Goal: Task Accomplishment & Management: Complete application form

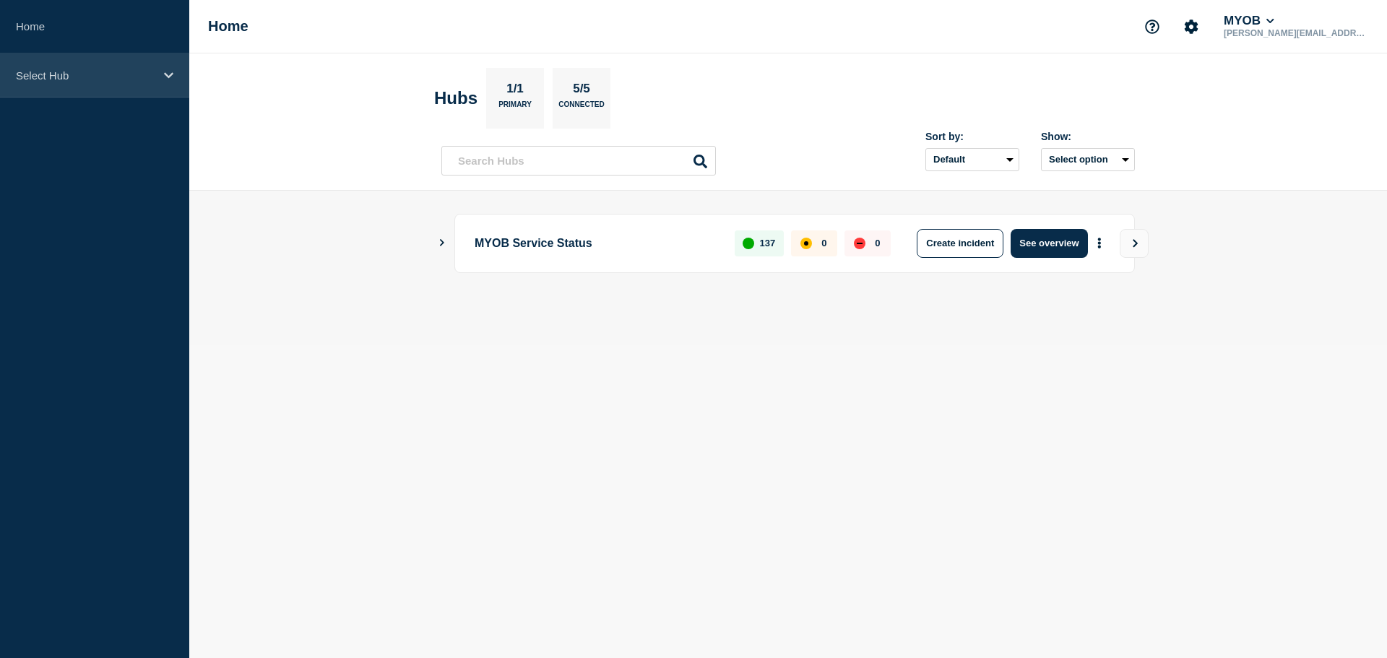
click at [74, 68] on div "Select Hub" at bounding box center [94, 75] width 189 height 44
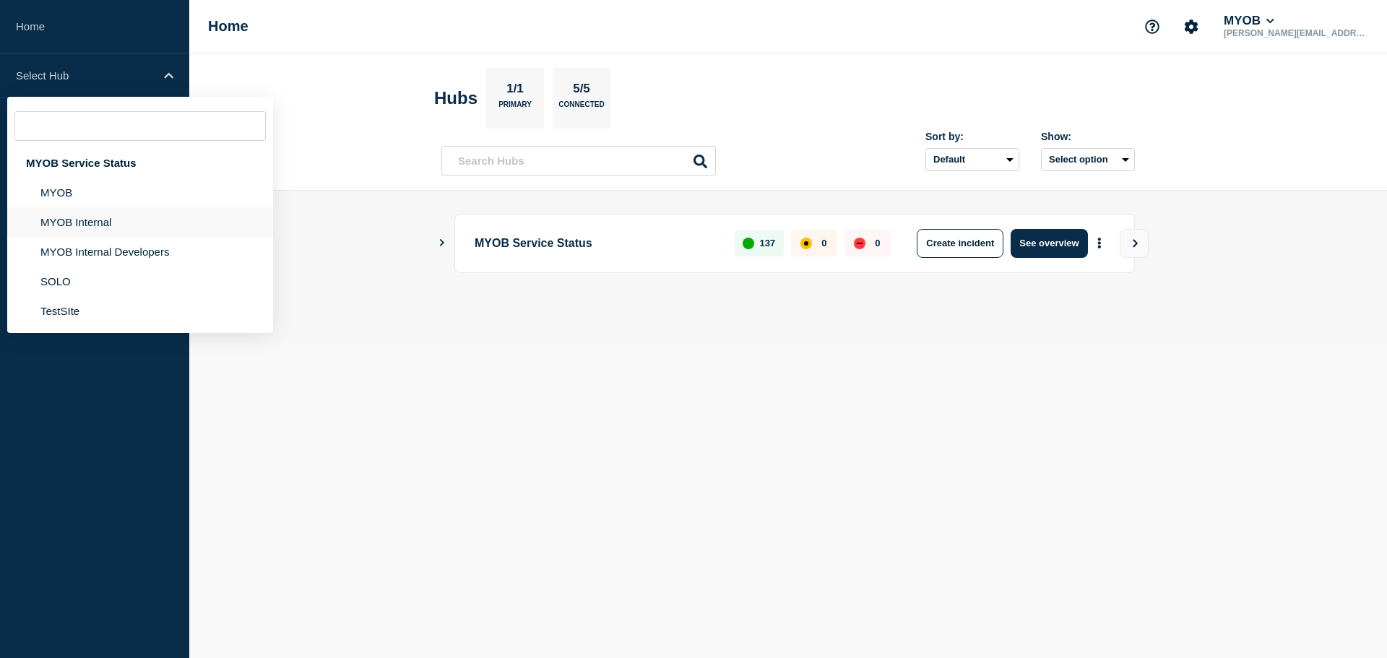
click at [85, 228] on li "MYOB Internal" at bounding box center [140, 222] width 266 height 30
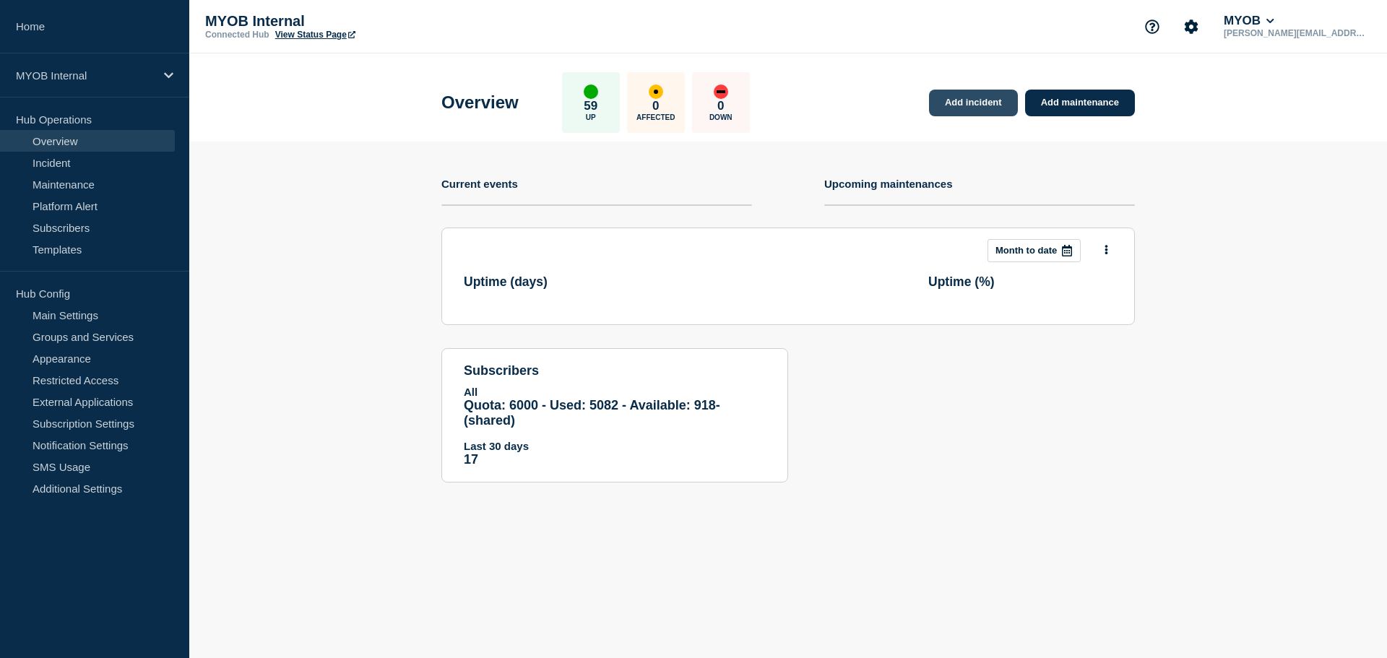
click at [961, 95] on link "Add incident" at bounding box center [973, 103] width 89 height 27
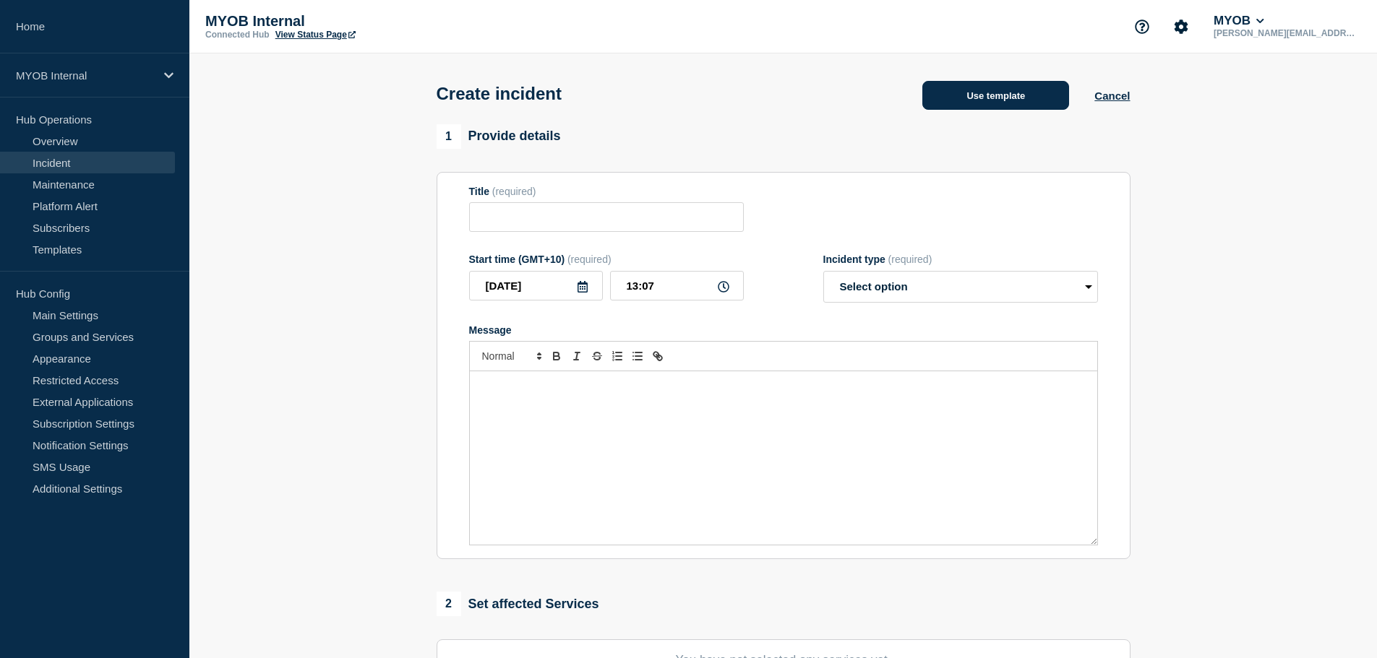
click at [1006, 103] on button "Use template" at bounding box center [995, 95] width 147 height 29
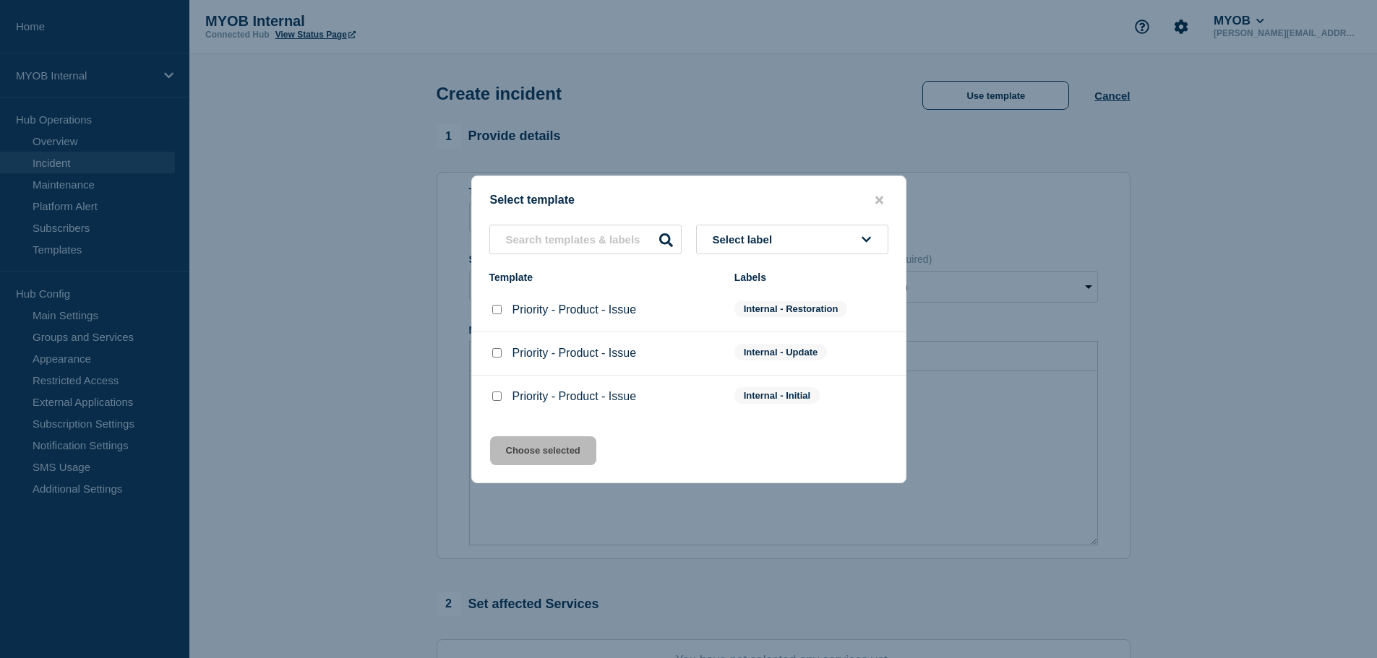
click at [496, 396] on input "Priority - Product - Issue checkbox" at bounding box center [496, 396] width 9 height 9
checkbox input "true"
click at [555, 468] on div "Select template Select label Template Labels Priority - Product - Issue Interna…" at bounding box center [688, 330] width 435 height 308
click at [559, 457] on button "Choose selected" at bounding box center [543, 450] width 106 height 29
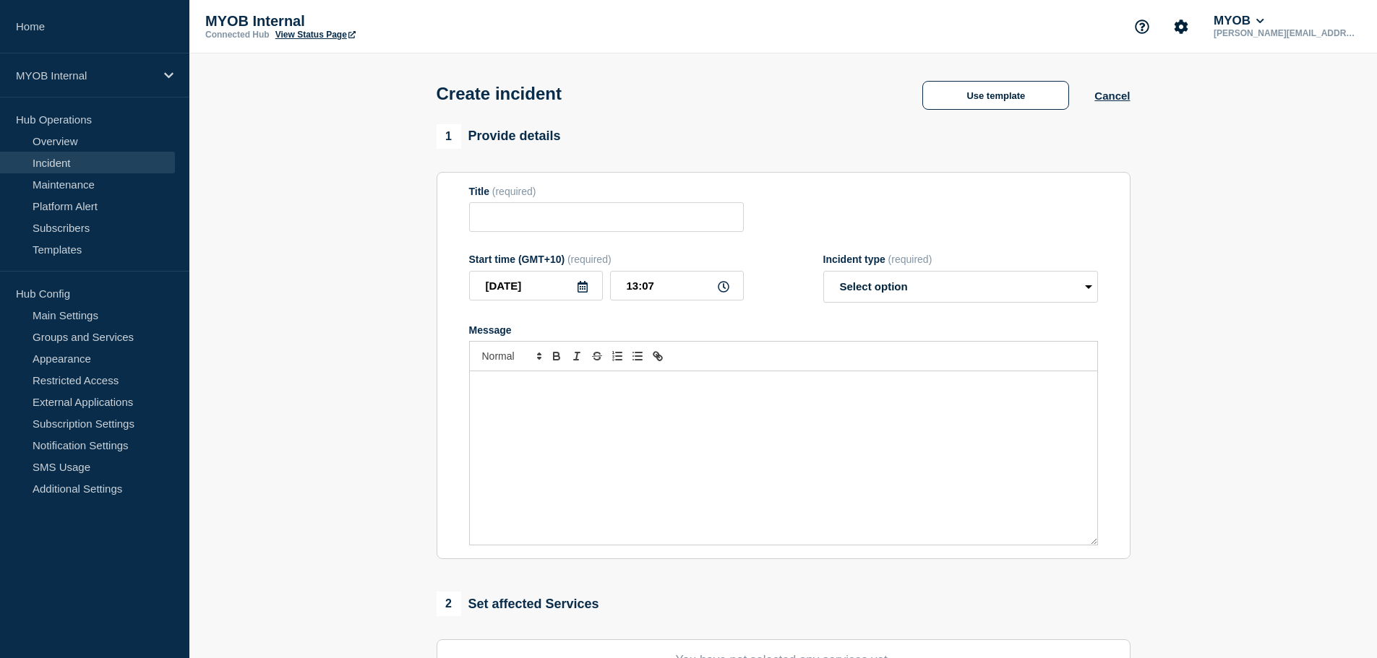
type input "Priority - Product - Issue"
select select "investigating"
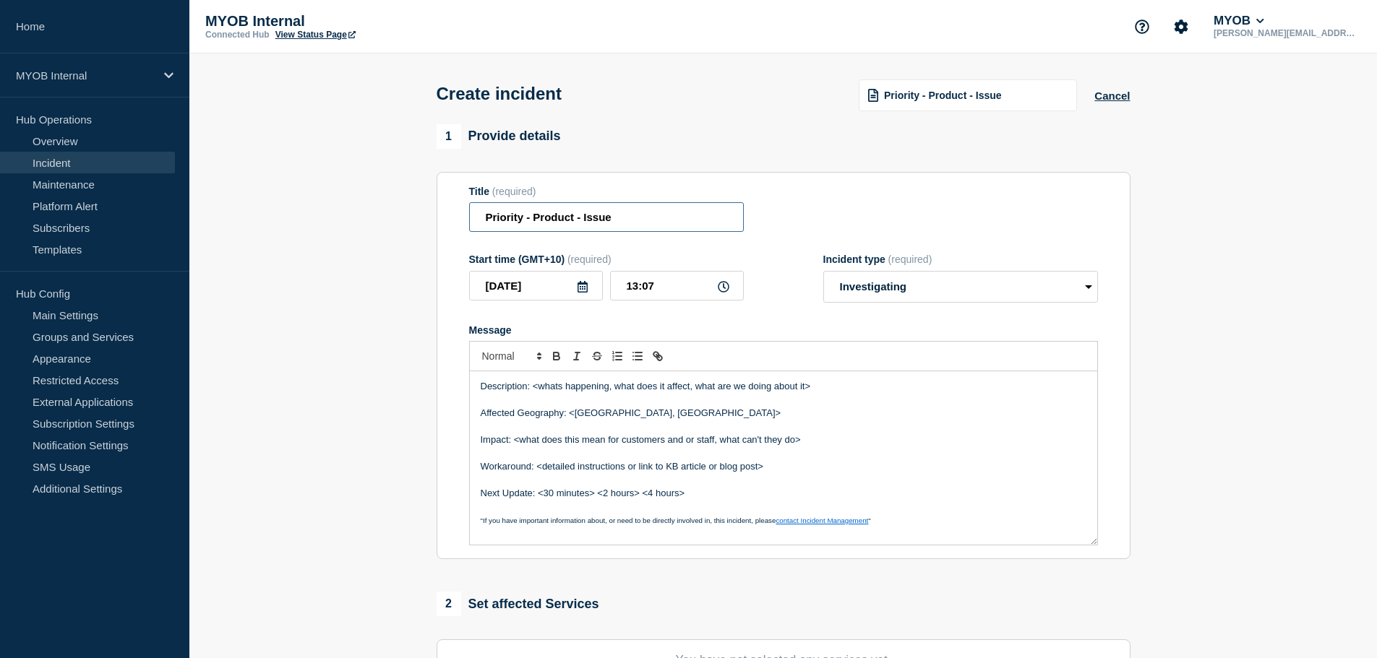
drag, startPoint x: 670, startPoint y: 218, endPoint x: 533, endPoint y: 217, distance: 137.3
click at [611, 222] on input "Priority - Product - Issue" at bounding box center [606, 217] width 275 height 30
click at [515, 215] on input "Priority - Product - Issue" at bounding box center [606, 217] width 275 height 30
drag, startPoint x: 525, startPoint y: 218, endPoint x: 578, endPoint y: 228, distance: 53.7
click at [527, 218] on input "Priority - Product - Issue" at bounding box center [606, 217] width 275 height 30
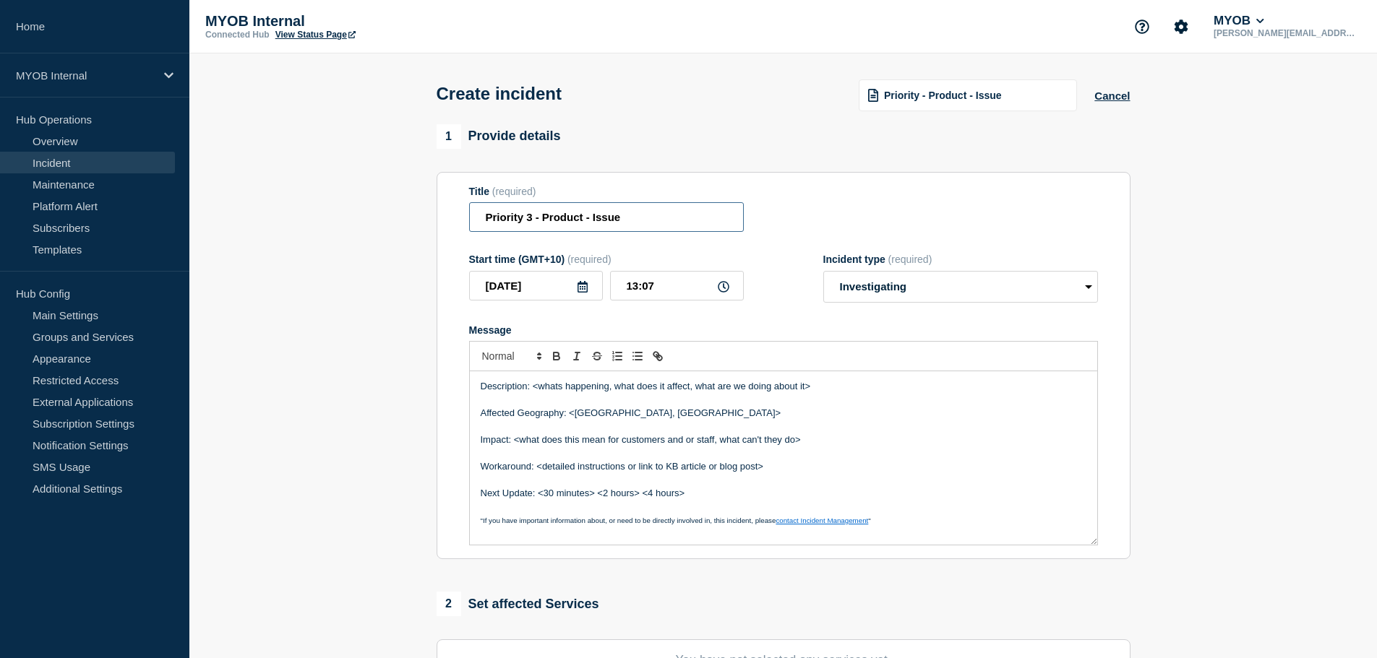
click at [567, 220] on input "Priority 3 - Product - Issue" at bounding box center [606, 217] width 275 height 30
click at [568, 220] on input "Priority 3 - Product - Issue" at bounding box center [606, 217] width 275 height 30
drag, startPoint x: 640, startPoint y: 222, endPoint x: 593, endPoint y: 221, distance: 47.0
click at [593, 221] on input "Priority 3 - Invoices - Issue" at bounding box center [606, 217] width 275 height 30
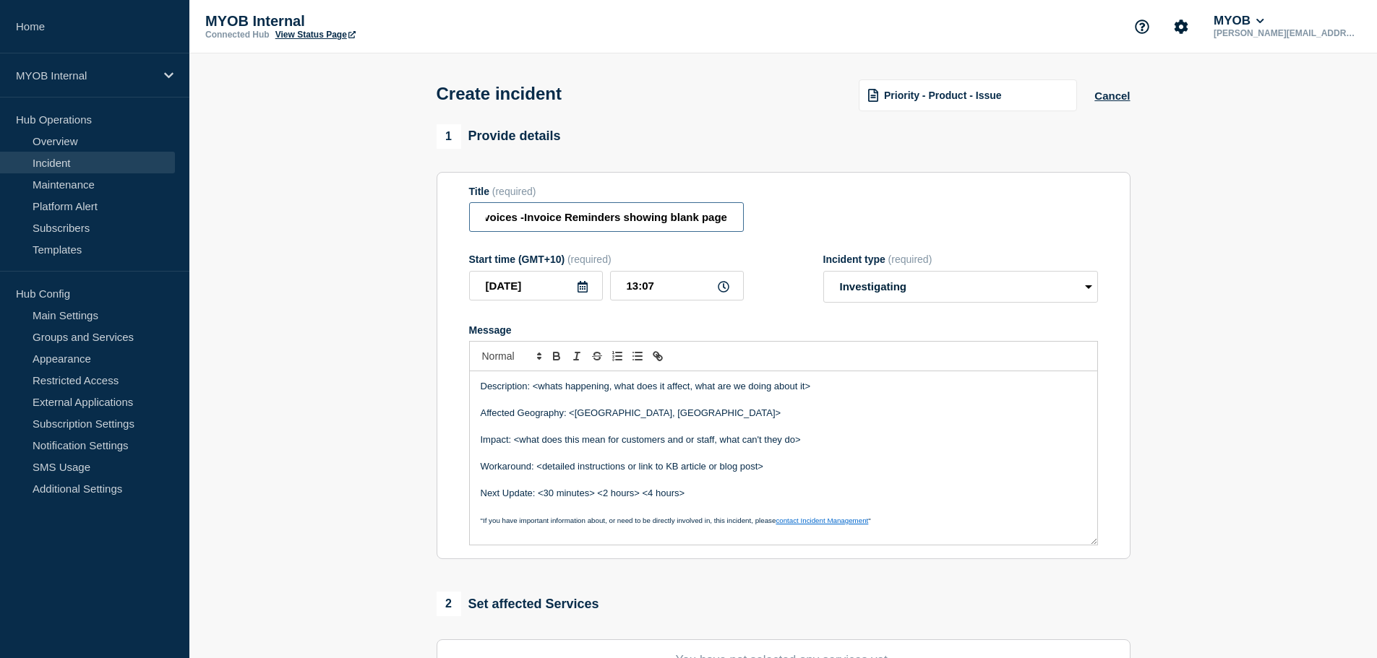
click at [522, 221] on input "Priority 3 - Invoices -Invoice Reminders showing blank page" at bounding box center [606, 217] width 275 height 30
click at [525, 220] on input "Priority 3 - Invoices -Invoice Reminders showing blank page" at bounding box center [606, 217] width 275 height 30
click at [674, 220] on input "Priority 3 - Invoices - Invoice Reminders showing blank page" at bounding box center [606, 217] width 275 height 30
type input "Priority 3 - Invoices - Invoice Reminders showing a blank page"
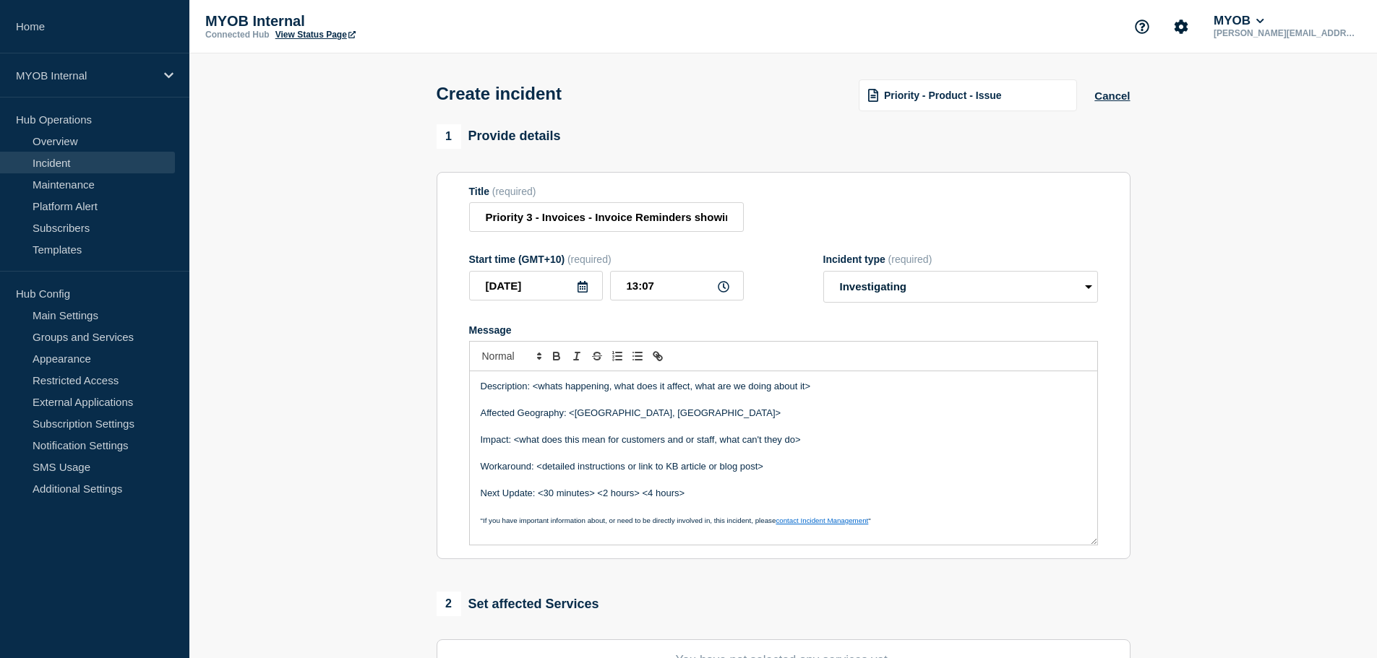
click at [810, 327] on form "Title (required) Priority 3 - Invoices - Invoice Reminders showing a blank page…" at bounding box center [783, 366] width 629 height 361
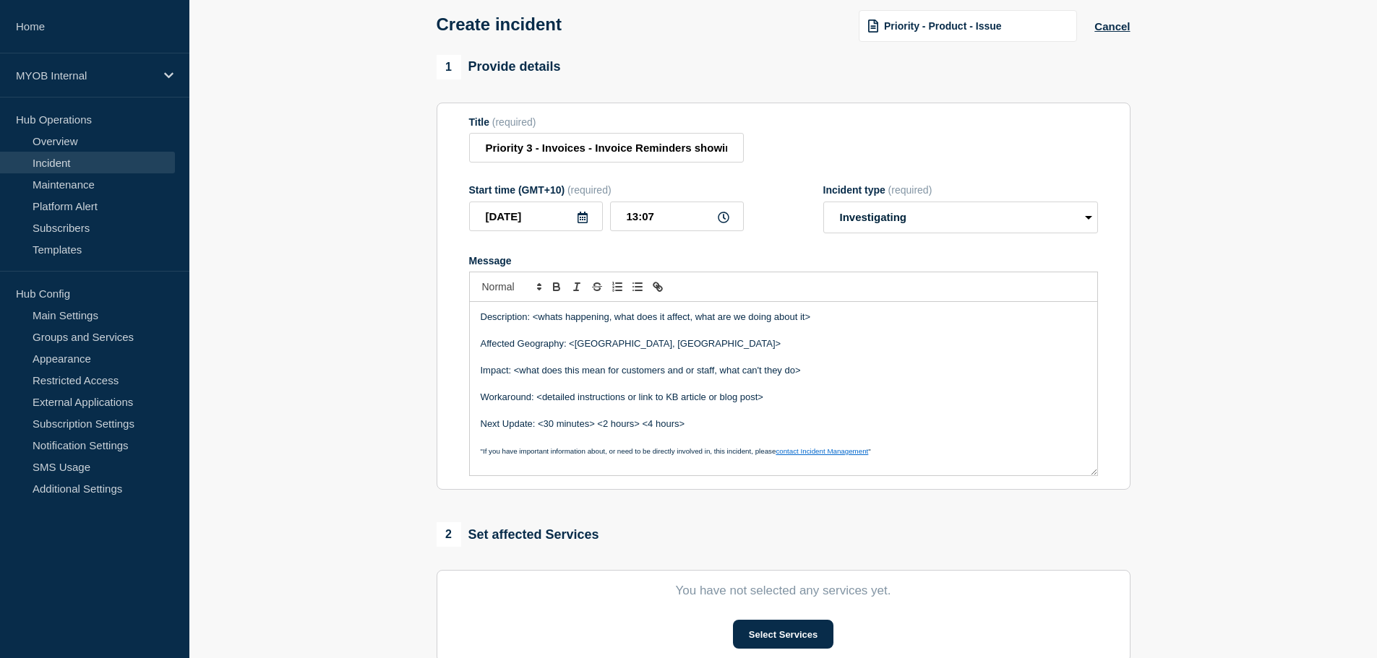
scroll to position [72, 0]
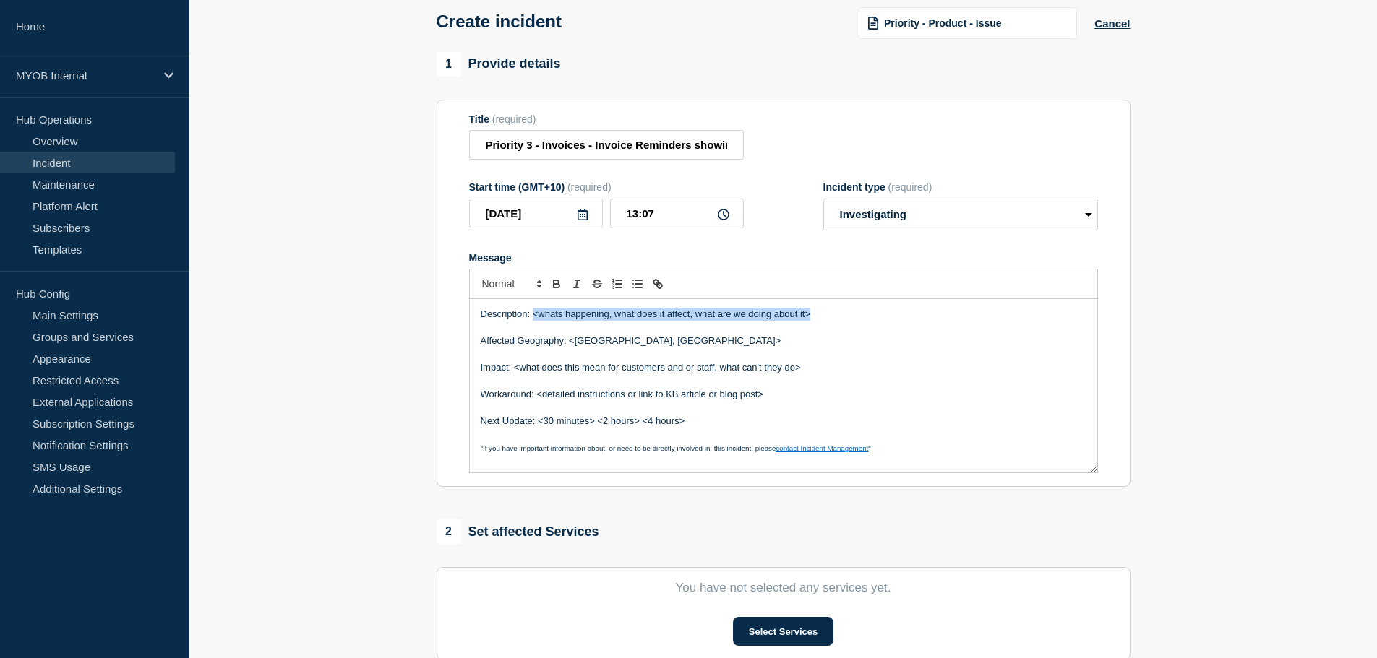
drag, startPoint x: 825, startPoint y: 316, endPoint x: 532, endPoint y: 320, distance: 293.4
click at [532, 320] on p "Description: <whats happening, what does it affect, what are we doing about it>" at bounding box center [784, 314] width 606 height 13
drag, startPoint x: 642, startPoint y: 133, endPoint x: 788, endPoint y: 145, distance: 146.4
click at [809, 145] on div "Title (required) Priority 3 - Invoices - Invoice Reminders showing a blank page" at bounding box center [783, 136] width 629 height 47
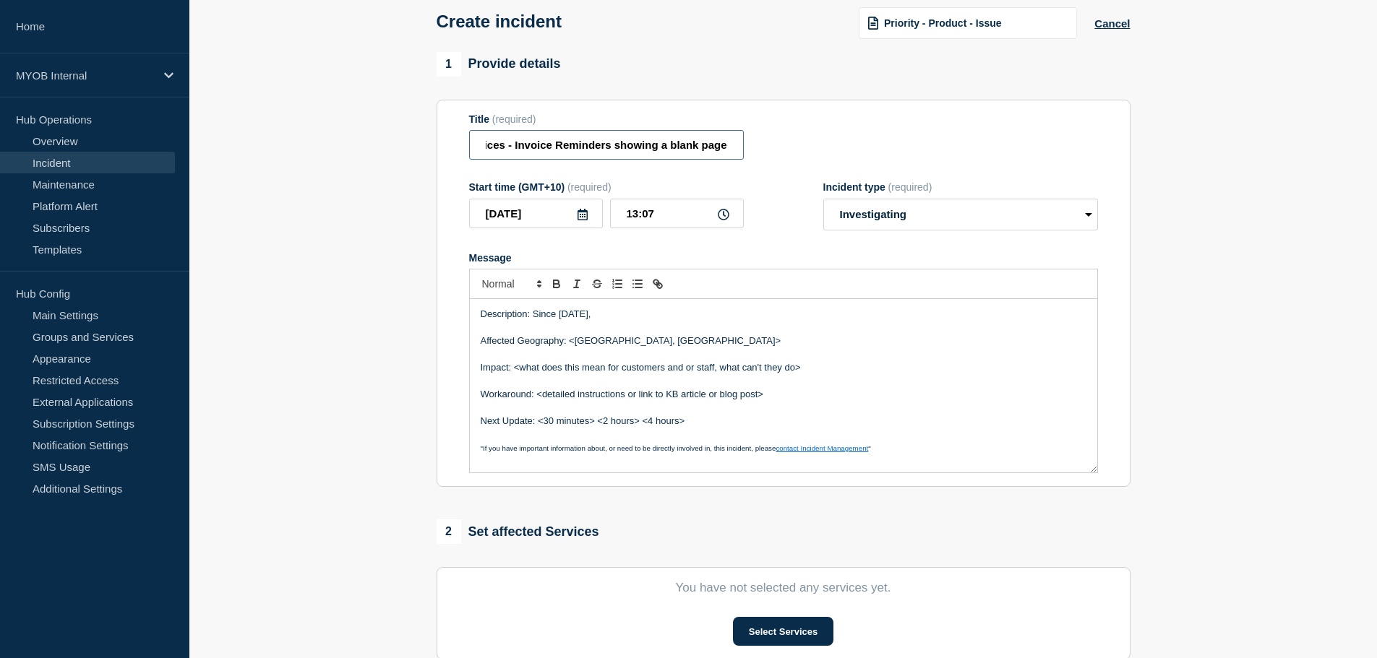
drag, startPoint x: 679, startPoint y: 145, endPoint x: 830, endPoint y: 149, distance: 151.1
click at [835, 149] on div "Title (required) Priority 3 - Invoices - Invoice Reminders showing a blank page" at bounding box center [783, 136] width 629 height 47
drag, startPoint x: 747, startPoint y: 146, endPoint x: 733, endPoint y: 147, distance: 13.7
click at [747, 146] on div "Title (required) Priority 3 - Invoices - Invoice Reminders showing a blank page" at bounding box center [783, 136] width 629 height 47
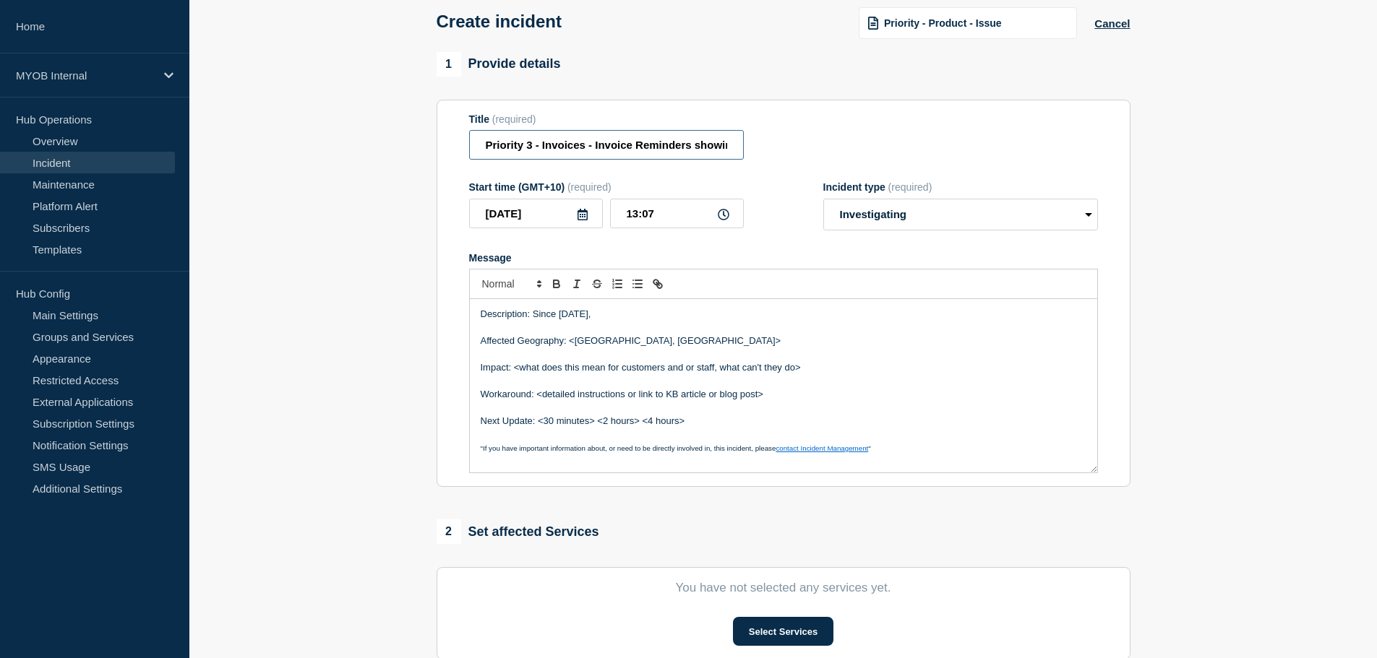
click at [732, 147] on input "Priority 3 - Invoices - Invoice Reminders showing a blank page" at bounding box center [606, 145] width 275 height 30
drag, startPoint x: 704, startPoint y: 147, endPoint x: 749, endPoint y: 149, distance: 44.8
click at [754, 149] on div "Title (required) Priority 3 - Invoices - Invoice Reminders showing a blank page" at bounding box center [783, 136] width 629 height 47
click at [724, 145] on input "Priority 3 - Invoices - Invoice Reminders showing a blank page" at bounding box center [606, 145] width 275 height 30
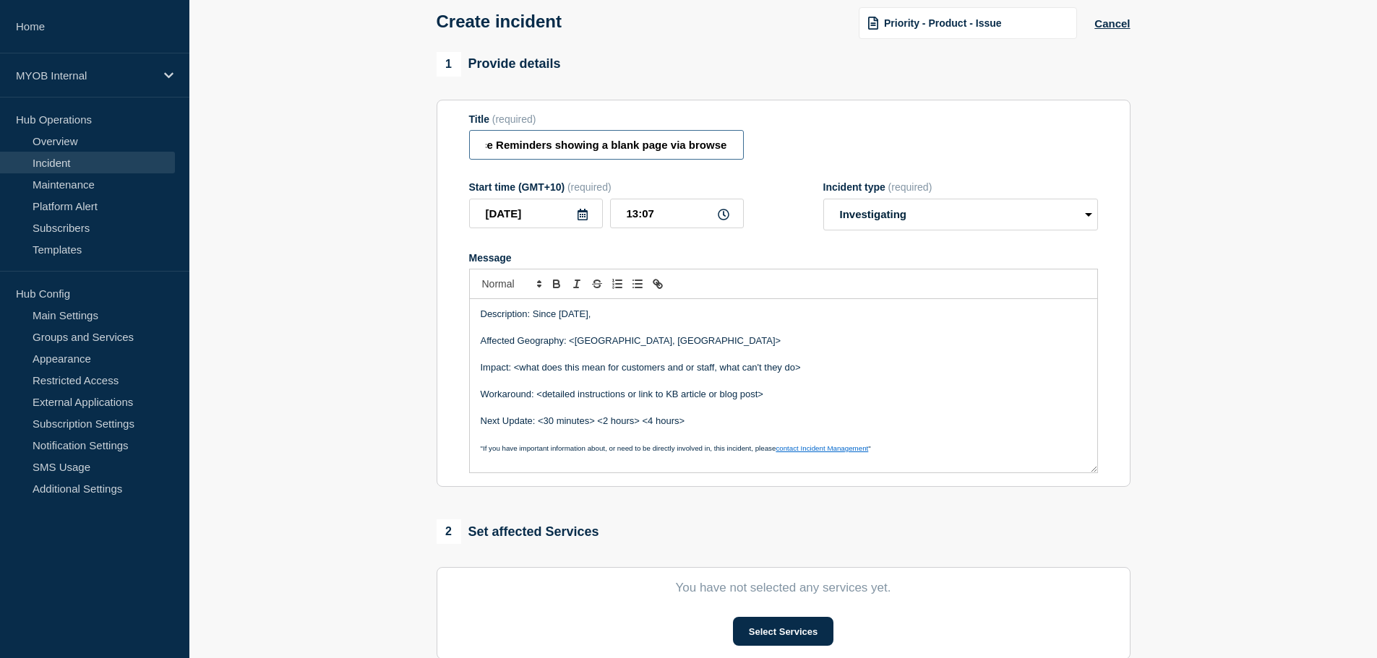
scroll to position [0, 144]
type input "Priority 3 - Invoices - Invoice Reminders showing a blank page via browser"
drag, startPoint x: 601, startPoint y: 327, endPoint x: 621, endPoint y: 318, distance: 22.0
click at [606, 324] on div "Description: Since Sep 10th, Affected Geography: <Australia, New Zealand> Impac…" at bounding box center [783, 385] width 627 height 173
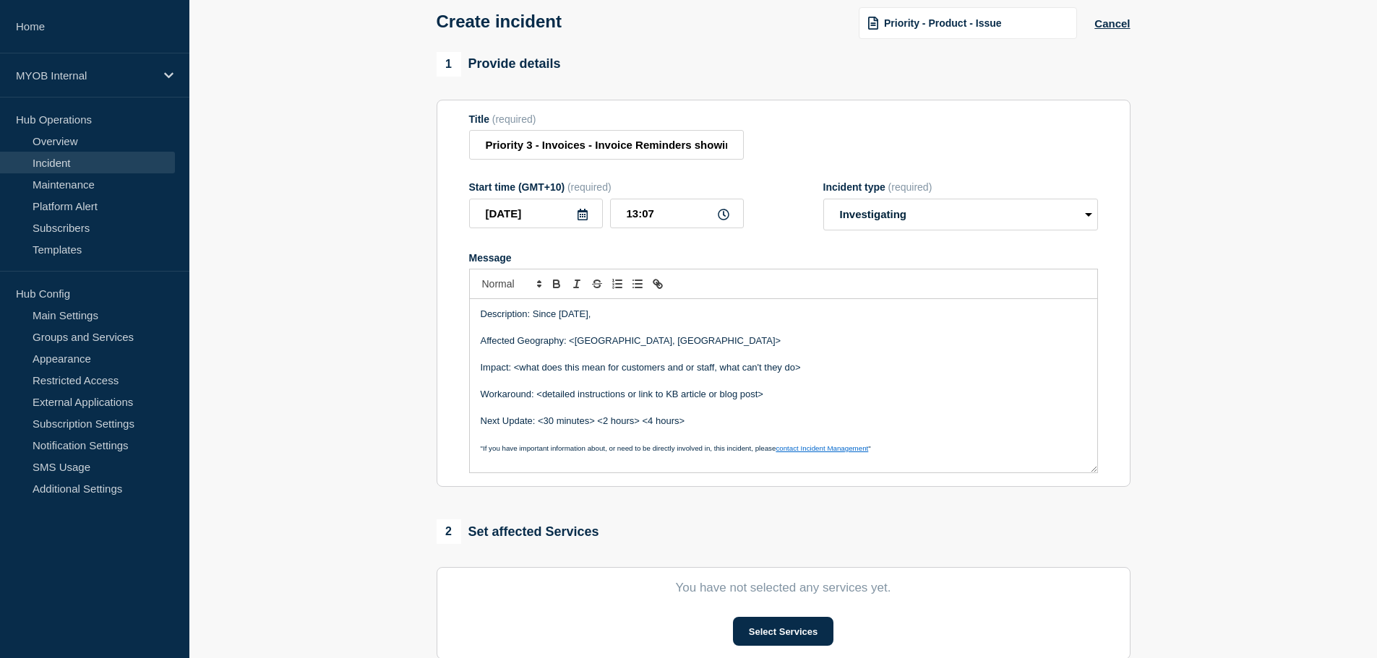
click at [629, 314] on p "Description: Since Sep 10th," at bounding box center [784, 314] width 606 height 13
click at [628, 315] on p "Description: Since Sep 10th," at bounding box center [784, 314] width 606 height 13
click at [872, 313] on p "Description: Since Sep 10th, customers trying to view invoice reminders via bro…" at bounding box center [784, 314] width 606 height 13
click at [952, 317] on p "Description: Since Sep 10th, customers trying to view invoice reminders via bro…" at bounding box center [784, 314] width 606 height 13
drag, startPoint x: 684, startPoint y: 345, endPoint x: 689, endPoint y: 334, distance: 12.3
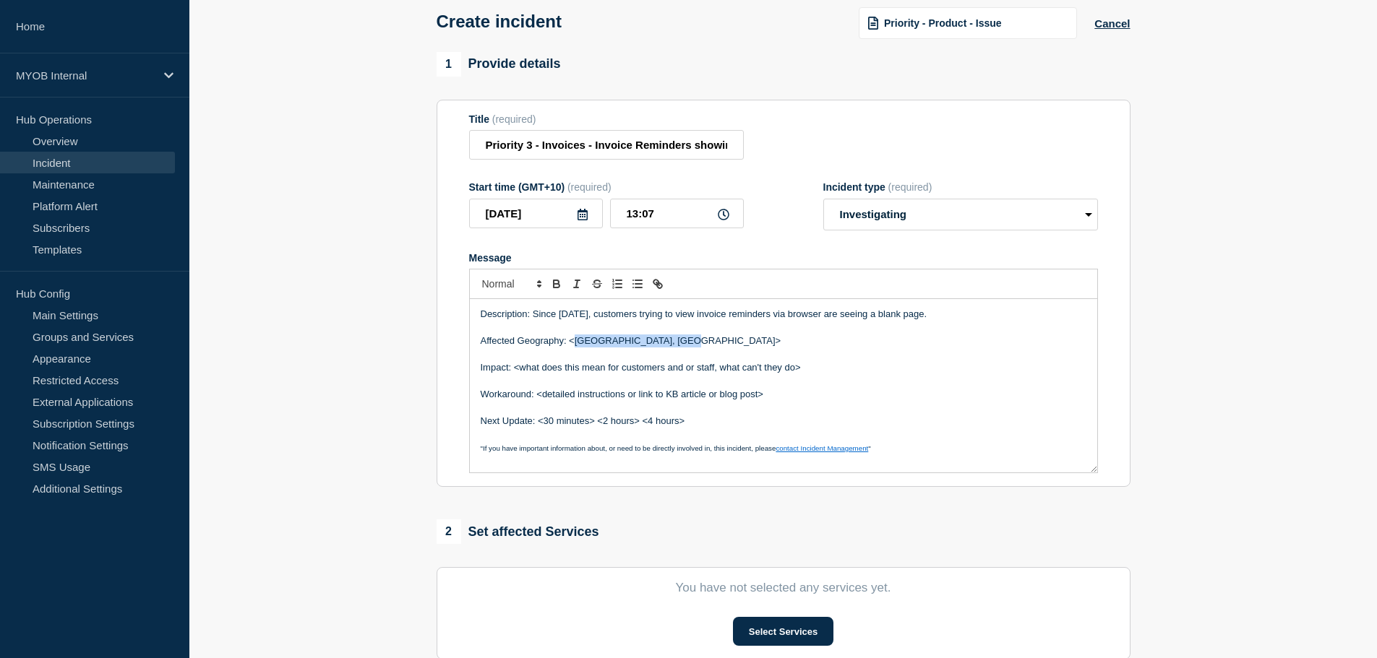
click at [581, 342] on p "Affected Geography: <Australia, New Zealand>" at bounding box center [784, 341] width 606 height 13
click at [692, 343] on p "Affected Geography: <Australia, New Zealand>" at bounding box center [784, 341] width 606 height 13
click at [574, 344] on p "Affected Geography: <Australia, New Zealand" at bounding box center [784, 341] width 606 height 13
drag, startPoint x: 661, startPoint y: 330, endPoint x: 676, endPoint y: 330, distance: 15.2
click at [662, 330] on p "Message" at bounding box center [784, 328] width 606 height 13
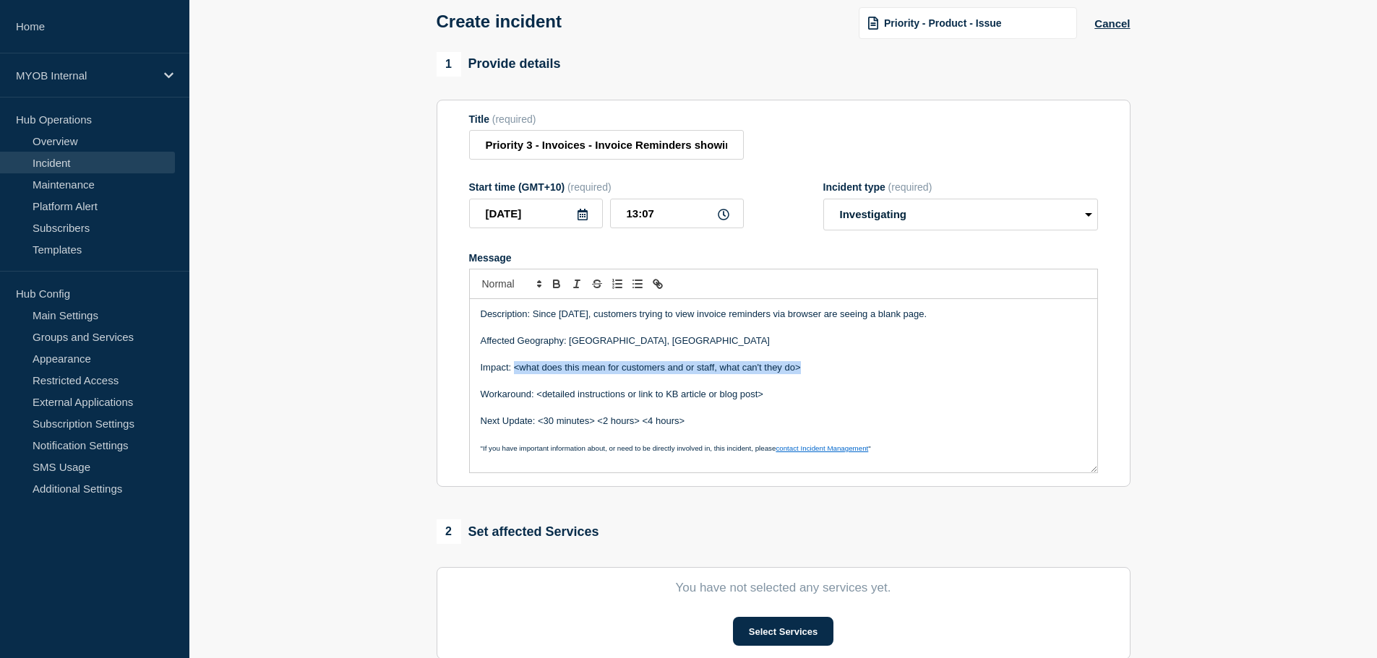
drag, startPoint x: 812, startPoint y: 369, endPoint x: 515, endPoint y: 374, distance: 297.8
click at [515, 374] on p "Impact: <what does this mean for customers and or staff, what can't they do>" at bounding box center [784, 367] width 606 height 13
click at [663, 387] on p "Message" at bounding box center [784, 380] width 606 height 13
click at [760, 387] on p "Message" at bounding box center [784, 380] width 606 height 13
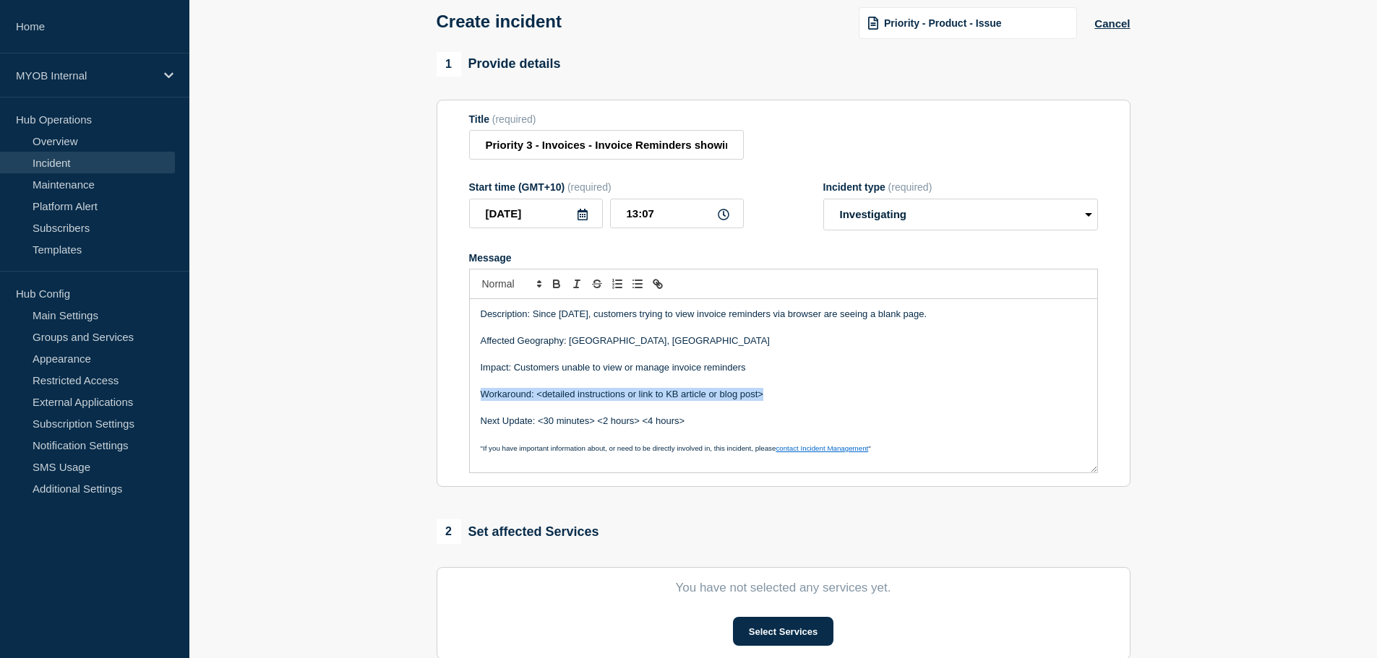
drag, startPoint x: 786, startPoint y: 399, endPoint x: 460, endPoint y: 390, distance: 326.1
click at [464, 392] on section "Title (required) Priority 3 - Invoices - Invoice Reminders showing a blank page…" at bounding box center [783, 294] width 694 height 388
drag, startPoint x: 699, startPoint y: 399, endPoint x: 539, endPoint y: 399, distance: 159.7
click at [539, 399] on p "Next Update: <30 minutes> <2 hours> <4 hours>" at bounding box center [784, 394] width 606 height 13
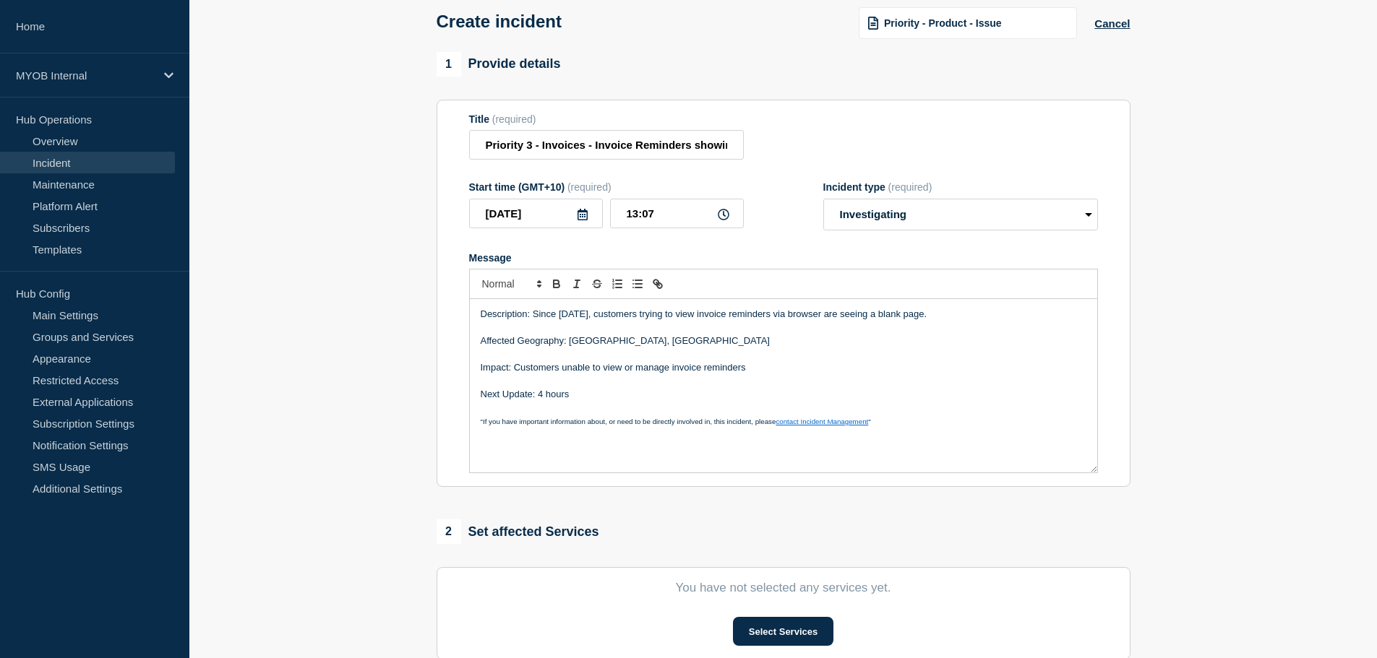
click at [545, 412] on p "Message" at bounding box center [784, 407] width 606 height 13
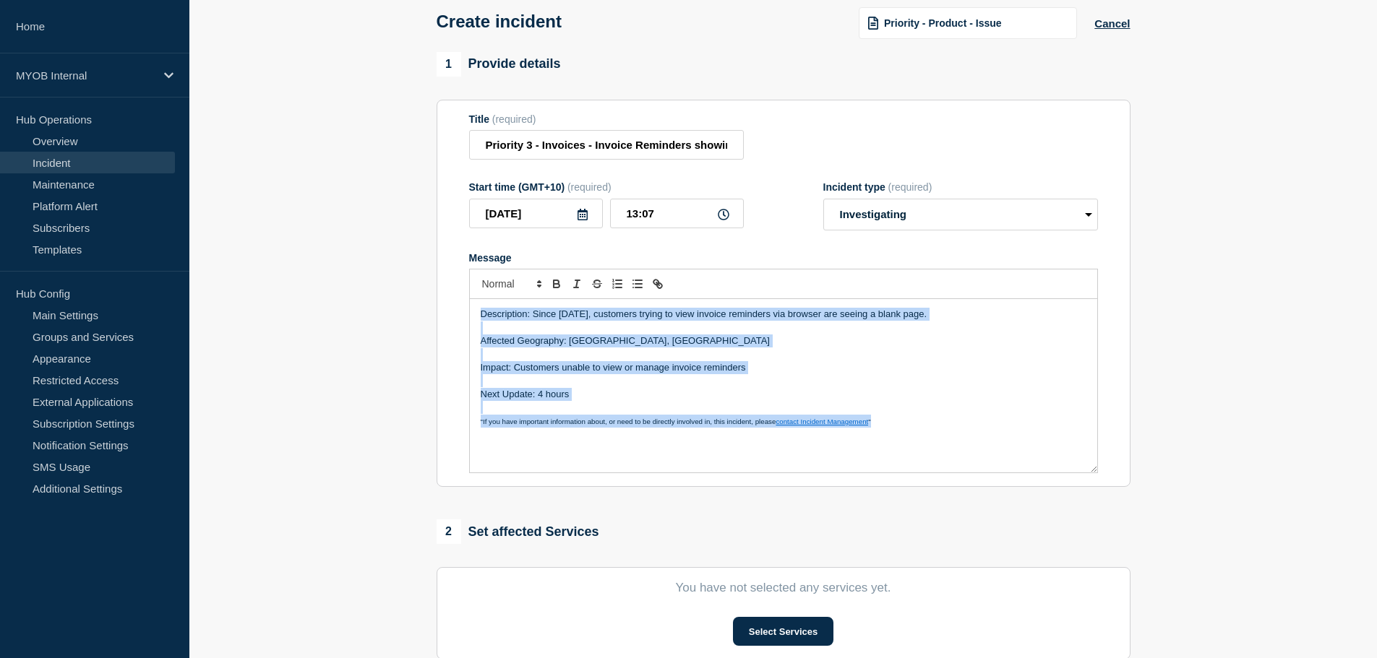
copy div "Description: Since Sep 10th, customers trying to view invoice reminders via bro…"
click at [716, 397] on p "Next Update: 4 hours" at bounding box center [784, 394] width 606 height 13
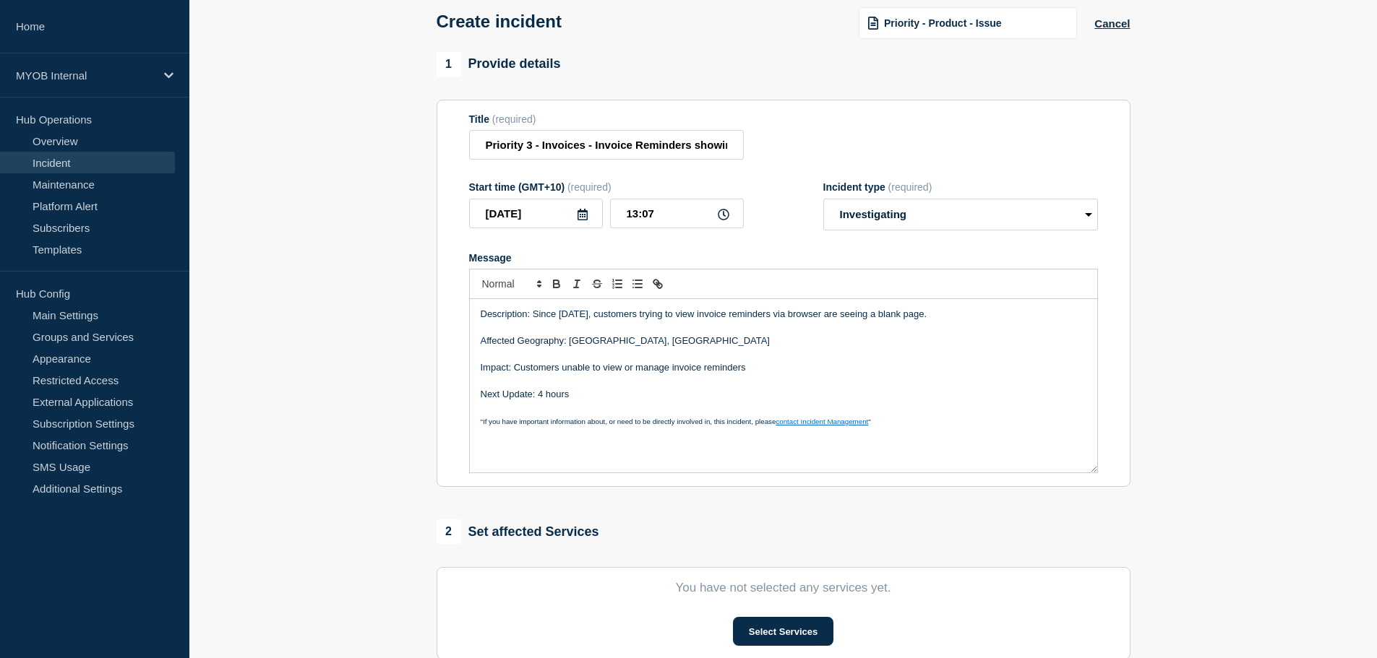
click at [723, 356] on p "Message" at bounding box center [784, 354] width 606 height 13
click at [963, 320] on p "Description: Since Sep 10th, customers trying to view invoice reminders via bro…" at bounding box center [784, 314] width 606 height 13
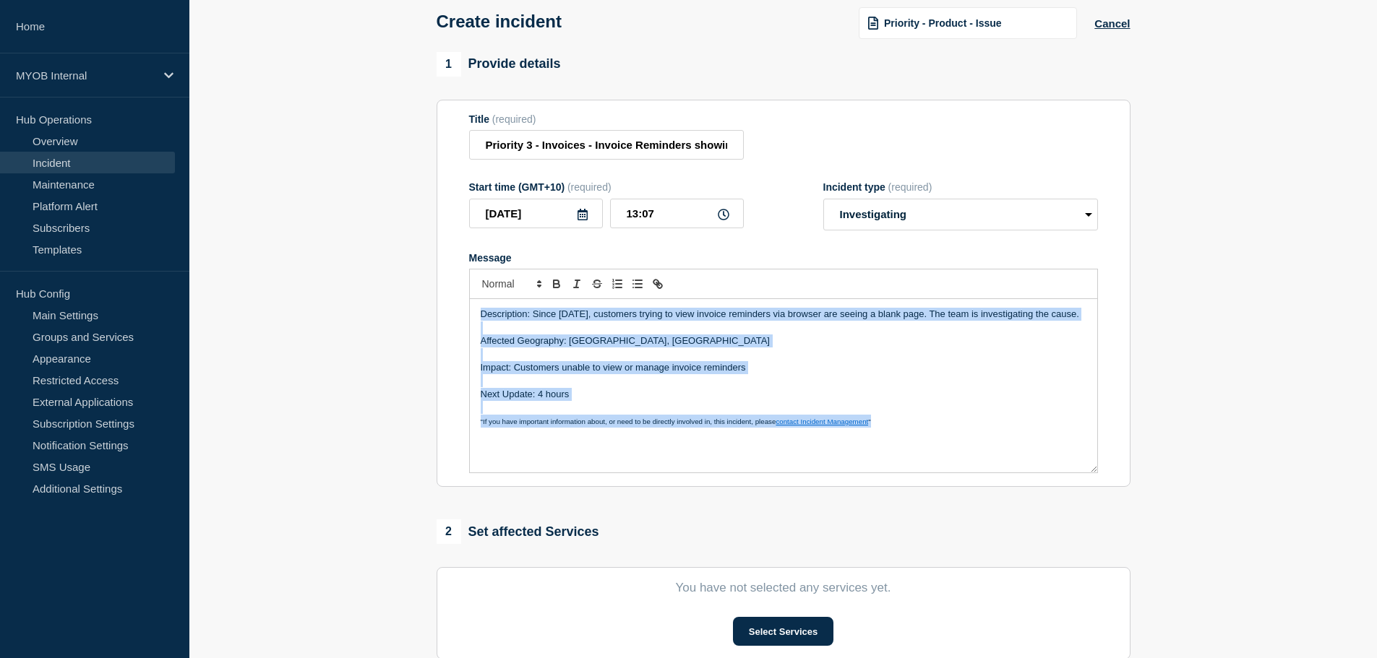
copy div "Description: Since Sep 10th, customers trying to view invoice reminders via bro…"
drag, startPoint x: 691, startPoint y: 378, endPoint x: 742, endPoint y: 353, distance: 56.9
click at [691, 374] on p "Impact: Customers unable to view or manage invoice reminders" at bounding box center [784, 367] width 606 height 13
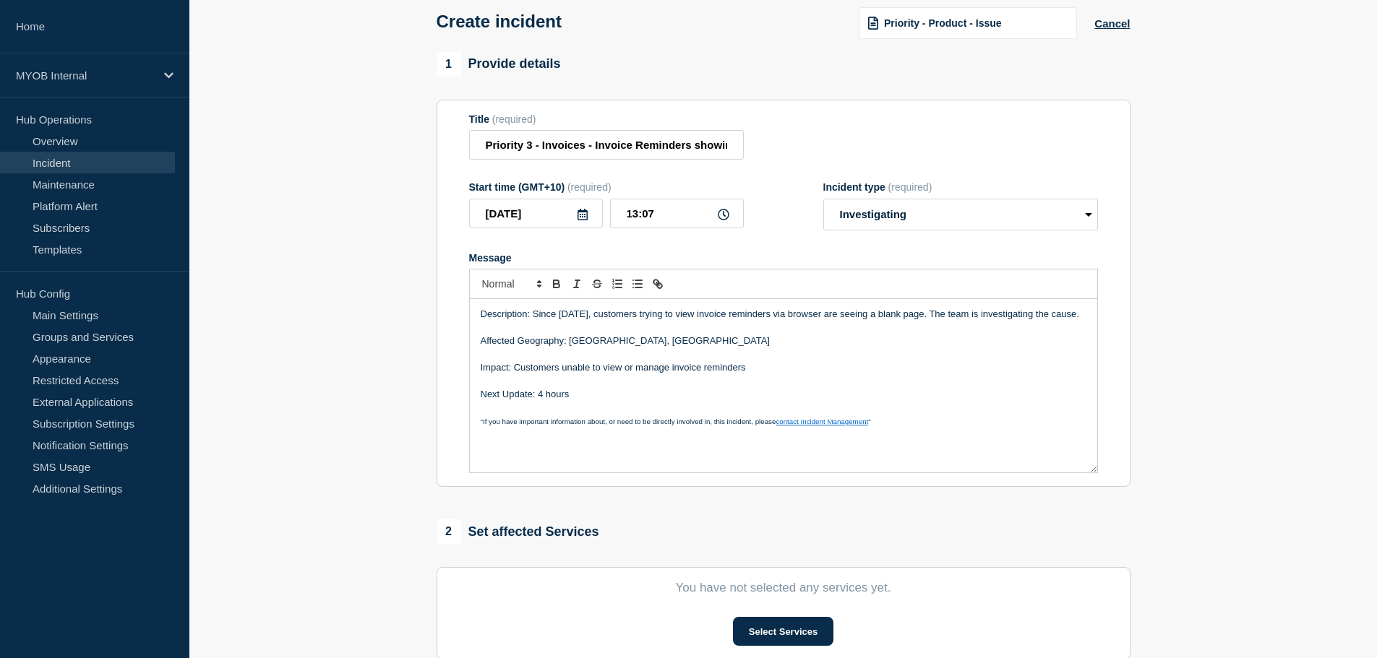
click at [775, 321] on p "Description: Since Sep 10th, customers trying to view invoice reminders via bro…" at bounding box center [784, 314] width 606 height 13
click at [826, 311] on div "Description: Since Sep 10th, customers trying to view invoice reminders via bro…" at bounding box center [783, 385] width 627 height 173
click at [725, 321] on p "Description: Since Sep 10th, customers trying to view invoice reminders via bro…" at bounding box center [784, 314] width 606 height 13
click at [600, 318] on p "Description: Since Sep 10th, customers trying to view invoice reminders via bro…" at bounding box center [784, 314] width 606 height 13
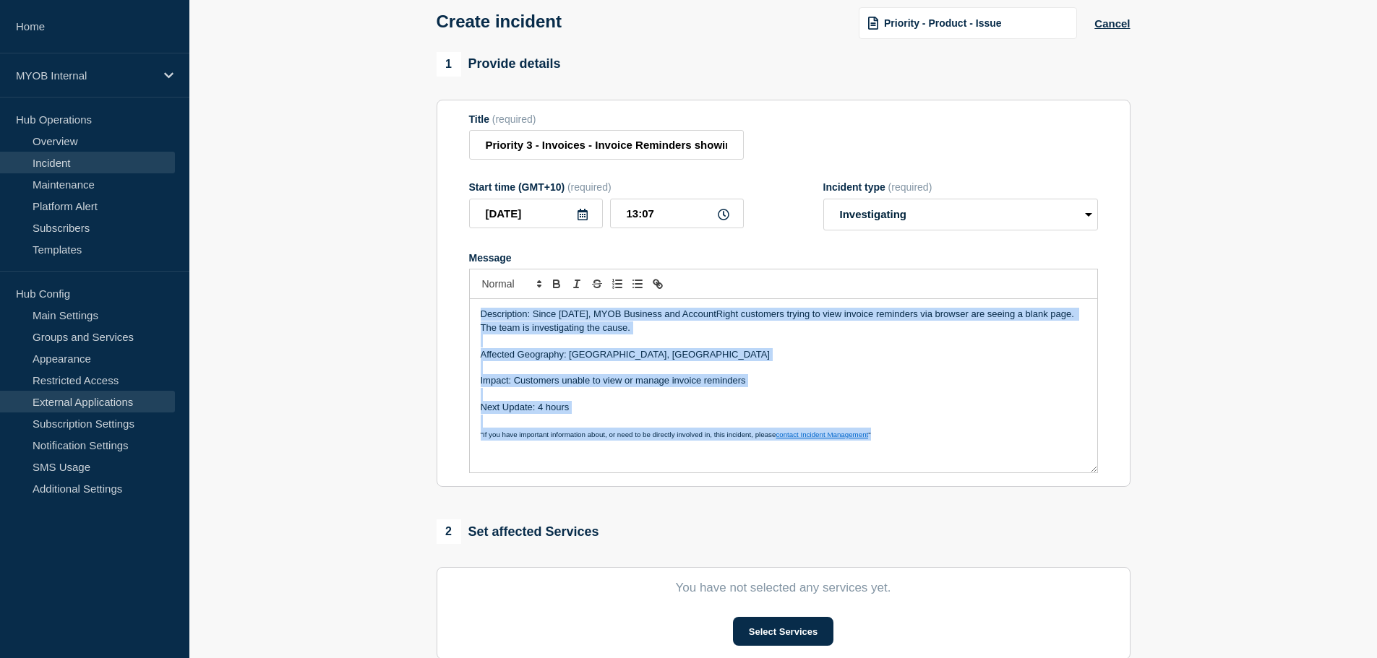
copy div "Description: Since Sep 10th, MYOB Business and AccountRight customers trying to…"
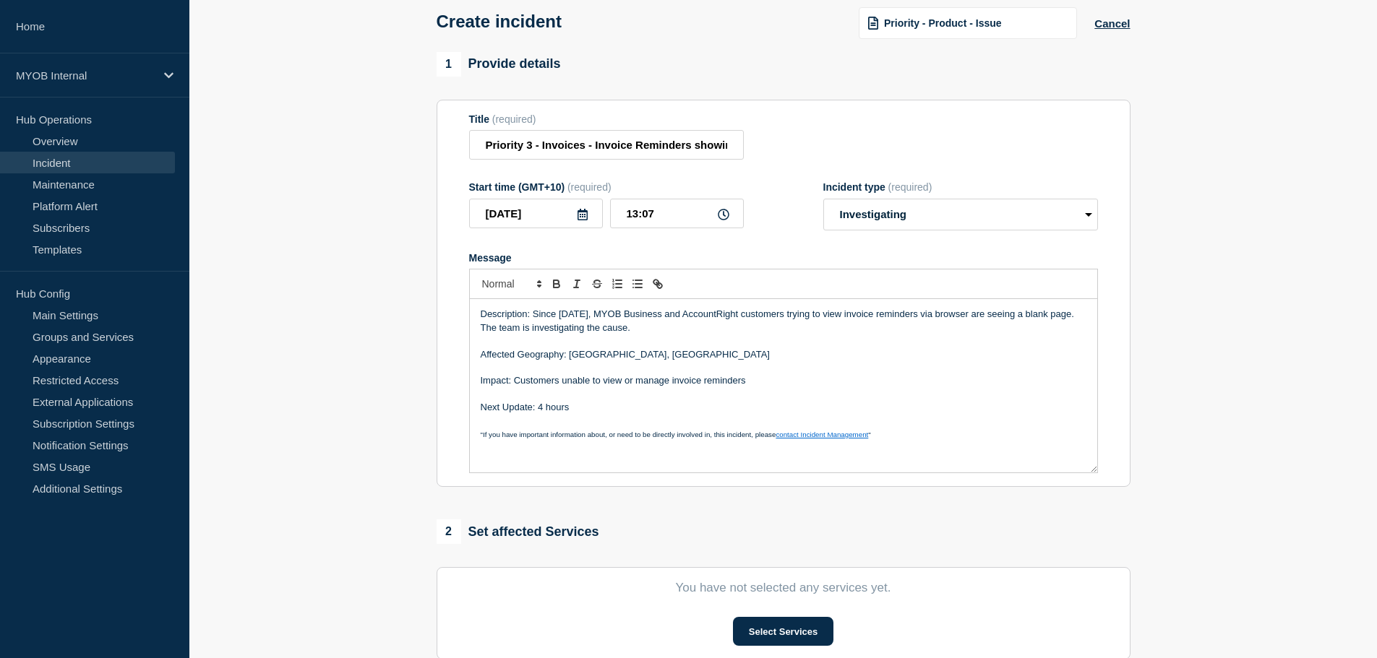
click at [353, 408] on section "1 Provide details Title (required) Priority 3 - Invoices - Invoice Reminders sh…" at bounding box center [782, 465] width 1187 height 827
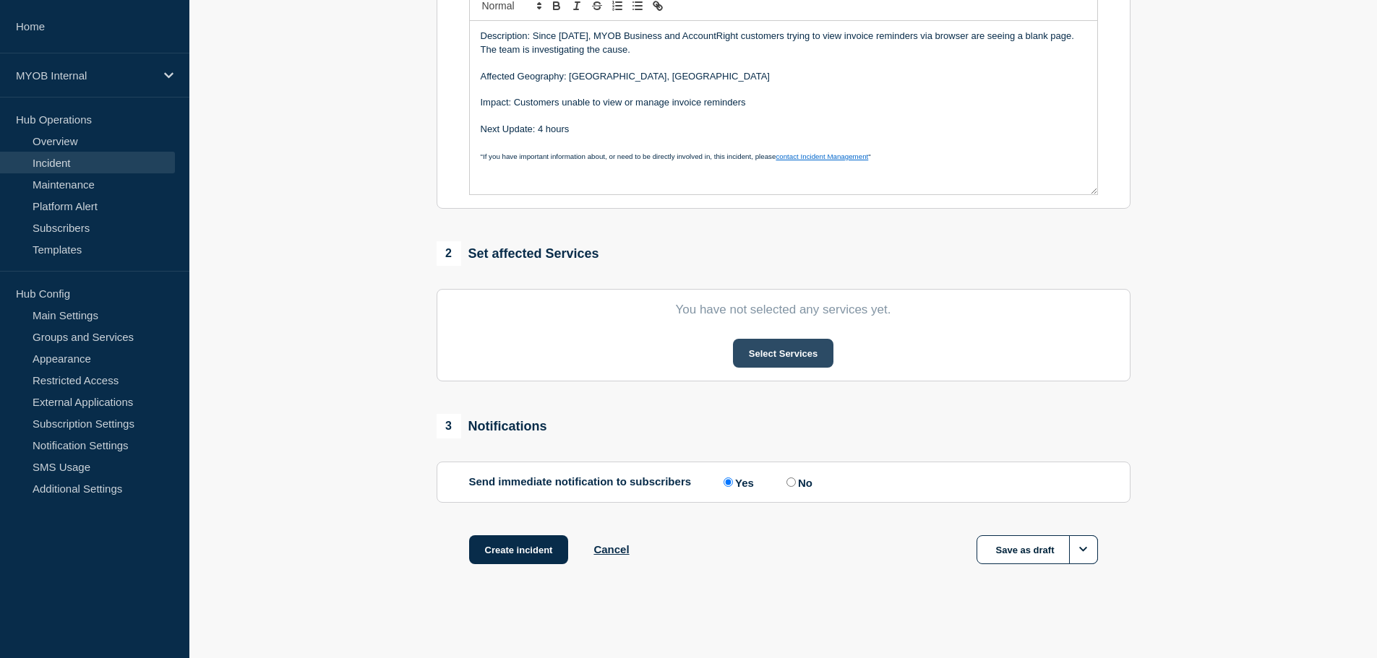
scroll to position [354, 0]
click at [783, 345] on button "Select Services" at bounding box center [783, 353] width 100 height 29
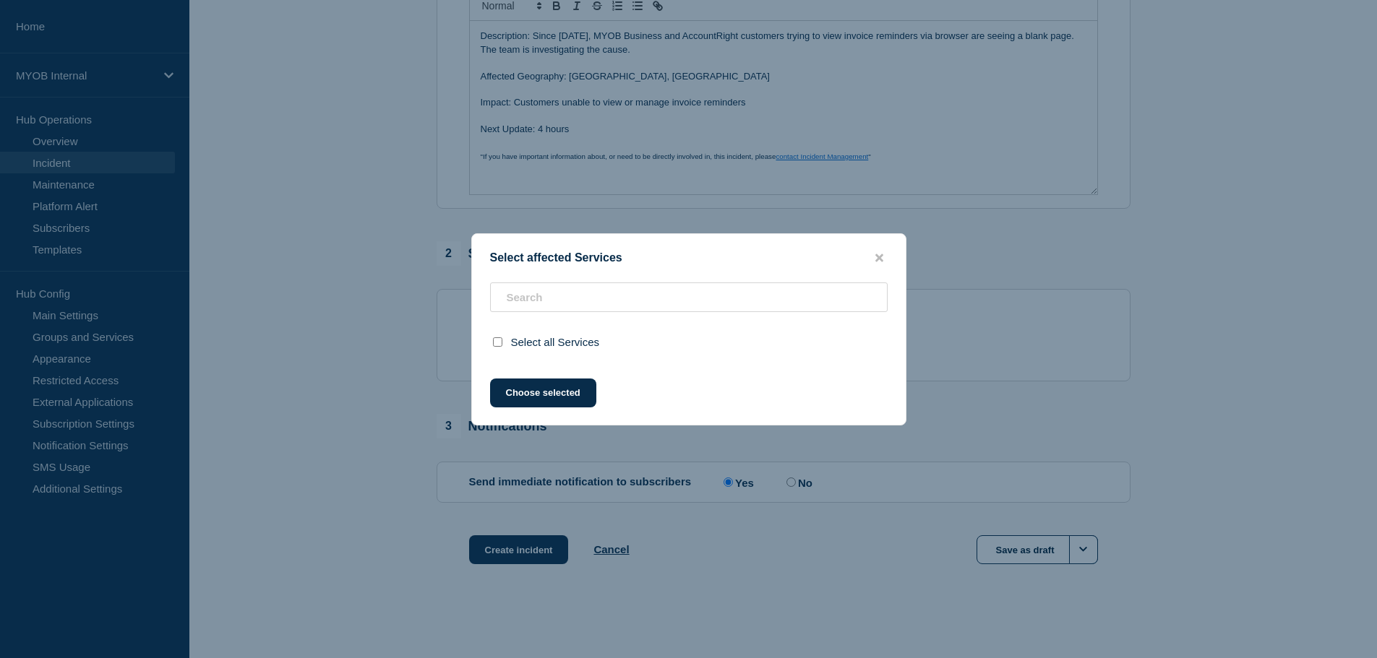
click at [569, 278] on div "Select affected Services Select all Services Choose selected" at bounding box center [688, 329] width 435 height 192
click at [570, 298] on input "text" at bounding box center [688, 298] width 397 height 30
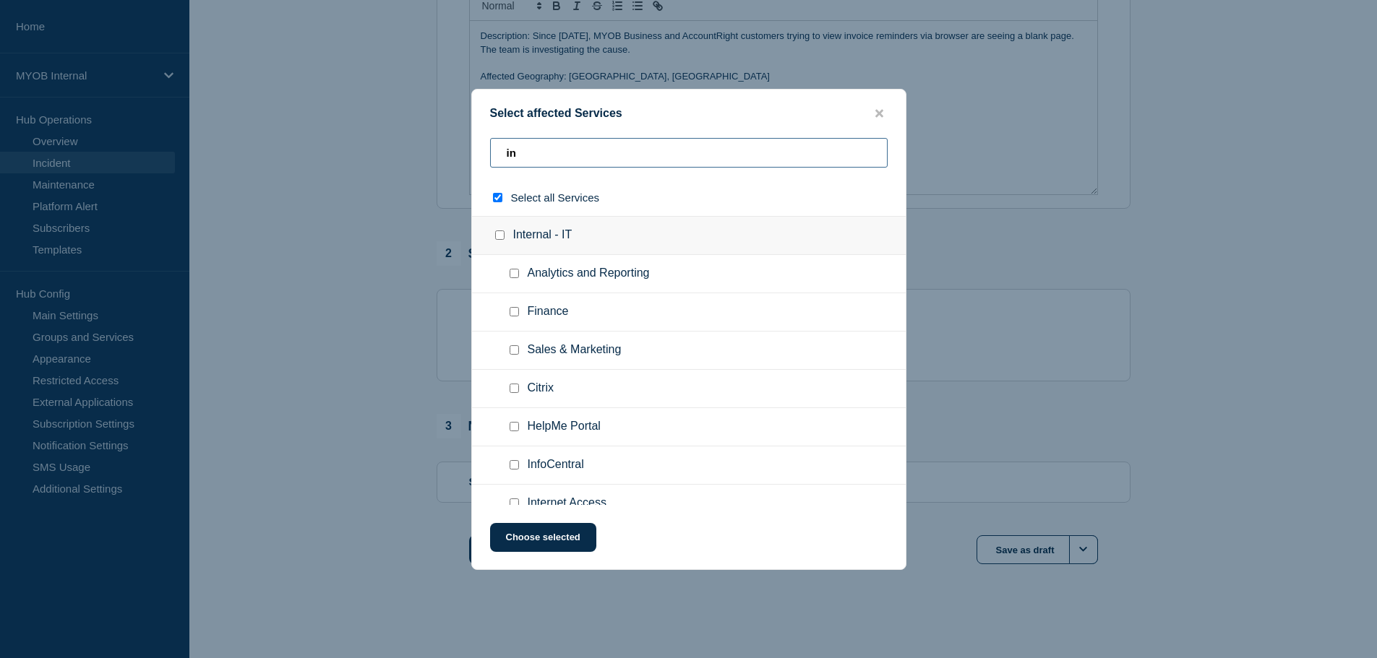
type input "inv"
checkbox input "true"
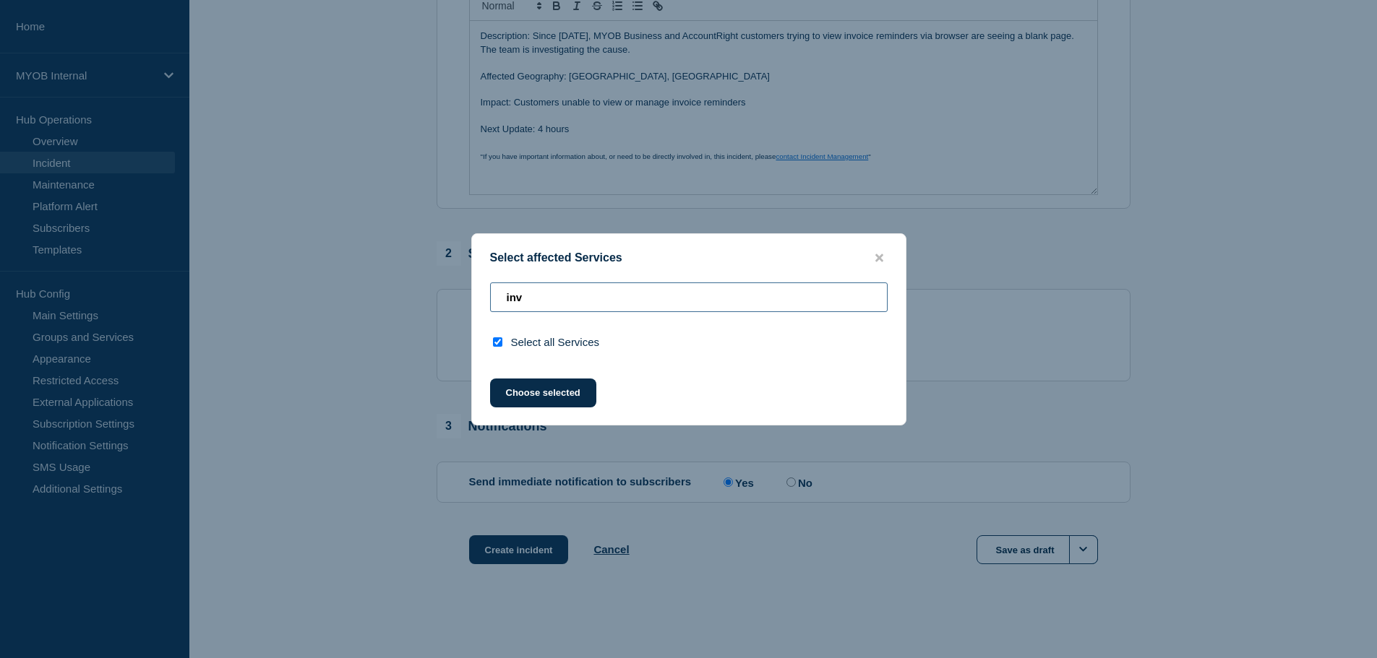
type input "in"
checkbox input "false"
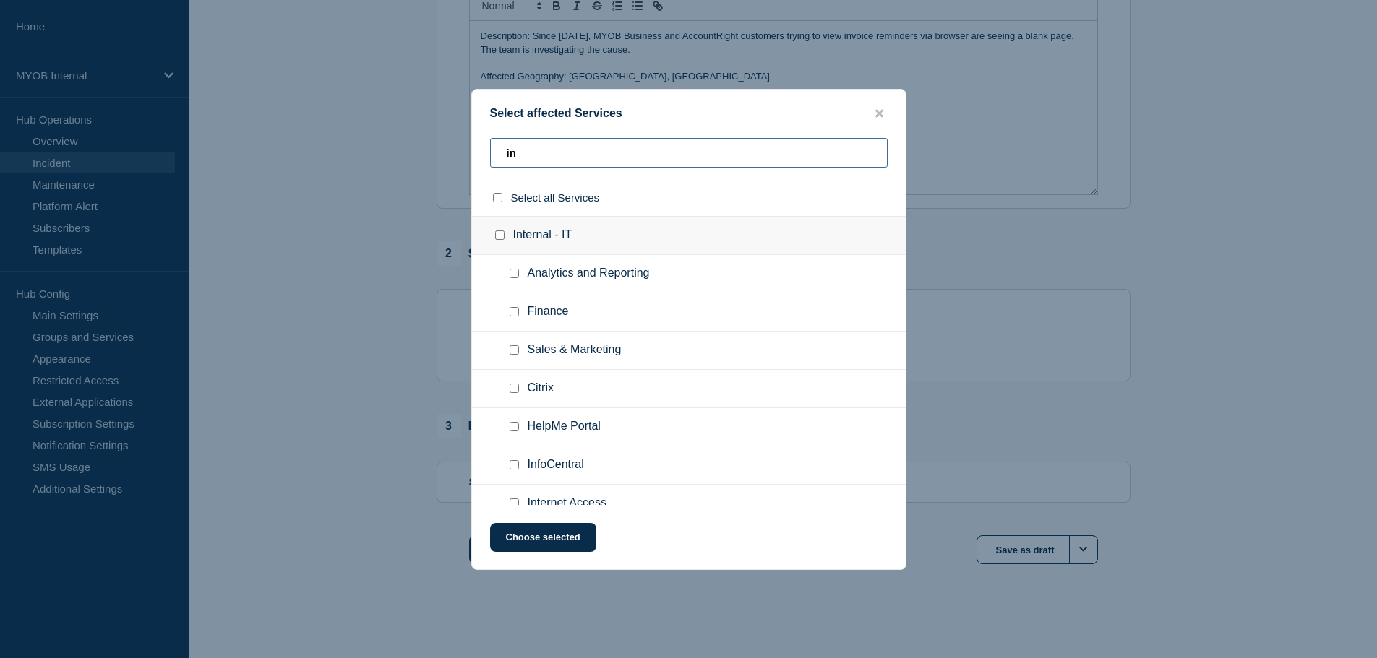
type input "i"
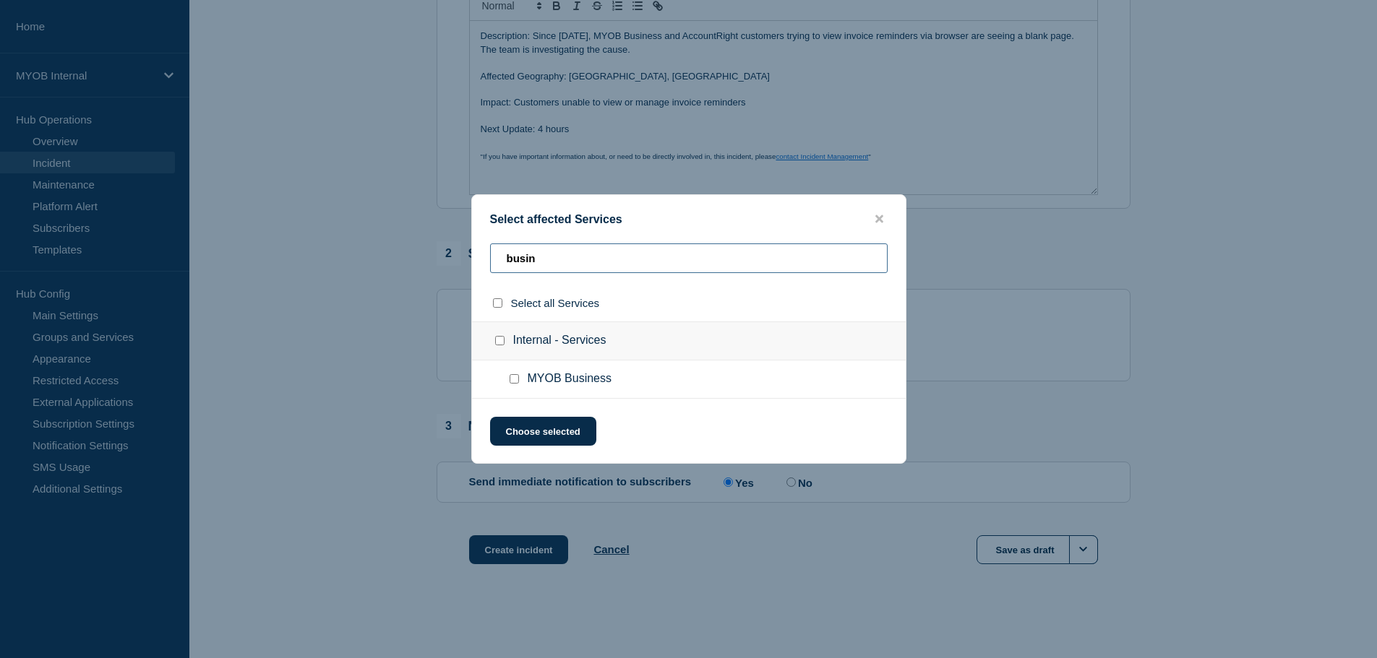
type input "busin"
click at [515, 384] on input "MYOB Business checkbox" at bounding box center [513, 378] width 9 height 9
checkbox input "true"
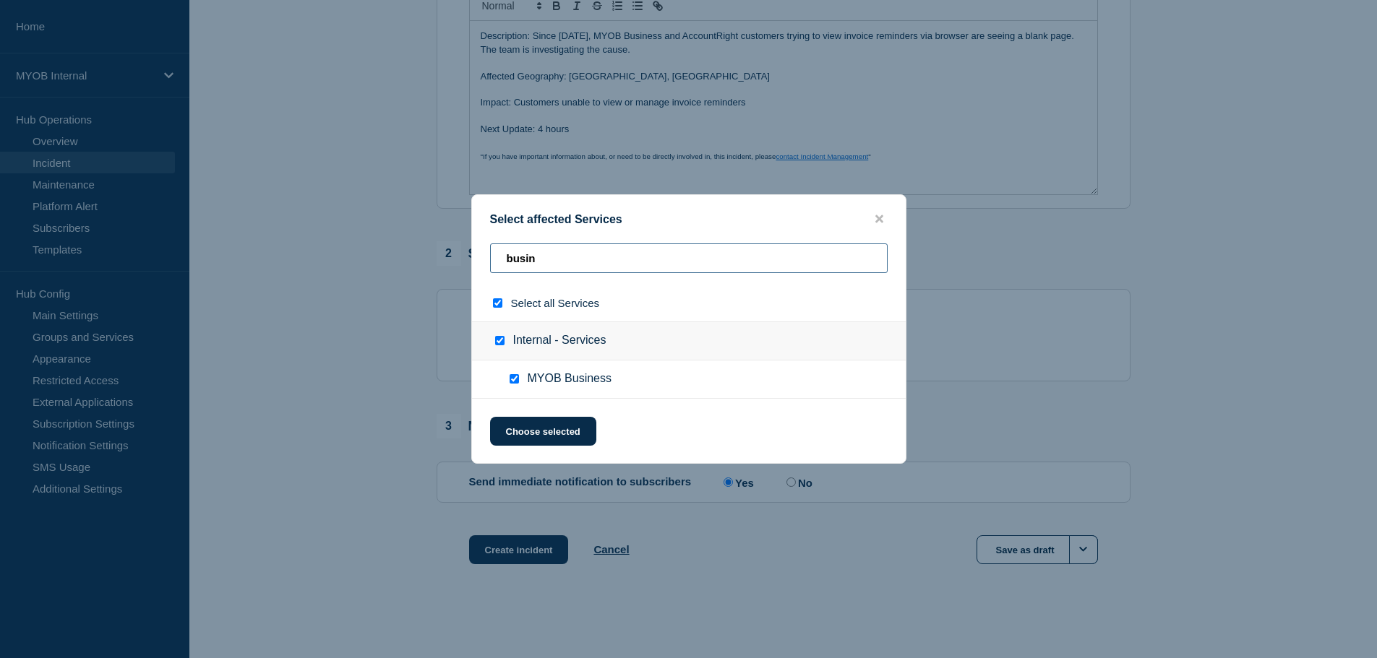
click at [691, 262] on input "busin" at bounding box center [688, 259] width 397 height 30
type input "a"
checkbox input "false"
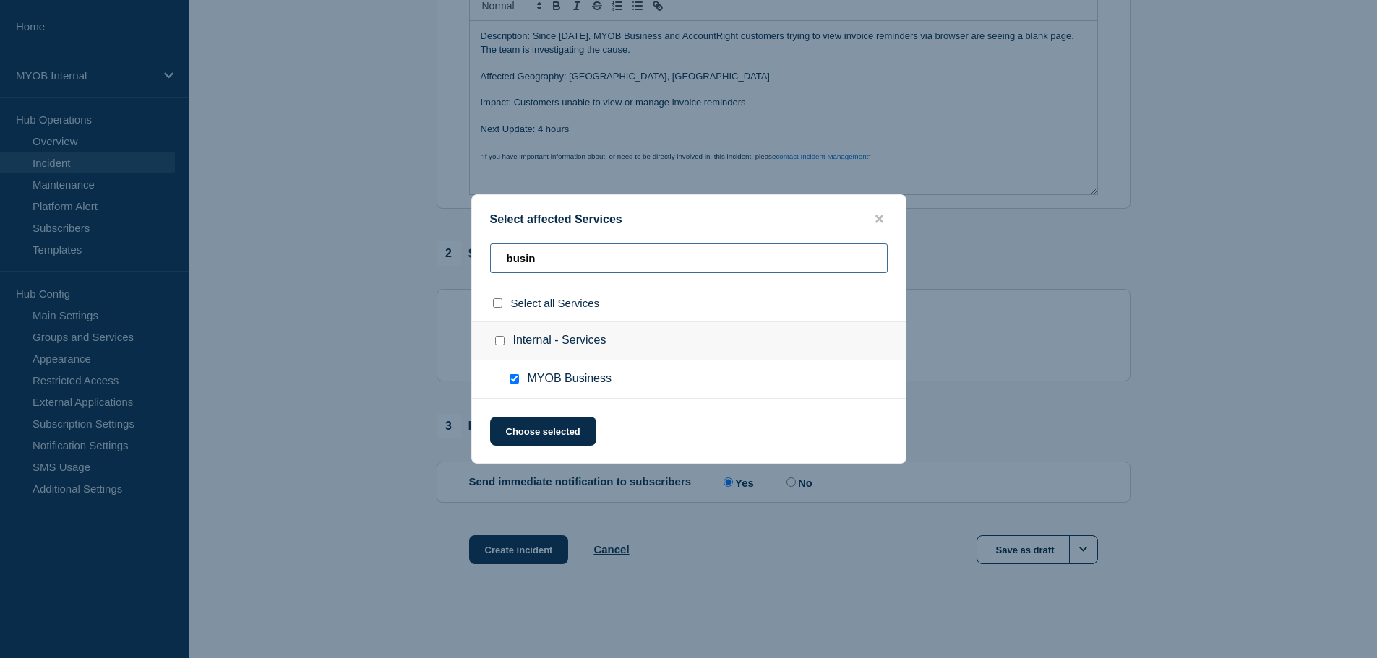
checkbox input "false"
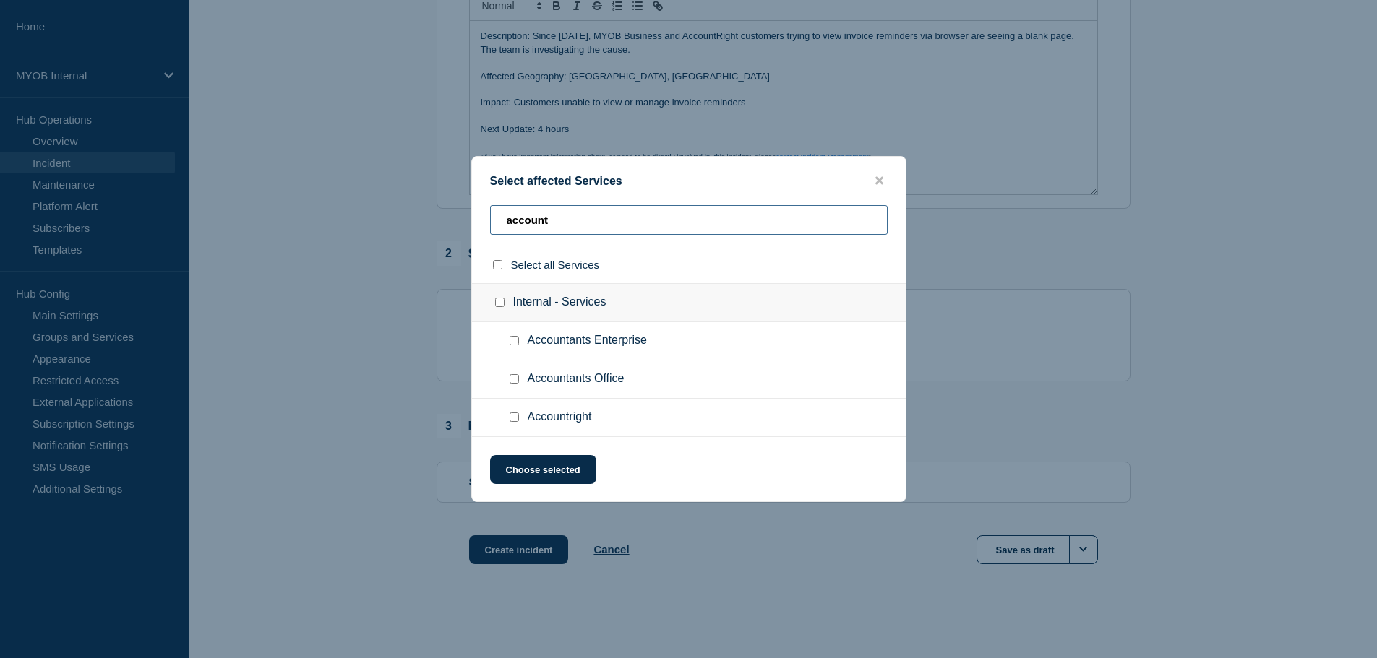
type input "account"
click at [507, 420] on div at bounding box center [517, 417] width 21 height 14
click at [514, 418] on input "Accountright checkbox" at bounding box center [513, 417] width 9 height 9
checkbox input "true"
drag, startPoint x: 524, startPoint y: 475, endPoint x: 539, endPoint y: 467, distance: 17.1
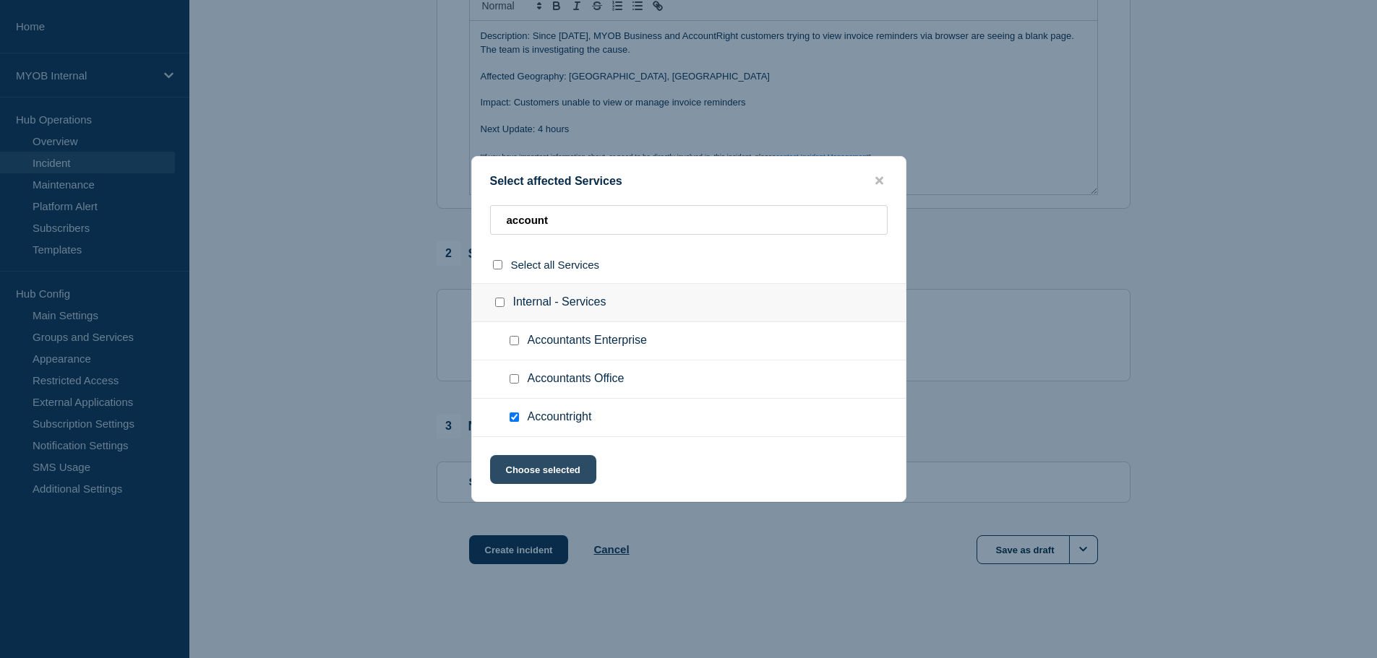
click at [525, 474] on button "Choose selected" at bounding box center [543, 469] width 106 height 29
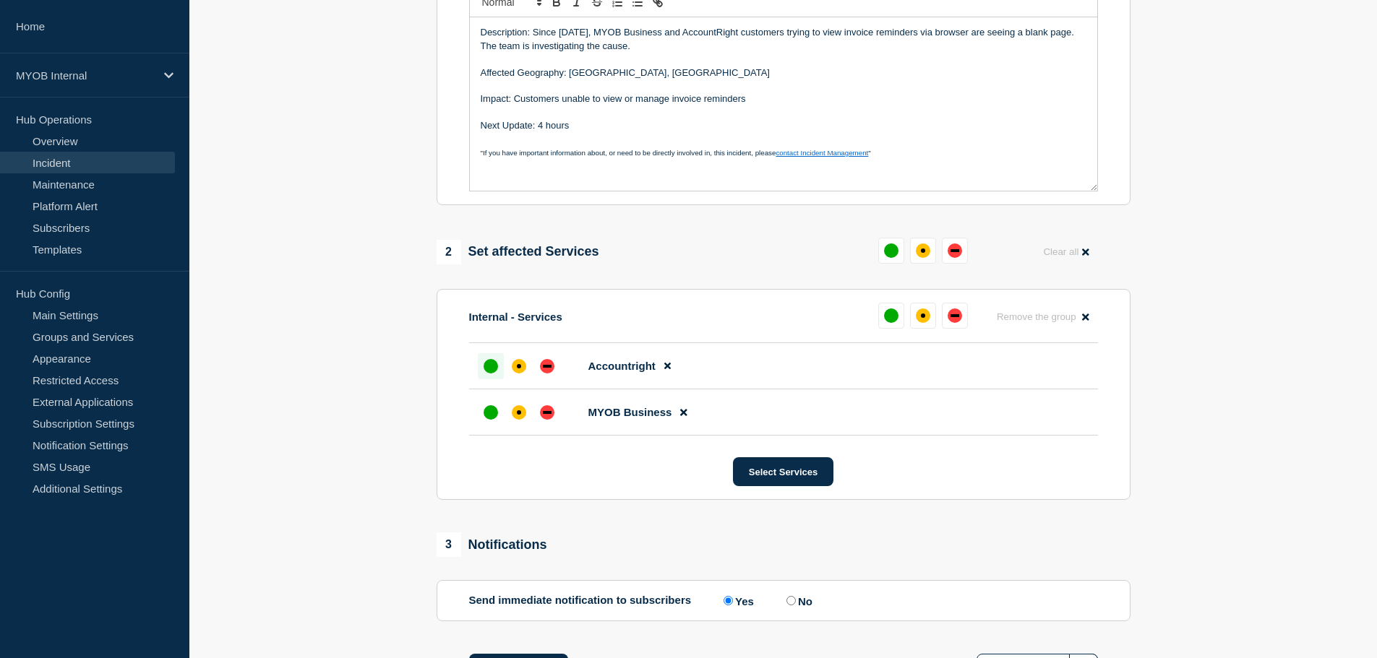
click at [491, 368] on div "up" at bounding box center [490, 366] width 14 height 14
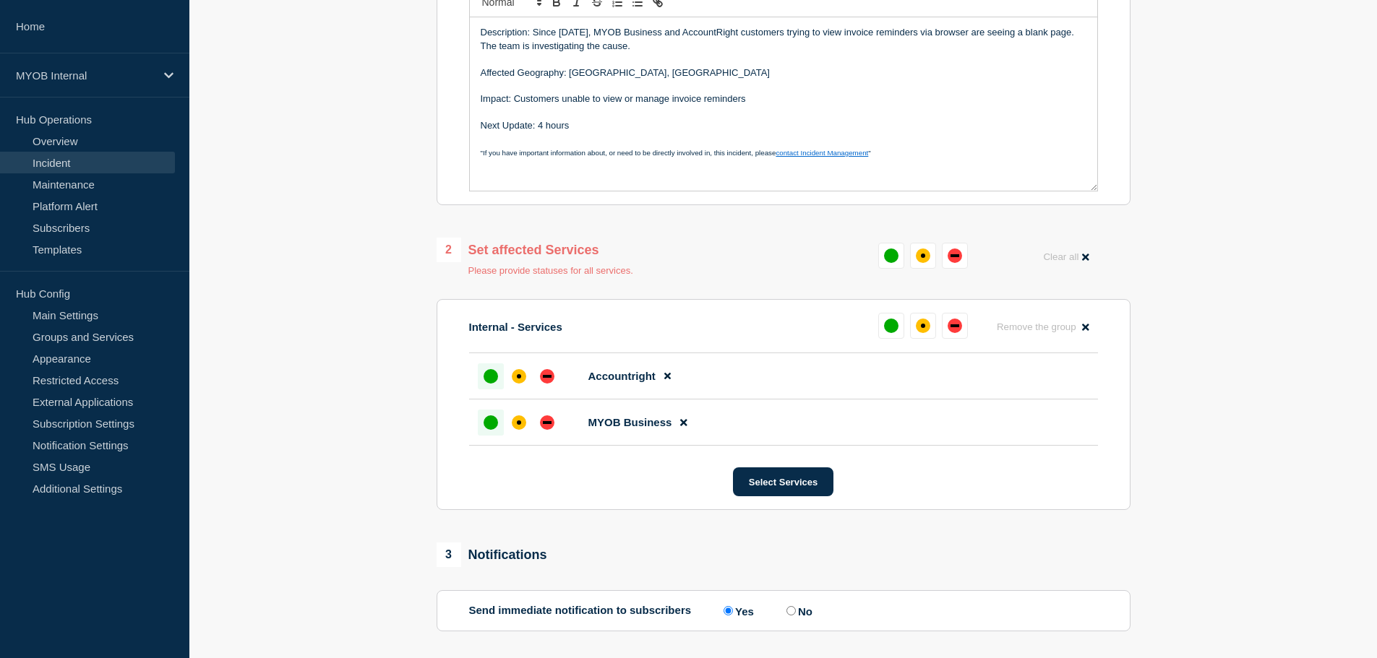
click at [488, 417] on div at bounding box center [491, 423] width 26 height 26
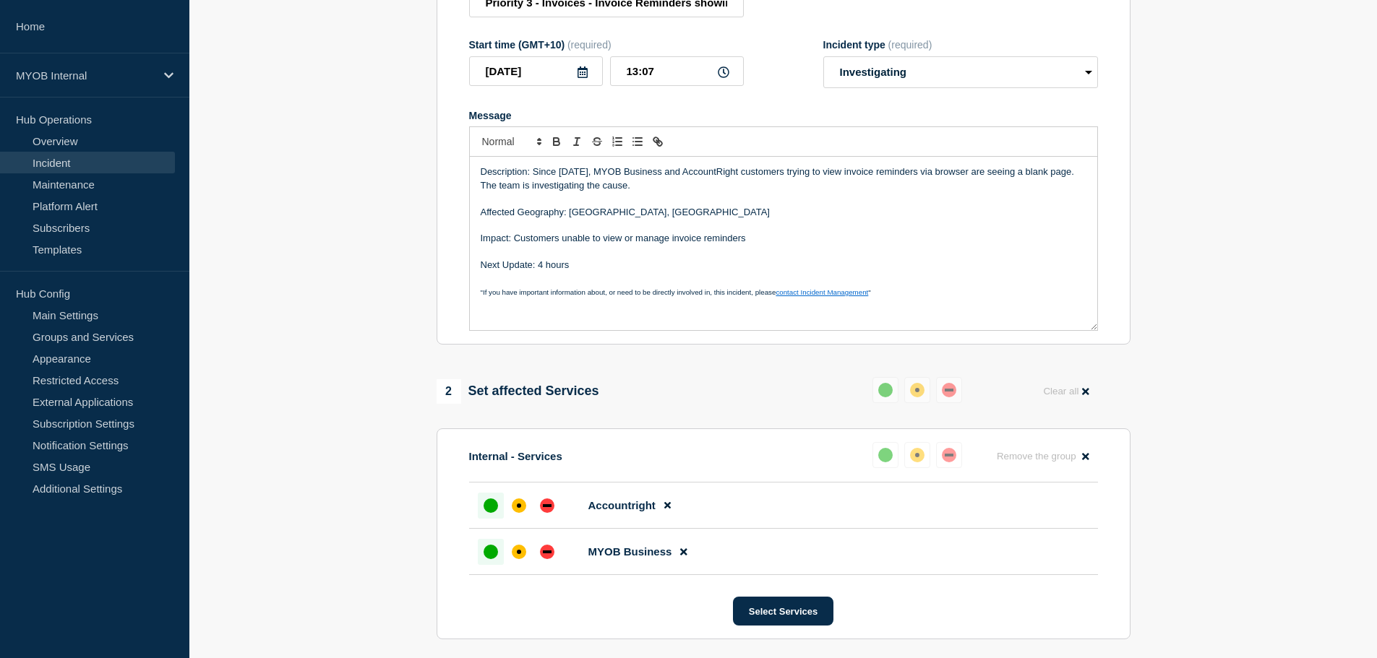
scroll to position [476, 0]
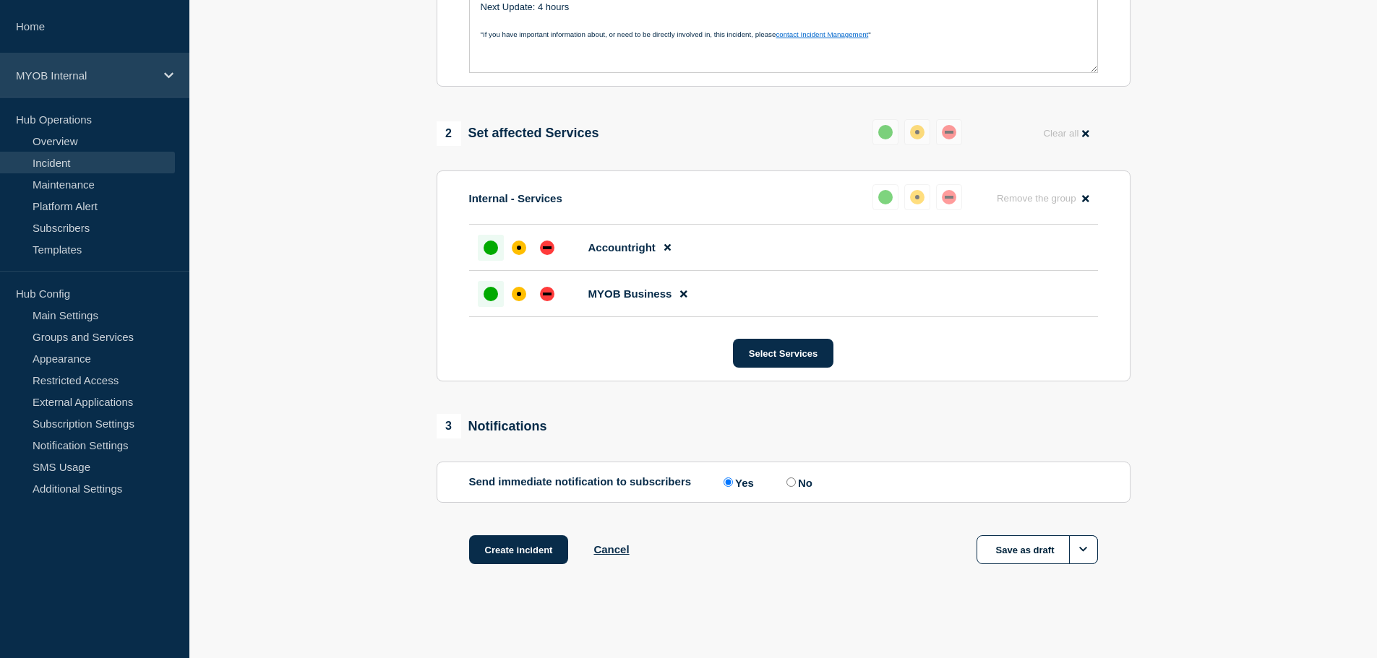
drag, startPoint x: 110, startPoint y: 67, endPoint x: 111, endPoint y: 93, distance: 26.1
click at [110, 67] on div "MYOB Internal" at bounding box center [94, 75] width 189 height 44
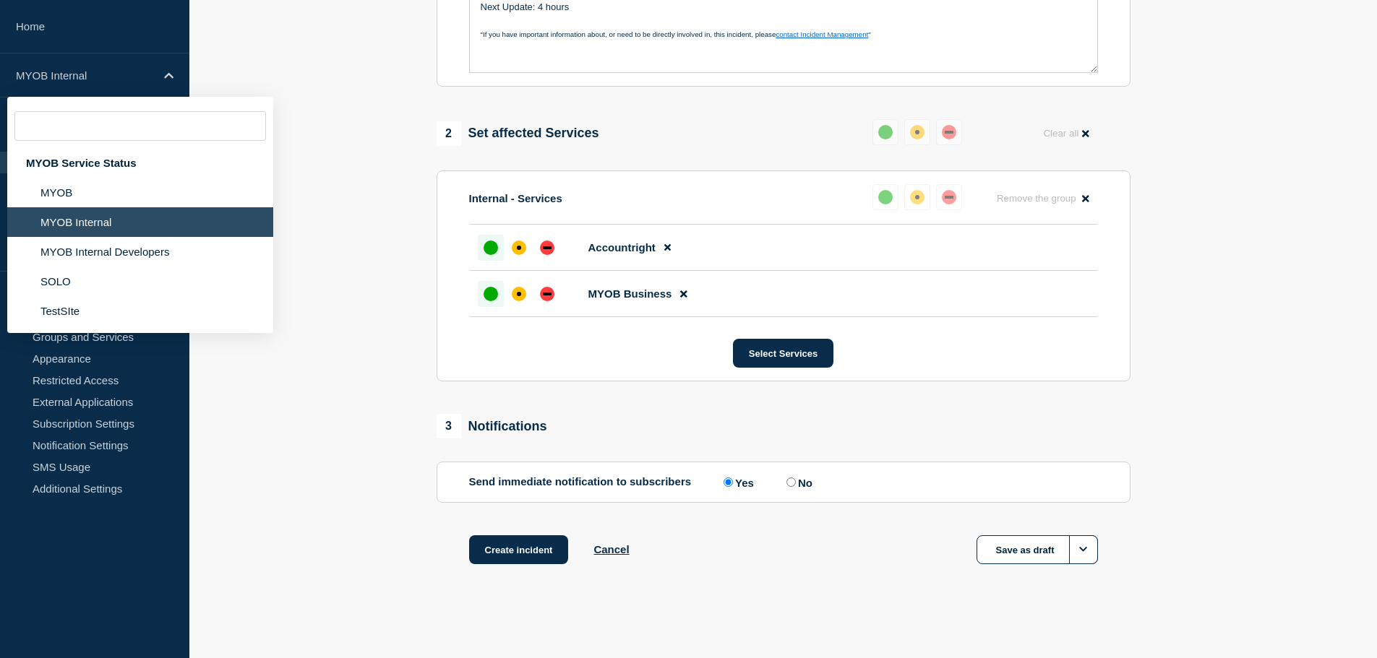
click at [369, 178] on section "1 Provide details Title (required) Priority 3 - Invoices - Invoice Reminders sh…" at bounding box center [782, 127] width 1187 height 950
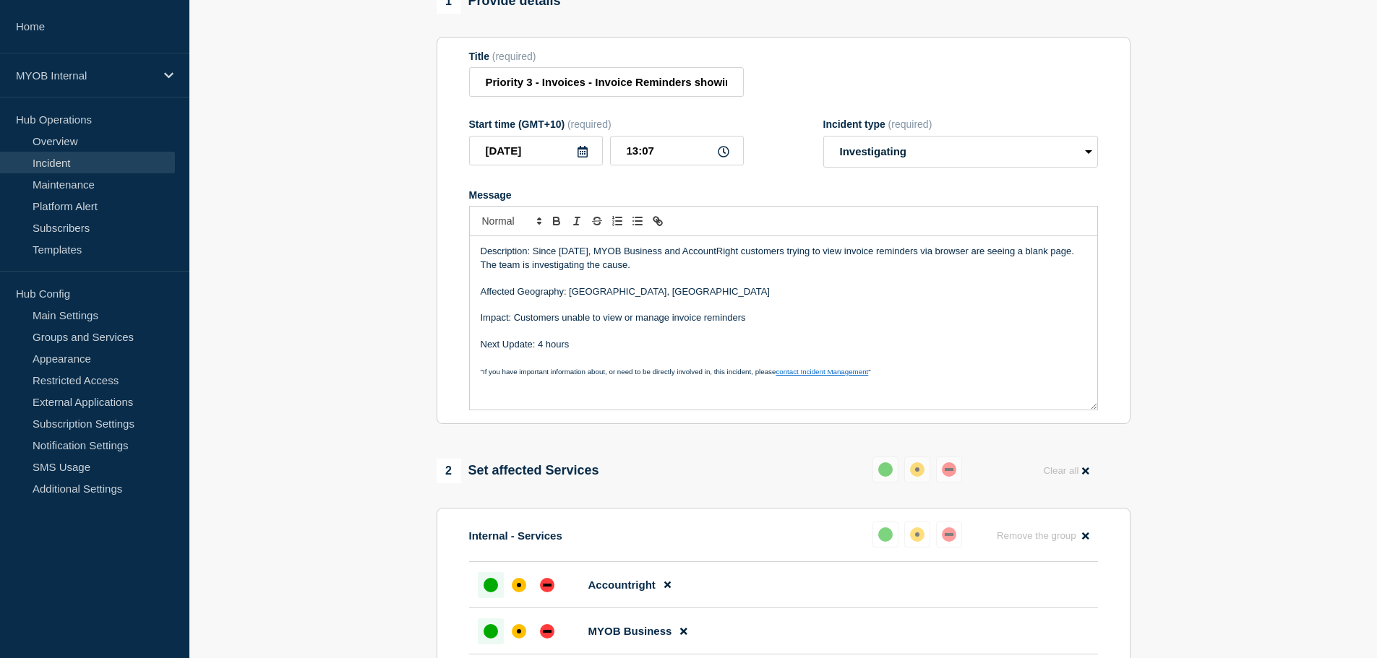
scroll to position [115, 0]
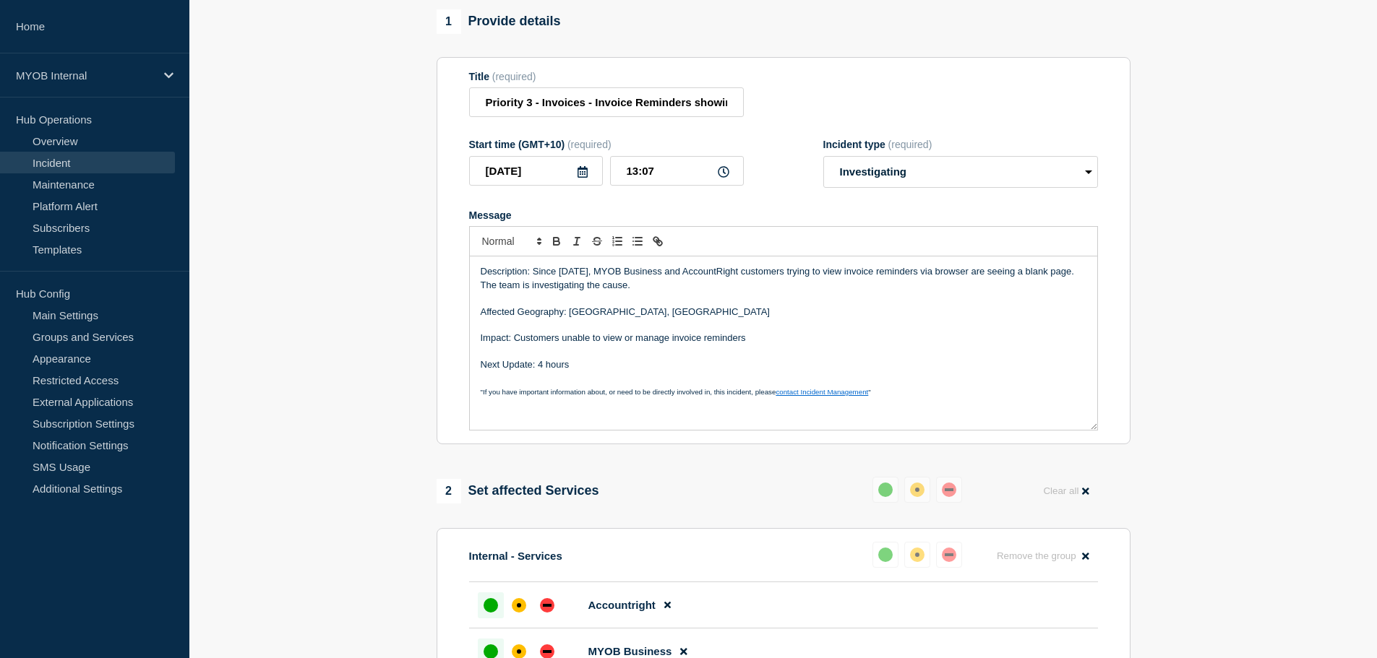
click at [817, 277] on p "Description: Since Sep 10th, MYOB Business and AccountRight customers trying to…" at bounding box center [784, 278] width 606 height 27
click at [900, 272] on p "Description: Since Sep 10th, MYOB Business and AccountRight customers trying to…" at bounding box center [784, 278] width 606 height 27
drag, startPoint x: 926, startPoint y: 274, endPoint x: 986, endPoint y: 270, distance: 60.8
click at [929, 274] on p "Description: Since Sep 10th, MYOB Business and AccountRight customers trying to…" at bounding box center [784, 278] width 606 height 27
click at [757, 345] on p "Impact: Customers unable to view or manage invoice reminders" at bounding box center [784, 338] width 606 height 13
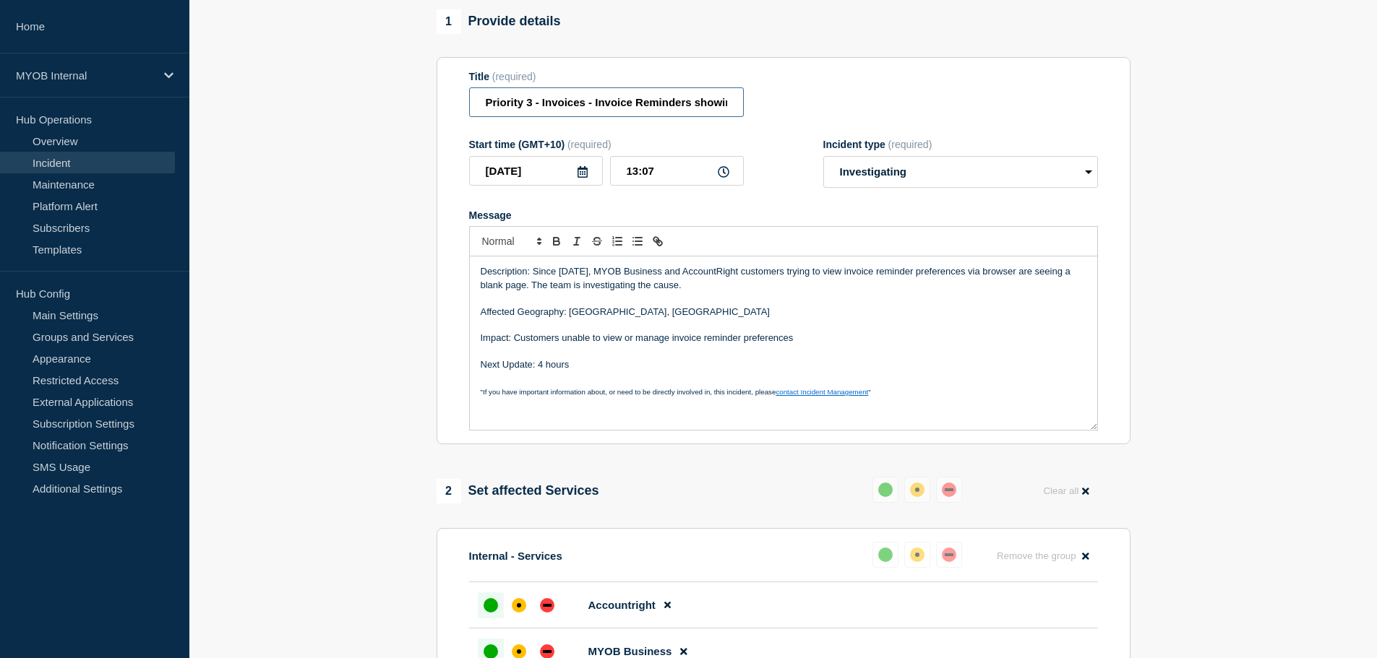
click at [687, 103] on input "Priority 3 - Invoices - Invoice Reminders showing a blank page via browser" at bounding box center [606, 102] width 275 height 30
click at [693, 106] on input "Priority 3 - Invoices - Invoice Reminders showing a blank page via browser" at bounding box center [606, 102] width 275 height 30
drag, startPoint x: 688, startPoint y: 106, endPoint x: 700, endPoint y: 106, distance: 11.6
click at [689, 106] on input "Priority 3 - Invoices - Invoice Reminders showing a blank page via browser" at bounding box center [606, 102] width 275 height 30
click at [692, 107] on input "Priority 3 - Invoices - Invoice Reminders showing a blank page via browser" at bounding box center [606, 102] width 275 height 30
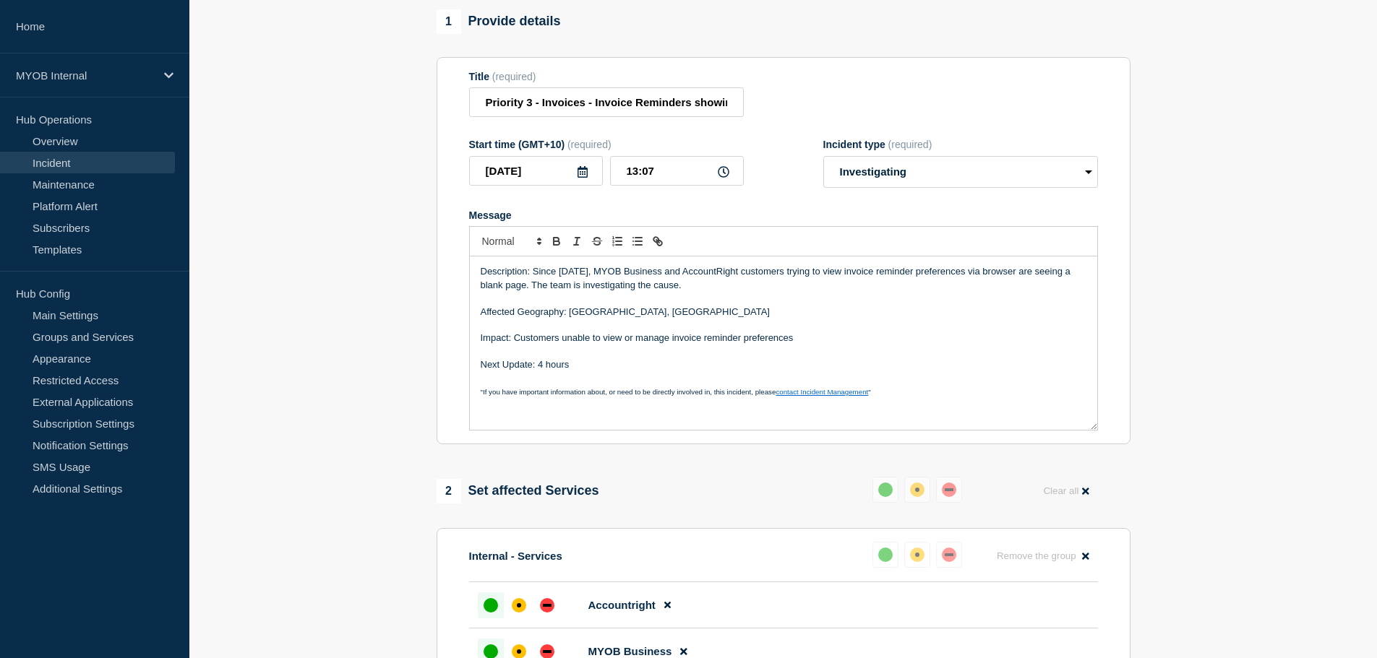
drag, startPoint x: 601, startPoint y: 275, endPoint x: 685, endPoint y: 289, distance: 85.1
click at [685, 289] on p "Description: Since Sep 10th, MYOB Business and AccountRight customers trying to…" at bounding box center [784, 278] width 606 height 27
drag, startPoint x: 642, startPoint y: 340, endPoint x: 668, endPoint y: 343, distance: 26.8
click at [644, 340] on p "Impact: Customers unable to view or manage invoice reminder preferences" at bounding box center [784, 338] width 606 height 13
click at [848, 332] on p "Message" at bounding box center [784, 325] width 606 height 13
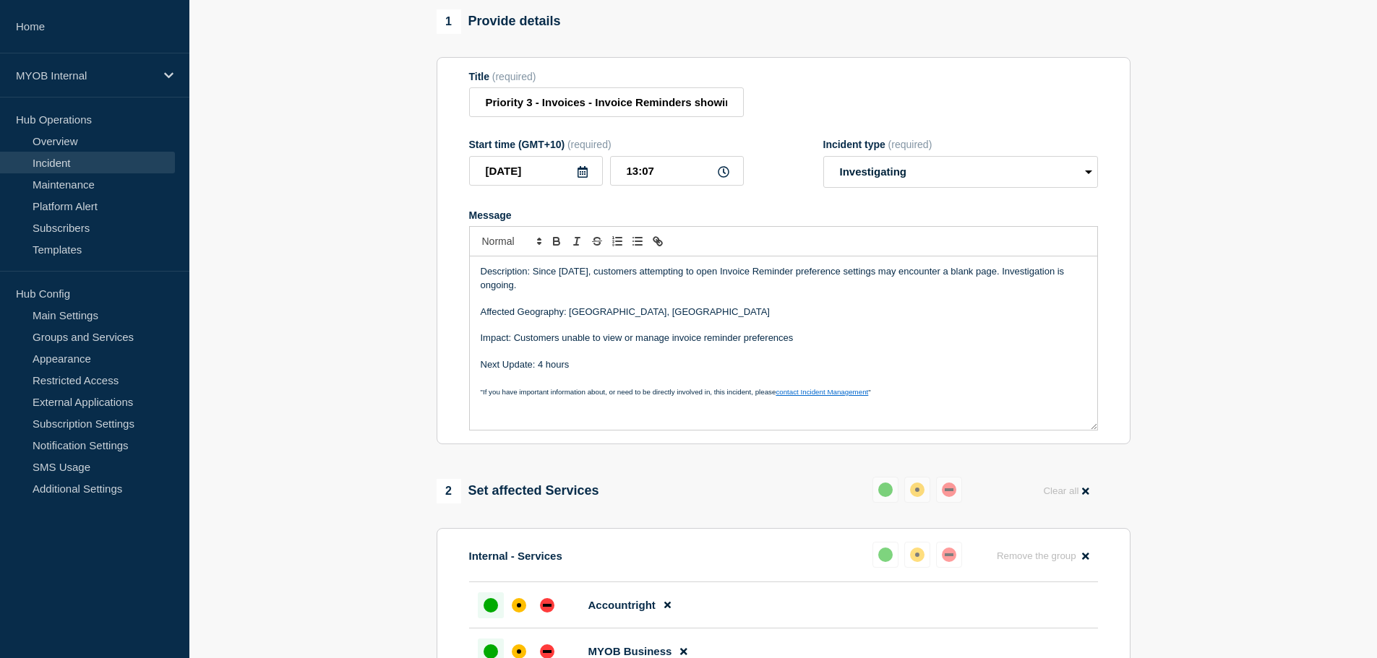
click at [826, 345] on p "Impact: Customers unable to view or manage invoice reminder preferences" at bounding box center [784, 338] width 606 height 13
click at [629, 362] on p "Next Update: 4 hours" at bounding box center [784, 364] width 606 height 13
click at [624, 354] on p "Message" at bounding box center [784, 351] width 606 height 13
click at [634, 329] on p "Message" at bounding box center [784, 325] width 606 height 13
click at [630, 301] on p "Message" at bounding box center [784, 298] width 606 height 13
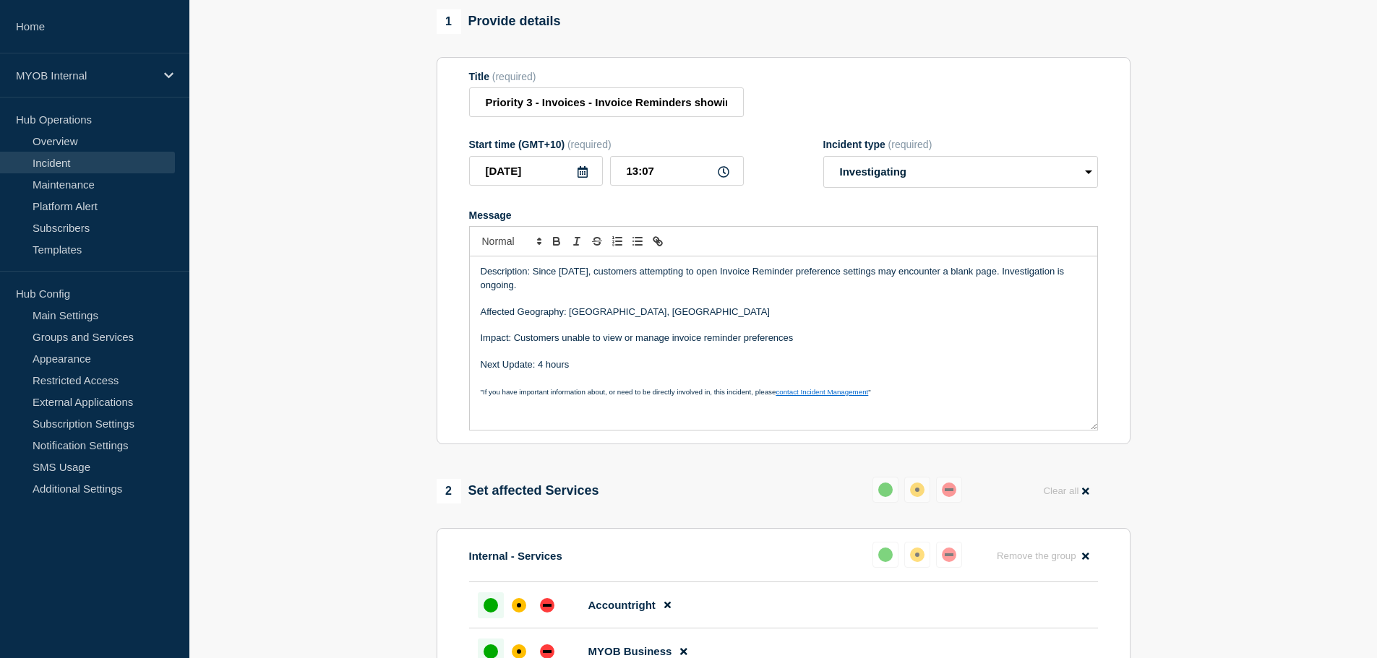
click at [608, 288] on p "Description: Since [DATE], customers attempting to open Invoice Reminder prefer…" at bounding box center [784, 278] width 606 height 27
drag, startPoint x: 572, startPoint y: 106, endPoint x: 677, endPoint y: 103, distance: 105.6
click at [572, 107] on input "Priority 3 - Invoices - Invoice Reminders showing a blank page via browser" at bounding box center [606, 102] width 275 height 30
click at [691, 103] on input "Priority 3 - Invoices - Invoice Reminders showing a blank page via browser" at bounding box center [606, 102] width 275 height 30
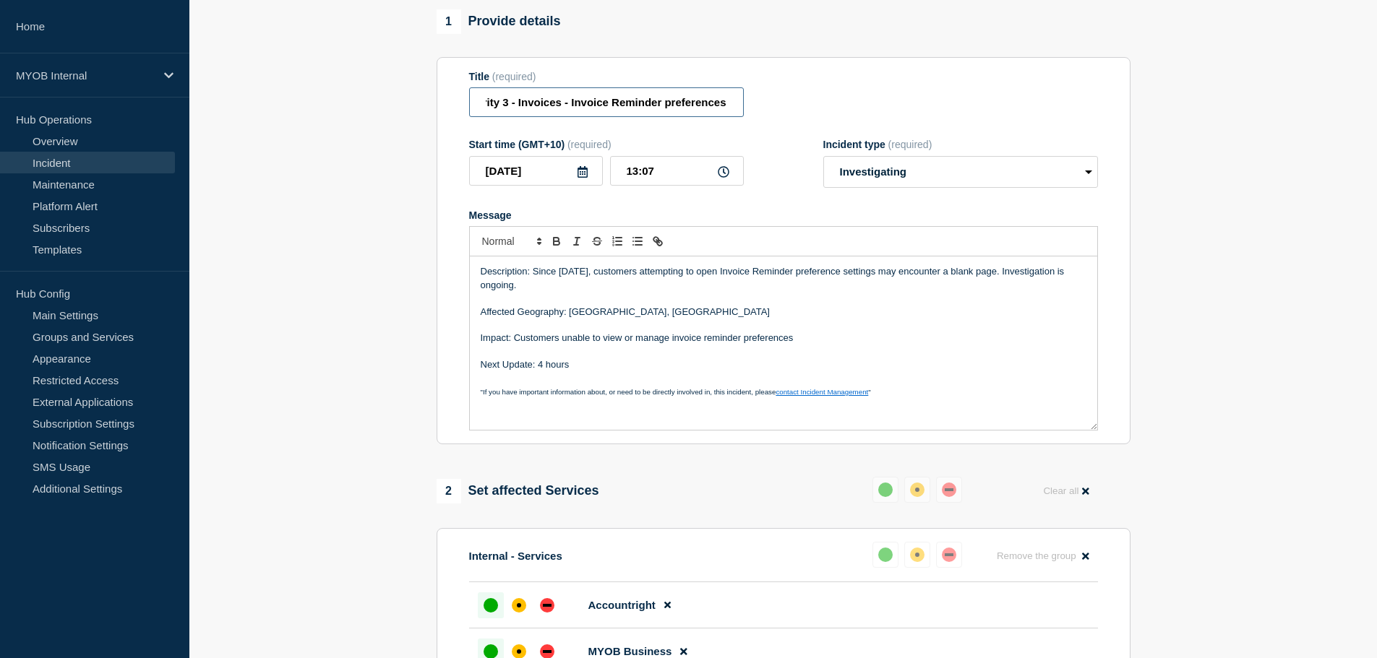
click at [617, 103] on input "Priority 3 - Invoices - Invoice Reminder preferences showing a blank page via b…" at bounding box center [606, 102] width 275 height 30
drag, startPoint x: 667, startPoint y: 95, endPoint x: 801, endPoint y: 85, distance: 134.1
click at [801, 85] on div "Title (required) Priority 3 - Invoices - Invoice reminder preferences showing a…" at bounding box center [783, 94] width 629 height 47
click at [718, 106] on input "Priority 3 - Invoices - Invoice reminder preferences showing a blank page via b…" at bounding box center [606, 102] width 275 height 30
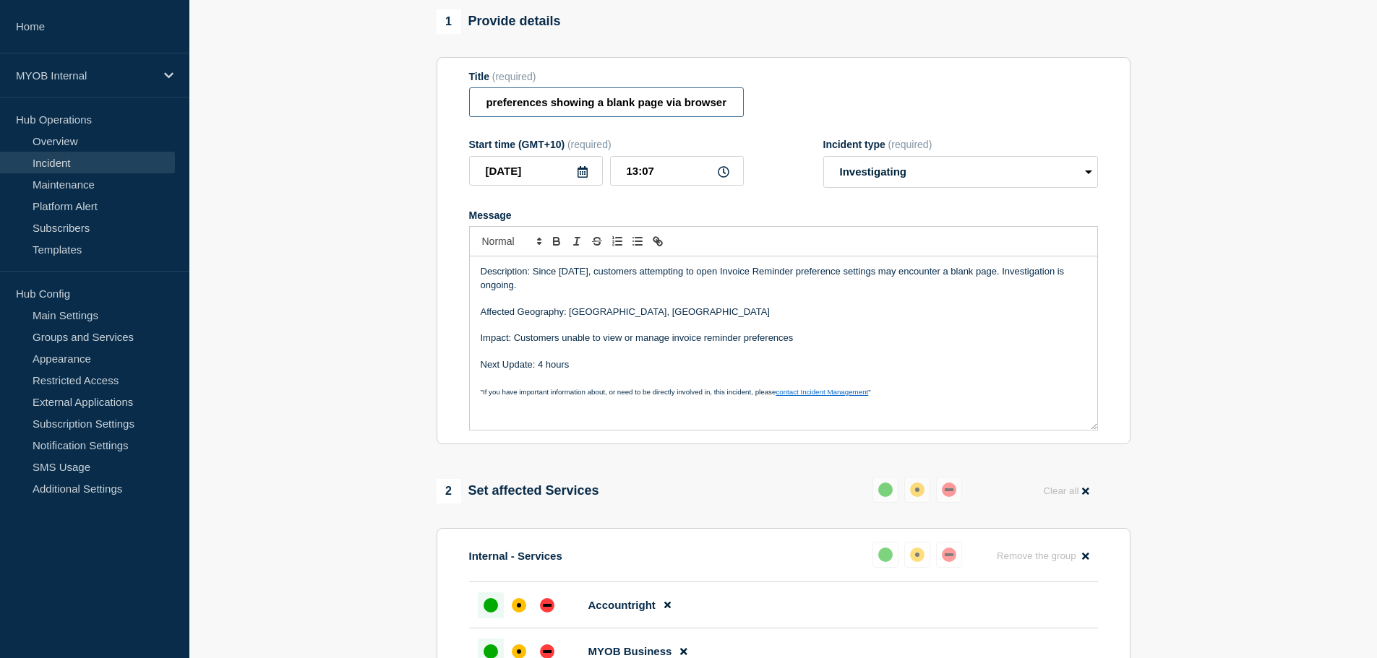
drag, startPoint x: 733, startPoint y: 106, endPoint x: 666, endPoint y: 112, distance: 67.5
click at [666, 112] on input "Priority 3 - Invoices - Invoice reminder preferences showing a blank page via b…" at bounding box center [606, 102] width 275 height 30
type input "Priority 3 - Invoices - Invoice reminder preferences showing a blank page"
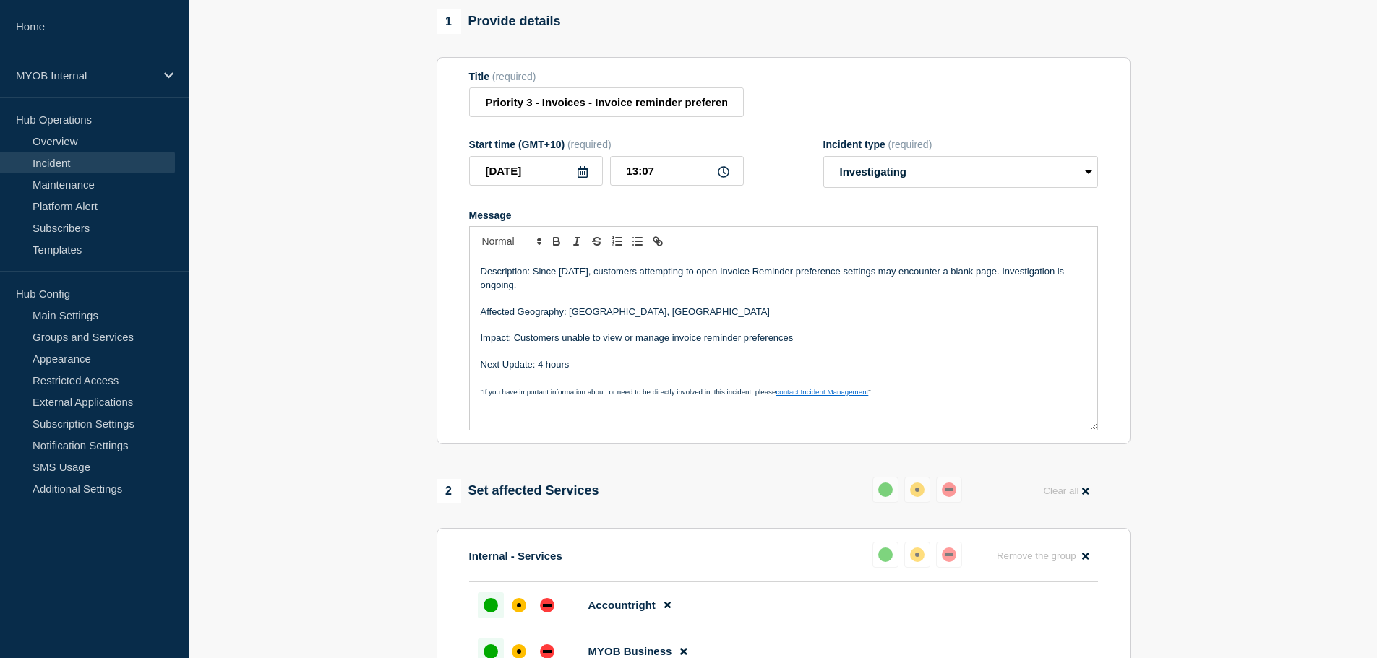
click at [348, 306] on section "1 Provide details Title (required) Priority 3 - Invoices - Invoice reminder pre…" at bounding box center [782, 484] width 1187 height 950
click at [624, 304] on p "Message" at bounding box center [784, 298] width 606 height 13
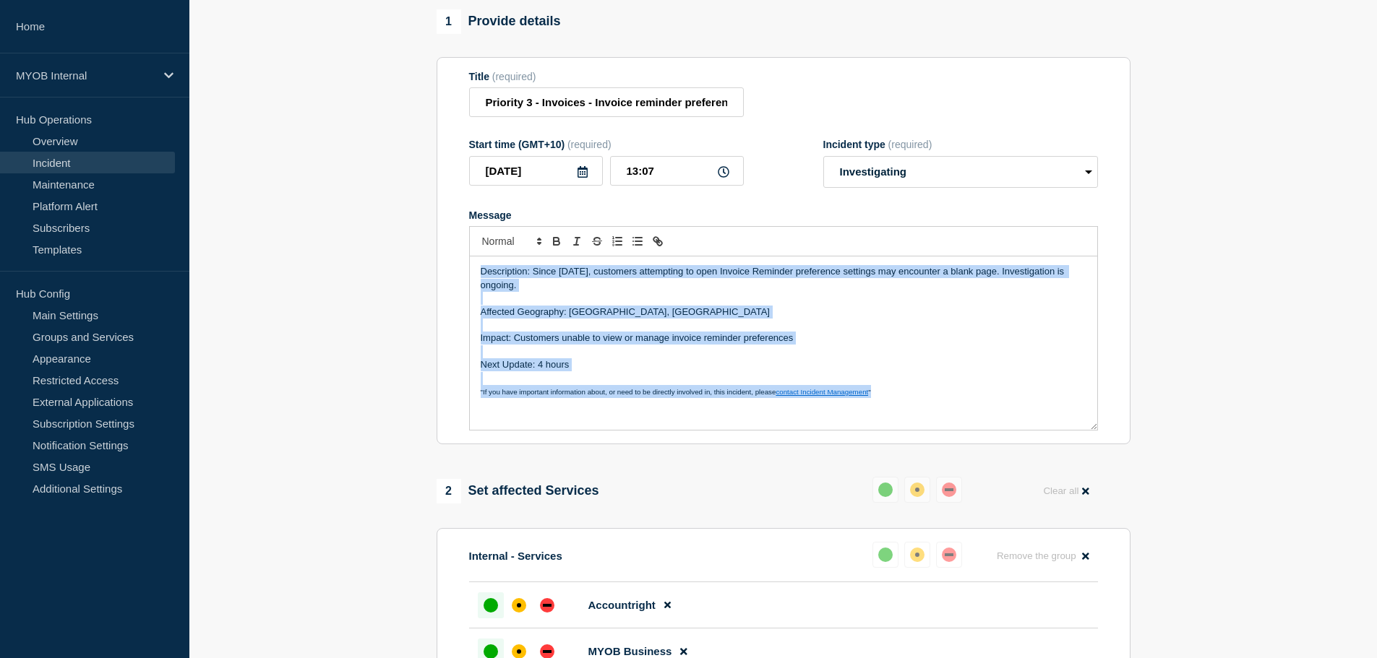
copy div "Description: Since Sep 10th, customers attempting to open Invoice Reminder pref…"
click at [775, 337] on p "Impact: Customers unable to view or manage invoice reminder preferences" at bounding box center [784, 338] width 606 height 13
click at [650, 371] on p "Next Update: 4 hours" at bounding box center [784, 364] width 606 height 13
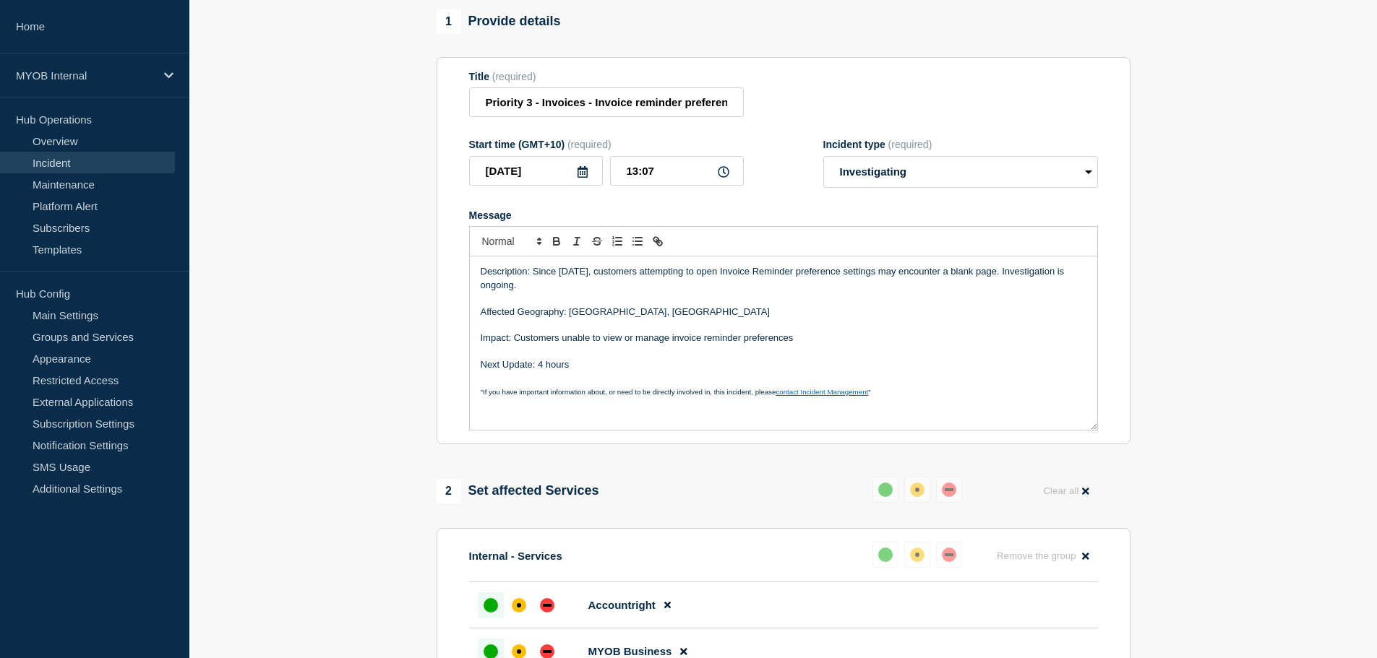
click at [558, 363] on p "Next Update: 4 hours" at bounding box center [784, 364] width 606 height 13
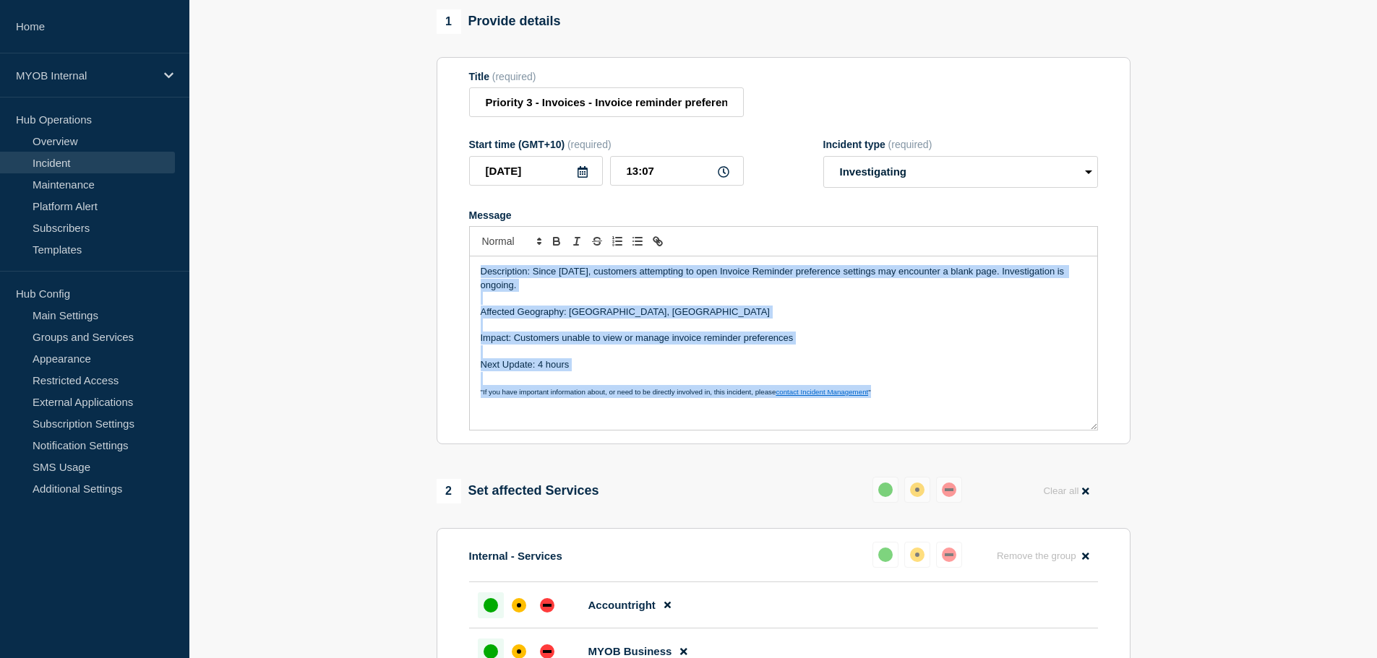
copy div "Description: Since Sep 10th, customers attempting to open Invoice Reminder pref…"
click at [627, 355] on p "Message" at bounding box center [784, 351] width 606 height 13
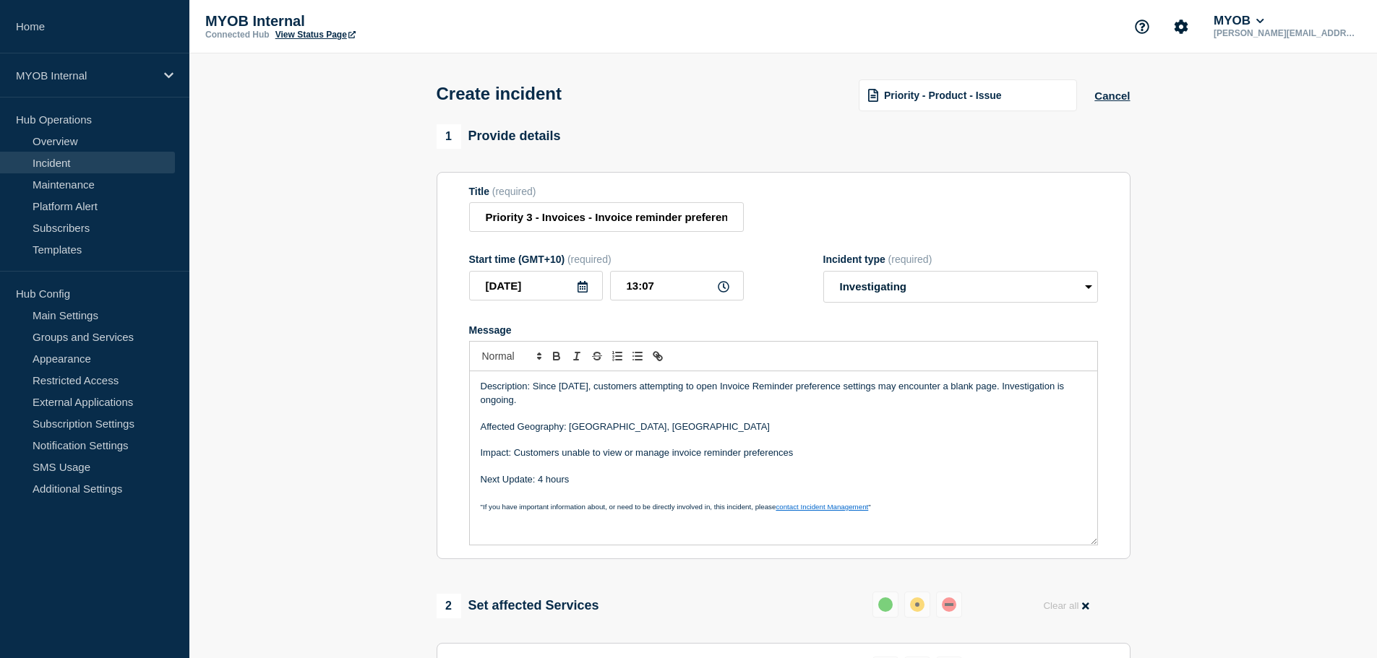
click at [577, 434] on p "Affected Geography: [GEOGRAPHIC_DATA], [GEOGRAPHIC_DATA]" at bounding box center [784, 427] width 606 height 13
click at [567, 431] on p "Affected Geography: [GEOGRAPHIC_DATA], [GEOGRAPHIC_DATA]" at bounding box center [784, 427] width 606 height 13
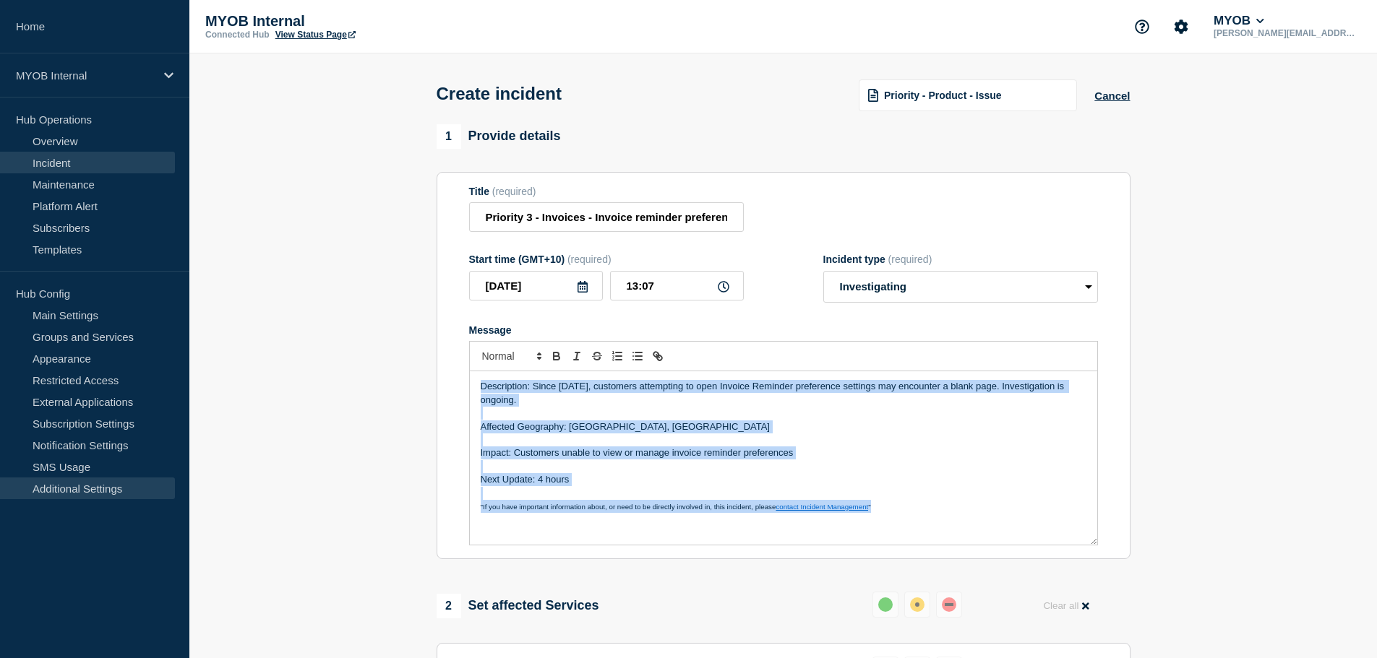
copy div "Description: Since Sep 10th, customers attempting to open Invoice Reminder pref…"
click at [697, 486] on p "Next Update: 4 hours" at bounding box center [784, 479] width 606 height 13
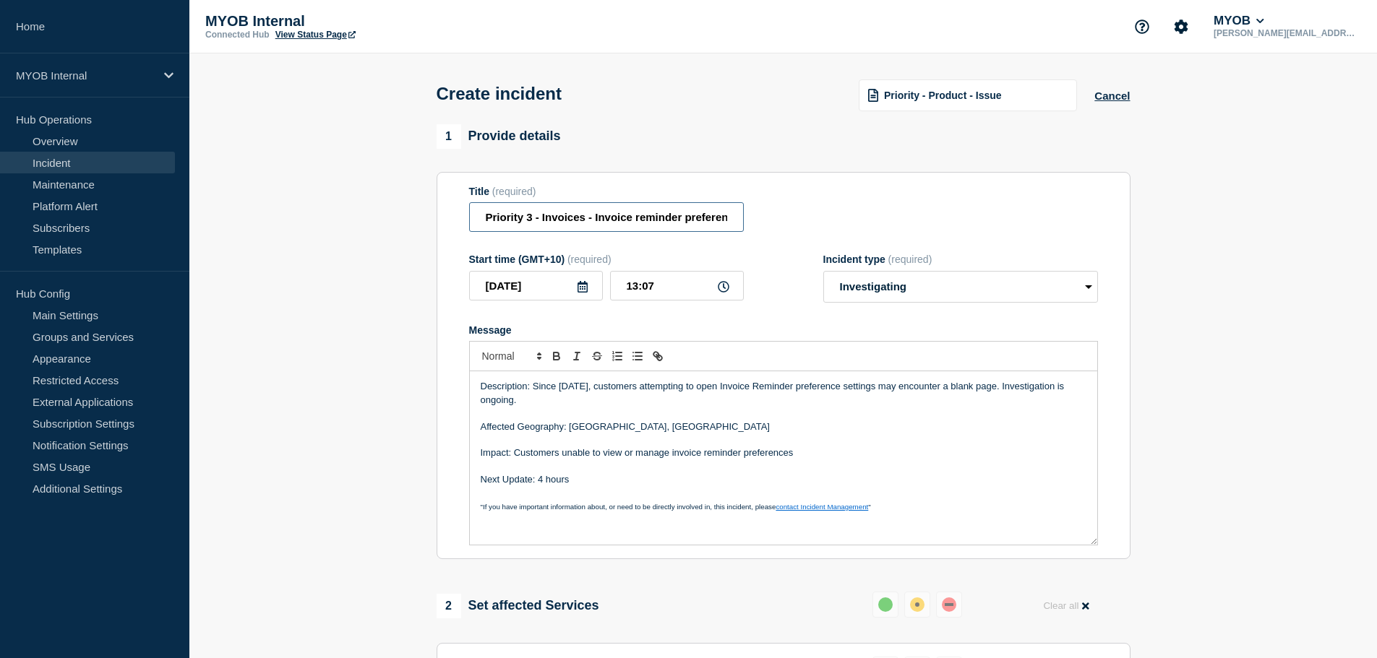
scroll to position [0, 135]
drag, startPoint x: 650, startPoint y: 214, endPoint x: 815, endPoint y: 212, distance: 164.8
click at [815, 212] on div "Title (required) Priority 3 - Invoices - Invoice reminder preferences showing a…" at bounding box center [783, 209] width 629 height 47
click at [684, 215] on input "Priority 3 - Invoices - Invoice reminder preferences showing a blank page" at bounding box center [606, 217] width 275 height 30
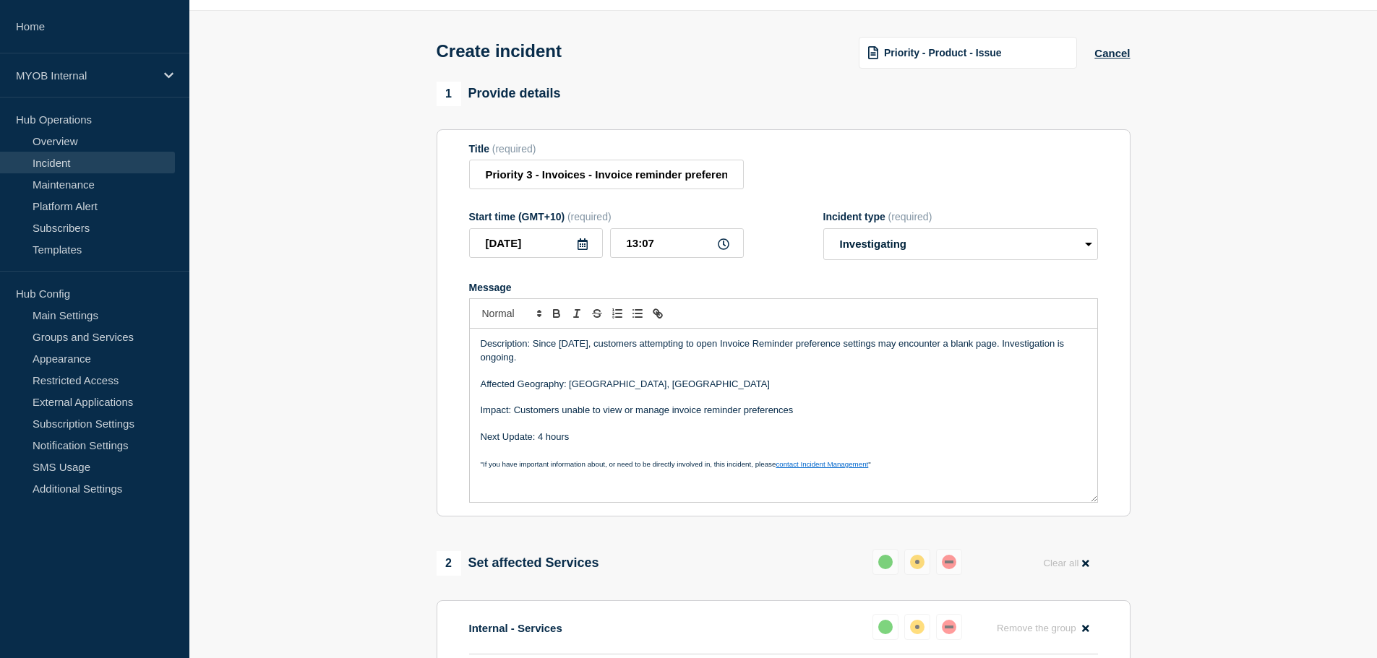
scroll to position [476, 0]
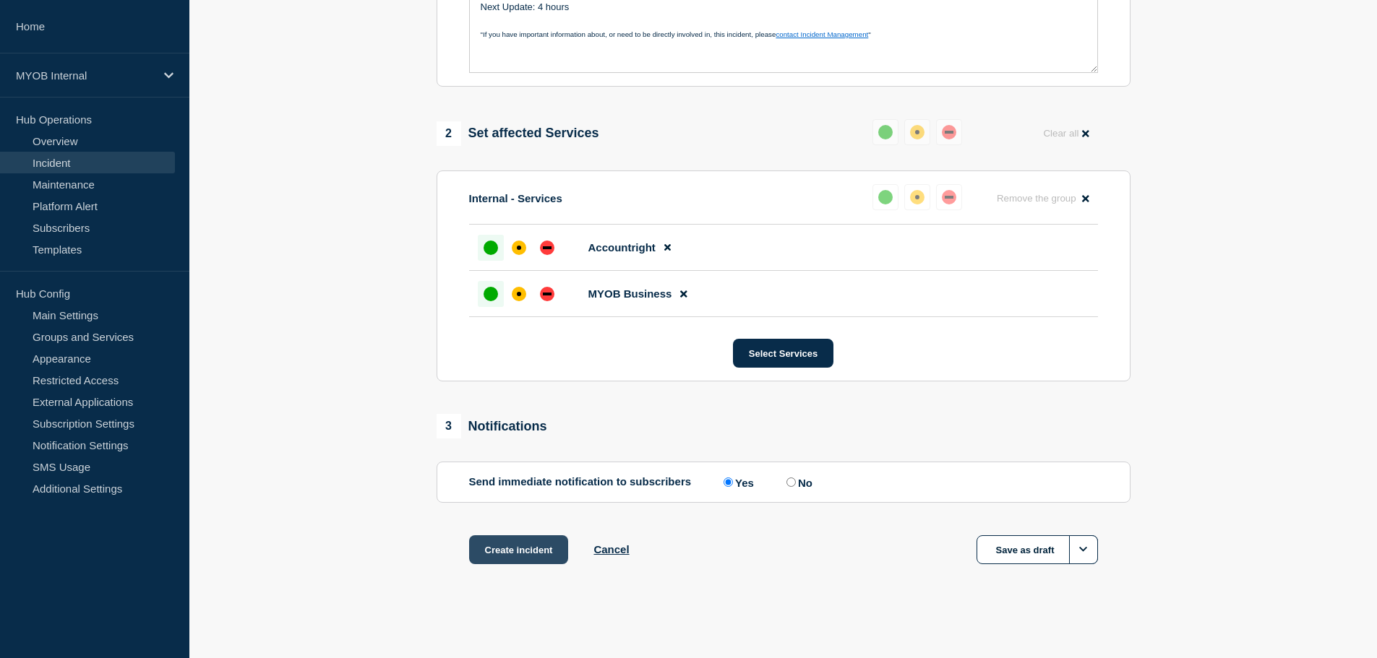
click at [515, 549] on button "Create incident" at bounding box center [519, 549] width 100 height 29
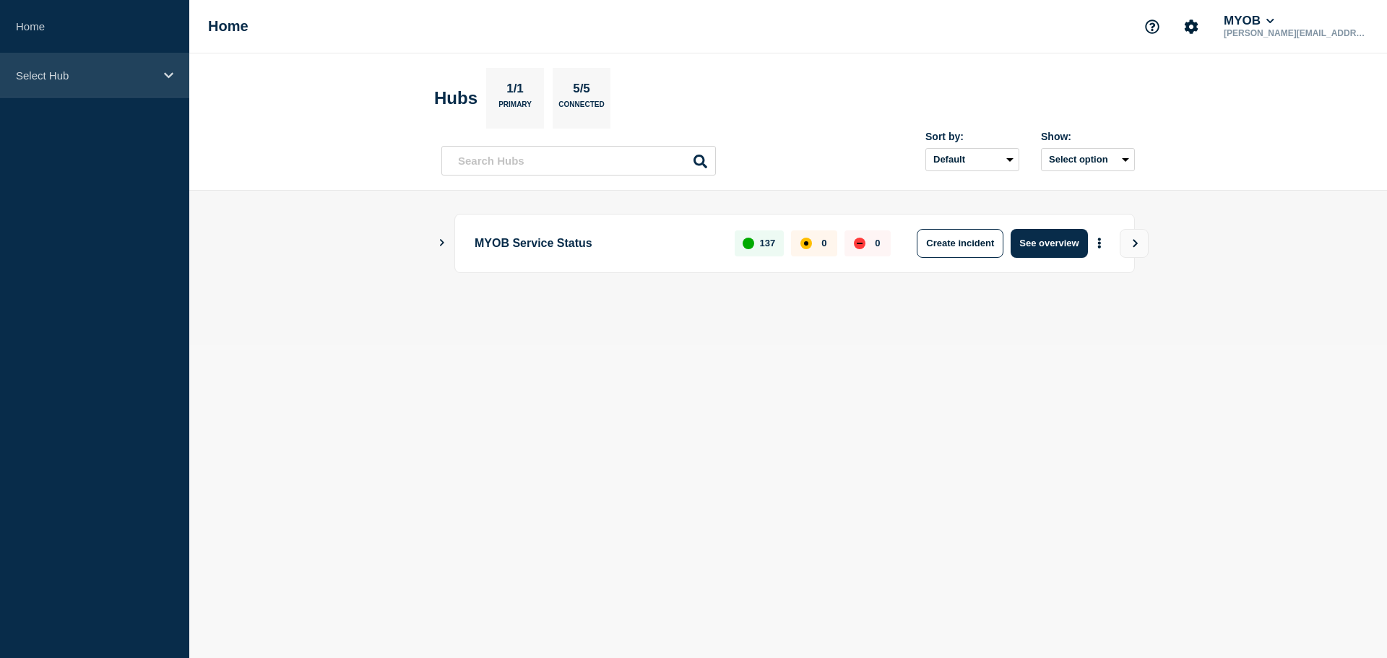
click at [164, 77] on icon at bounding box center [168, 75] width 9 height 11
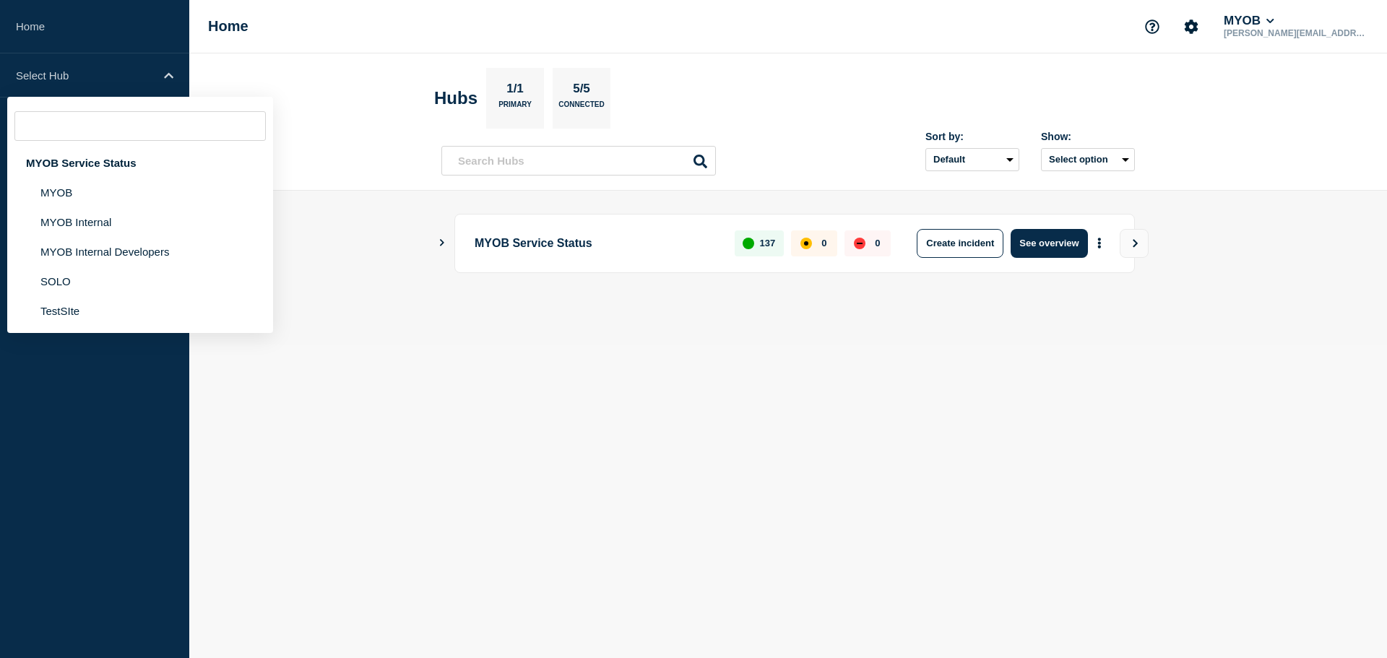
drag, startPoint x: 121, startPoint y: 189, endPoint x: 332, endPoint y: 88, distance: 234.7
click at [121, 189] on li "MYOB" at bounding box center [140, 193] width 266 height 30
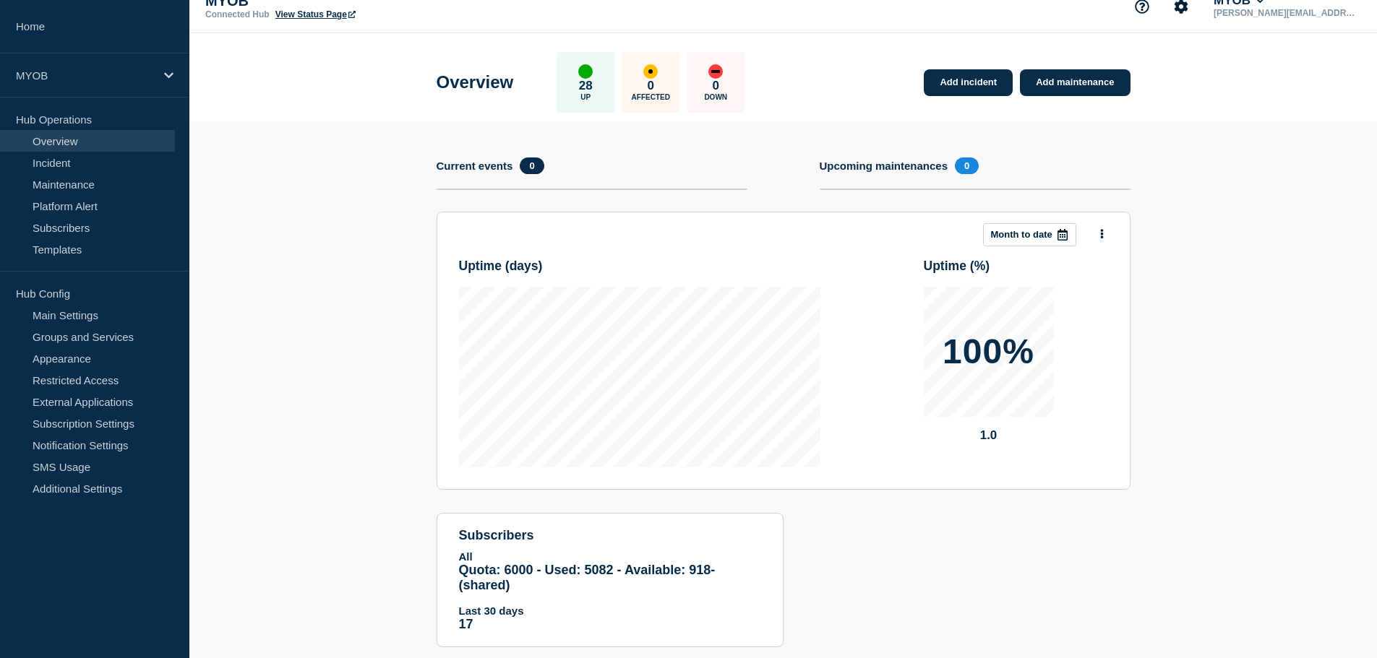
scroll to position [53, 0]
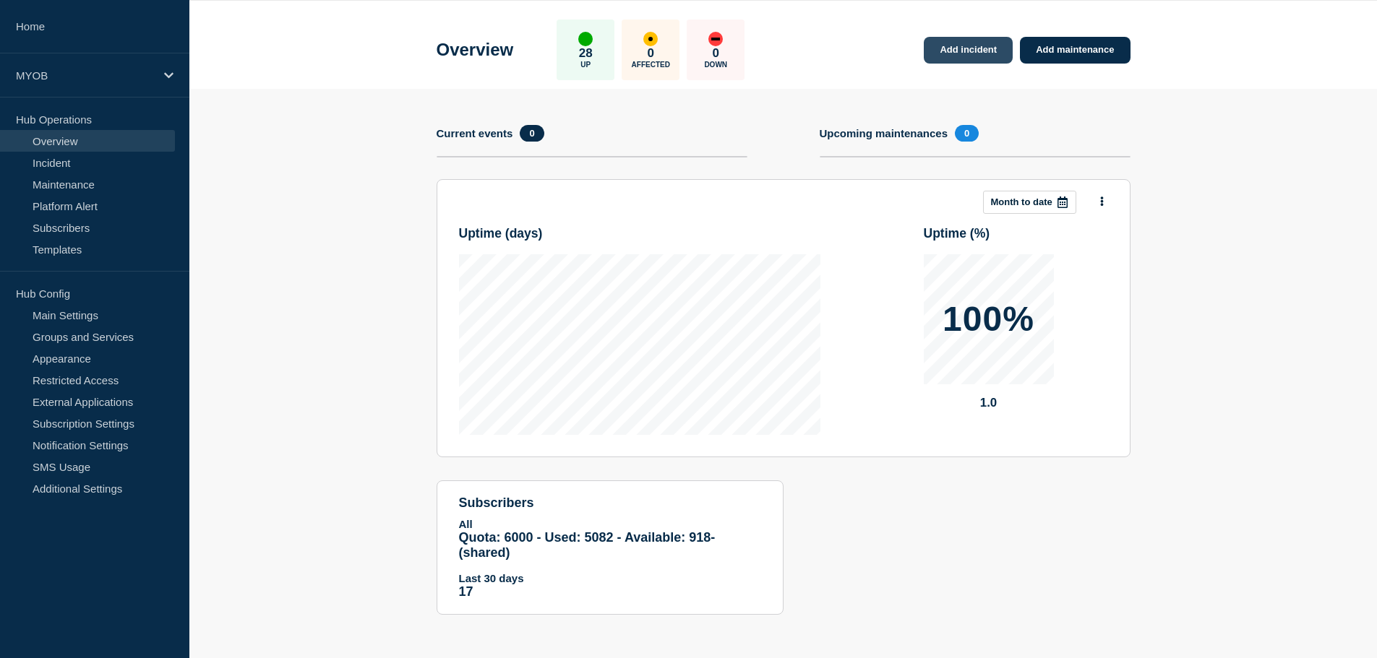
click at [952, 48] on link "Add incident" at bounding box center [968, 50] width 89 height 27
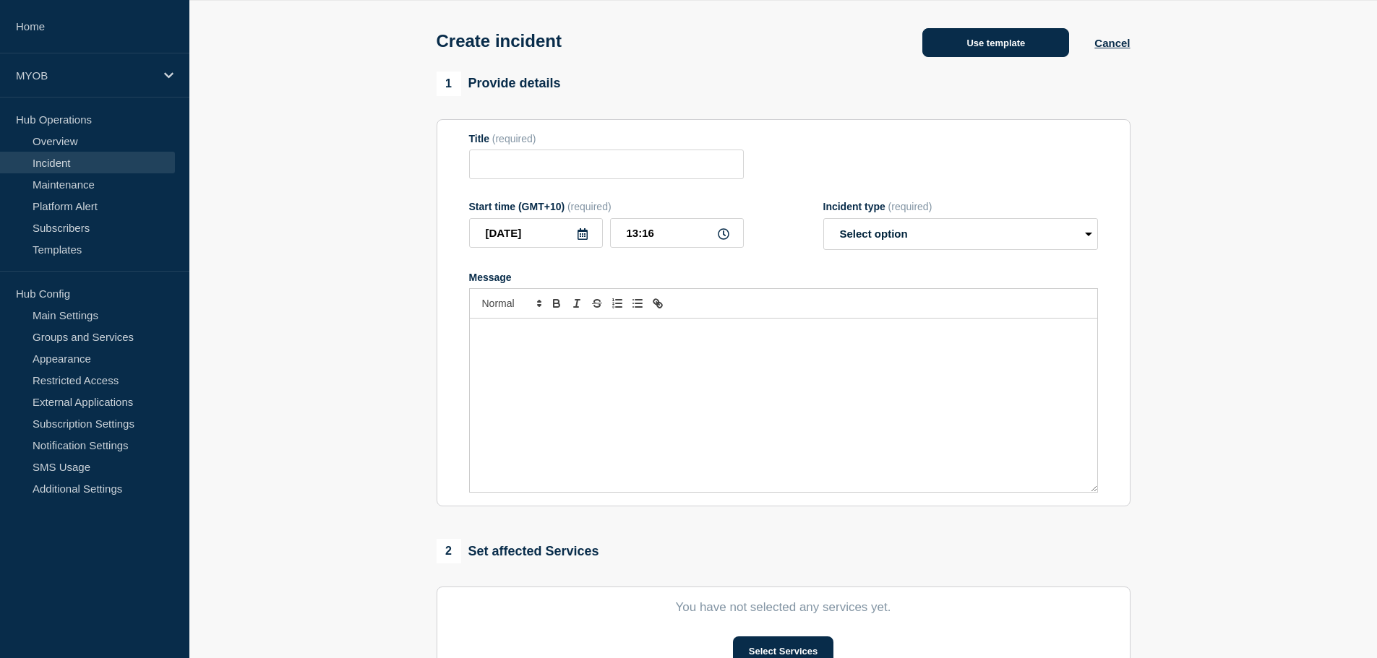
click at [970, 56] on button "Use template" at bounding box center [995, 42] width 147 height 29
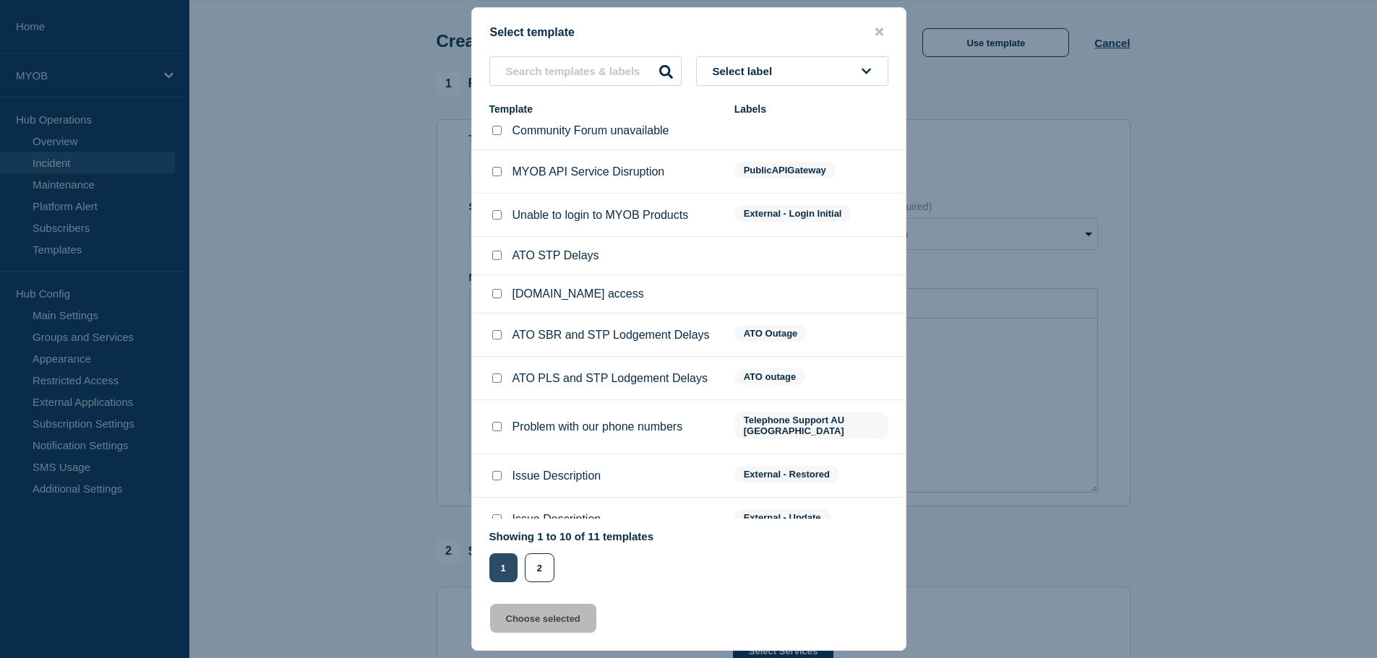
scroll to position [20, 0]
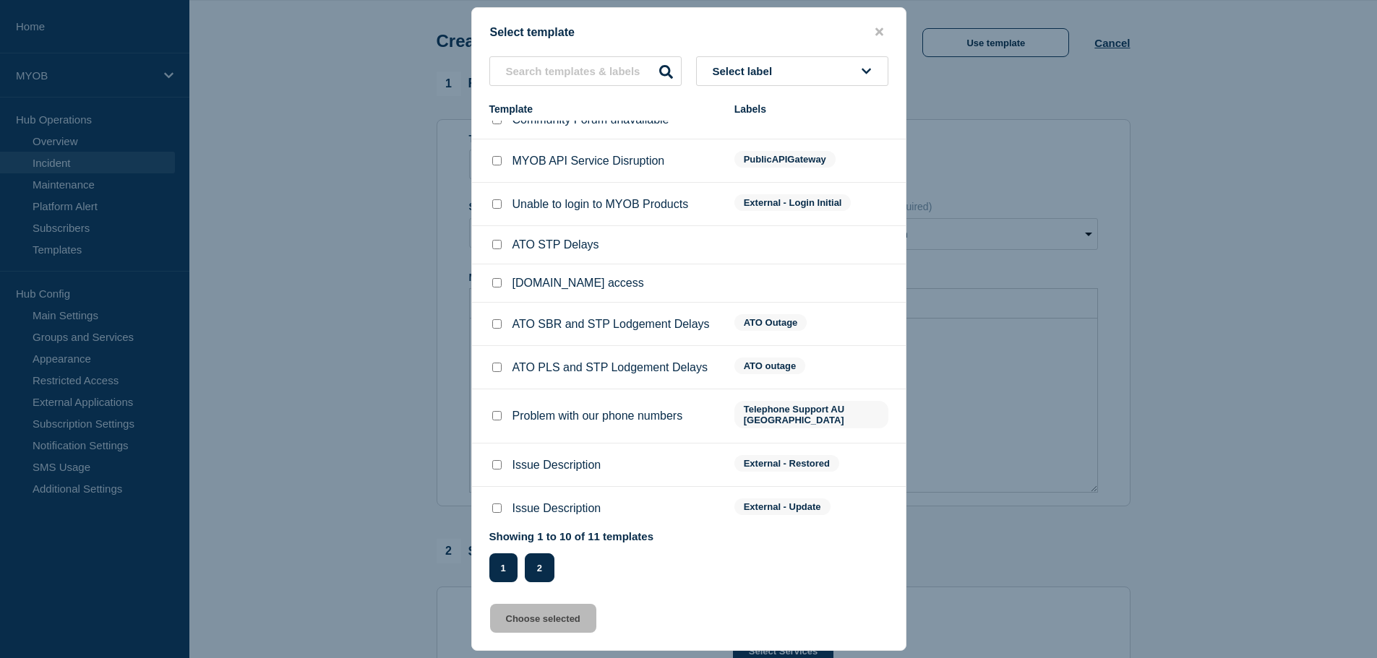
click at [534, 566] on button "2" at bounding box center [540, 568] width 30 height 29
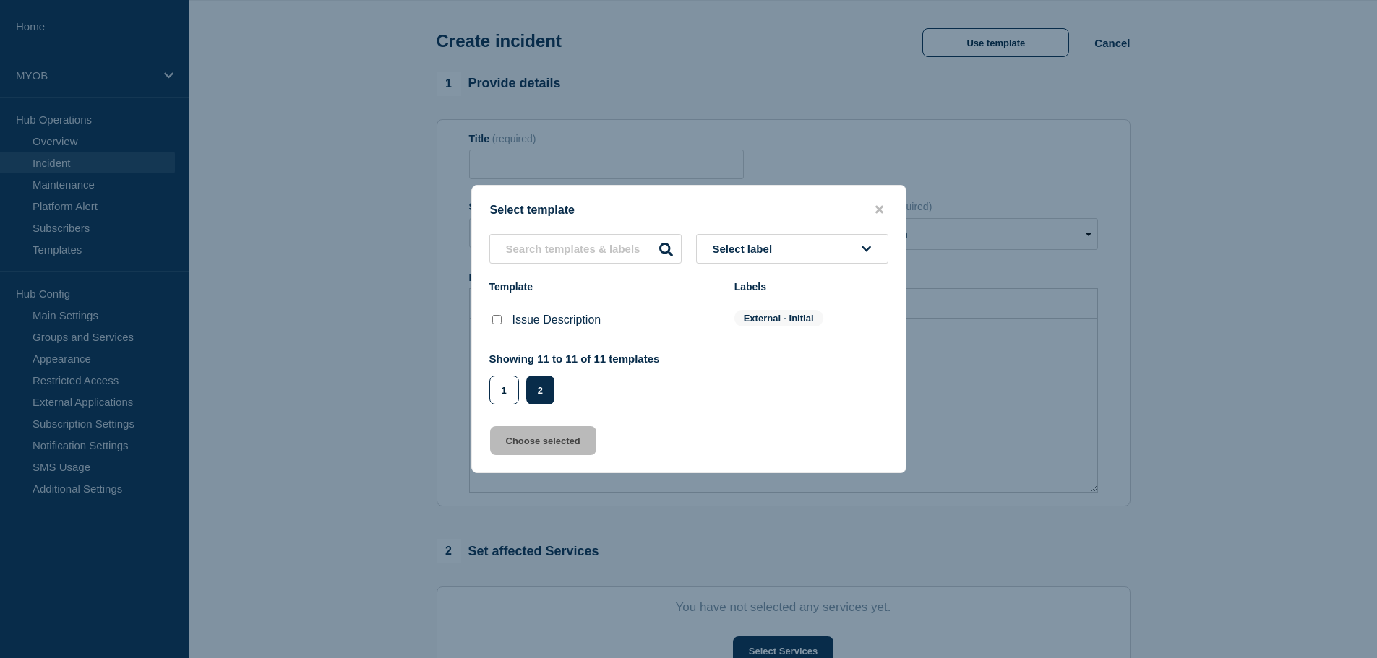
click at [496, 320] on input "Issue Description checkbox" at bounding box center [496, 319] width 9 height 9
checkbox input "true"
click at [560, 438] on button "Choose selected" at bounding box center [543, 440] width 106 height 29
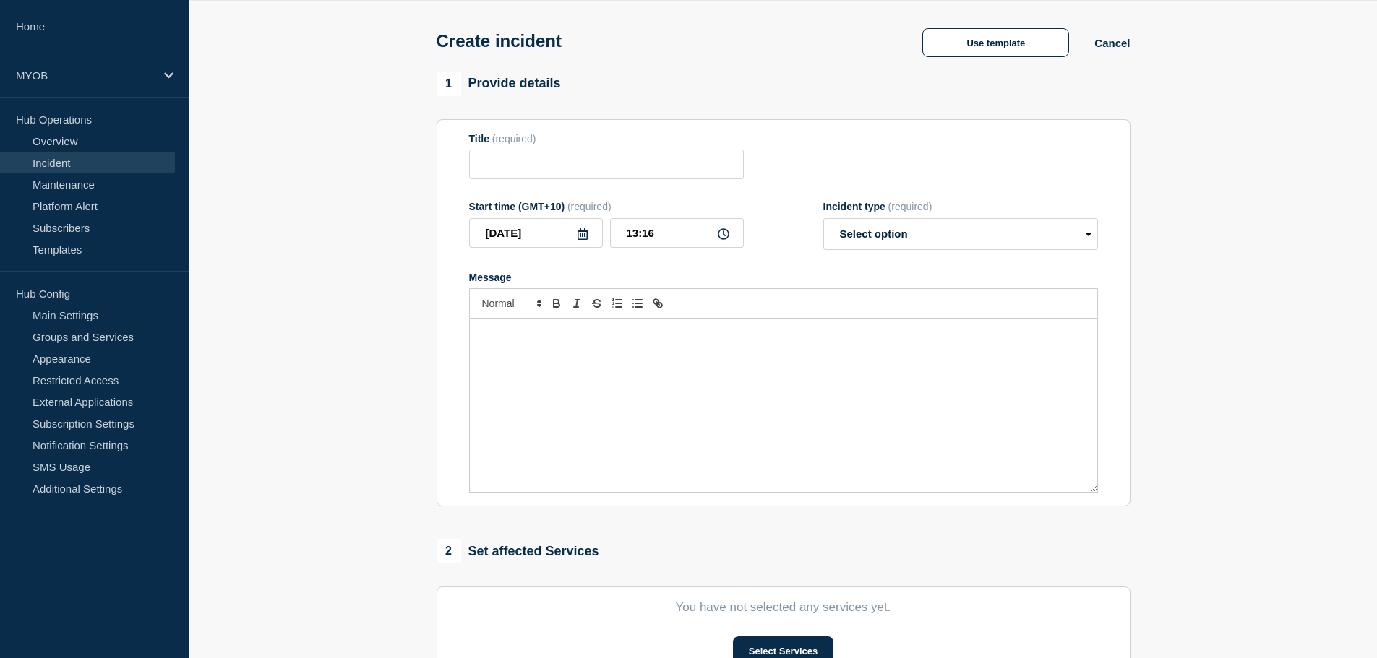
type input "Issue Description"
select select "investigating"
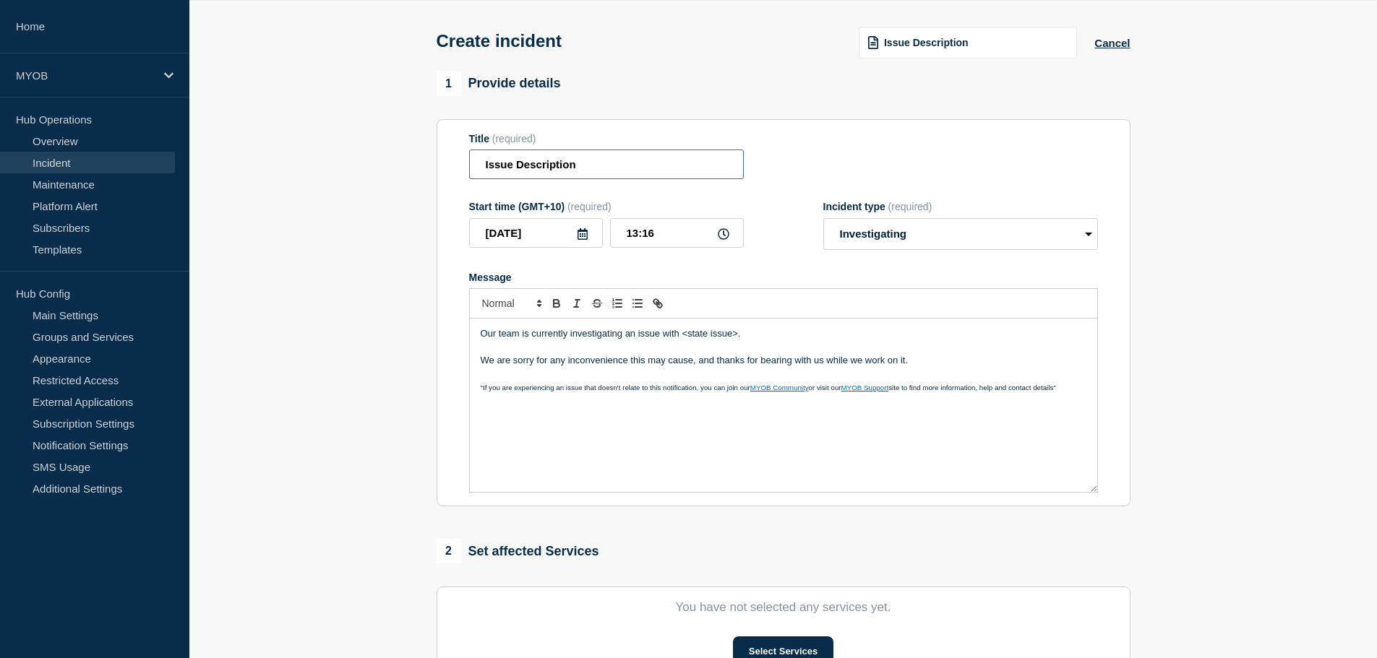
drag, startPoint x: 596, startPoint y: 168, endPoint x: 478, endPoint y: 168, distance: 118.5
click at [478, 168] on input "Issue Description" at bounding box center [606, 165] width 275 height 30
type input "Invoice Reminder preferences unavailable"
click at [674, 340] on p "Our team is currently investigating an issue with <state issue>." at bounding box center [784, 333] width 606 height 13
drag, startPoint x: 760, startPoint y: 335, endPoint x: 681, endPoint y: 337, distance: 78.1
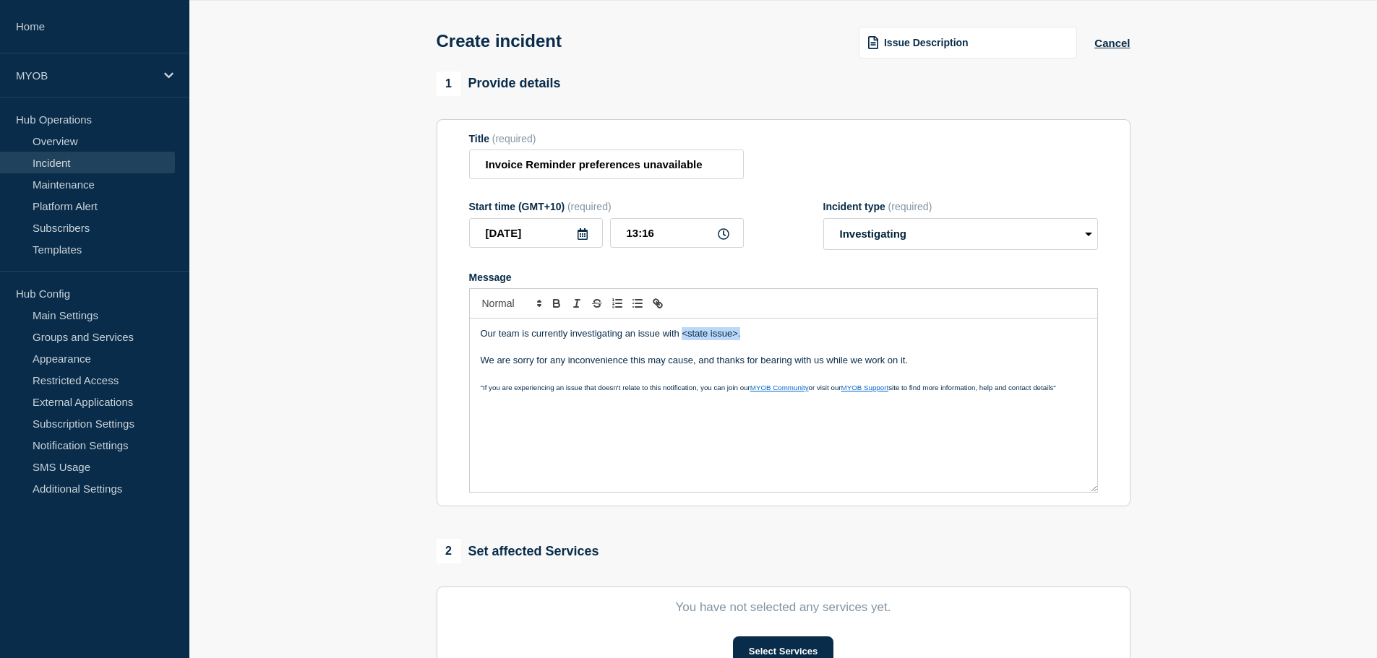
click at [682, 339] on p "Our team is currently investigating an issue with <state issue>." at bounding box center [784, 333] width 606 height 13
click at [679, 354] on p "Message" at bounding box center [784, 347] width 606 height 13
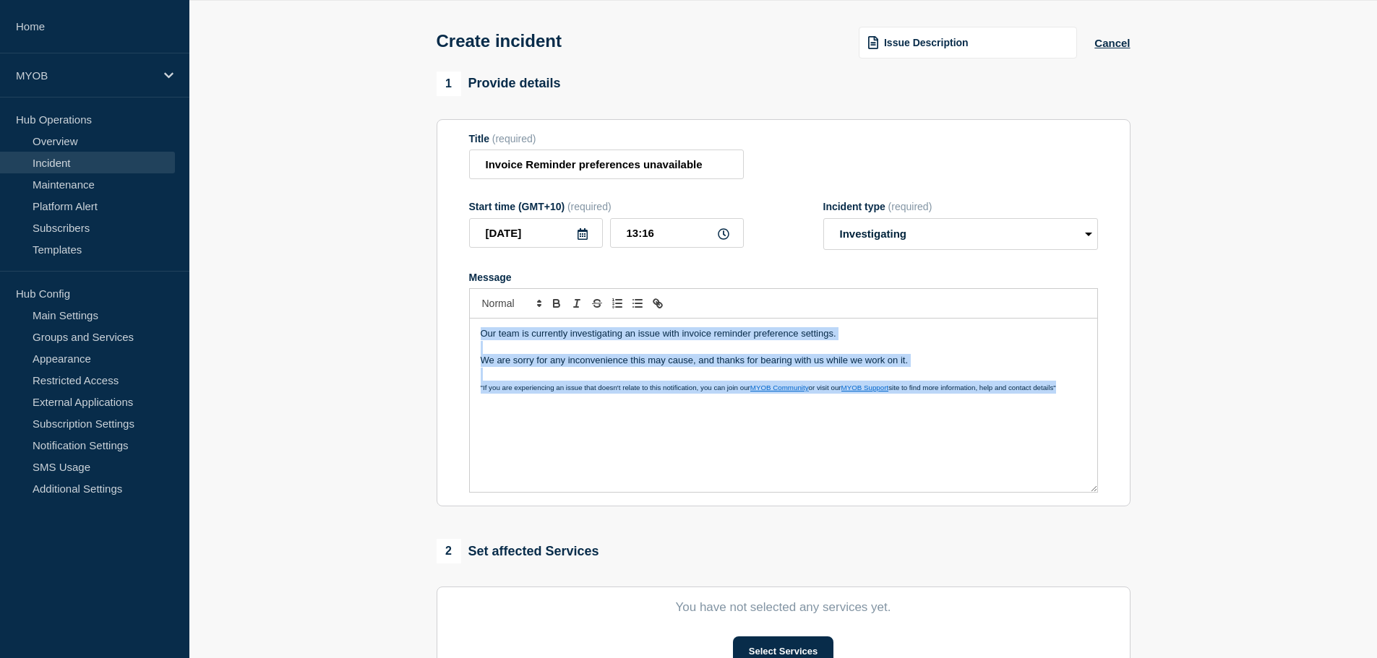
copy div "Our team is currently investigating an issue with invoice reminder preference s…"
click at [655, 377] on p "Message" at bounding box center [784, 374] width 606 height 13
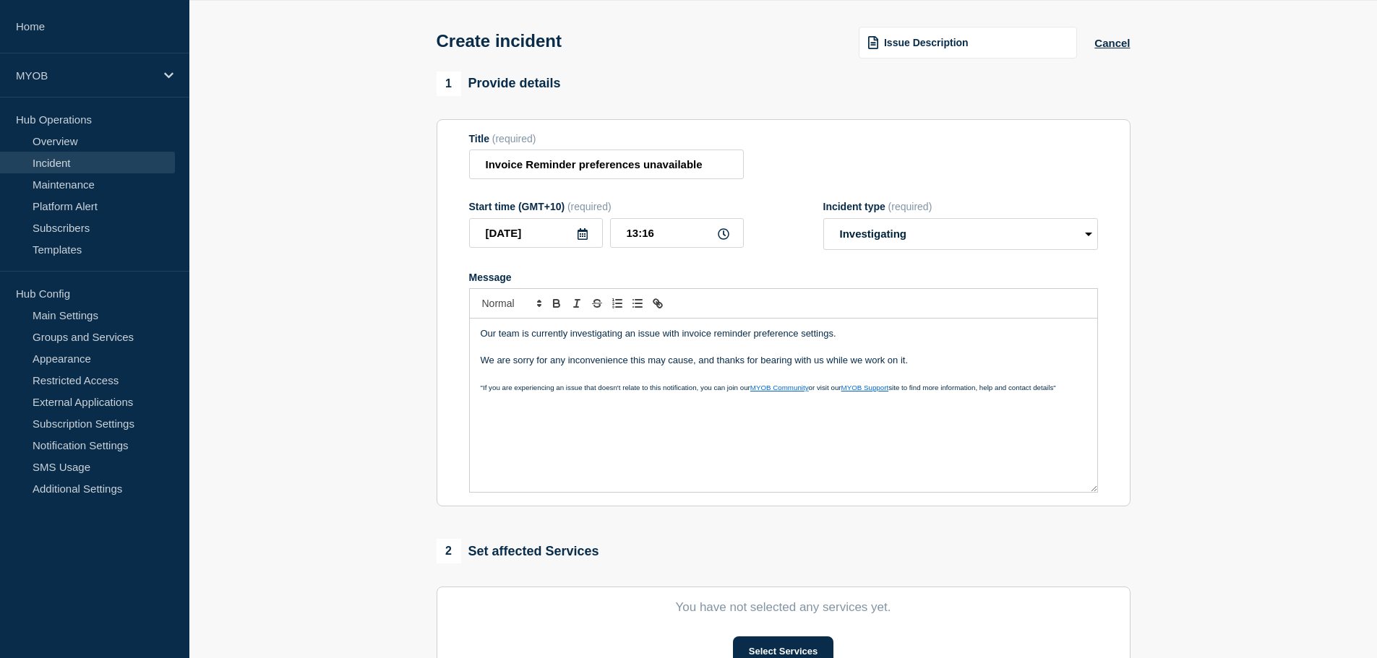
click at [551, 365] on p "We are sorry for any inconvenience this may cause, and thanks for bearing with …" at bounding box center [784, 360] width 606 height 13
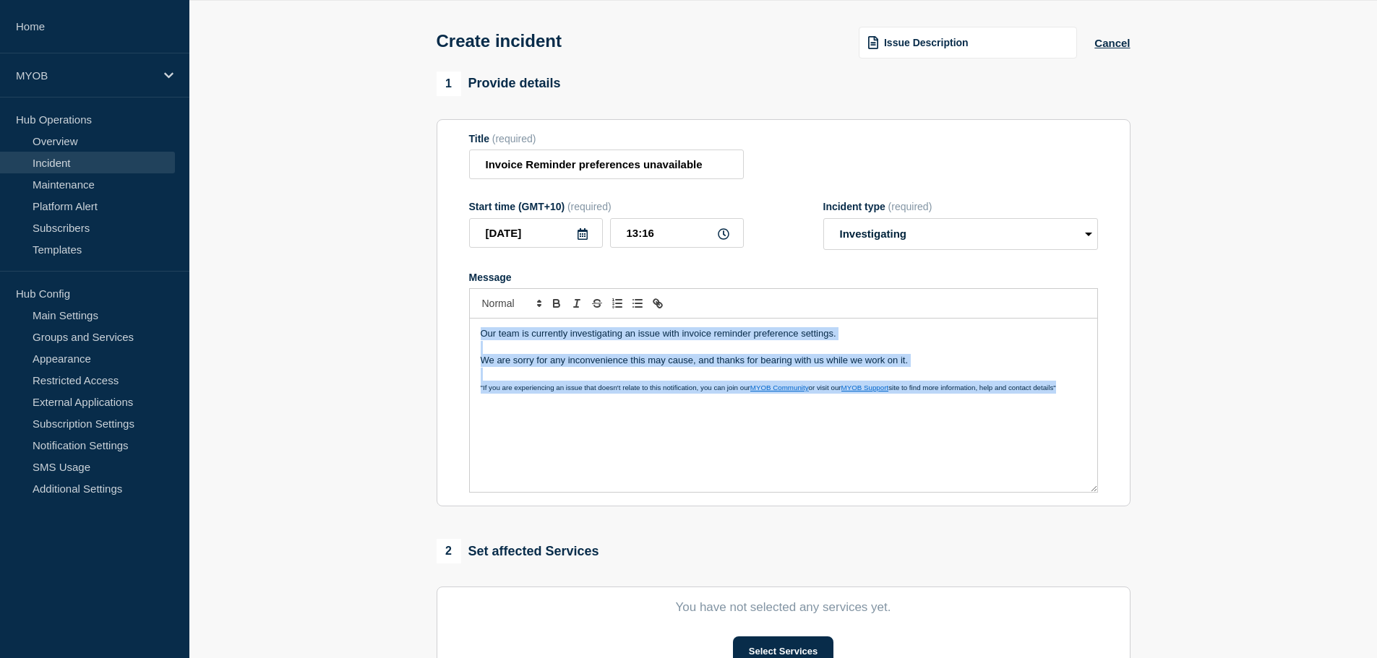
copy div "Our team is currently investigating an issue with invoice reminder preference s…"
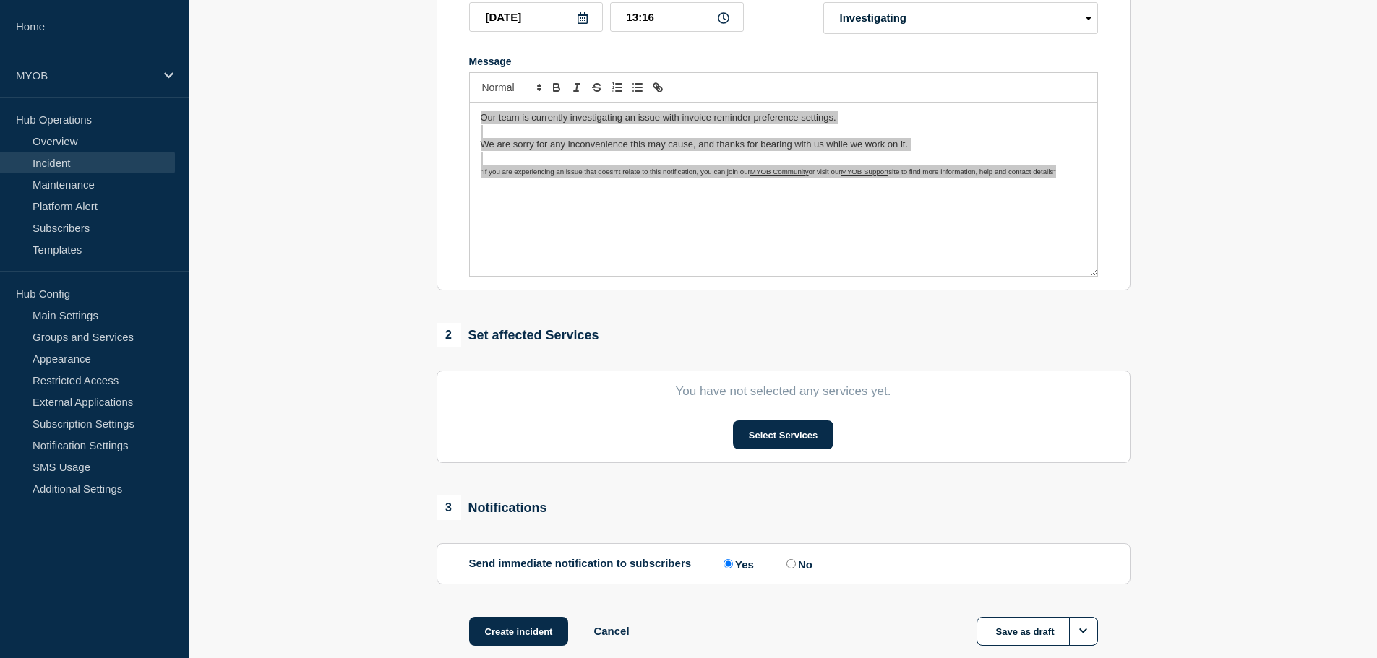
scroll to position [270, 0]
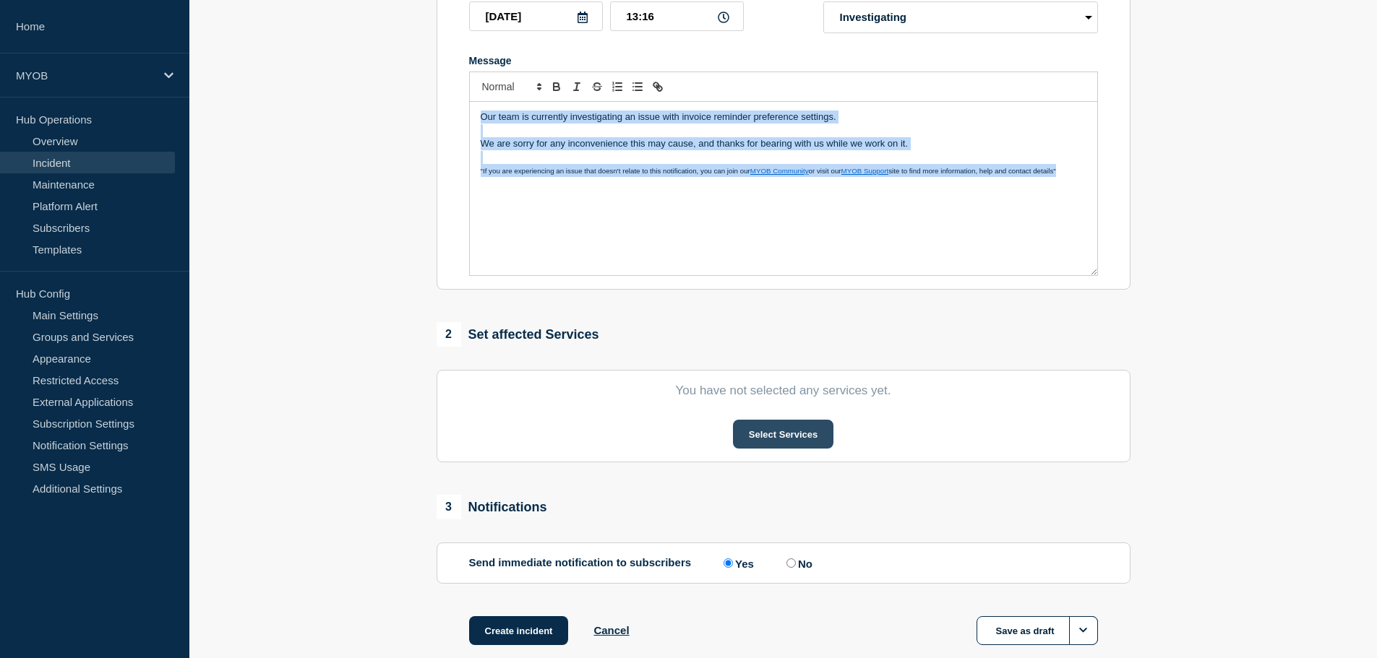
click at [770, 432] on button "Select Services" at bounding box center [783, 434] width 100 height 29
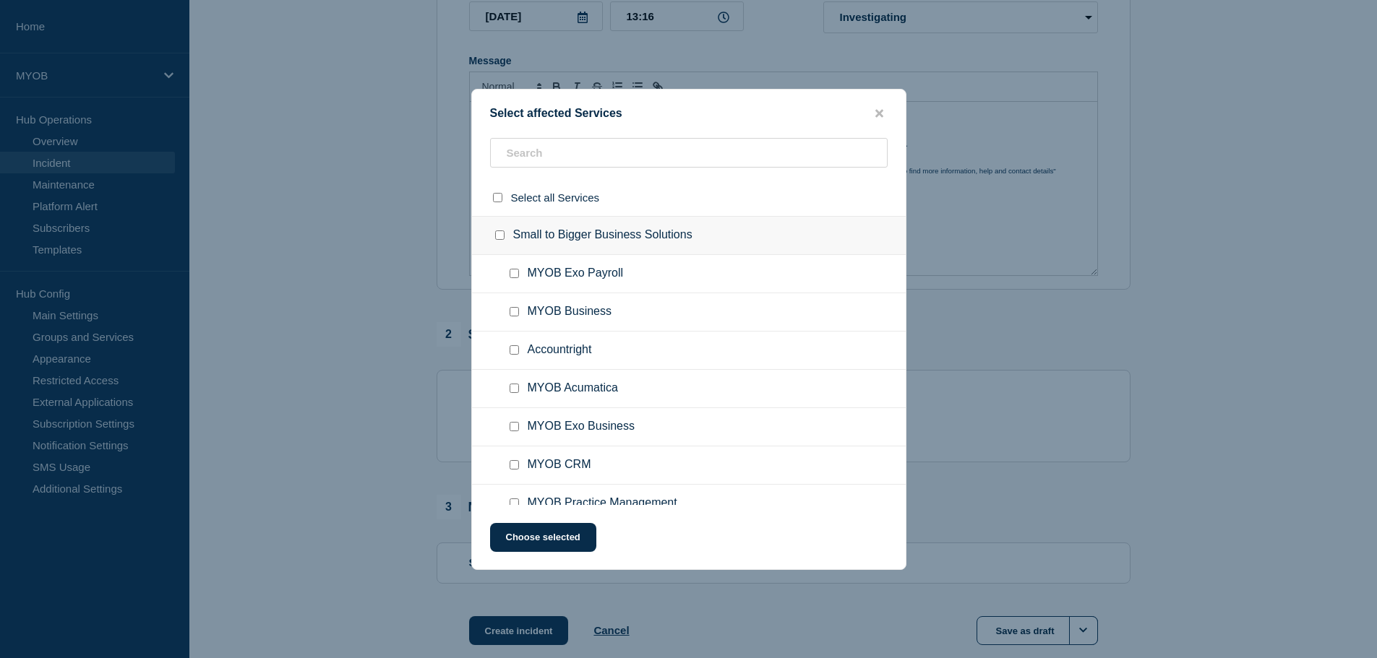
click at [593, 296] on ul "MYOB Business" at bounding box center [689, 312] width 434 height 38
click at [512, 313] on input "MYOB Business checkbox" at bounding box center [513, 311] width 9 height 9
checkbox input "true"
click at [512, 346] on input "Accountright checkbox" at bounding box center [513, 349] width 9 height 9
checkbox input "true"
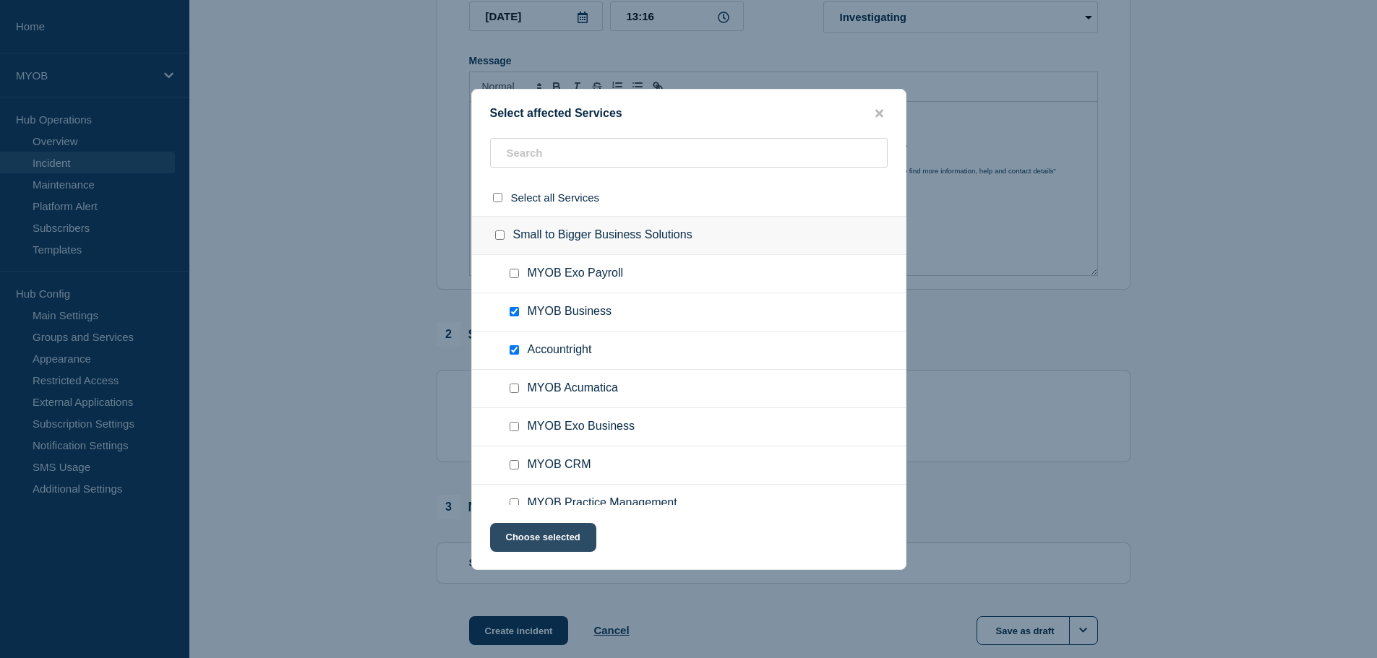
click at [556, 533] on button "Choose selected" at bounding box center [543, 537] width 106 height 29
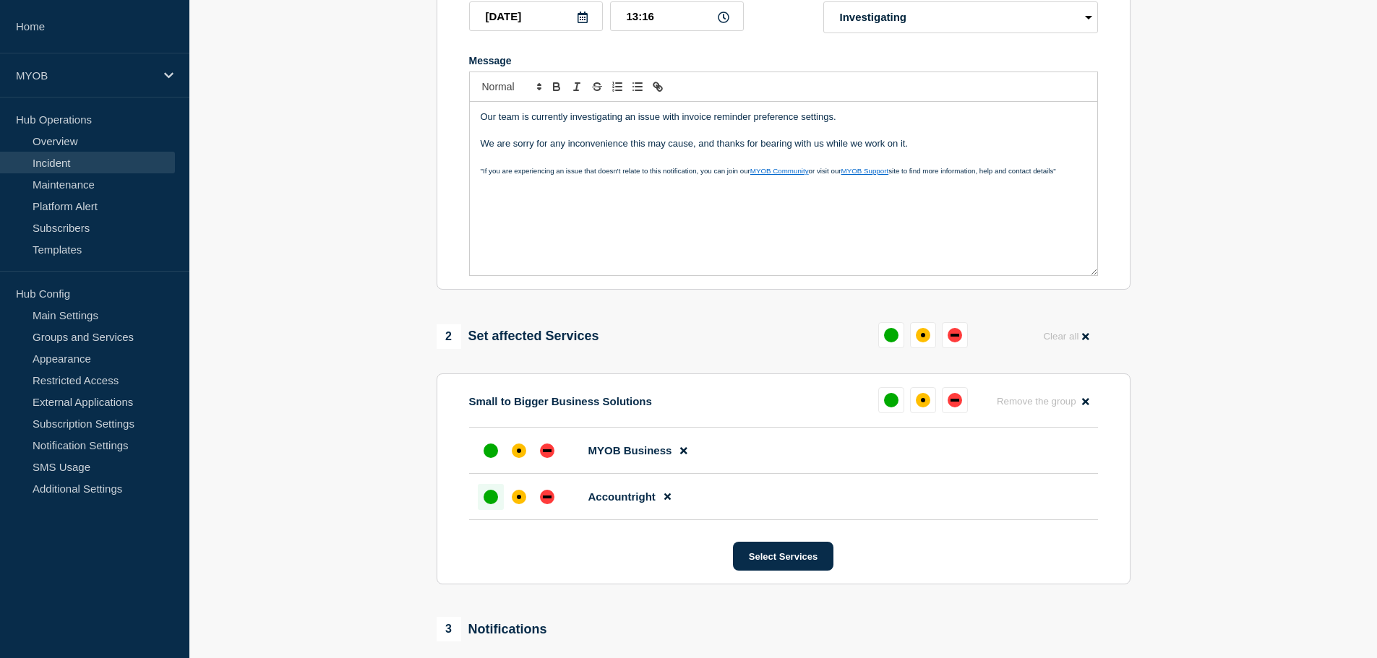
drag, startPoint x: 491, startPoint y: 451, endPoint x: 486, endPoint y: 509, distance: 58.0
click at [491, 452] on div "up" at bounding box center [490, 451] width 14 height 14
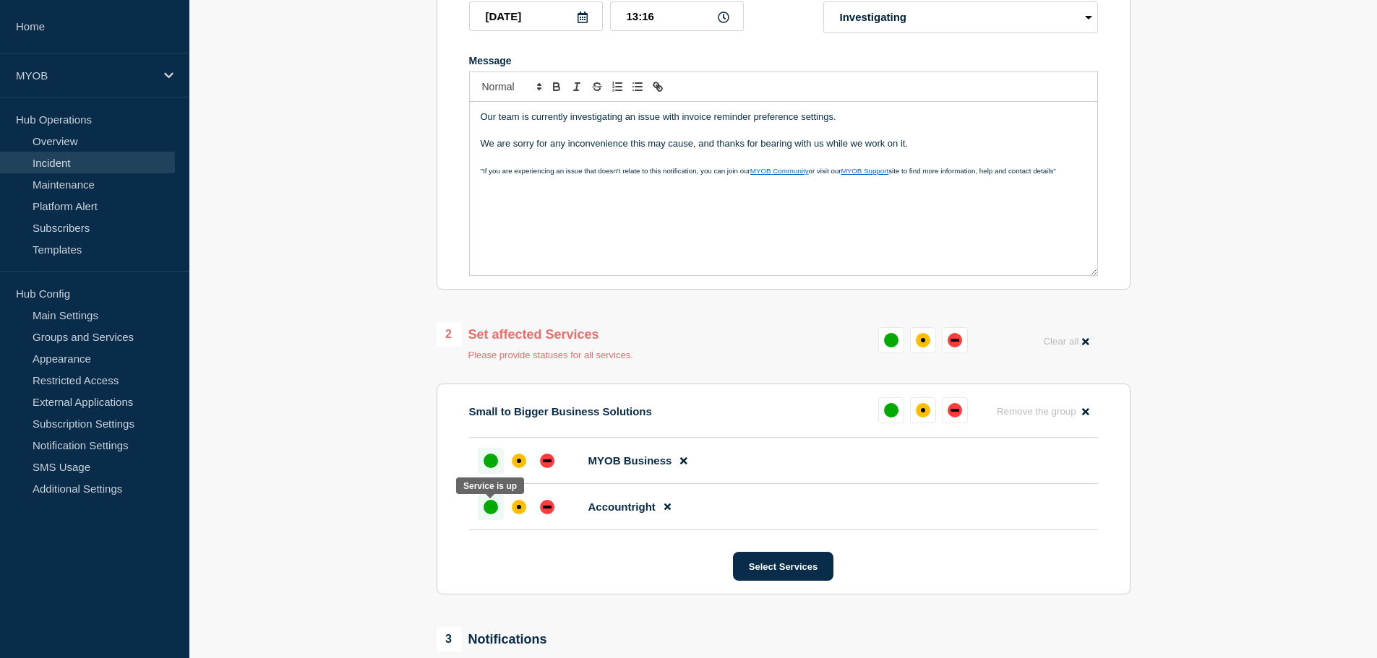
click at [486, 515] on div "up" at bounding box center [490, 507] width 14 height 14
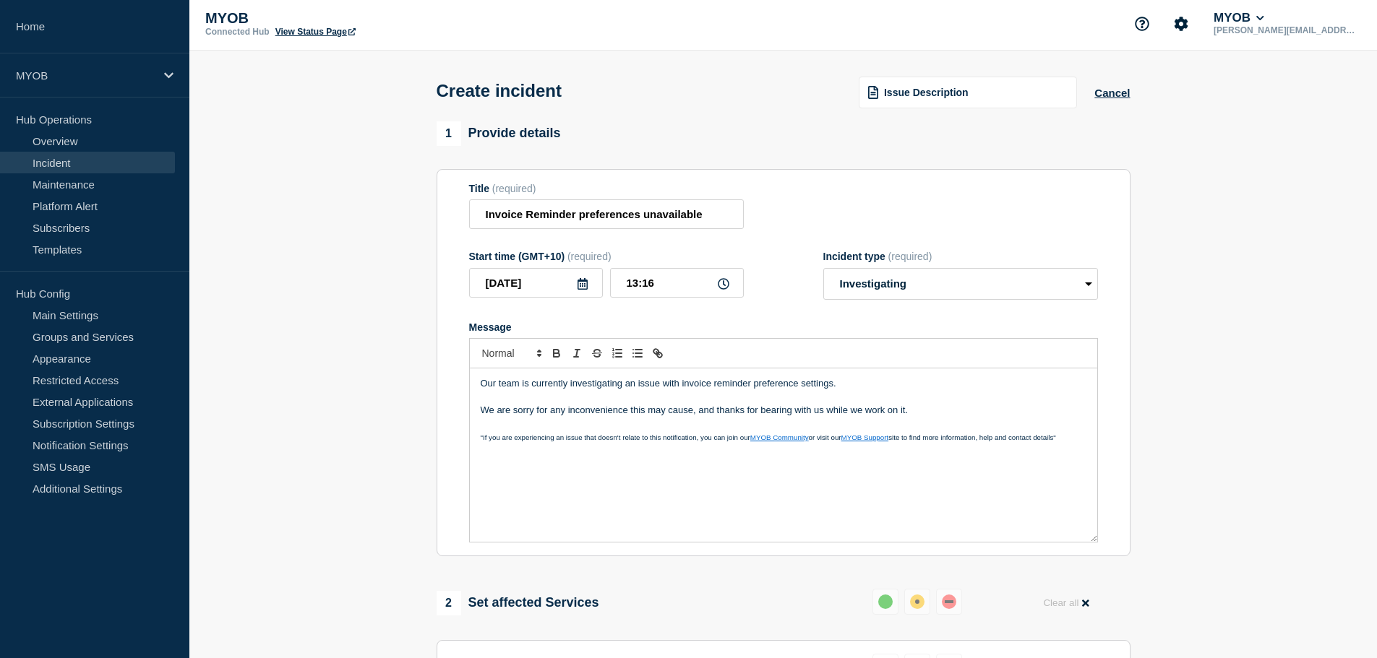
scroll to position [0, 0]
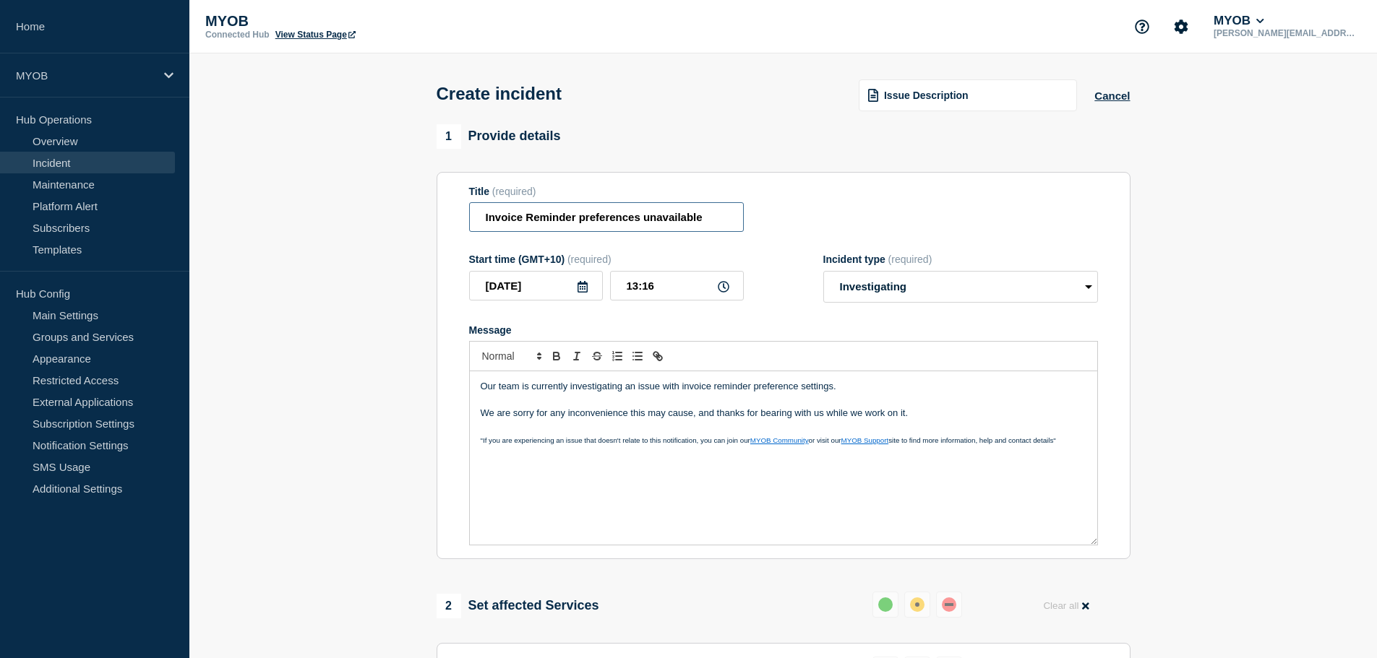
click at [554, 216] on input "Invoice Reminder preferences unavailable" at bounding box center [606, 217] width 275 height 30
drag, startPoint x: 632, startPoint y: 226, endPoint x: 694, endPoint y: 221, distance: 62.4
click at [634, 226] on input "Invoice Reminder preferences unavailable" at bounding box center [606, 217] width 275 height 30
drag, startPoint x: 718, startPoint y: 220, endPoint x: 827, endPoint y: 212, distance: 108.7
click at [724, 220] on input "Invoice Reminder preferences unavailable" at bounding box center [606, 217] width 275 height 30
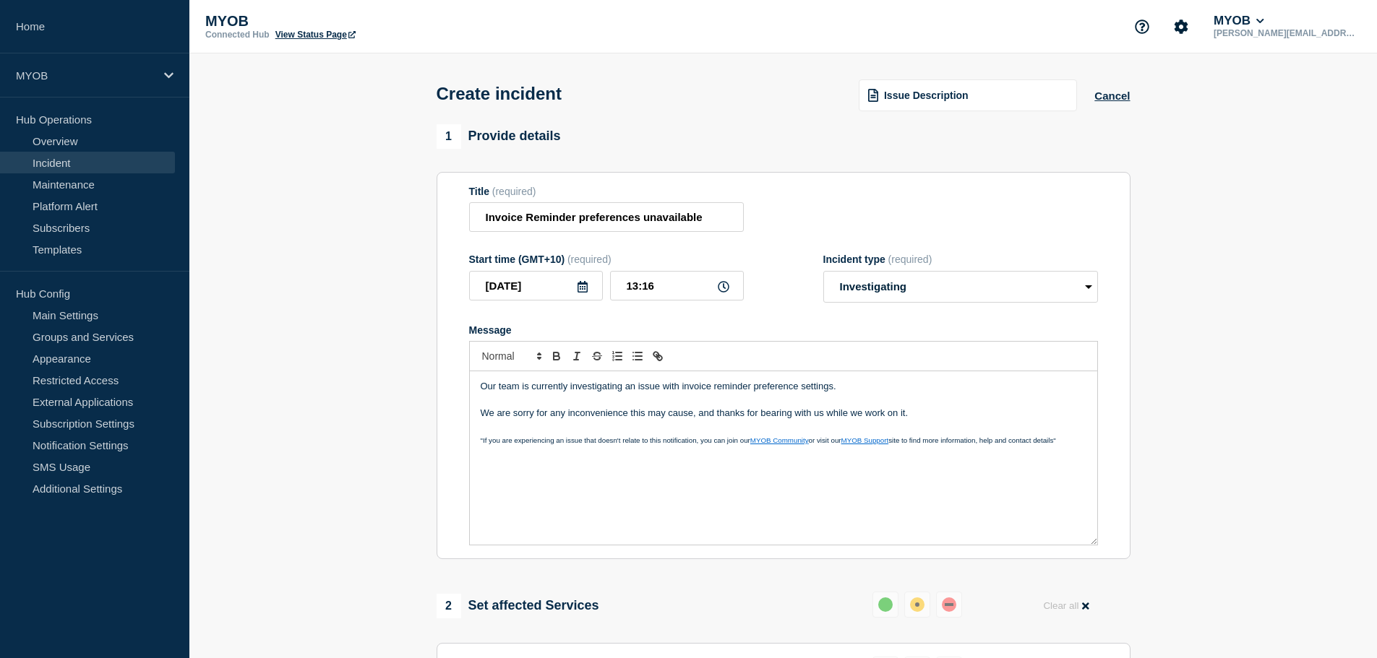
click at [890, 205] on div "Title (required) Invoice Reminder preferences unavailable" at bounding box center [783, 209] width 629 height 47
click at [643, 407] on p "Message" at bounding box center [784, 400] width 606 height 13
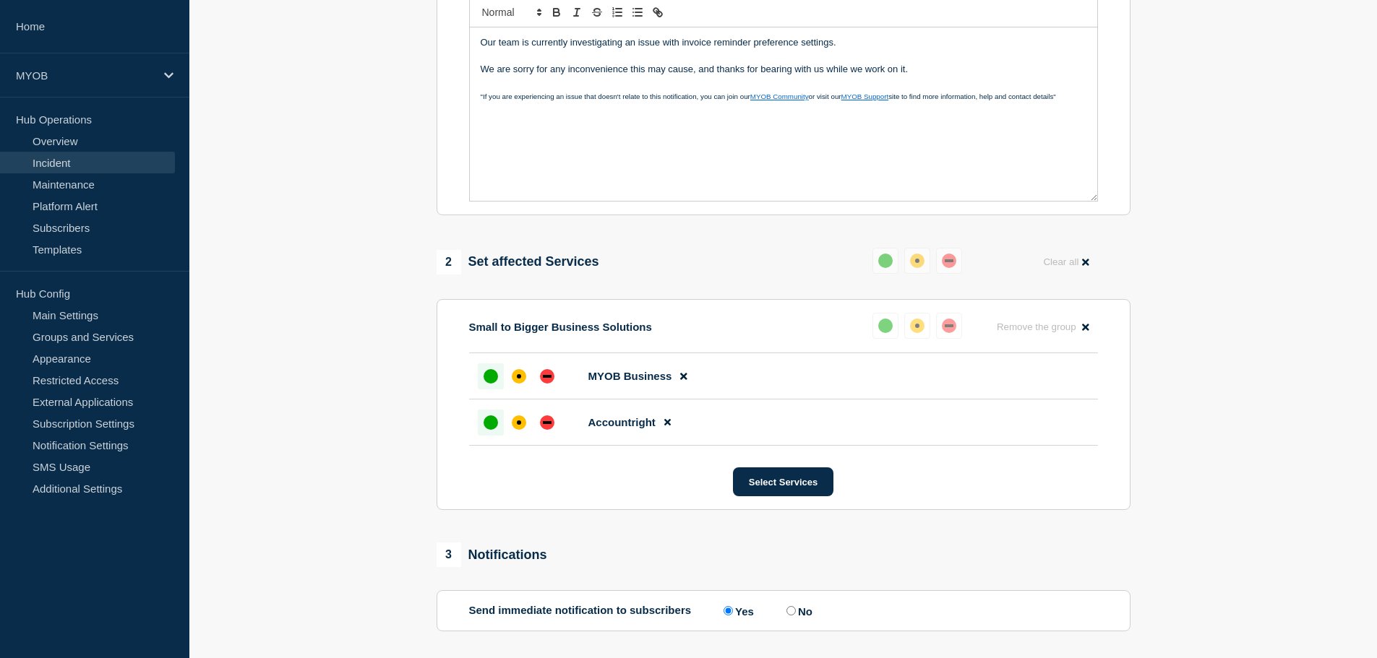
scroll to position [476, 0]
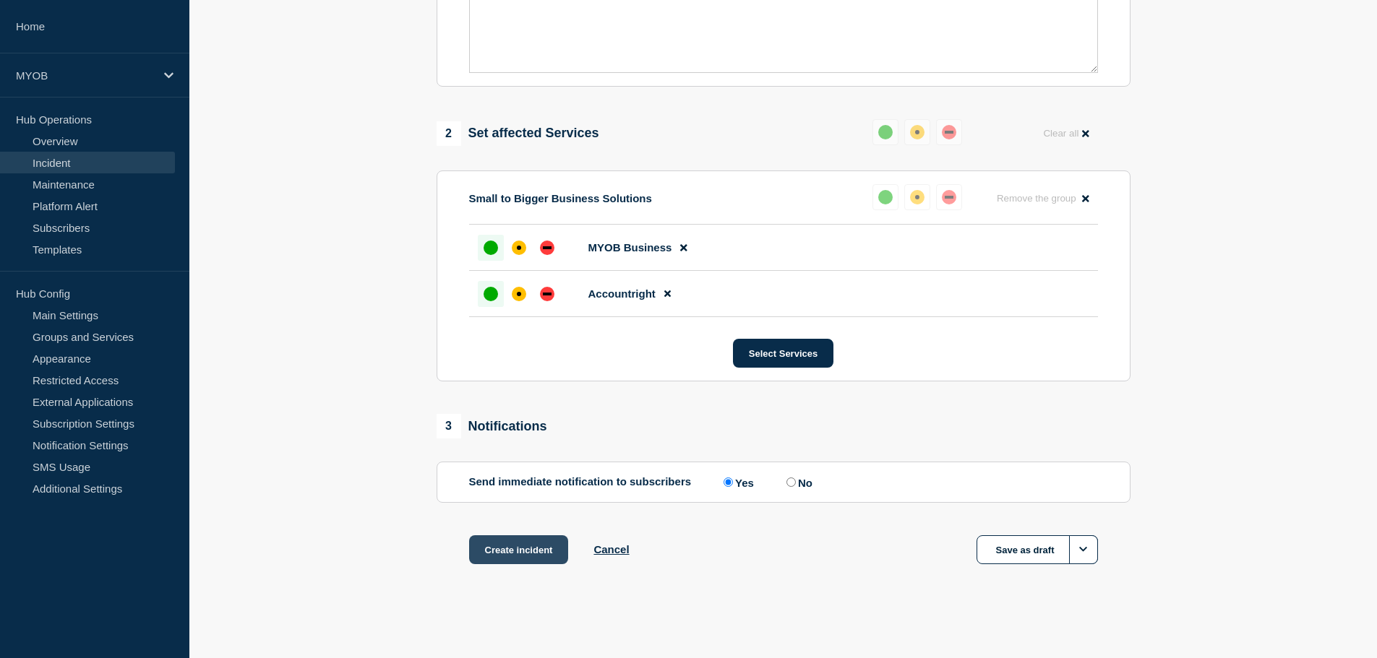
click at [515, 547] on button "Create incident" at bounding box center [519, 549] width 100 height 29
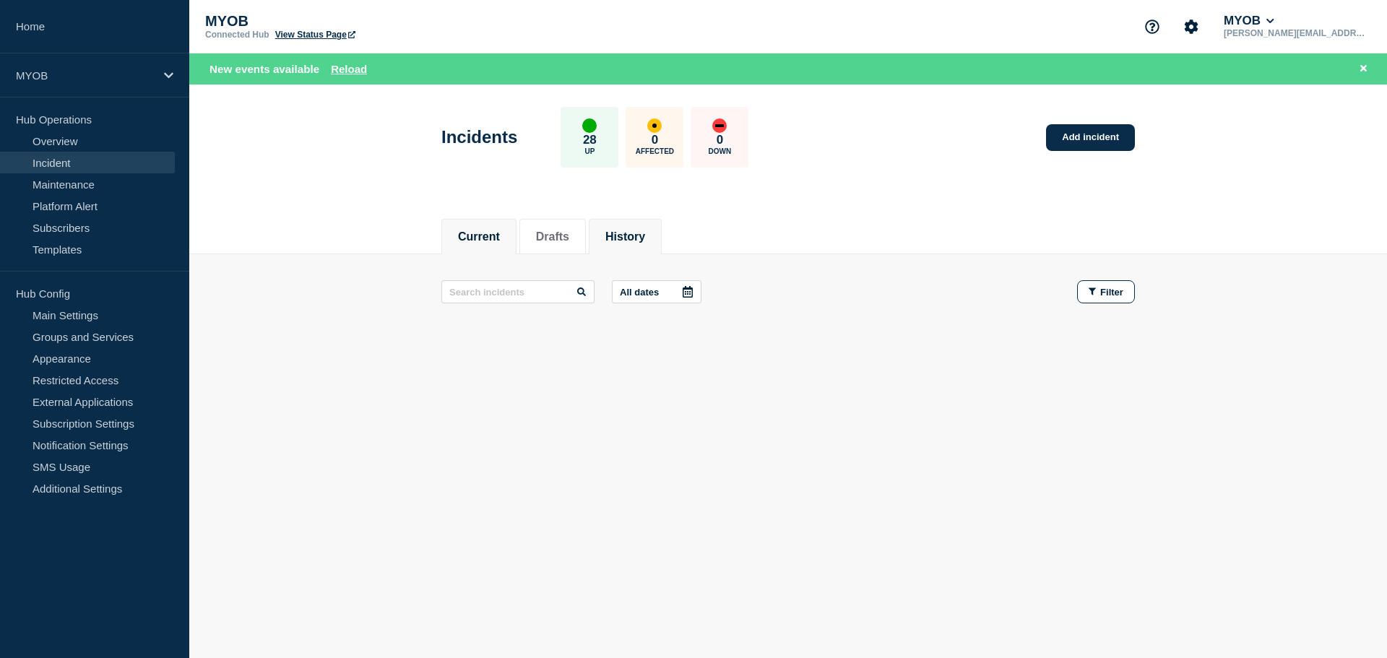
click at [645, 233] on button "History" at bounding box center [626, 237] width 40 height 13
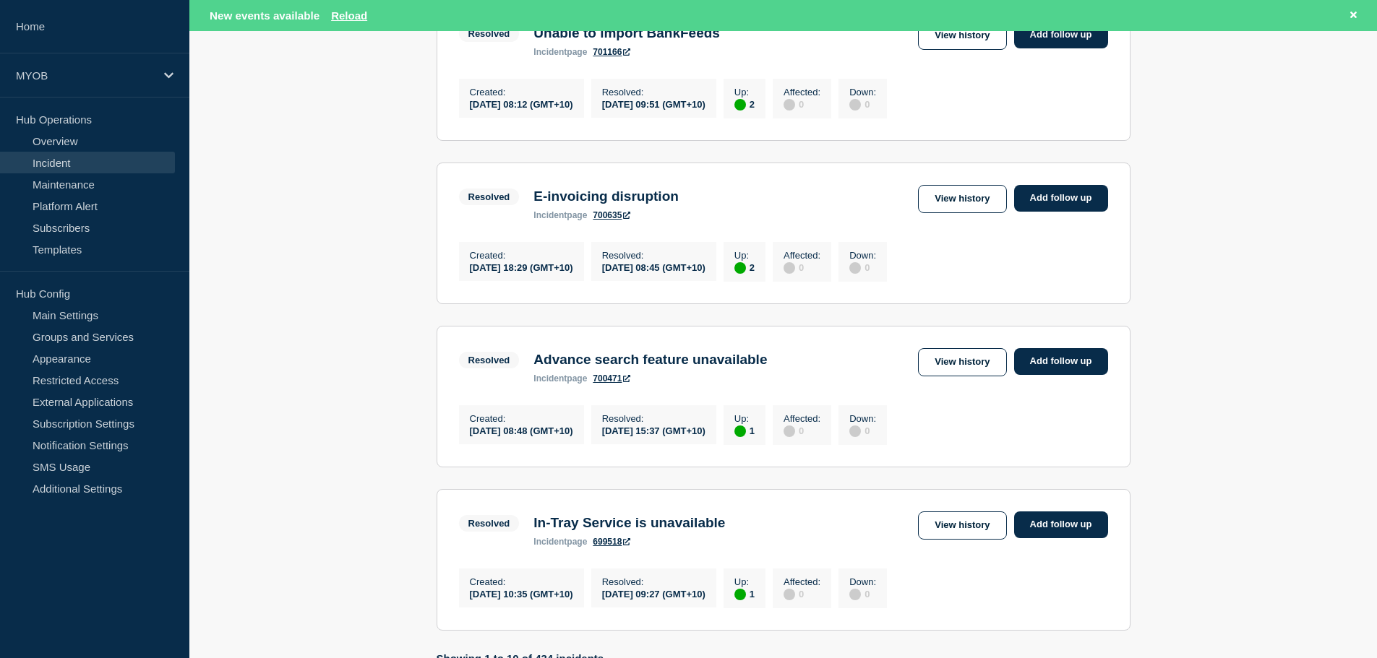
scroll to position [1373, 0]
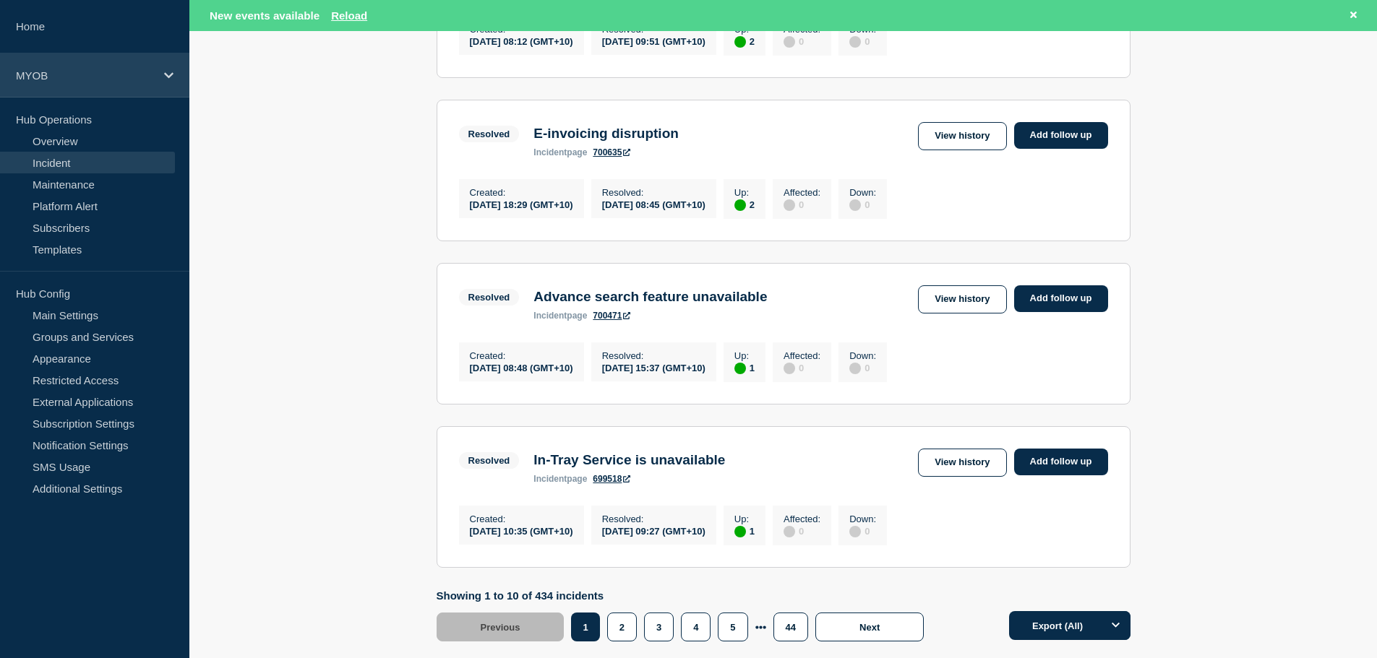
click at [122, 76] on p "MYOB" at bounding box center [85, 75] width 139 height 12
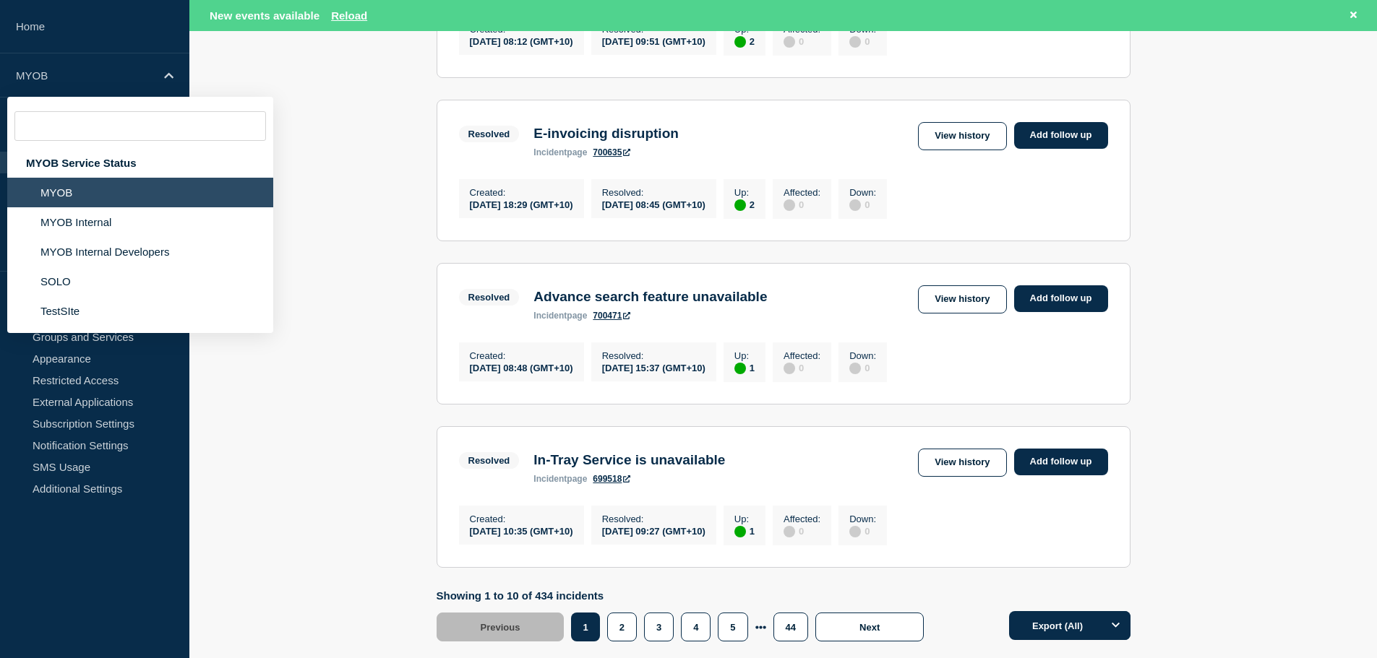
drag, startPoint x: 109, startPoint y: 231, endPoint x: 233, endPoint y: 113, distance: 171.2
click at [110, 231] on li "MYOB Internal" at bounding box center [140, 222] width 266 height 30
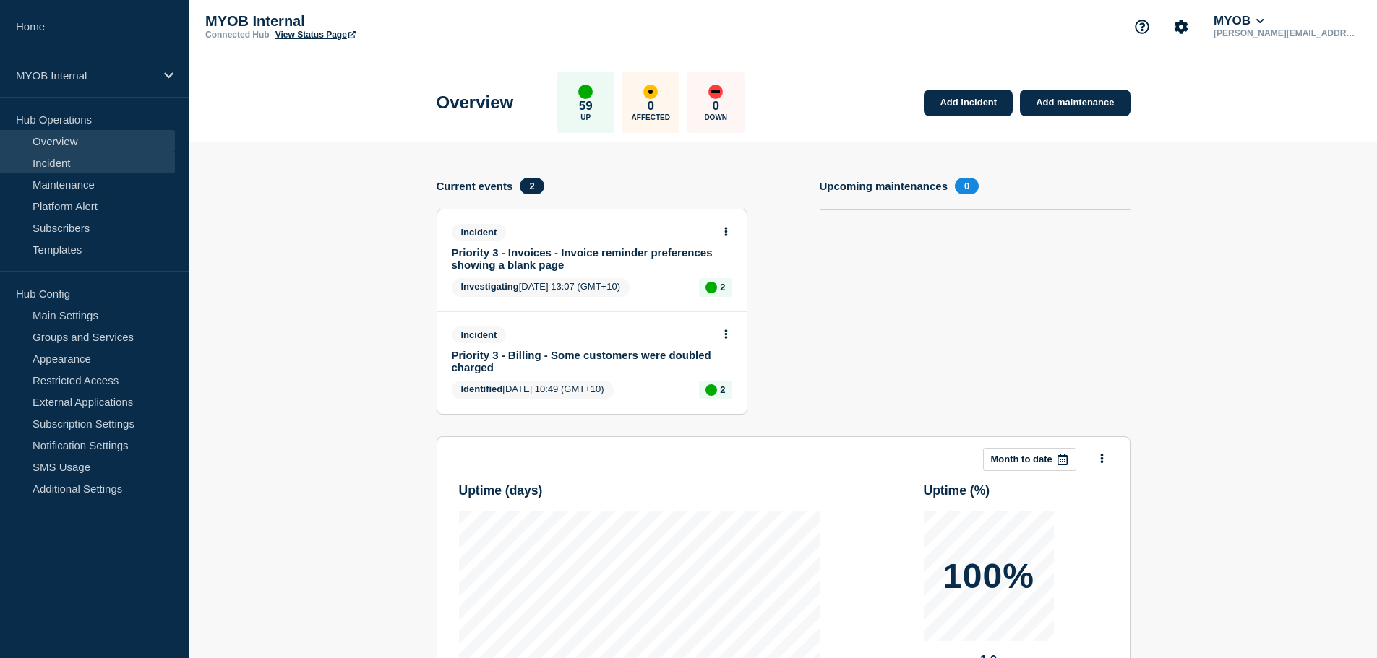
click at [59, 167] on link "Incident" at bounding box center [87, 163] width 175 height 22
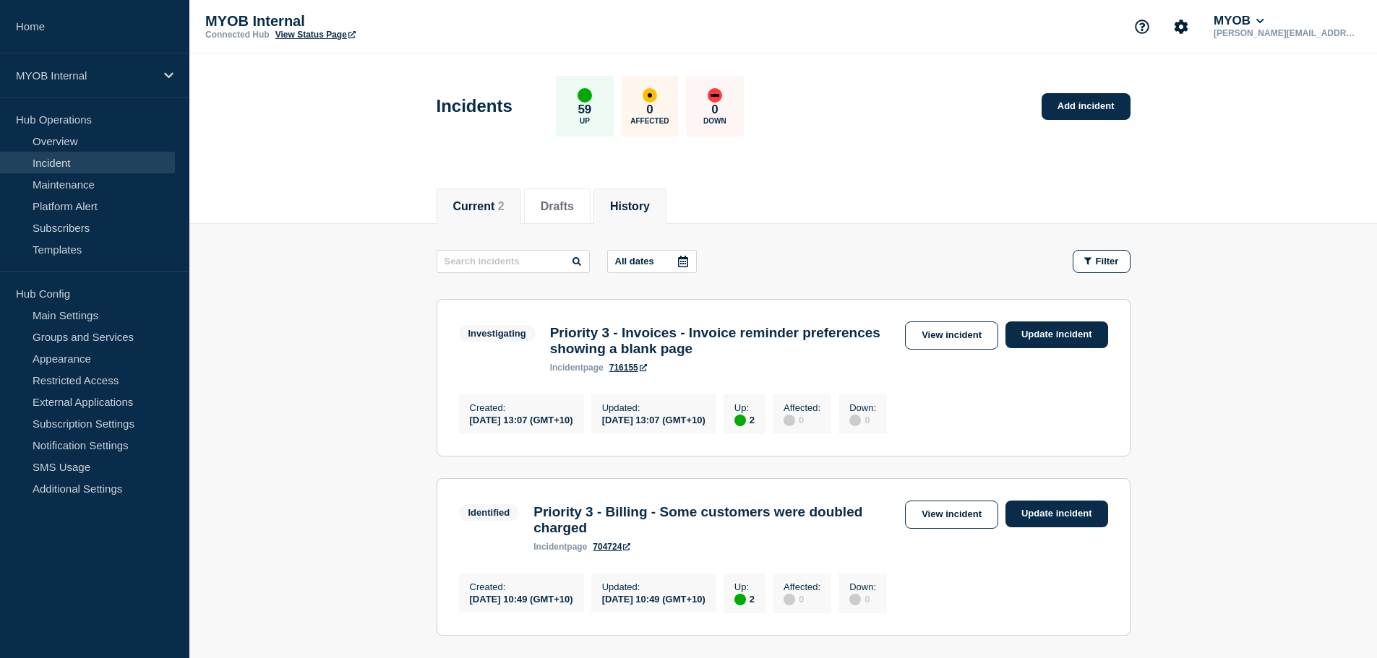
click at [650, 205] on button "History" at bounding box center [630, 206] width 40 height 13
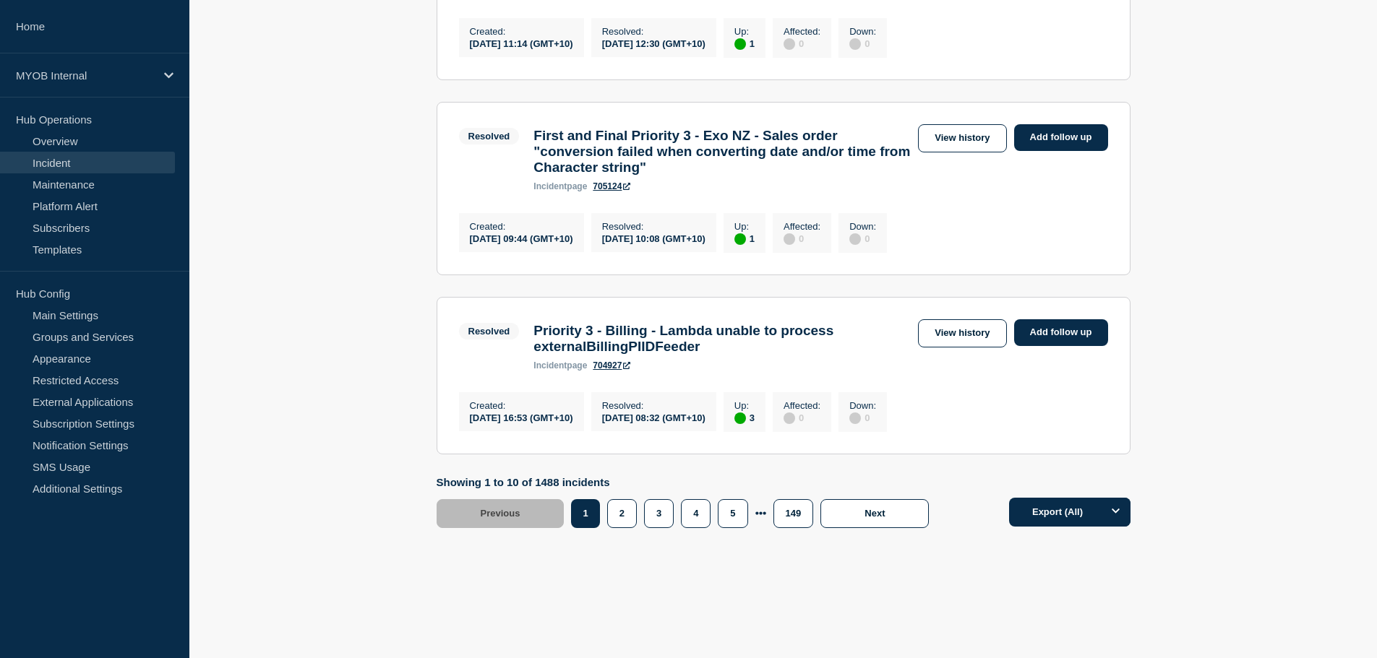
scroll to position [1682, 0]
click at [627, 507] on button "2" at bounding box center [622, 513] width 30 height 29
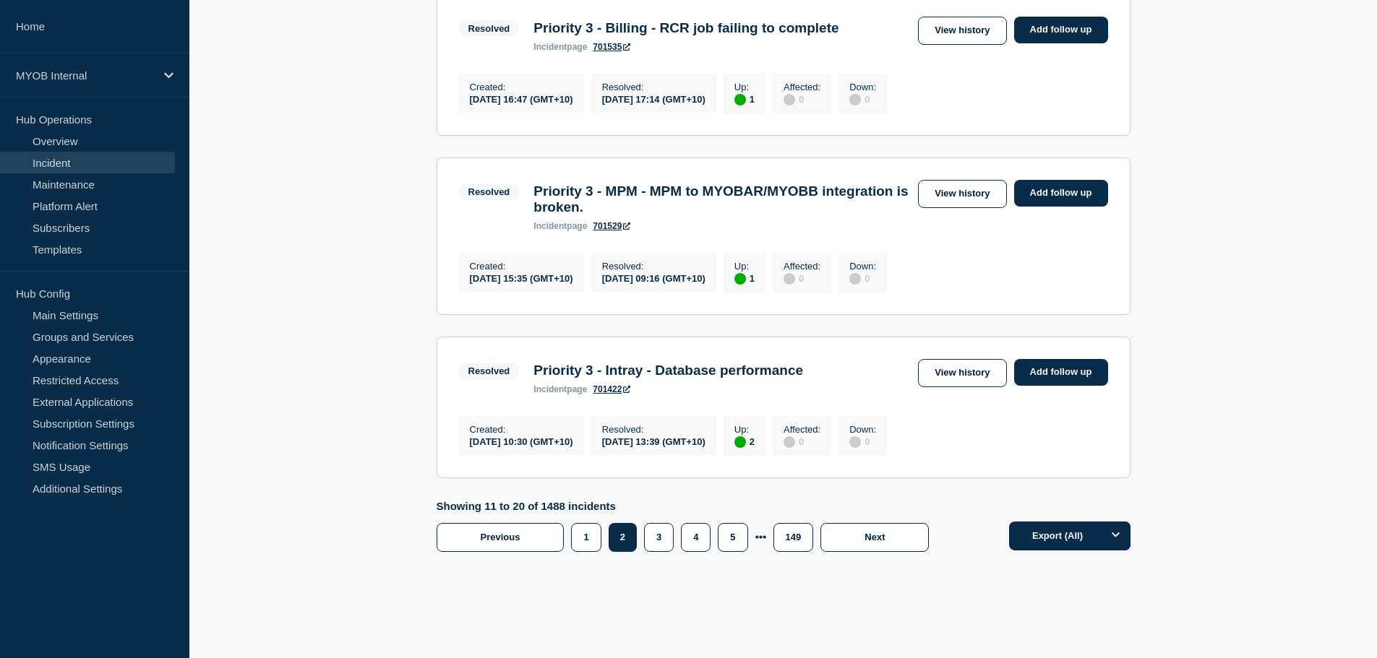
scroll to position [1518, 0]
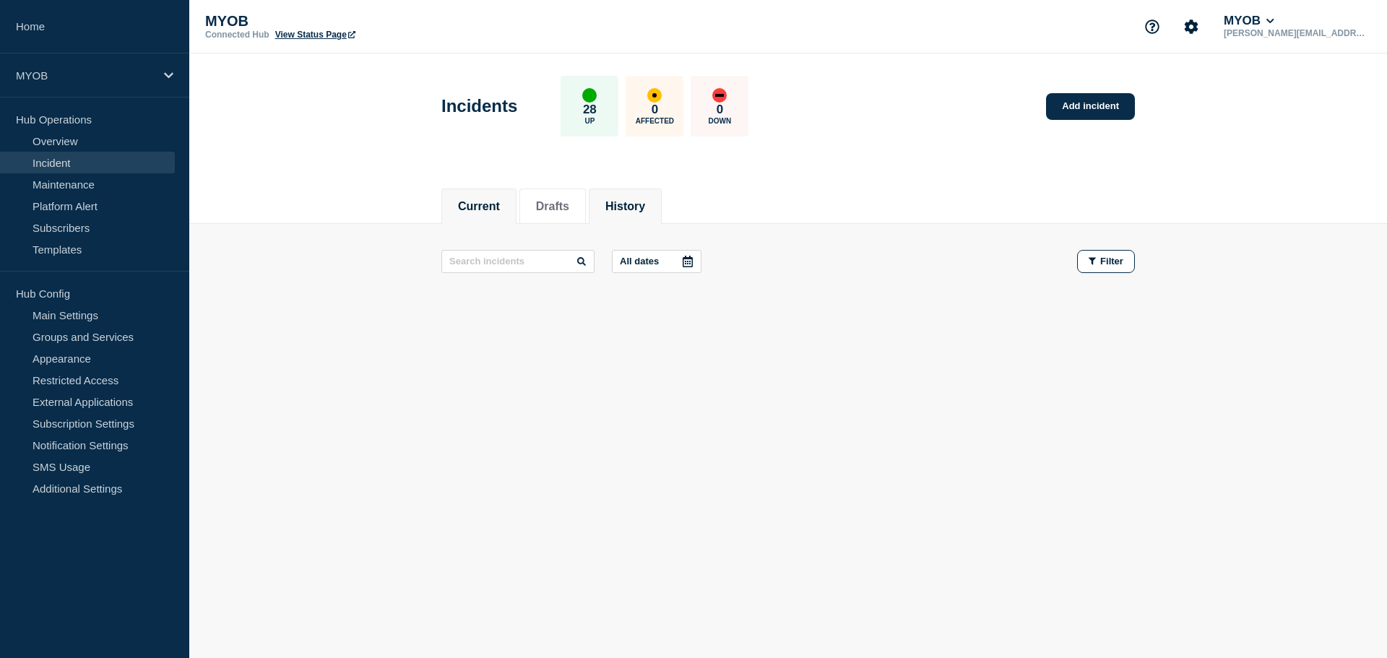
click at [629, 211] on button "History" at bounding box center [626, 206] width 40 height 13
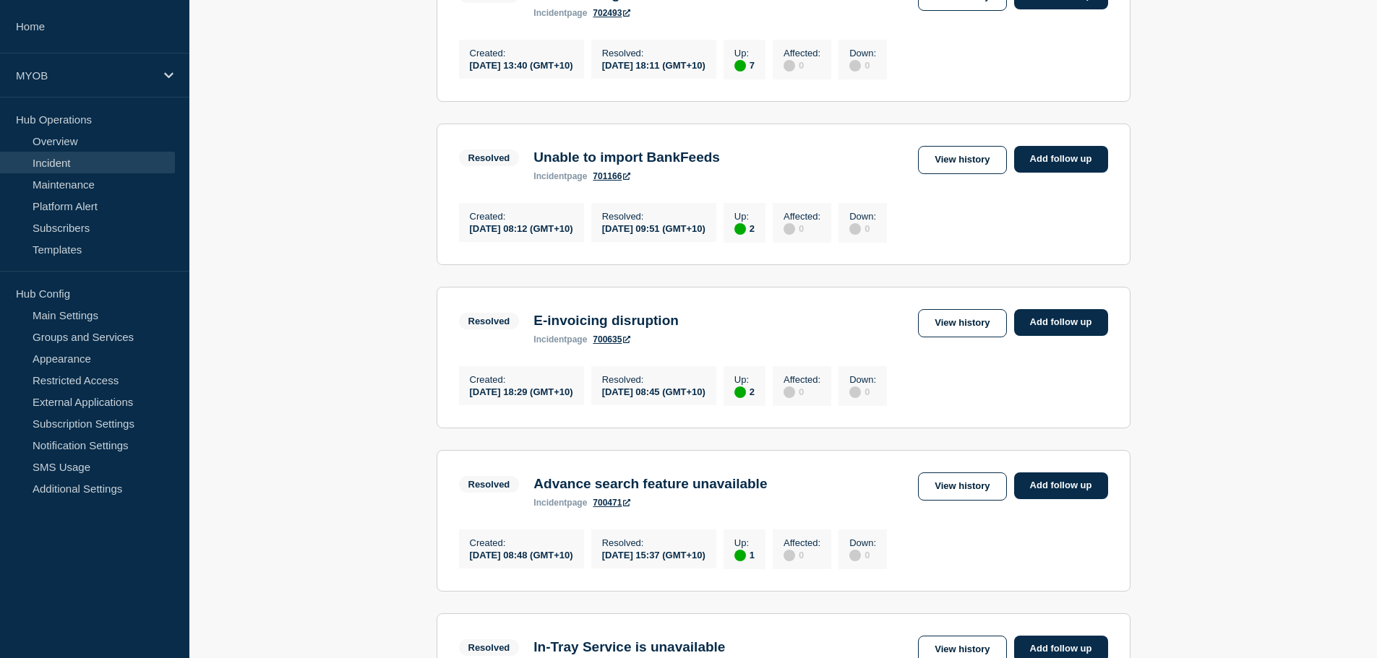
scroll to position [1156, 0]
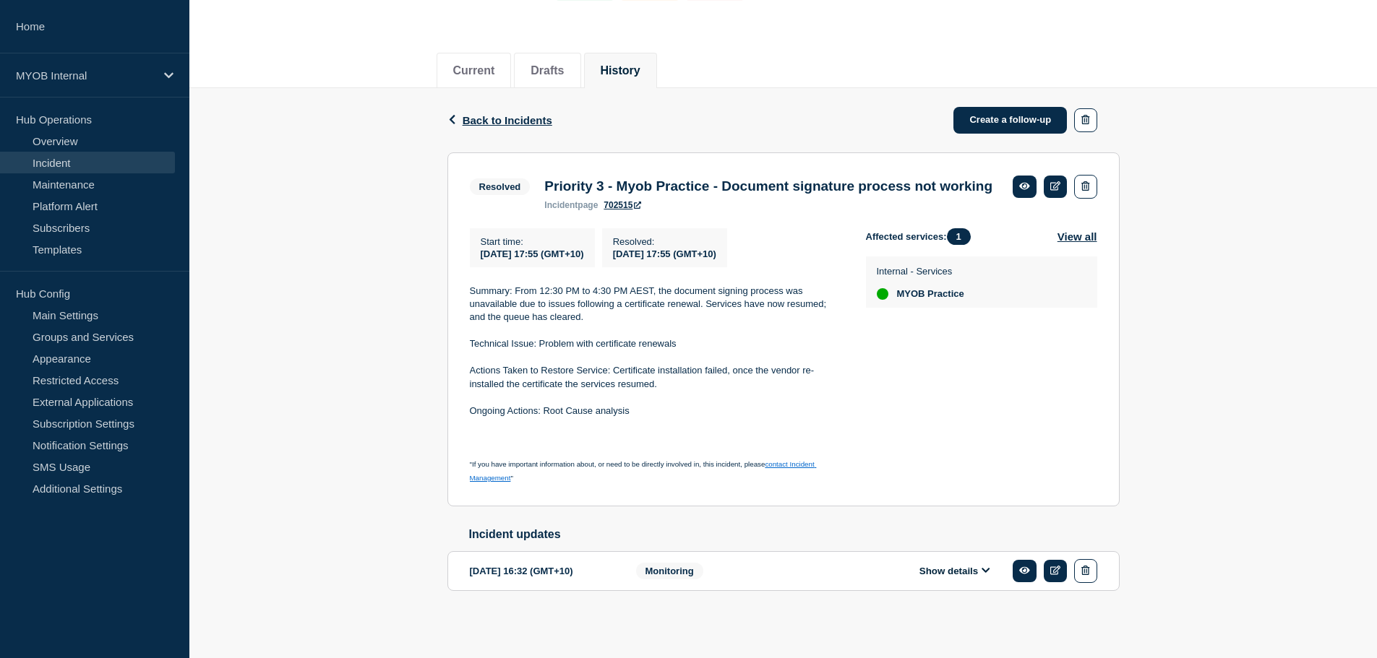
scroll to position [165, 0]
drag, startPoint x: 961, startPoint y: 573, endPoint x: 924, endPoint y: 564, distance: 37.9
click at [960, 572] on button "Show details" at bounding box center [954, 571] width 79 height 12
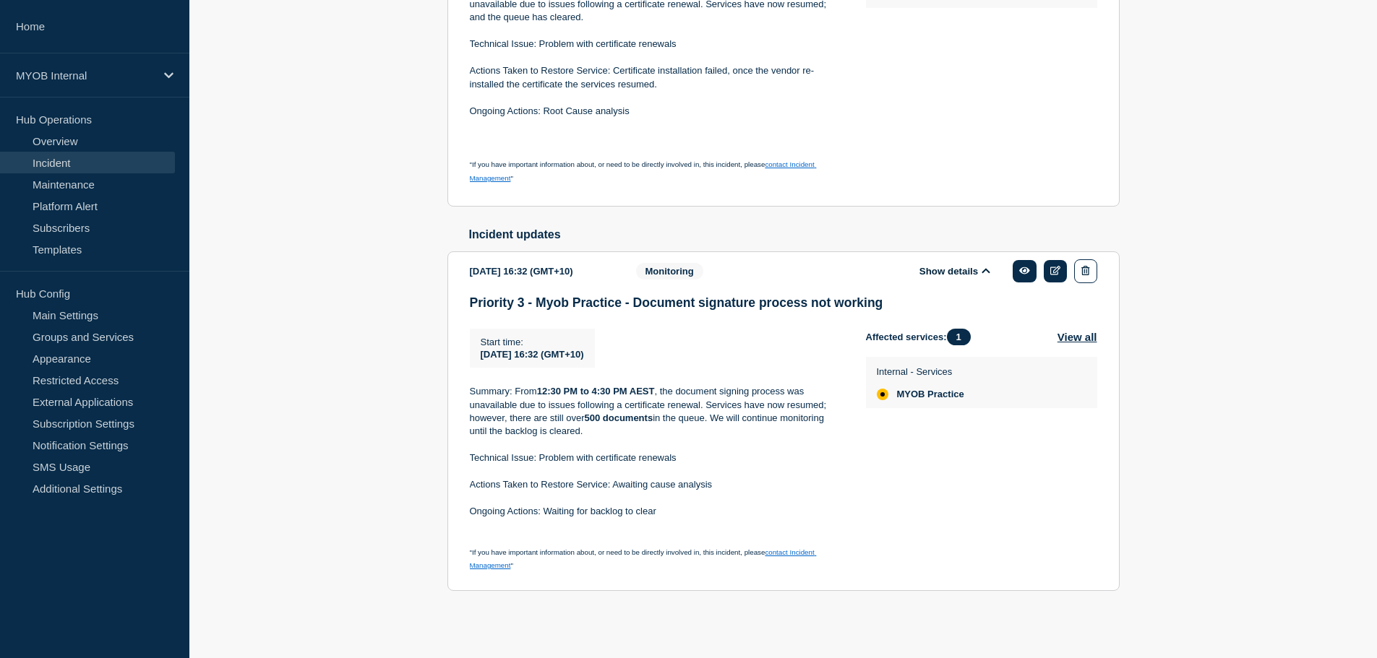
scroll to position [467, 0]
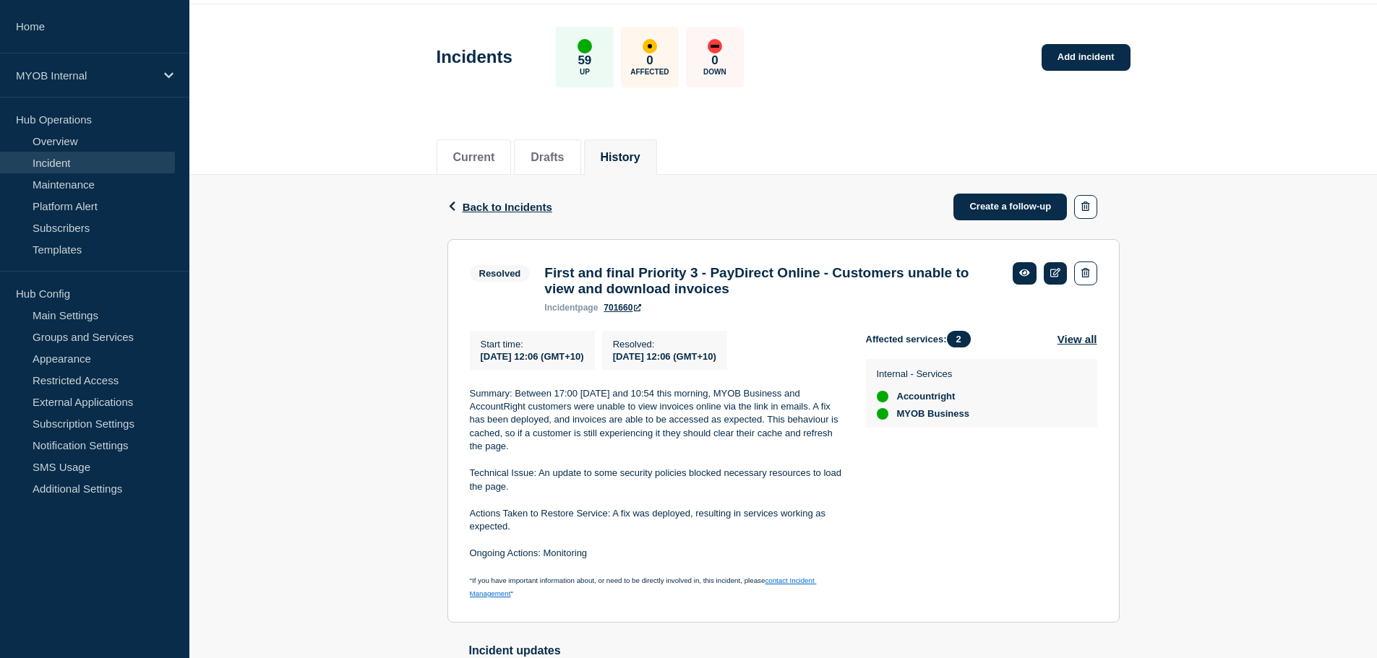
scroll to position [178, 0]
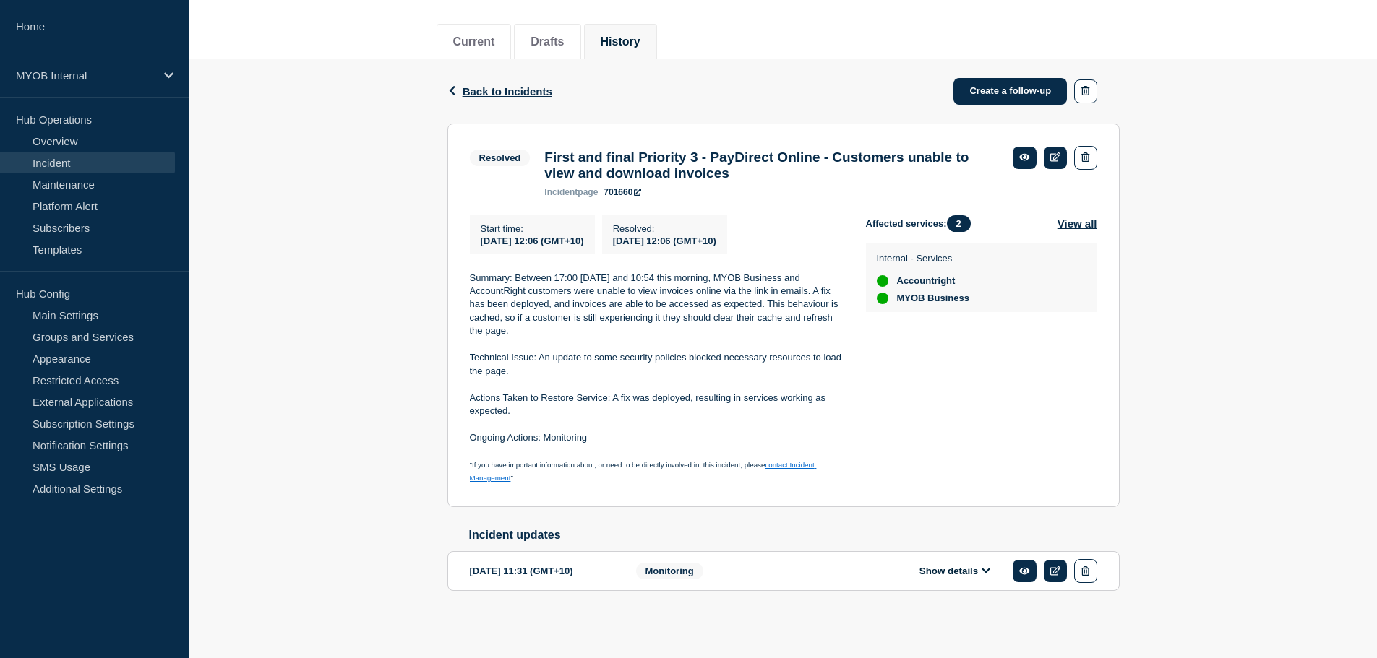
click at [942, 572] on button "Show details" at bounding box center [954, 571] width 79 height 12
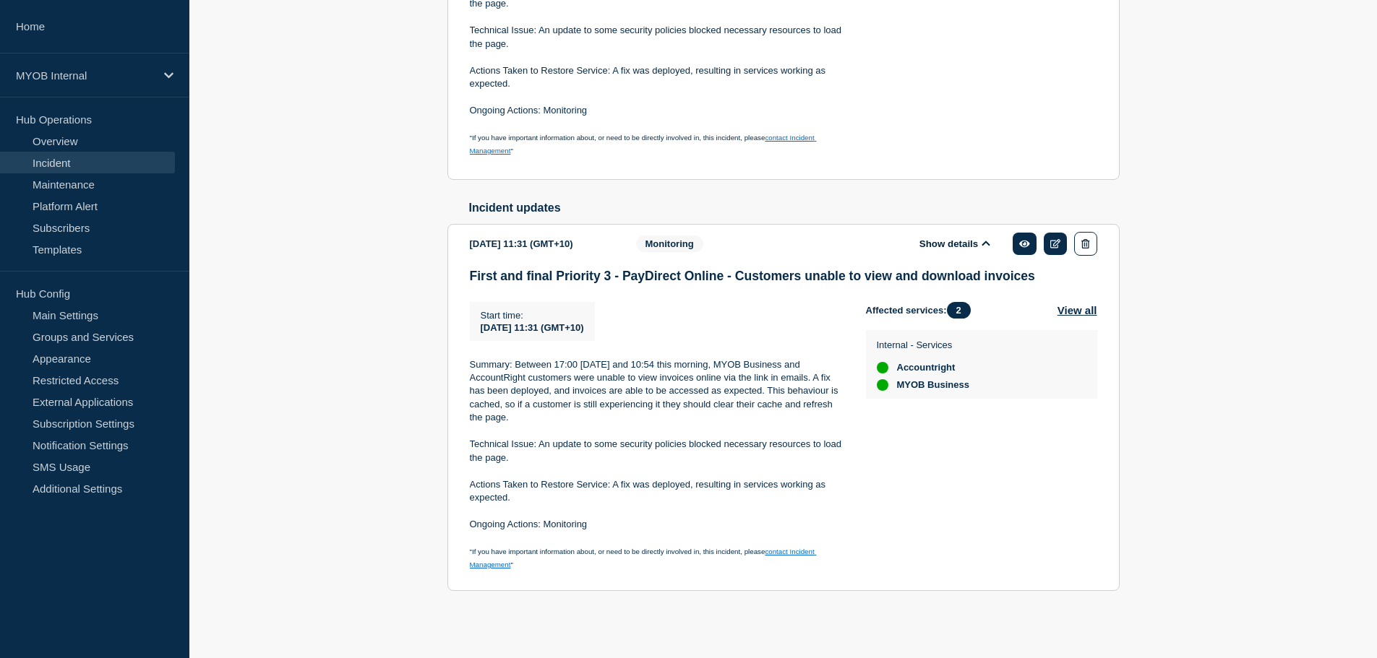
scroll to position [507, 0]
click at [694, 389] on p "Summary: Between 17:00 yesterday and 10:54 this morning, MYOB Business and Acco…" at bounding box center [656, 391] width 373 height 66
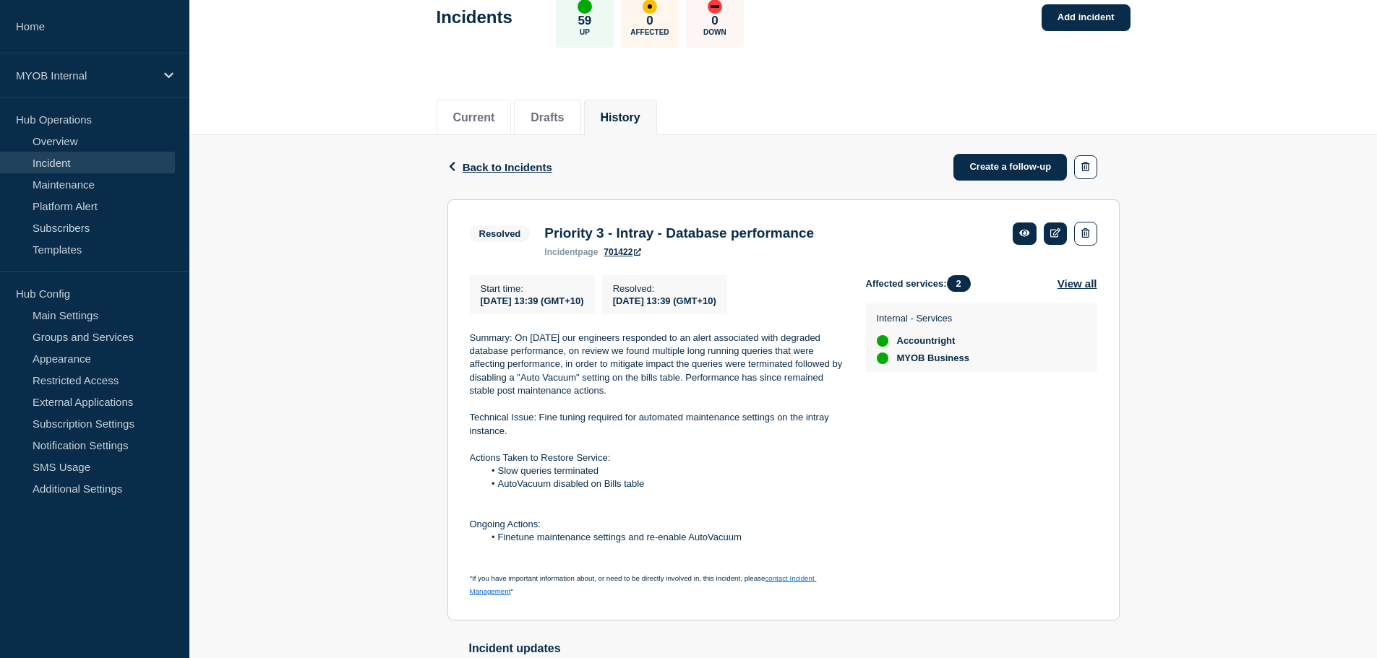
scroll to position [259, 0]
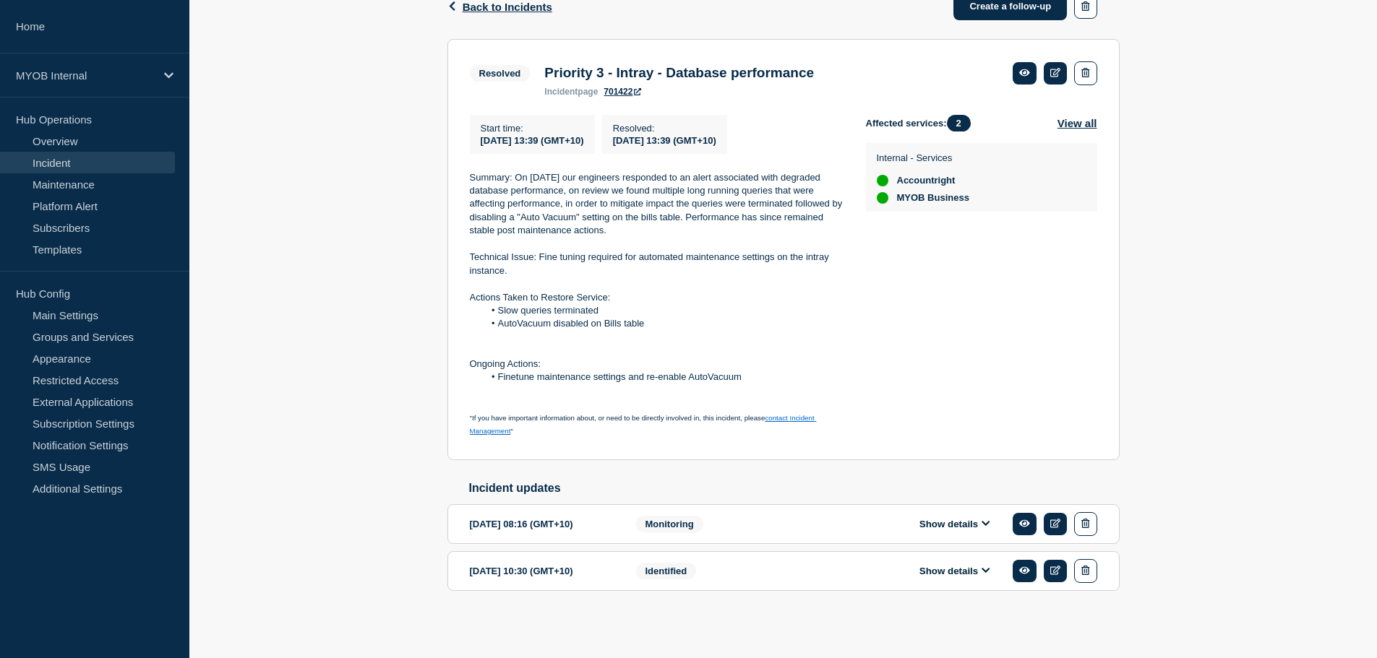
drag, startPoint x: 965, startPoint y: 577, endPoint x: 887, endPoint y: 548, distance: 83.7
click at [965, 577] on button "Show details" at bounding box center [954, 571] width 79 height 12
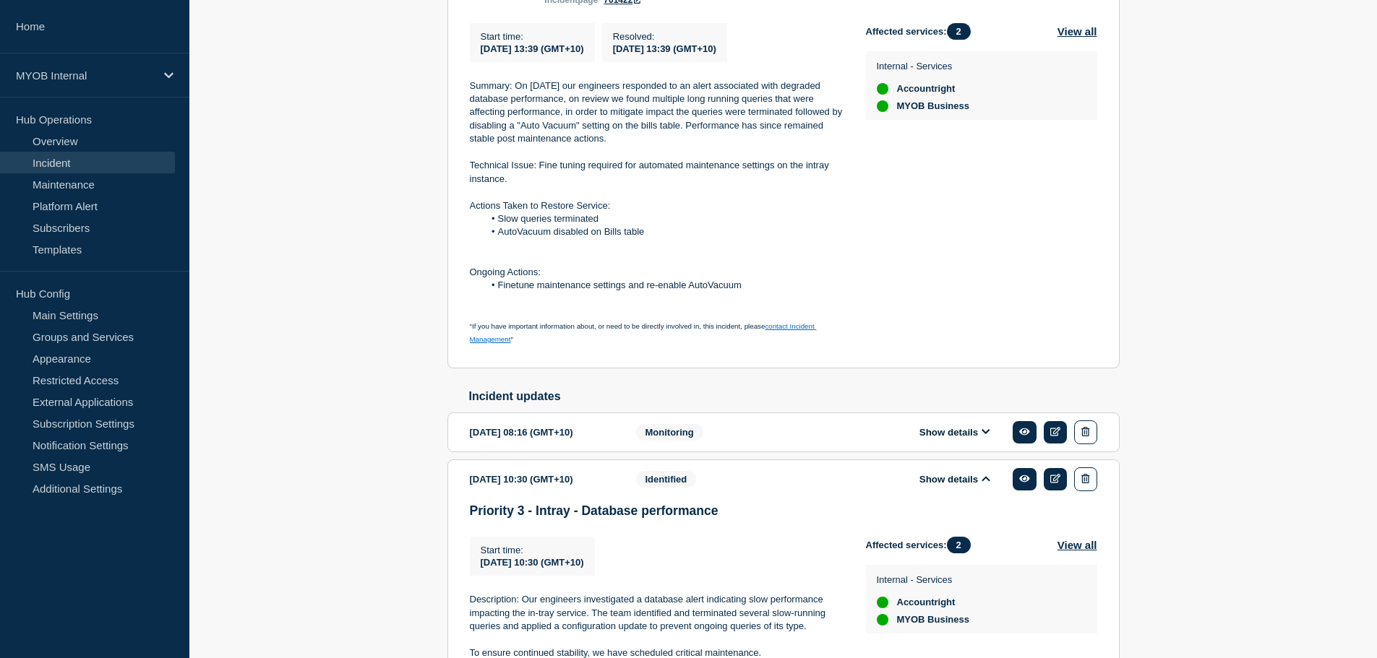
scroll to position [615, 0]
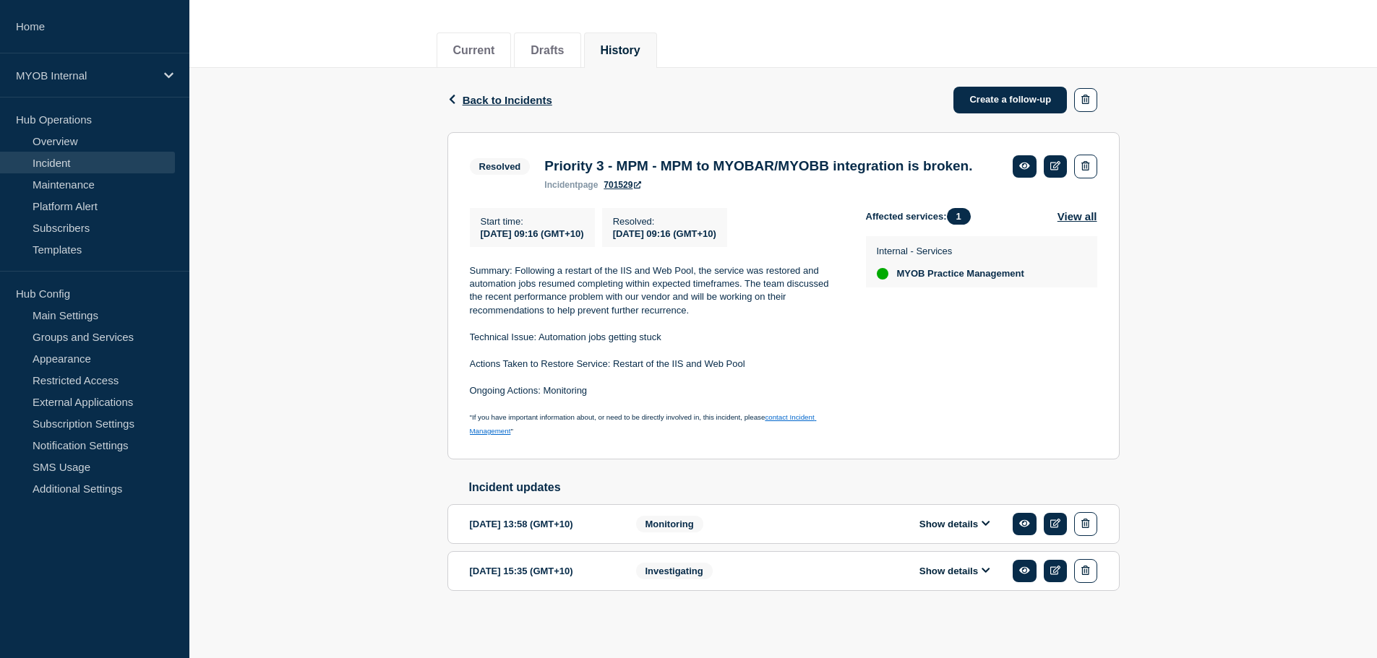
scroll to position [185, 0]
drag, startPoint x: 987, startPoint y: 582, endPoint x: 972, endPoint y: 573, distance: 17.5
click at [982, 580] on div "Show details" at bounding box center [965, 571] width 264 height 24
drag, startPoint x: 964, startPoint y: 570, endPoint x: 900, endPoint y: 552, distance: 66.8
click at [963, 570] on button "Show details" at bounding box center [954, 571] width 79 height 12
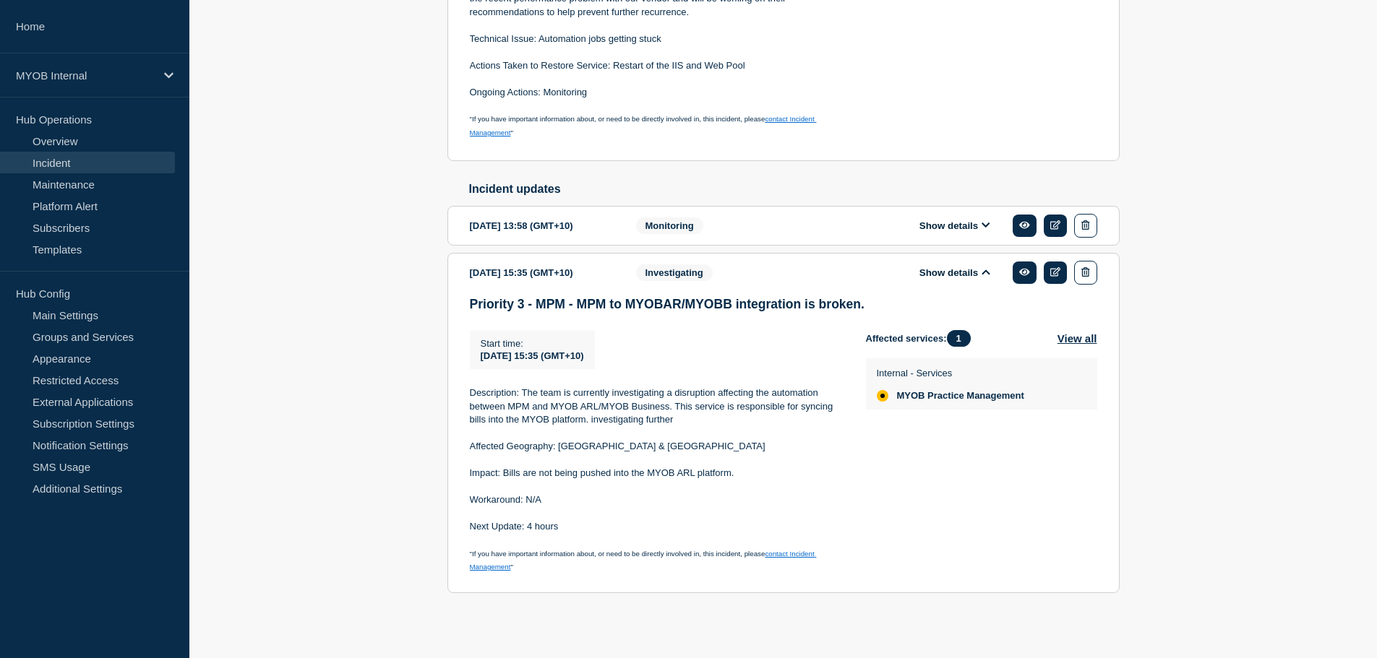
scroll to position [488, 0]
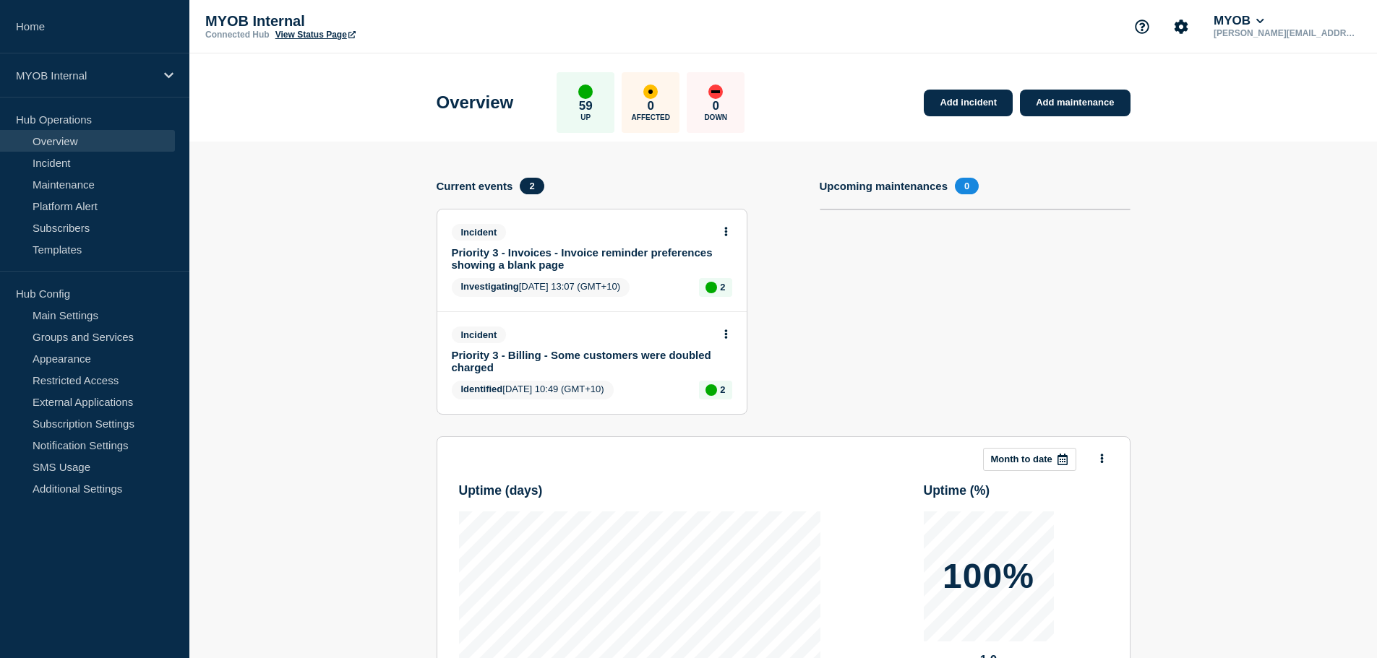
click at [528, 260] on link "Priority 3 - Invoices - Invoice reminder preferences showing a blank page" at bounding box center [582, 258] width 261 height 25
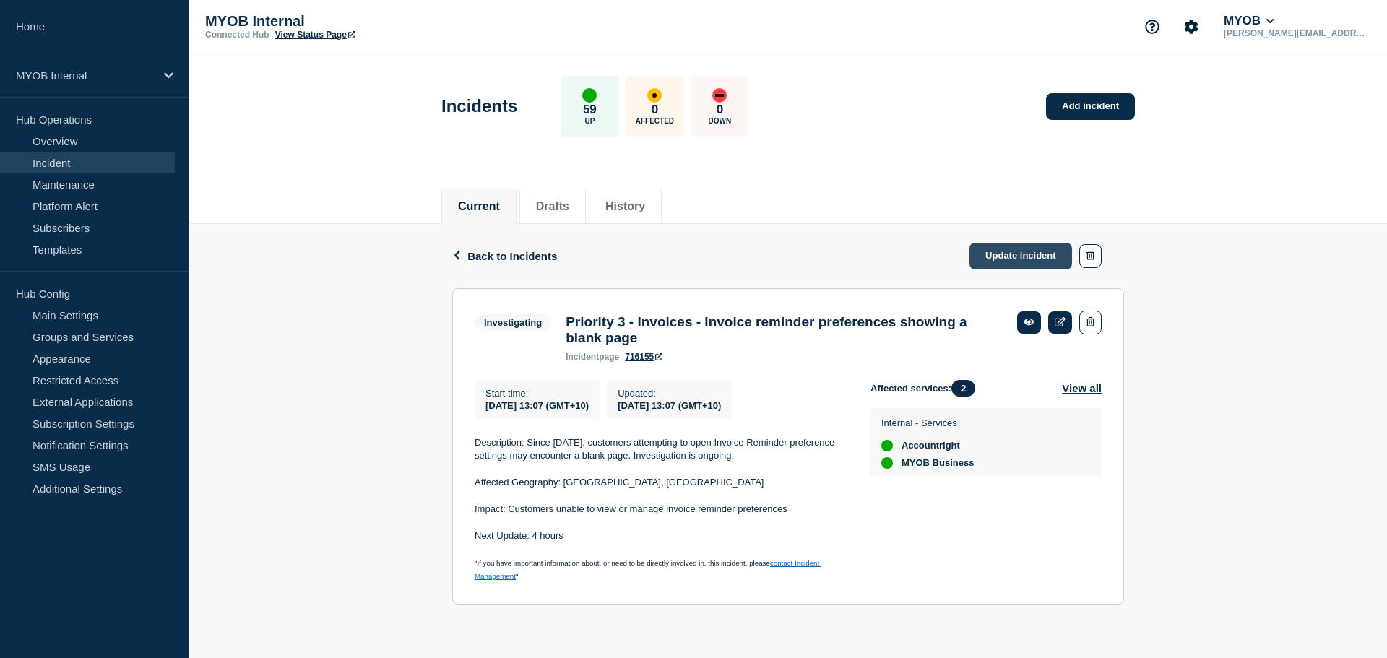
drag, startPoint x: 990, startPoint y: 255, endPoint x: 976, endPoint y: 257, distance: 13.9
click at [990, 255] on link "Update incident" at bounding box center [1021, 256] width 103 height 27
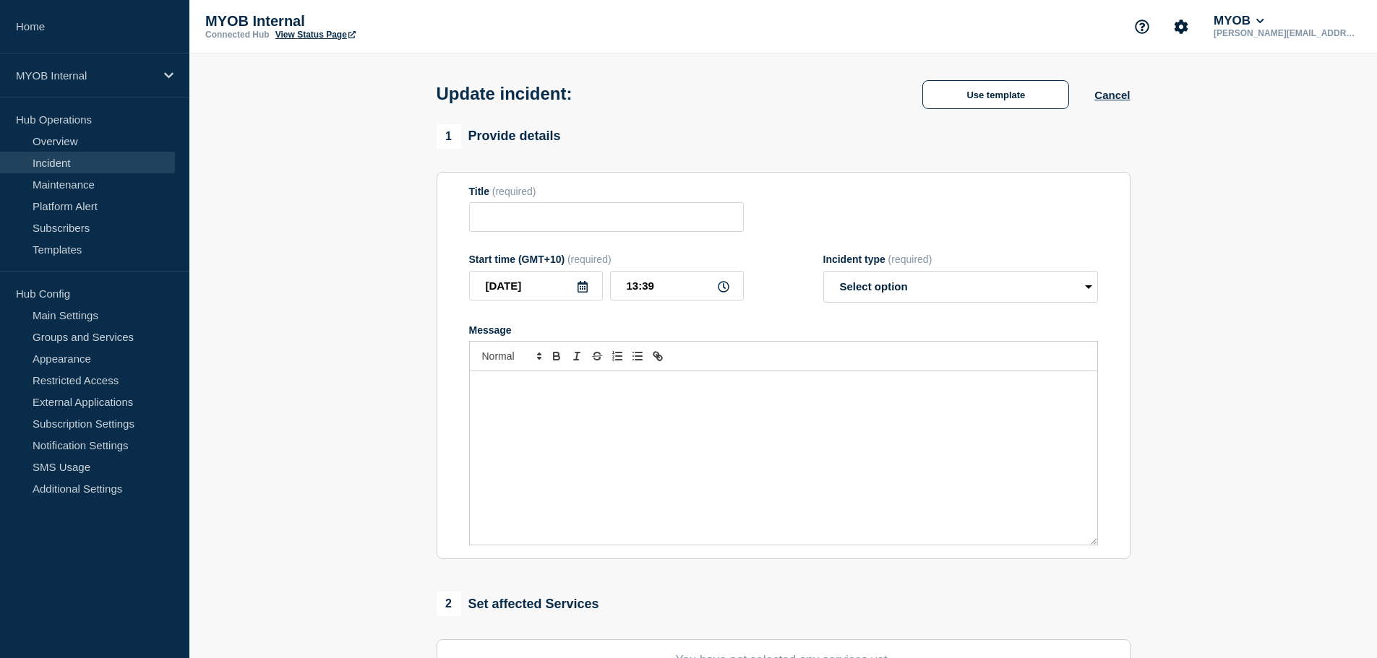
type input "Priority 3 - Invoices - Invoice reminder preferences showing a blank page"
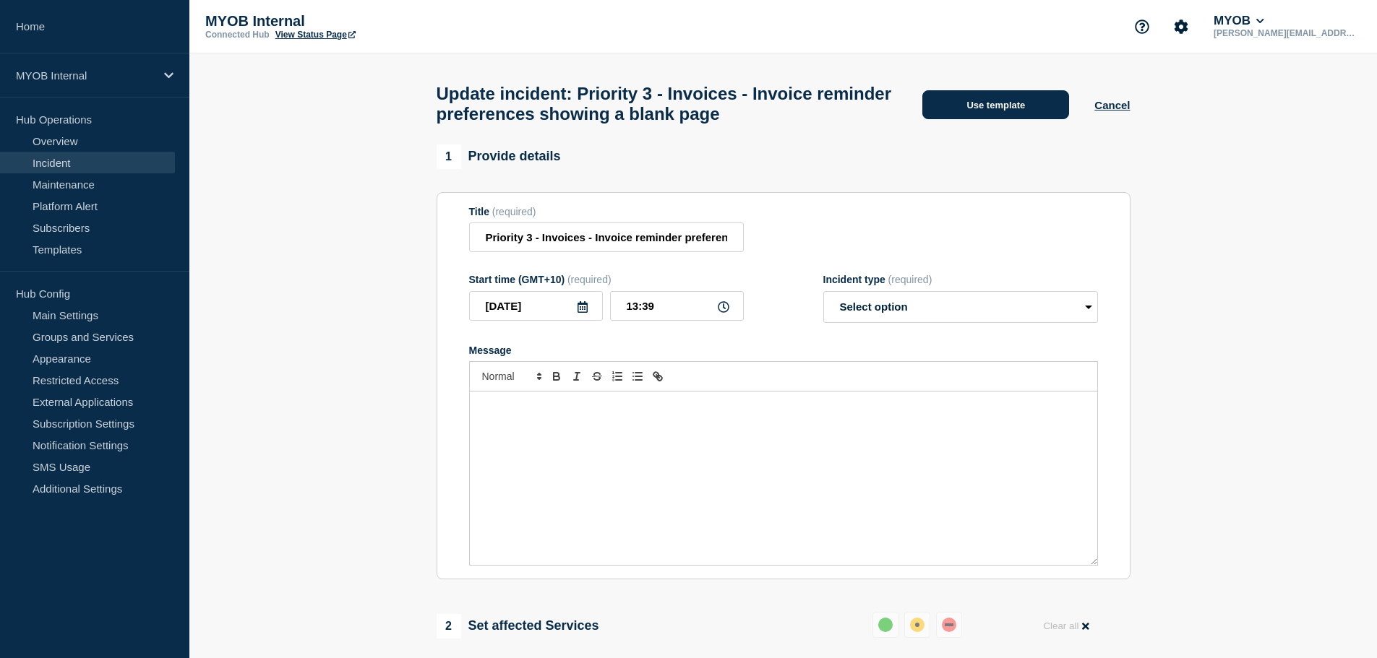
click at [991, 108] on button "Use template" at bounding box center [995, 104] width 147 height 29
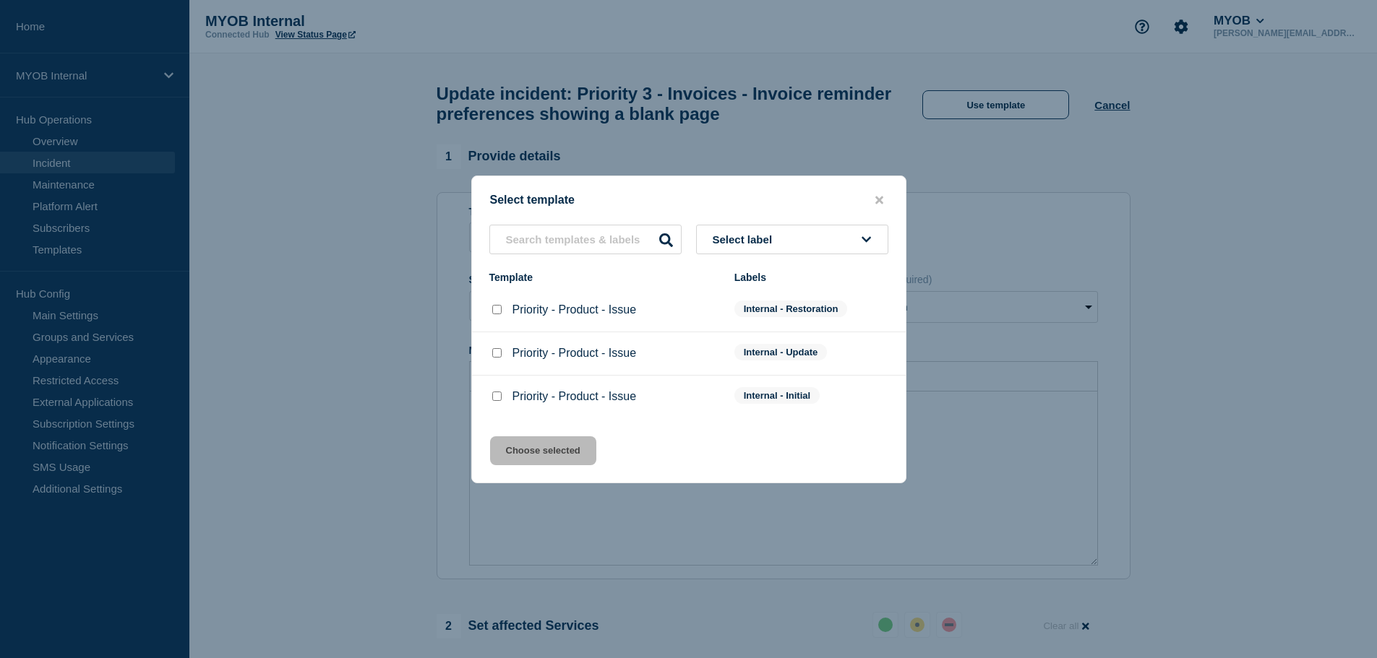
click at [494, 314] on input "Priority - Product - Issue checkbox" at bounding box center [496, 309] width 9 height 9
checkbox input "true"
click at [530, 446] on button "Choose selected" at bounding box center [543, 450] width 106 height 29
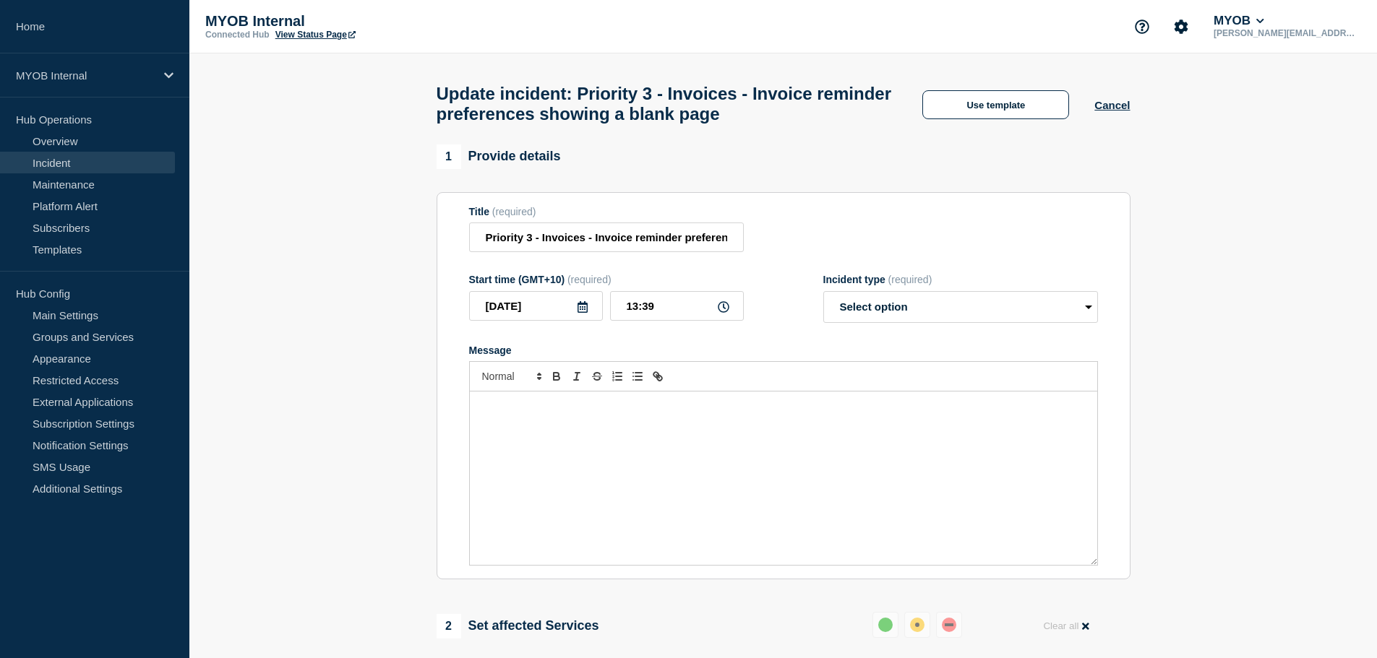
select select "resolved"
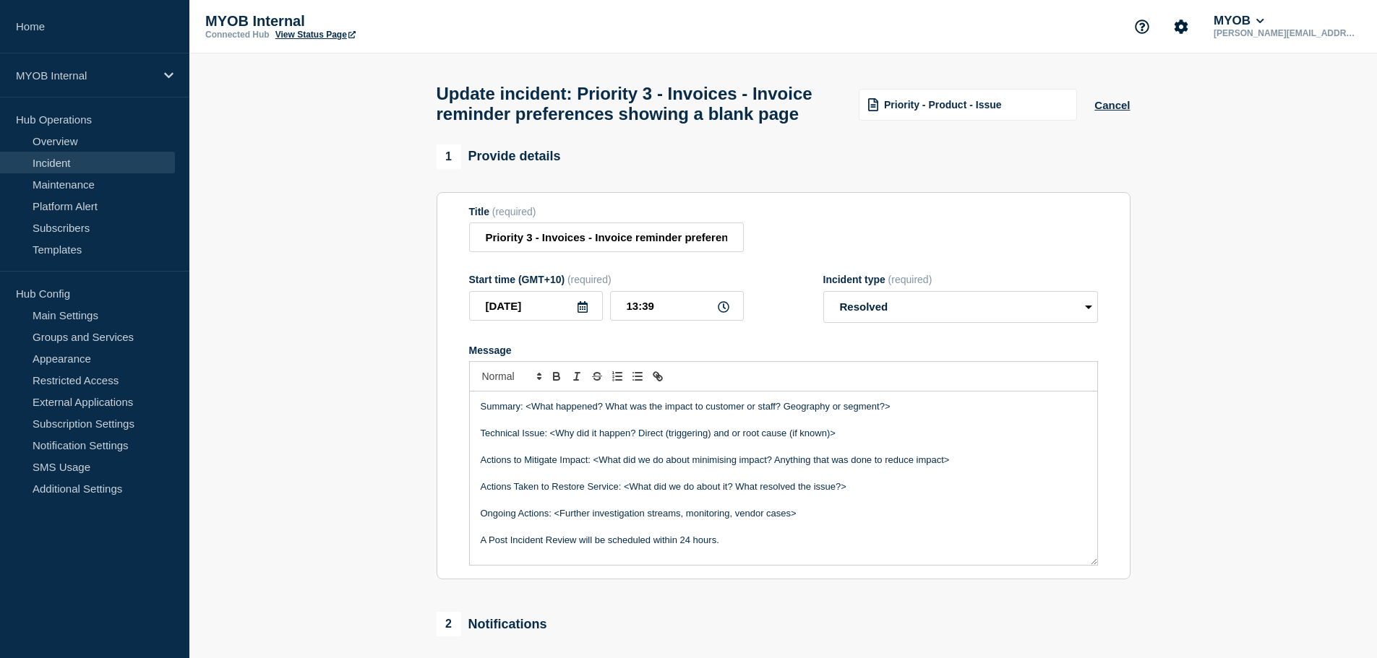
click at [369, 351] on section "1 Provide details Title (required) Priority 3 - Invoices - Invoice reminder pre…" at bounding box center [782, 531] width 1187 height 772
click at [550, 413] on p "Summary: <What happened? What was the impact to customer or staff? Geography or…" at bounding box center [784, 406] width 606 height 13
drag, startPoint x: 932, startPoint y: 439, endPoint x: 525, endPoint y: 432, distance: 406.2
click at [525, 413] on p "Summary: <What happened? What was the impact to customer or staff? Geography or…" at bounding box center [784, 406] width 606 height 13
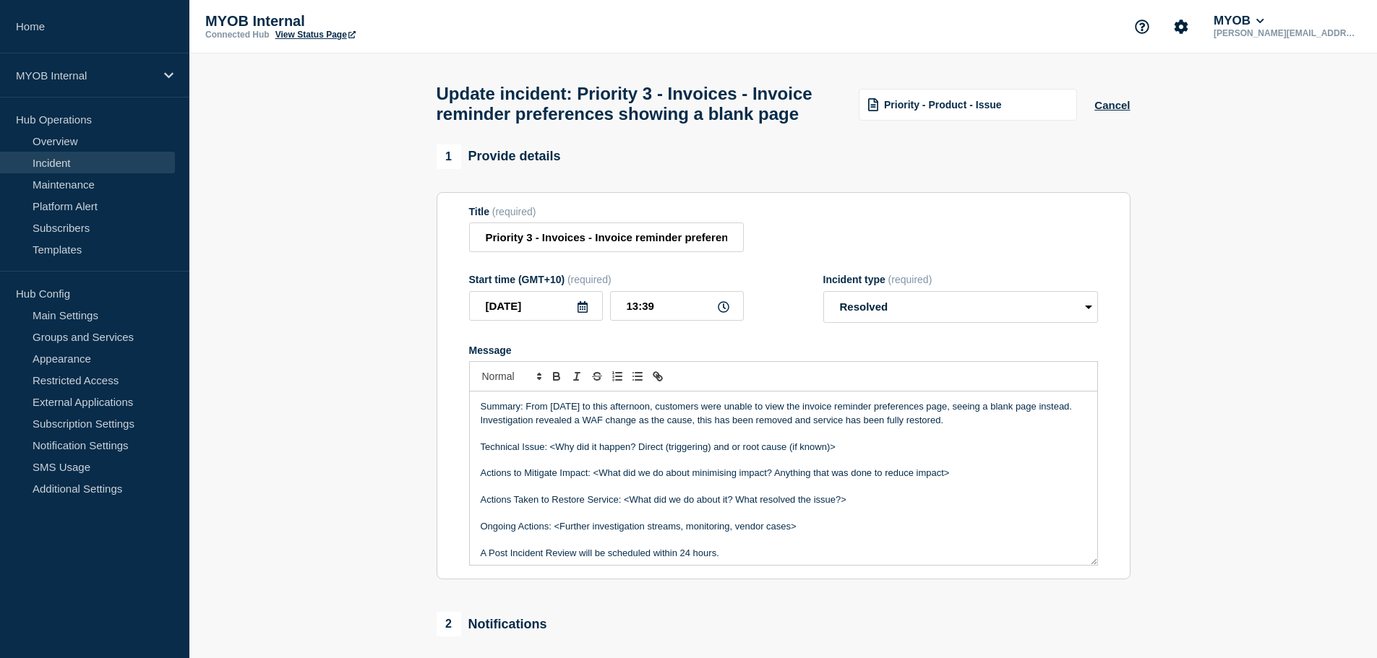
drag, startPoint x: 872, startPoint y: 475, endPoint x: 552, endPoint y: 476, distance: 319.4
click at [552, 454] on p "Technical Issue: <Why did it happen? Direct (triggering) and or root cause (if …" at bounding box center [784, 447] width 606 height 13
drag, startPoint x: 969, startPoint y: 501, endPoint x: 439, endPoint y: 487, distance: 529.9
click at [434, 490] on div "1 Provide details Title (required) Priority 3 - Invoices - Invoice reminder pre…" at bounding box center [783, 531] width 710 height 772
drag, startPoint x: 876, startPoint y: 510, endPoint x: 625, endPoint y: 501, distance: 250.9
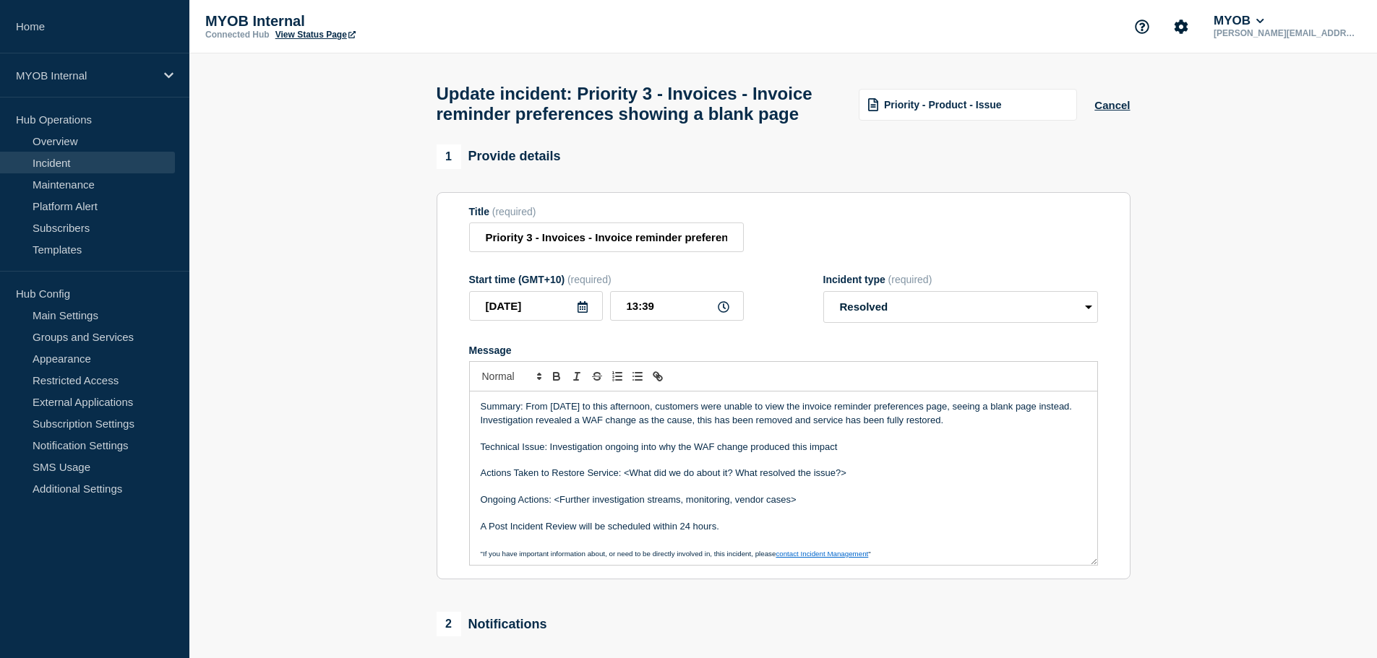
click at [625, 480] on p "Actions Taken to Restore Service: <What did we do about it? What resolved the i…" at bounding box center [784, 473] width 606 height 13
drag, startPoint x: 811, startPoint y: 530, endPoint x: 554, endPoint y: 531, distance: 256.5
click at [554, 507] on p "Ongoing Actions: <Further investigation streams, monitoring, vendor cases>" at bounding box center [784, 500] width 606 height 13
click at [596, 533] on p "A Post Incident Review will be scheduled within 24 hours." at bounding box center [784, 526] width 606 height 13
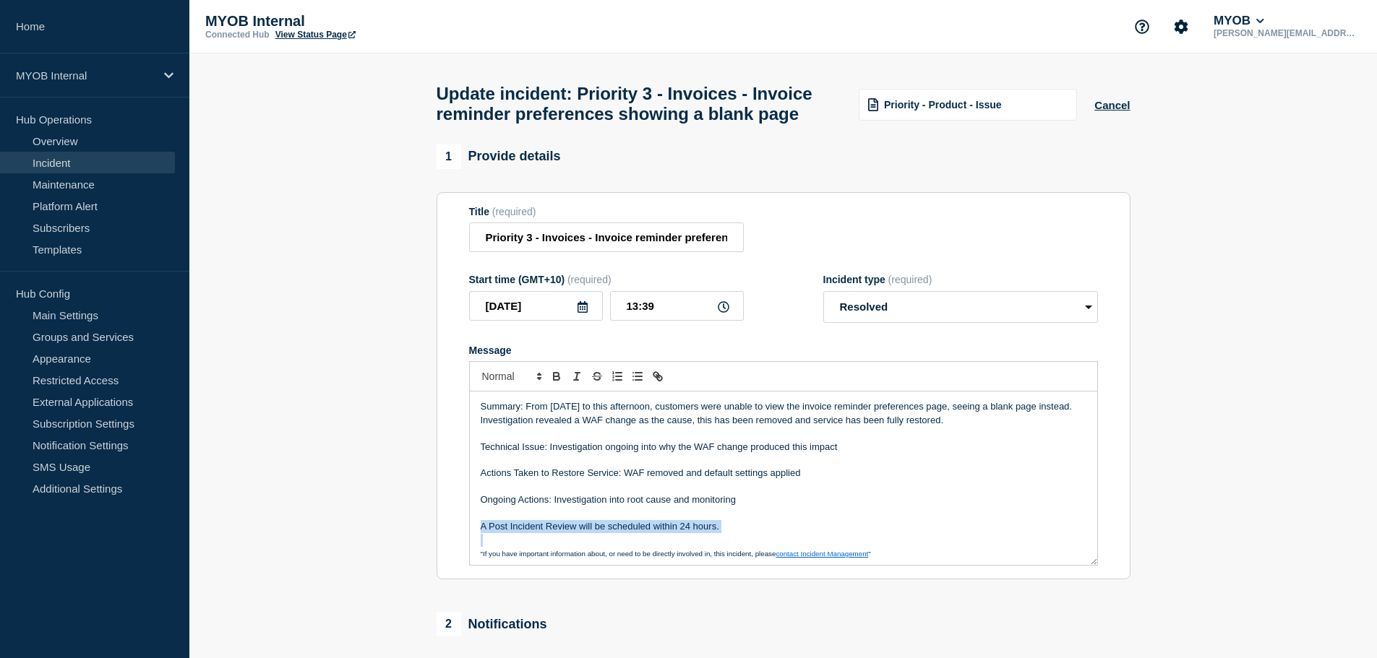
click at [596, 533] on p "A Post Incident Review will be scheduled within 24 hours." at bounding box center [784, 526] width 606 height 13
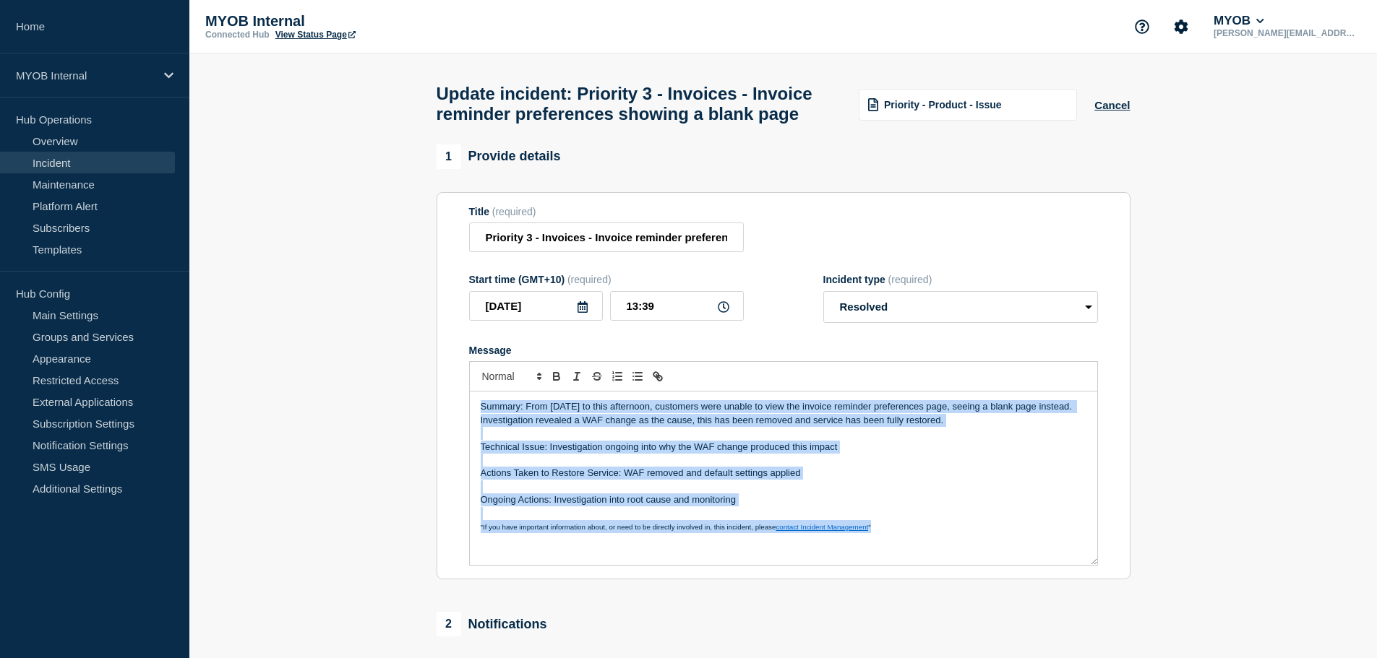
copy div "Summary: From [DATE] to this afternoon, customers were unable to view the invoi…"
click at [940, 467] on p "Message" at bounding box center [784, 460] width 606 height 13
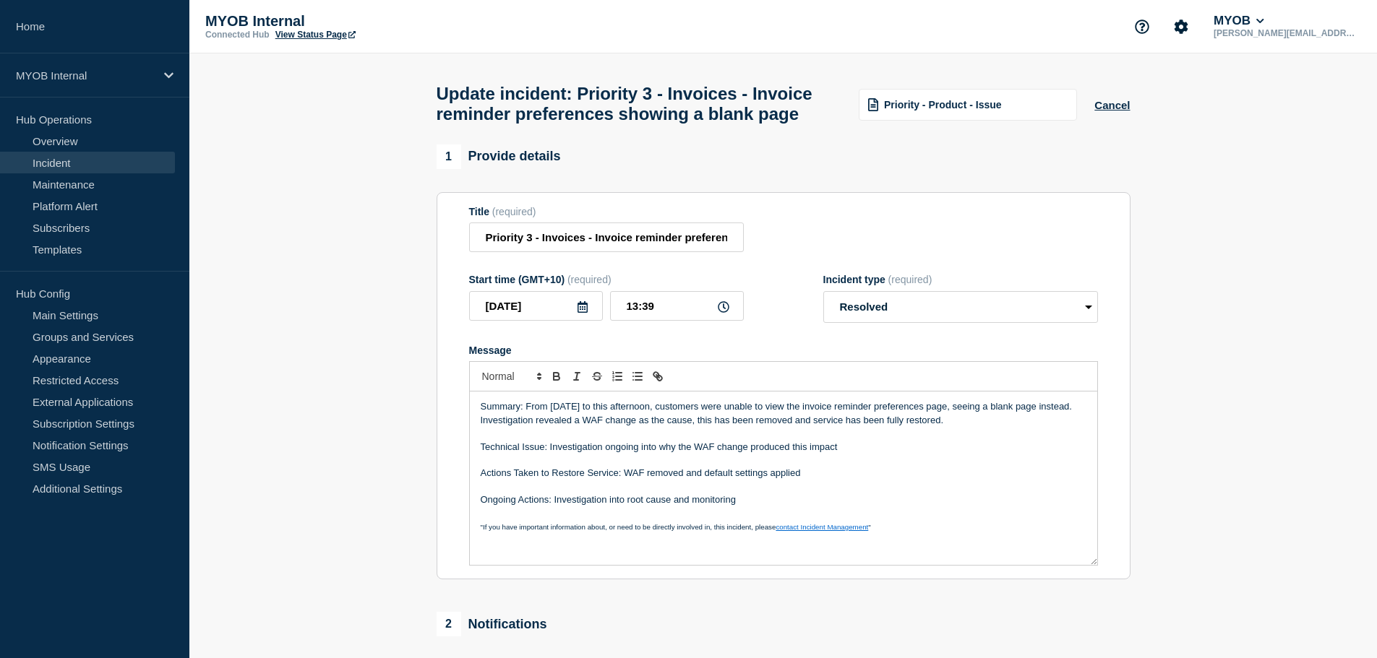
drag, startPoint x: 589, startPoint y: 512, endPoint x: 577, endPoint y: 512, distance: 12.3
click at [589, 494] on p "Message" at bounding box center [784, 487] width 606 height 13
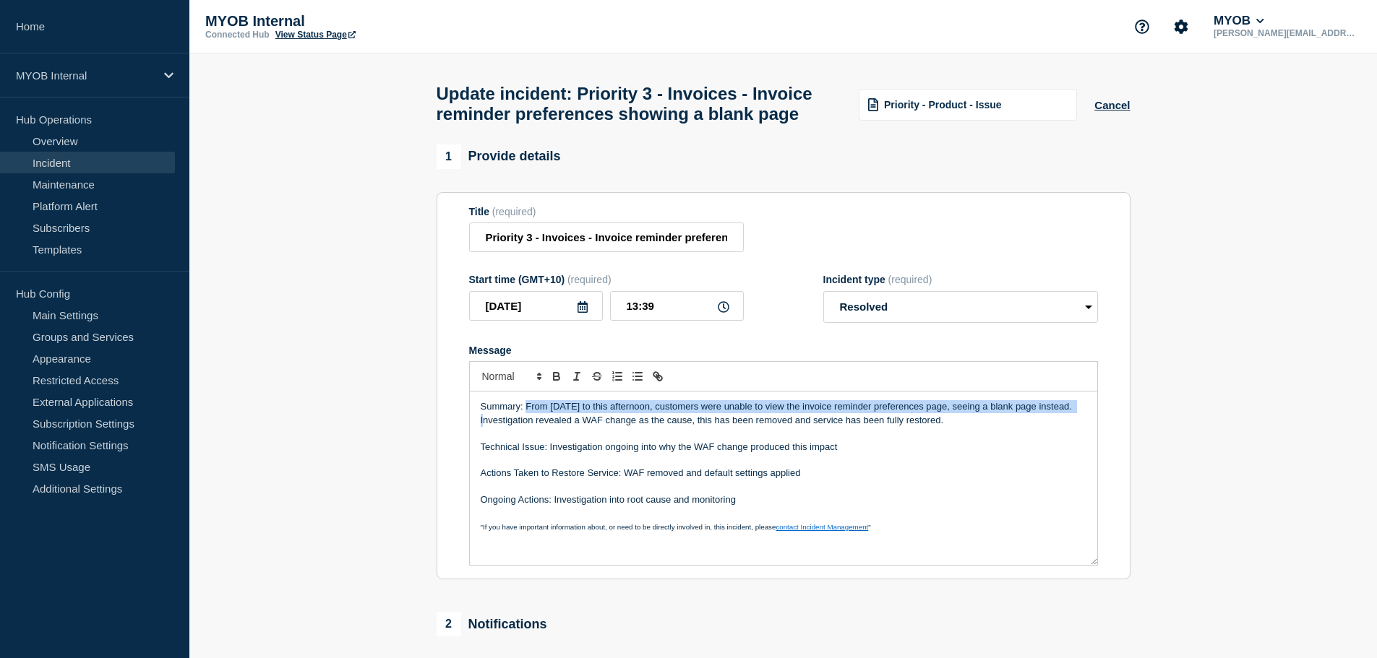
drag, startPoint x: 526, startPoint y: 434, endPoint x: 1080, endPoint y: 438, distance: 553.6
click at [1080, 427] on p "Summary: From [DATE] to this afternoon, customers were unable to view the invoi…" at bounding box center [784, 413] width 606 height 27
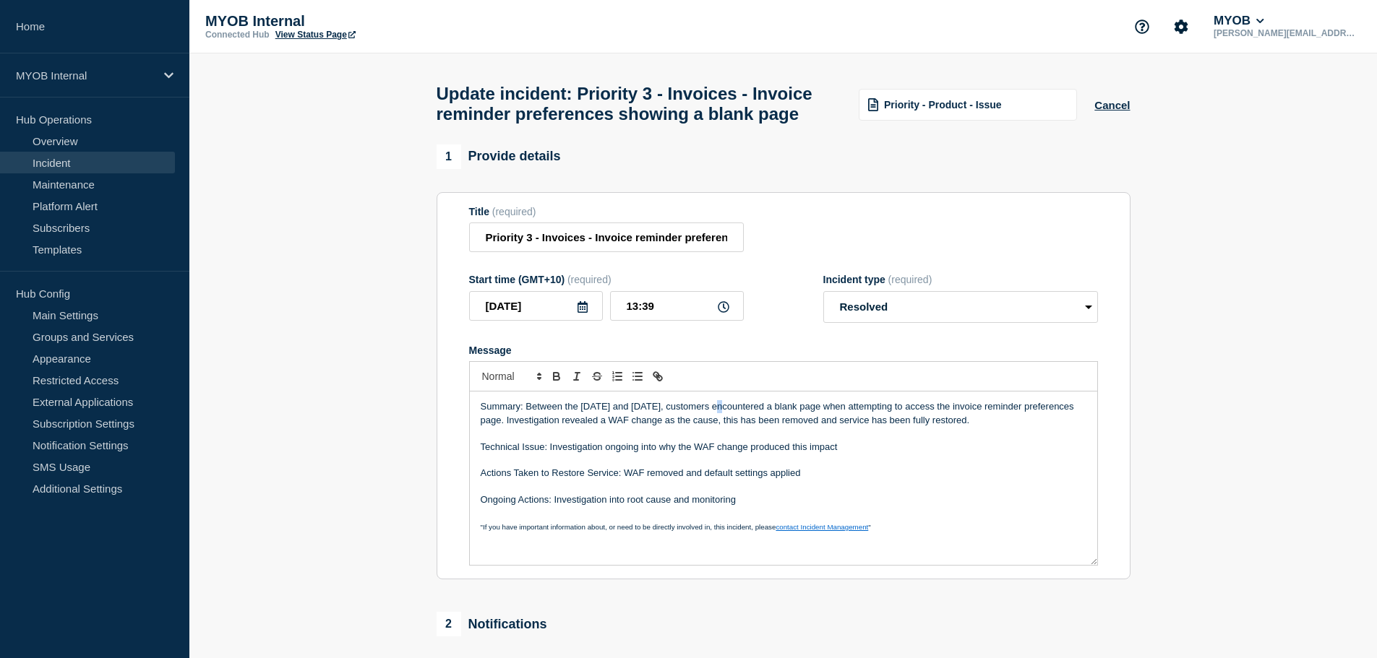
click at [714, 427] on p "Summary: Between the [DATE] and [DATE], customers encountered a blank page when…" at bounding box center [784, 413] width 606 height 27
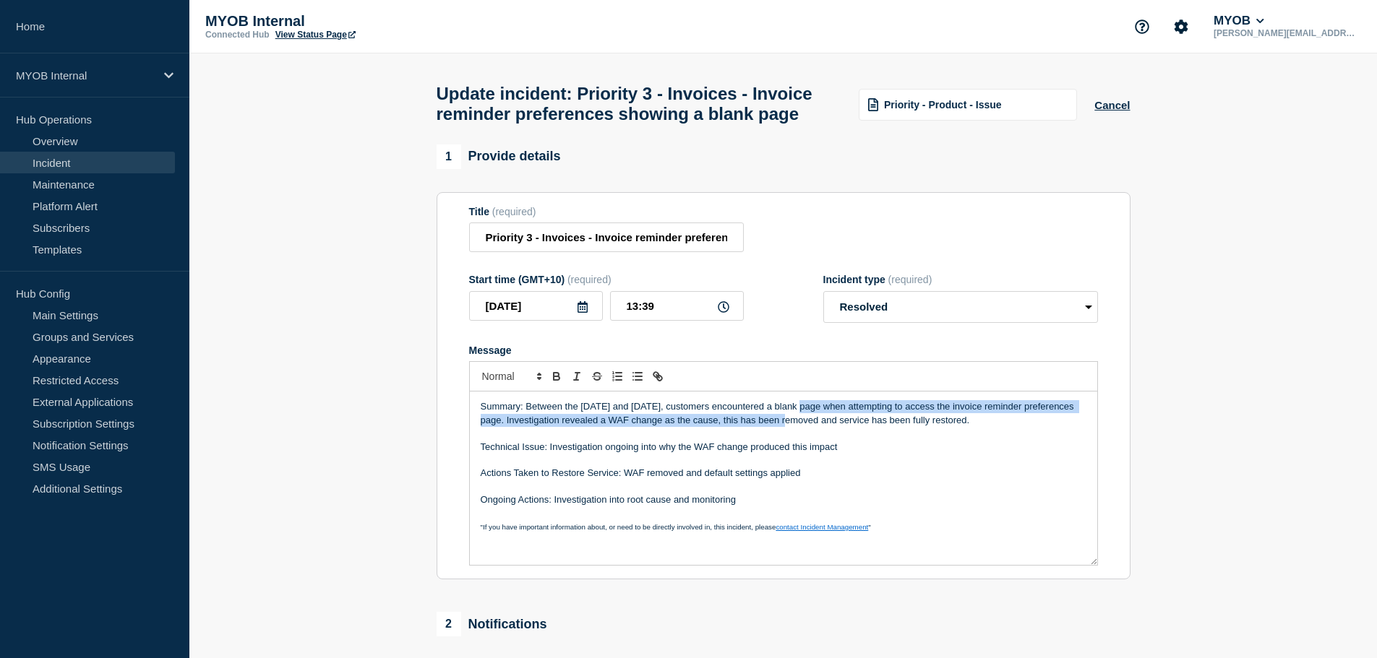
click at [800, 427] on p "Summary: Between the [DATE] and [DATE], customers encountered a blank page when…" at bounding box center [784, 413] width 606 height 27
click at [797, 427] on p "Summary: Between the [DATE] and [DATE], customers encountered a blank page when…" at bounding box center [784, 413] width 606 height 27
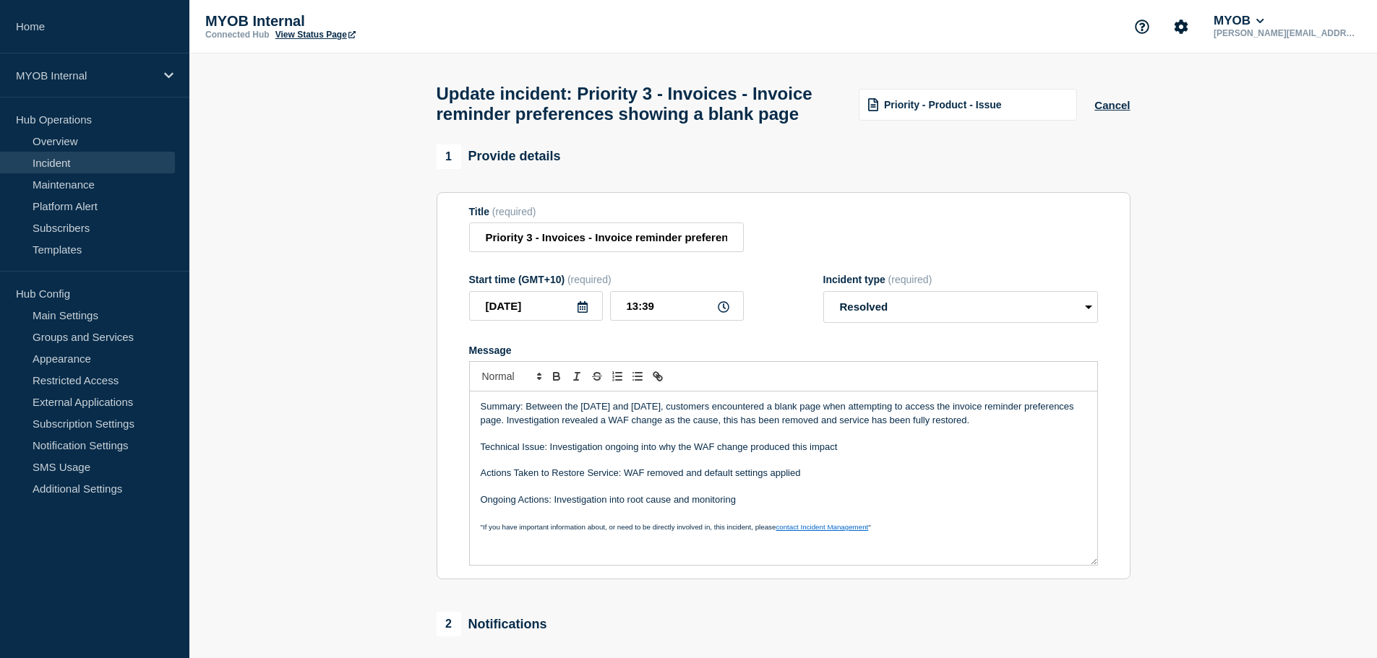
click at [661, 440] on p "Message" at bounding box center [784, 433] width 606 height 13
click at [864, 454] on p "Technical Issue: Investigation ongoing into why the WAF change produced this im…" at bounding box center [784, 447] width 606 height 13
click at [862, 440] on p "Message" at bounding box center [784, 433] width 606 height 13
click at [879, 427] on p "Summary: Between the [DATE] and [DATE], customers encountered a blank page when…" at bounding box center [784, 413] width 606 height 27
click at [850, 440] on p "Message" at bounding box center [784, 433] width 606 height 13
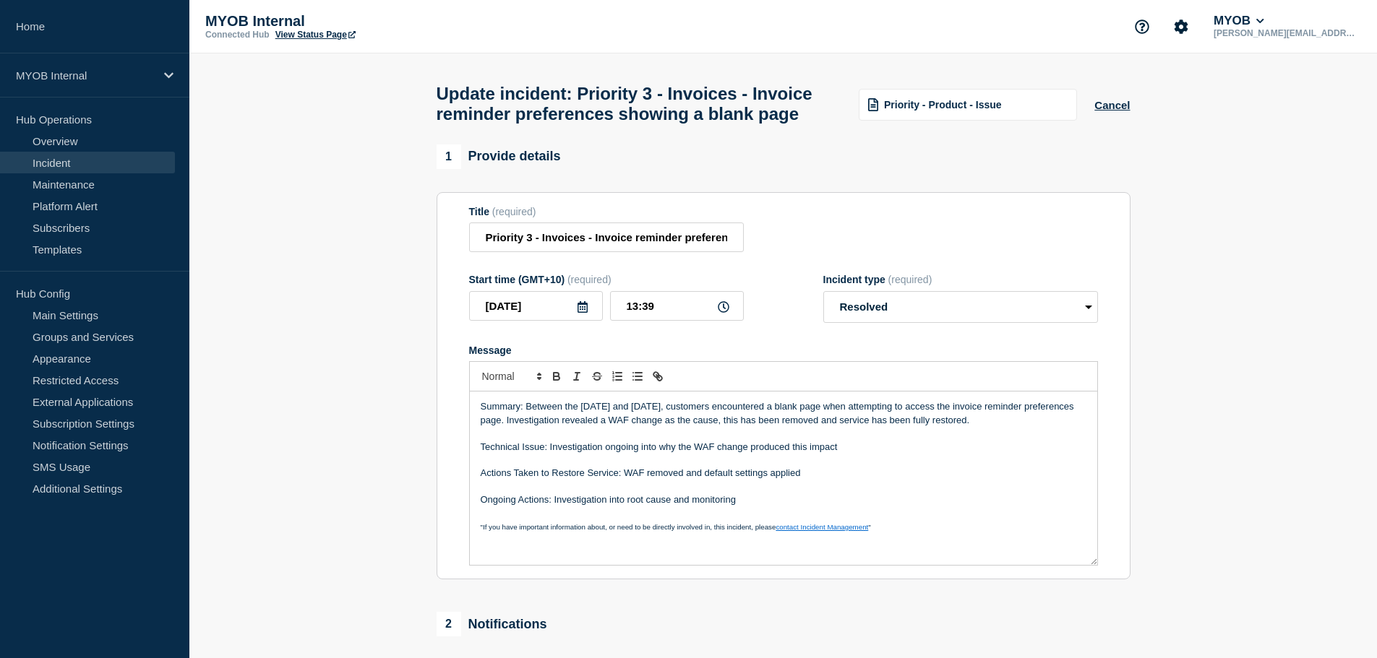
click at [850, 467] on p "Message" at bounding box center [784, 460] width 606 height 13
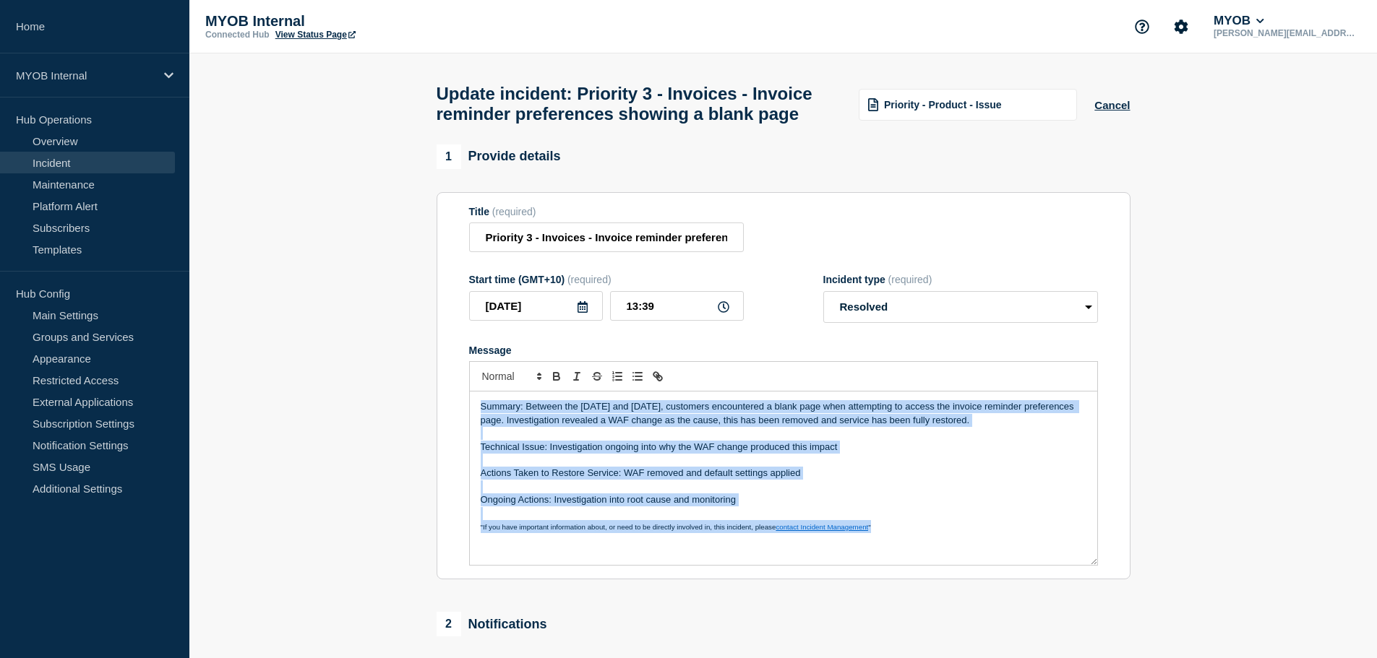
copy div "Summary: Between the [DATE] and [DATE], customers encountered a blank page when…"
click at [850, 467] on p "Message" at bounding box center [784, 460] width 606 height 13
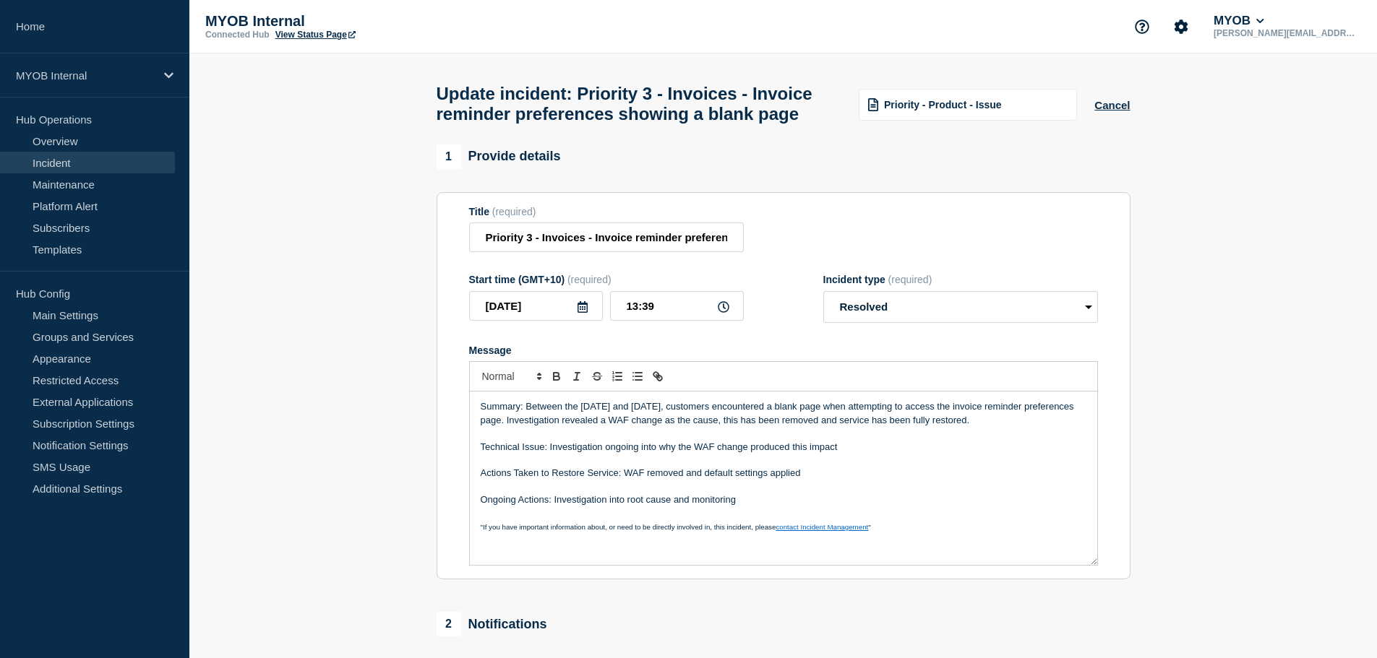
click at [622, 520] on p "Message" at bounding box center [784, 513] width 606 height 13
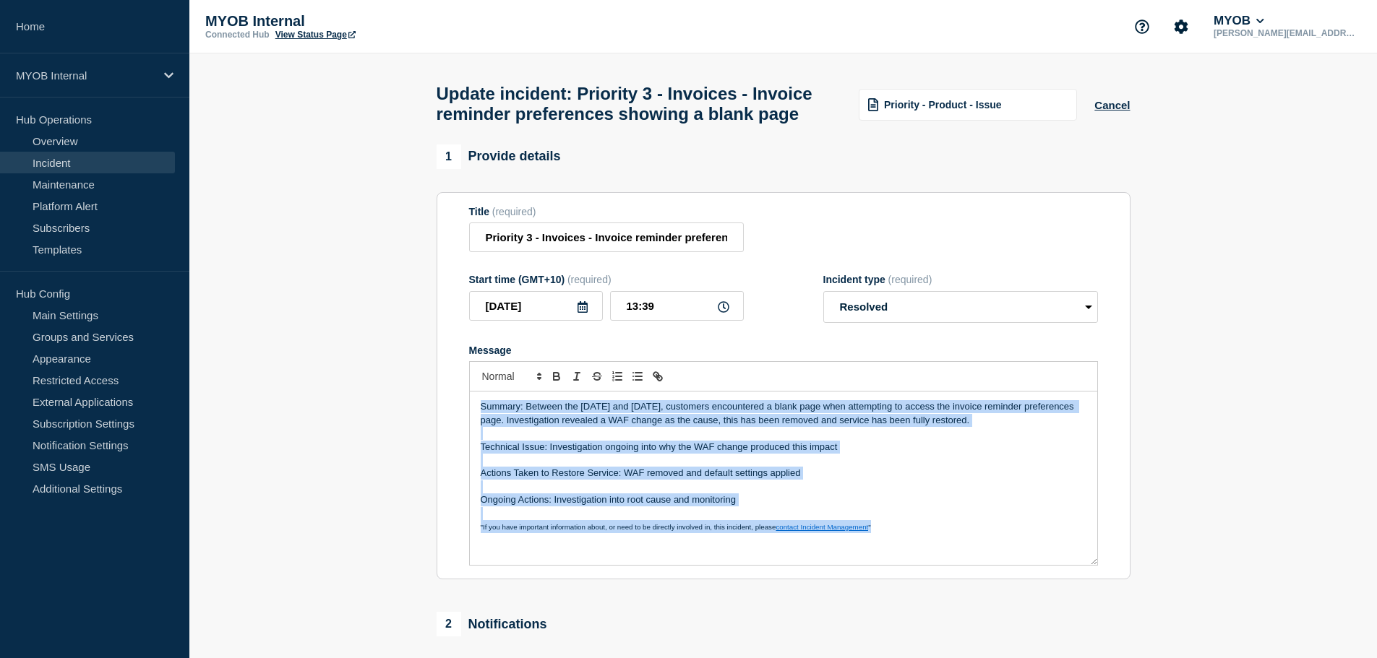
copy div "Summary: Between the [DATE] and [DATE], customers encountered a blank page when…"
click at [641, 494] on p "Message" at bounding box center [784, 487] width 606 height 13
copy div "Summary: Between the [DATE] and [DATE], customers encountered a blank page when…"
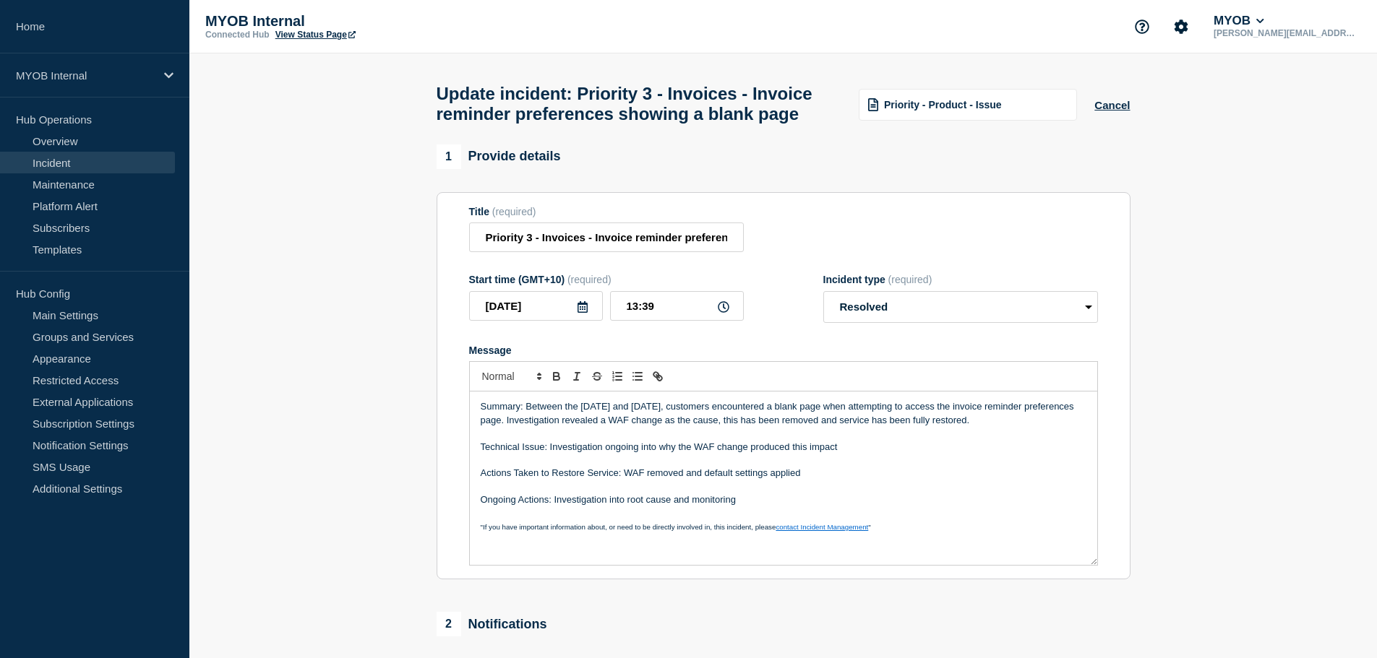
click at [383, 449] on section "1 Provide details Title (required) Priority 3 - Invoices - Invoice reminder pre…" at bounding box center [782, 531] width 1187 height 772
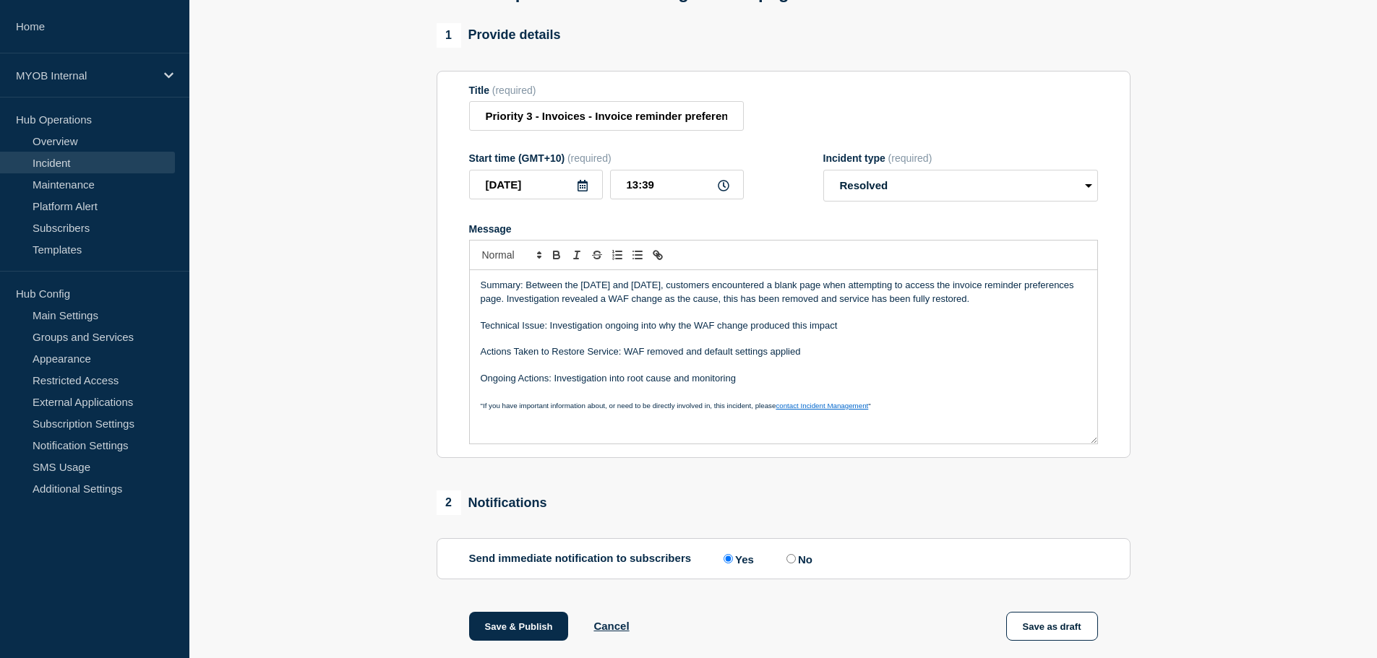
scroll to position [314, 0]
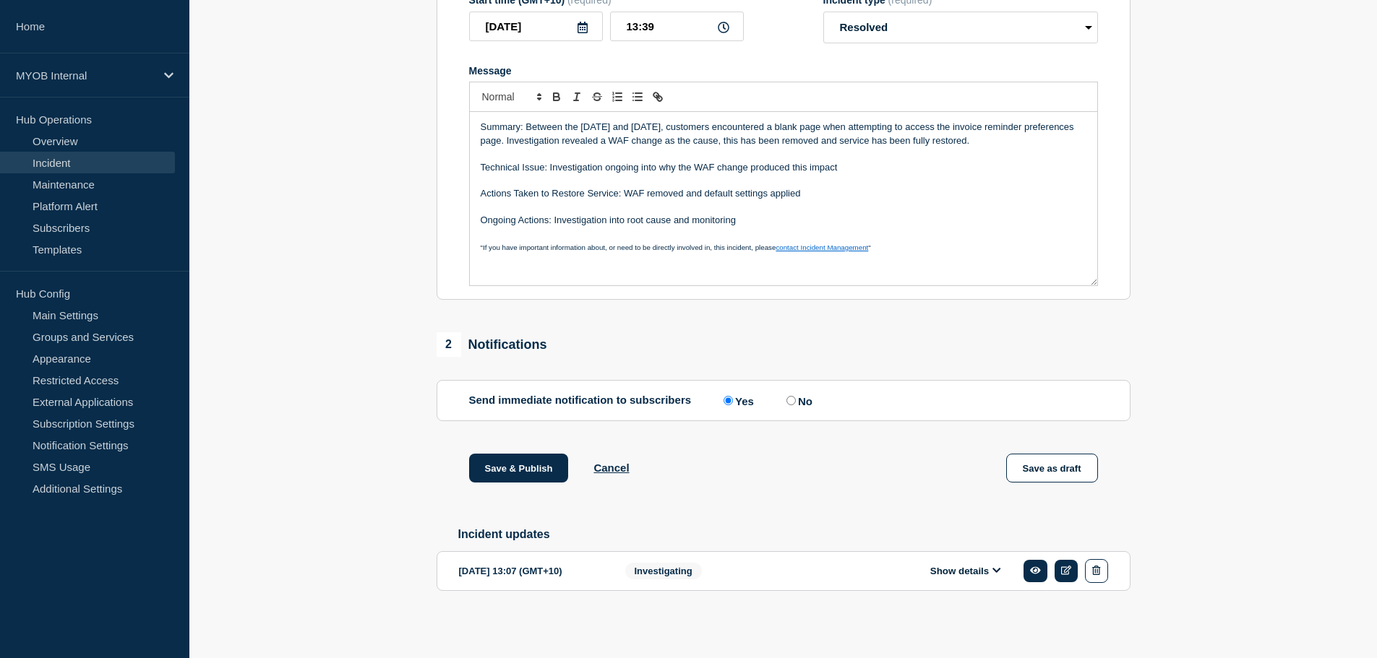
drag, startPoint x: 739, startPoint y: 169, endPoint x: 780, endPoint y: 165, distance: 41.4
click at [739, 169] on p "Technical Issue: Investigation ongoing into why the WAF change produced this im…" at bounding box center [784, 167] width 606 height 13
drag, startPoint x: 866, startPoint y: 164, endPoint x: 550, endPoint y: 160, distance: 316.6
click at [550, 161] on p "Technical Issue: Investigation ongoing into why the WAF change produced this im…" at bounding box center [784, 167] width 606 height 13
click at [643, 196] on p "Actions Taken to Restore Service: WAF removed and default settings applied" at bounding box center [784, 193] width 606 height 13
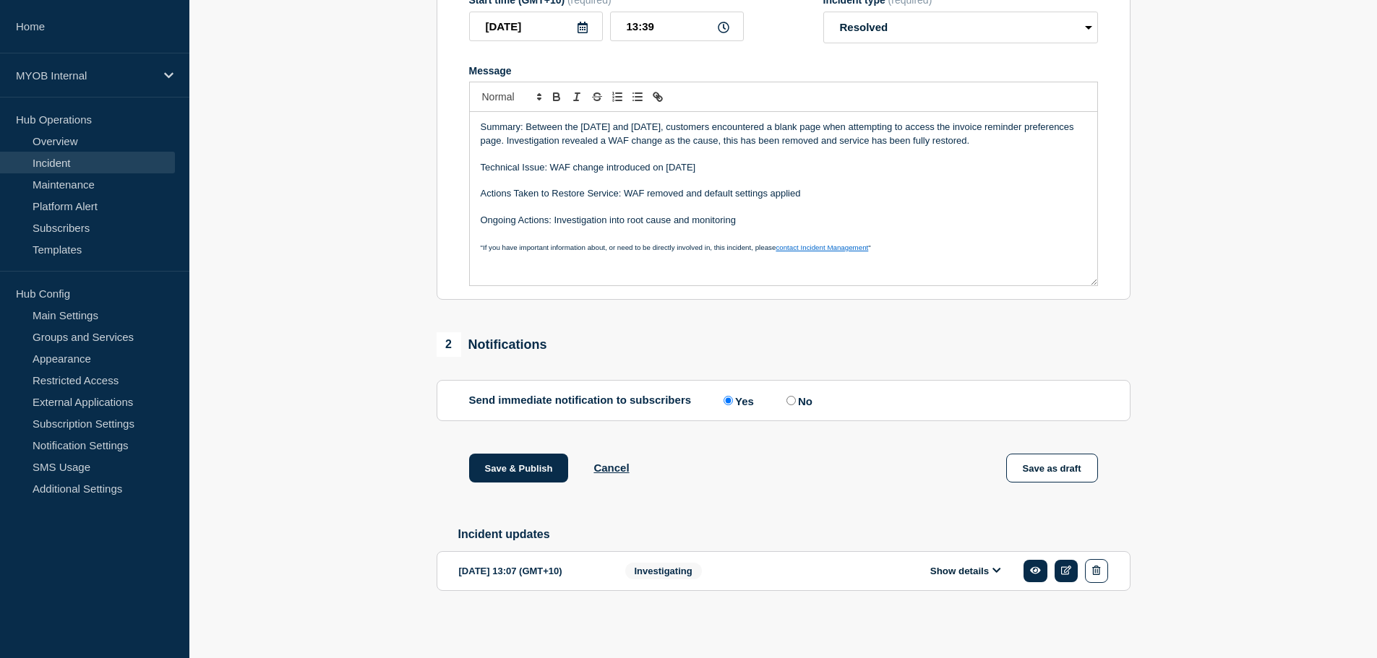
drag, startPoint x: 748, startPoint y: 204, endPoint x: 773, endPoint y: 207, distance: 25.5
click at [749, 204] on p "Message" at bounding box center [784, 207] width 606 height 13
click at [783, 207] on p "Message" at bounding box center [784, 207] width 606 height 13
click at [779, 222] on p "Ongoing Actions: Investigation into root cause and monitoring" at bounding box center [784, 220] width 606 height 13
click at [620, 188] on p "Actions Taken to Restore Service: WAF removed and default settings applied" at bounding box center [784, 193] width 606 height 13
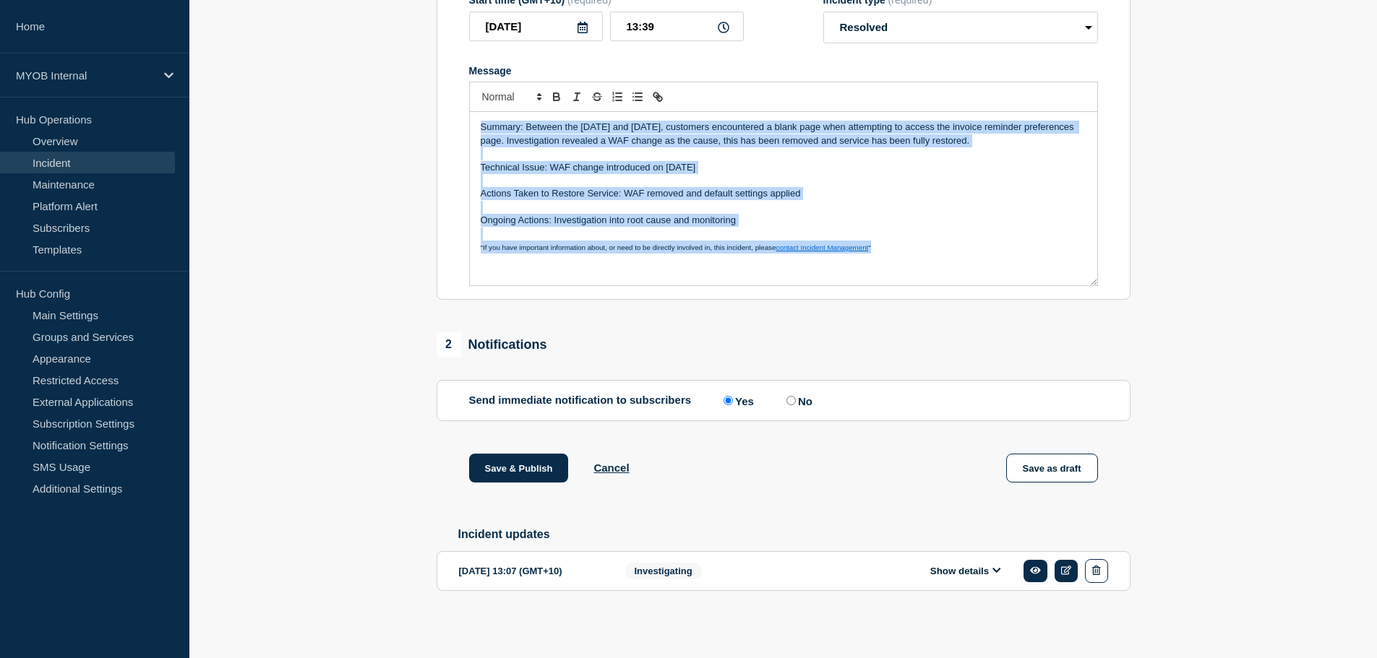
copy div "Summary: Between the [DATE] and [DATE], customers encountered a blank page when…"
click at [868, 182] on p "Message" at bounding box center [784, 180] width 606 height 13
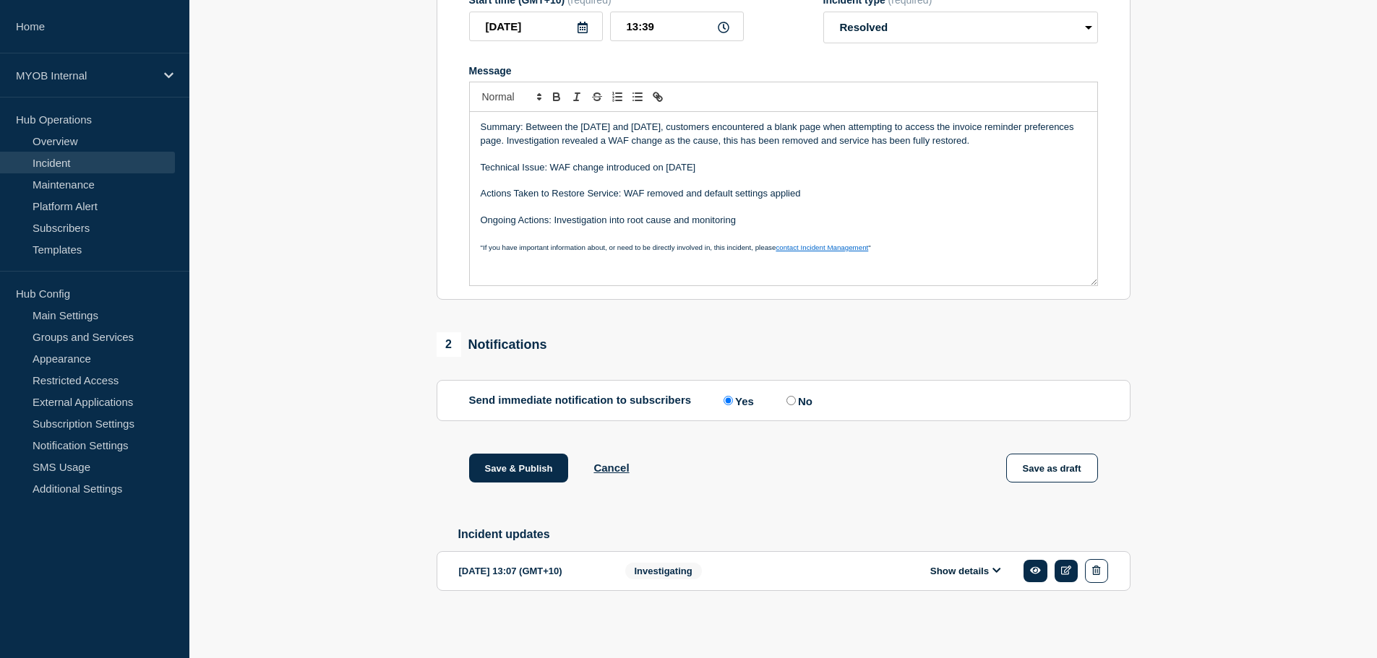
click at [743, 214] on p "Ongoing Actions: Investigation into root cause and monitoring" at bounding box center [784, 220] width 606 height 13
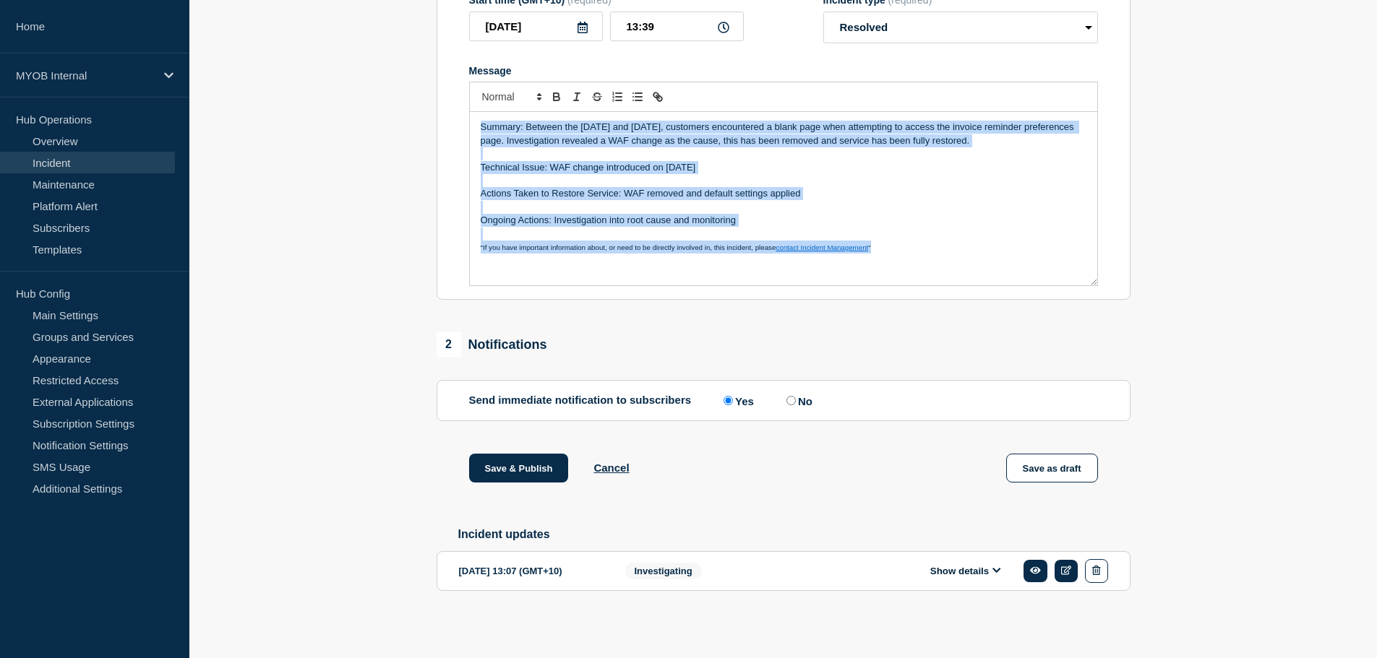
copy div "Summary: Between the [DATE] and [DATE], customers encountered a blank page when…"
drag, startPoint x: 834, startPoint y: 212, endPoint x: 847, endPoint y: 210, distance: 13.2
click at [841, 210] on div "Summary: Between the [DATE] and [DATE], customers encountered a blank page when…" at bounding box center [783, 198] width 627 height 173
copy div "Summary: Between the [DATE] and [DATE], customers encountered a blank page when…"
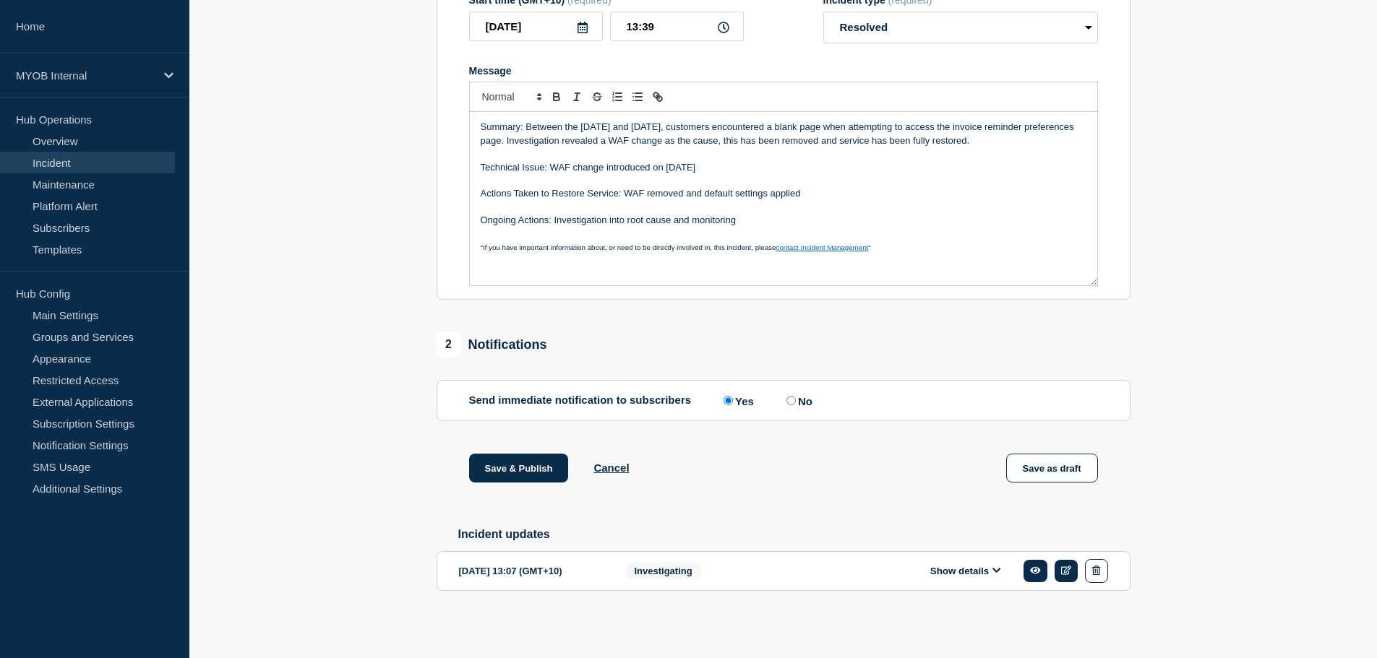
click at [346, 251] on section "1 Provide details Title (required) Priority 3 - Invoices - Invoice reminder pre…" at bounding box center [782, 251] width 1187 height 772
click at [752, 168] on p "Technical Issue: WAF change introduced on [DATE]" at bounding box center [784, 167] width 606 height 13
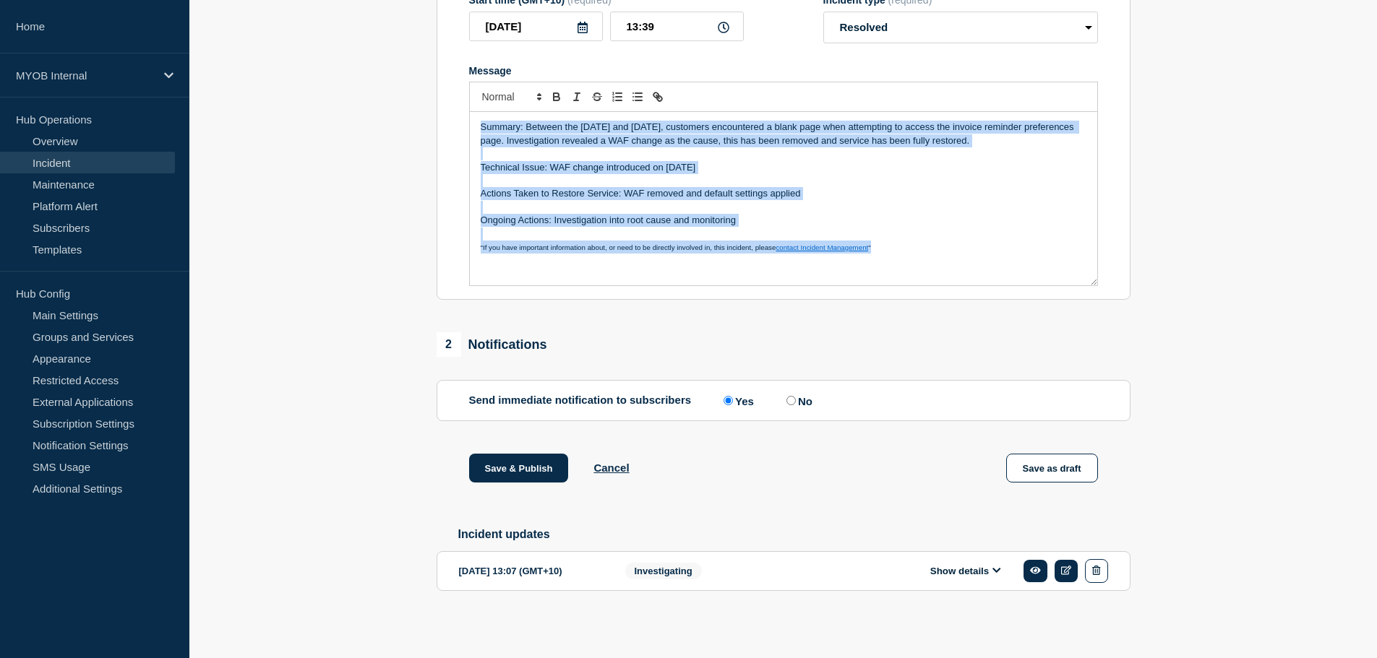
copy div "Summary: Between the [DATE] and [DATE], customers encountered a blank page when…"
click at [1022, 174] on p "Message" at bounding box center [784, 180] width 606 height 13
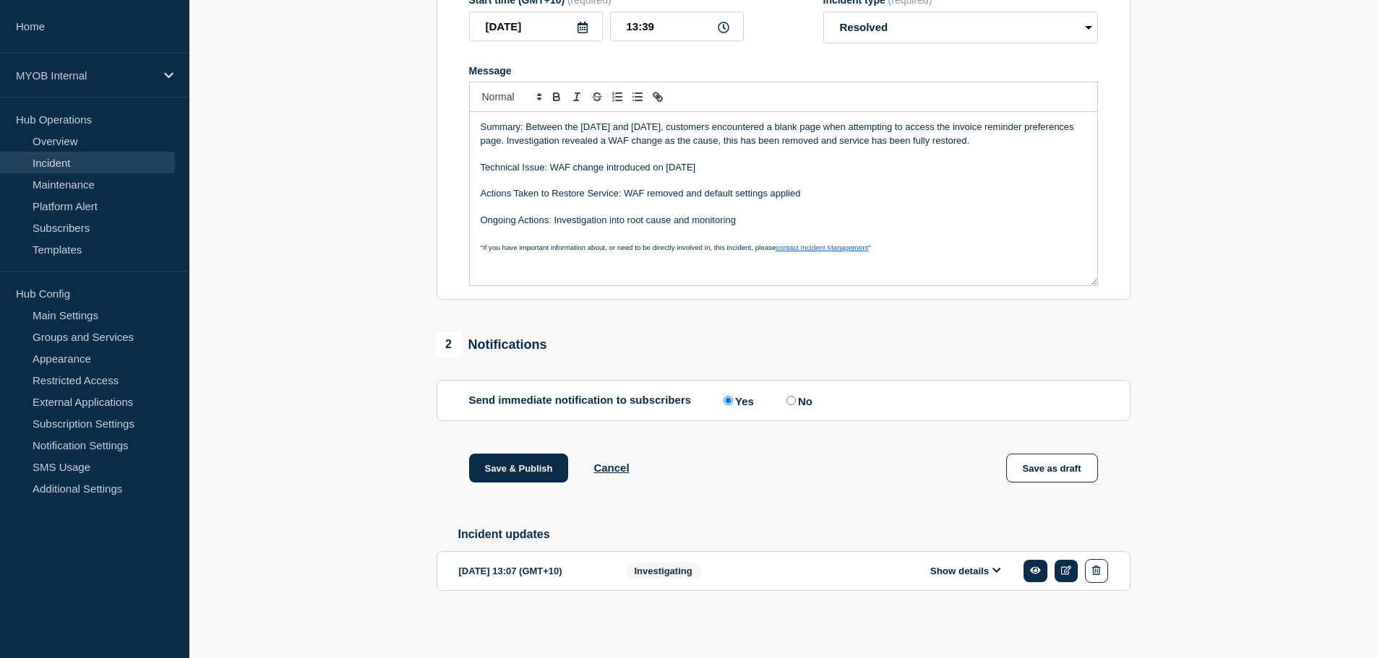
click at [787, 219] on p "Ongoing Actions: Investigation into root cause and monitoring" at bounding box center [784, 220] width 606 height 13
click at [760, 155] on p "Message" at bounding box center [784, 153] width 606 height 13
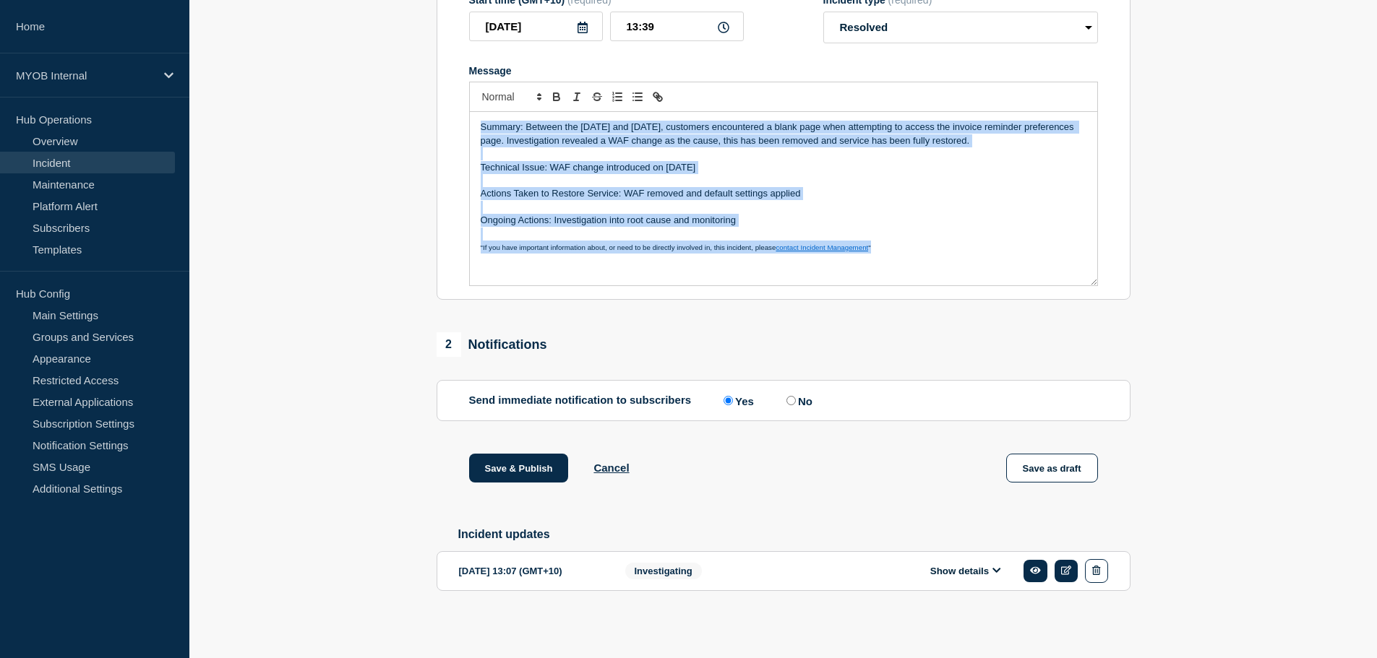
copy div "Summary: Between the [DATE] and [DATE], customers encountered a blank page when…"
click at [716, 163] on p "Technical Issue: WAF change introduced on [DATE]" at bounding box center [784, 167] width 606 height 13
click at [711, 161] on p "Technical Issue: WAF change introduced on [DATE]" at bounding box center [784, 167] width 606 height 13
click at [713, 161] on p "Technical Issue: WAF change introduced on [DATE]" at bounding box center [784, 167] width 606 height 13
click at [718, 155] on p "Message" at bounding box center [784, 153] width 606 height 13
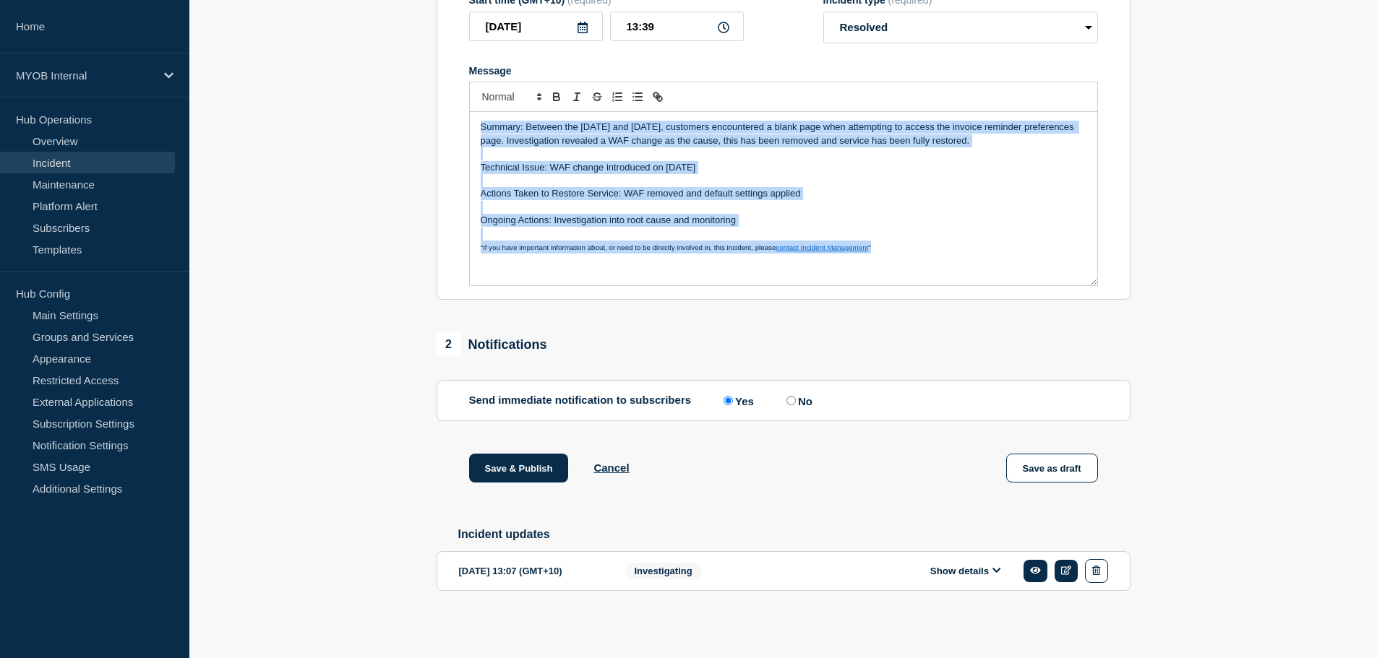
copy div "Summary: Between the [DATE] and [DATE], customers encountered a blank page when…"
drag, startPoint x: 515, startPoint y: 465, endPoint x: 501, endPoint y: 462, distance: 14.6
click at [515, 465] on button "Save & Publish" at bounding box center [519, 468] width 100 height 29
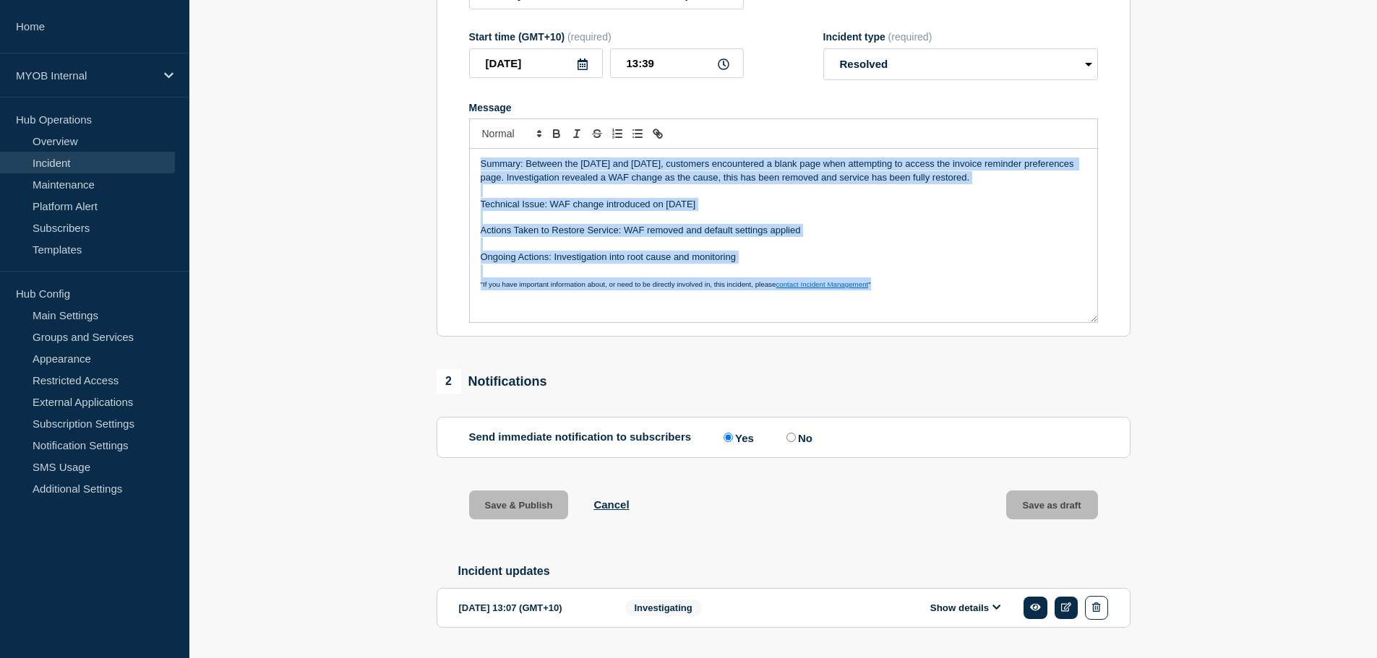
scroll to position [0, 0]
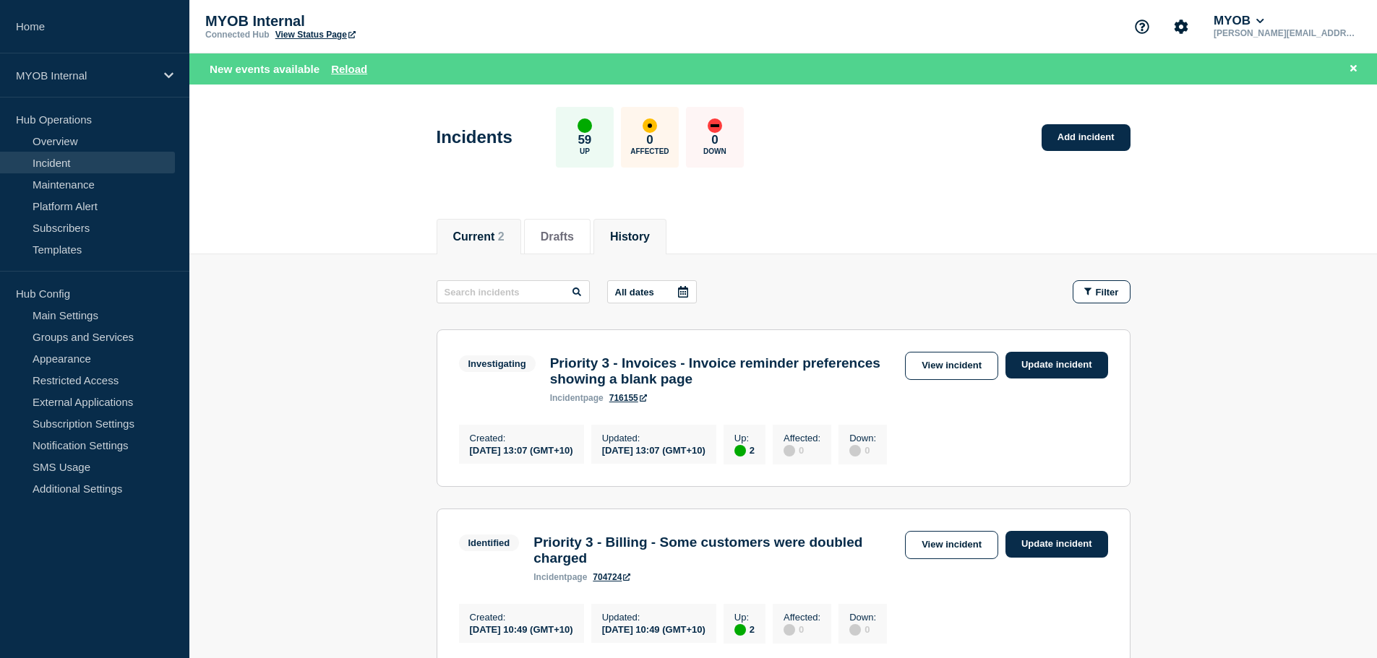
click at [617, 234] on li "History" at bounding box center [629, 236] width 73 height 35
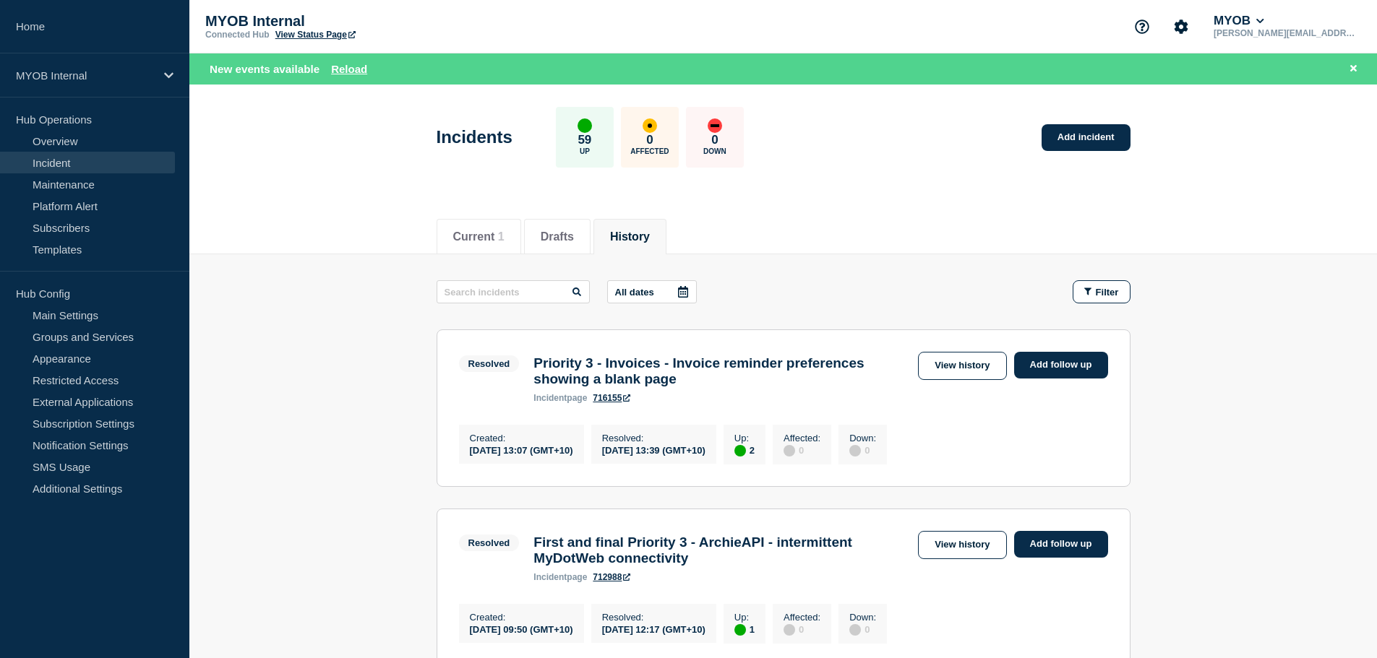
drag, startPoint x: 395, startPoint y: 189, endPoint x: 323, endPoint y: 56, distance: 151.3
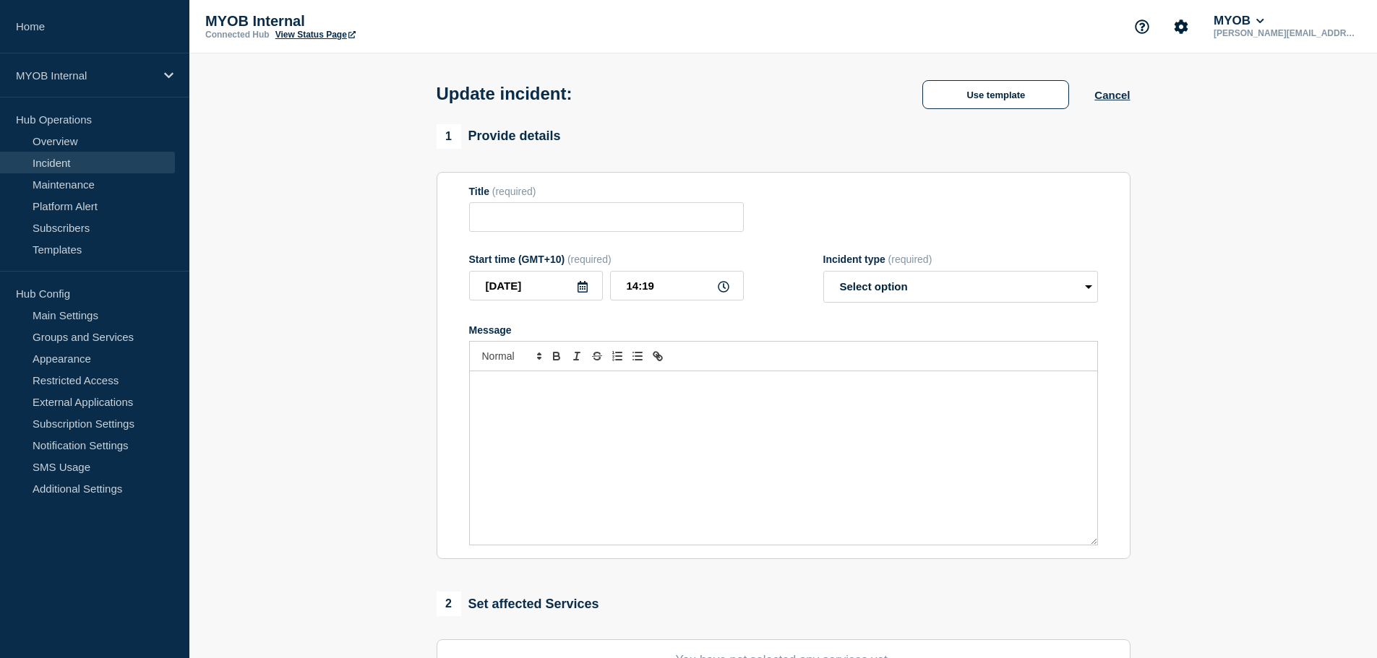
type input "Priority 3 - Invoices - Invoice reminder preferences showing a blank page"
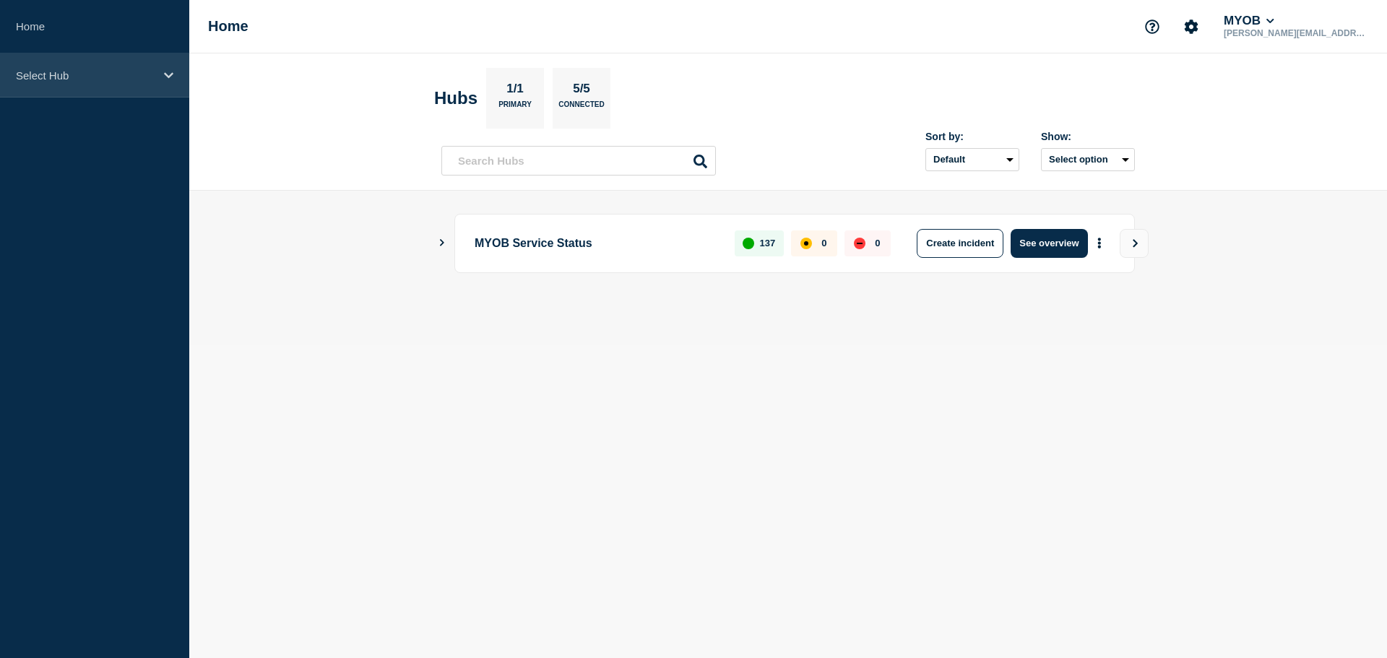
click at [131, 81] on p "Select Hub" at bounding box center [85, 75] width 139 height 12
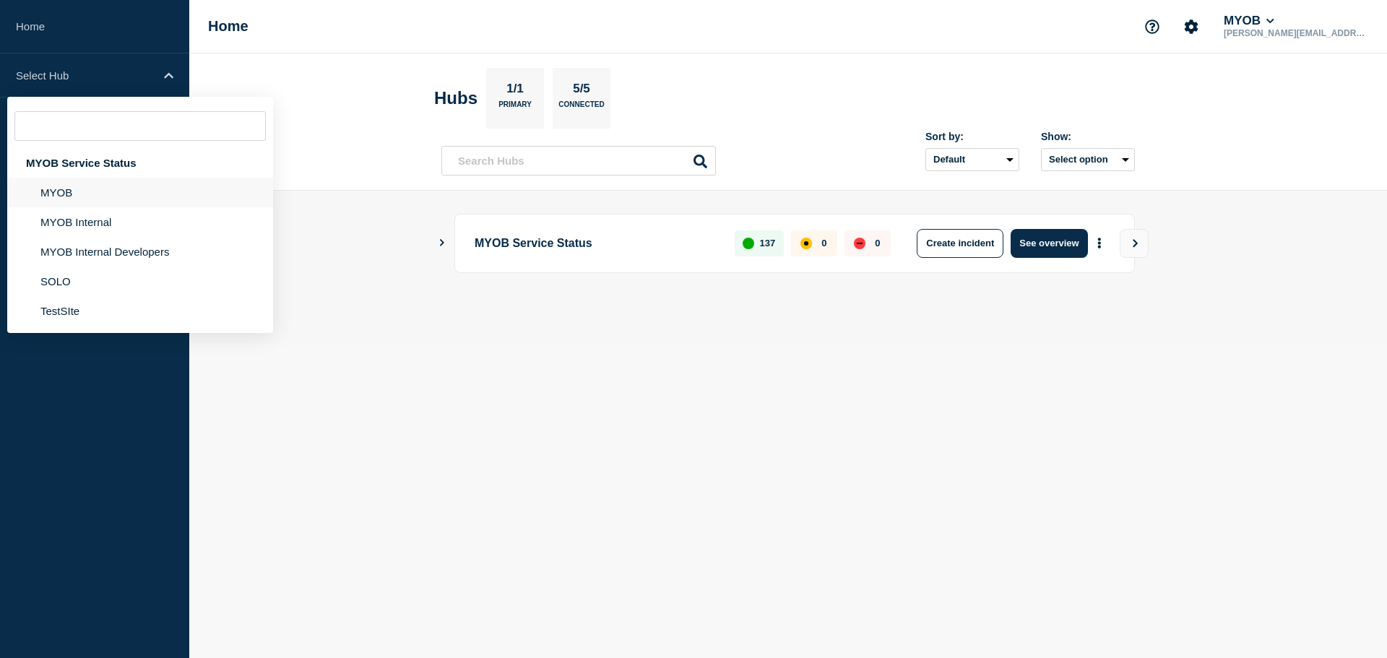
click at [106, 183] on li "MYOB" at bounding box center [140, 193] width 266 height 30
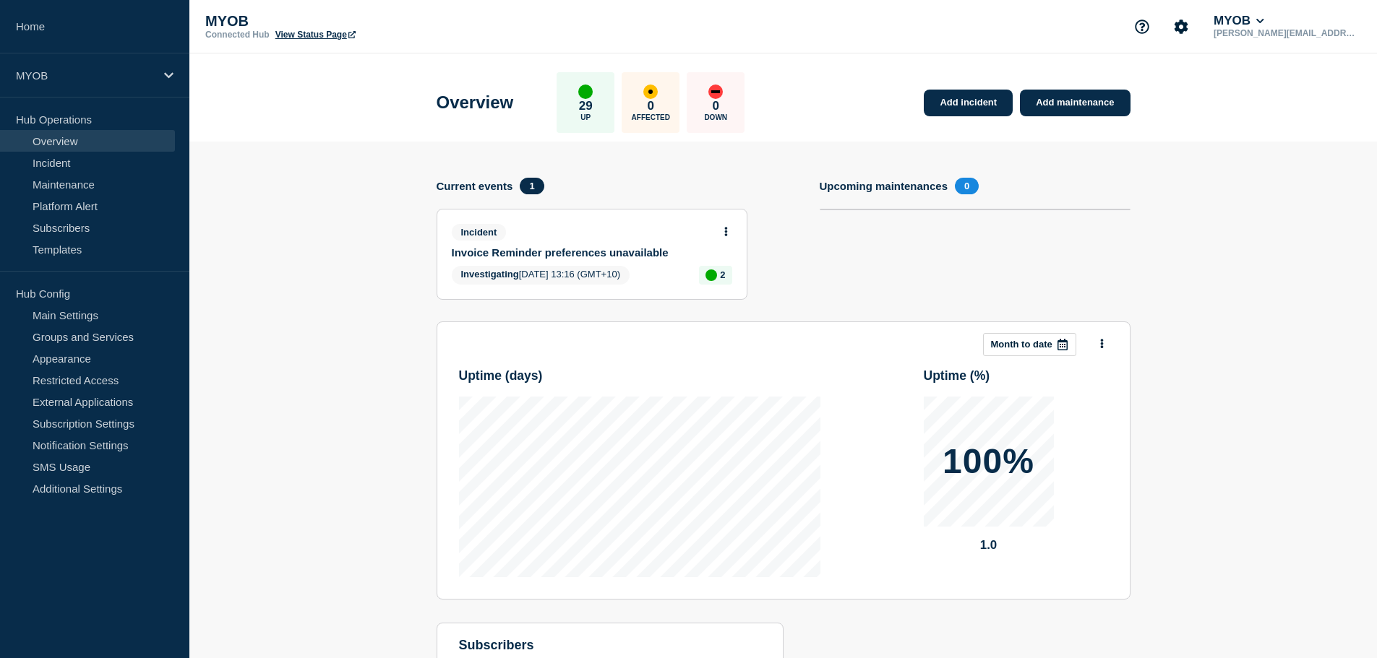
click at [559, 254] on link "Invoice Reminder preferences unavailable" at bounding box center [582, 252] width 261 height 12
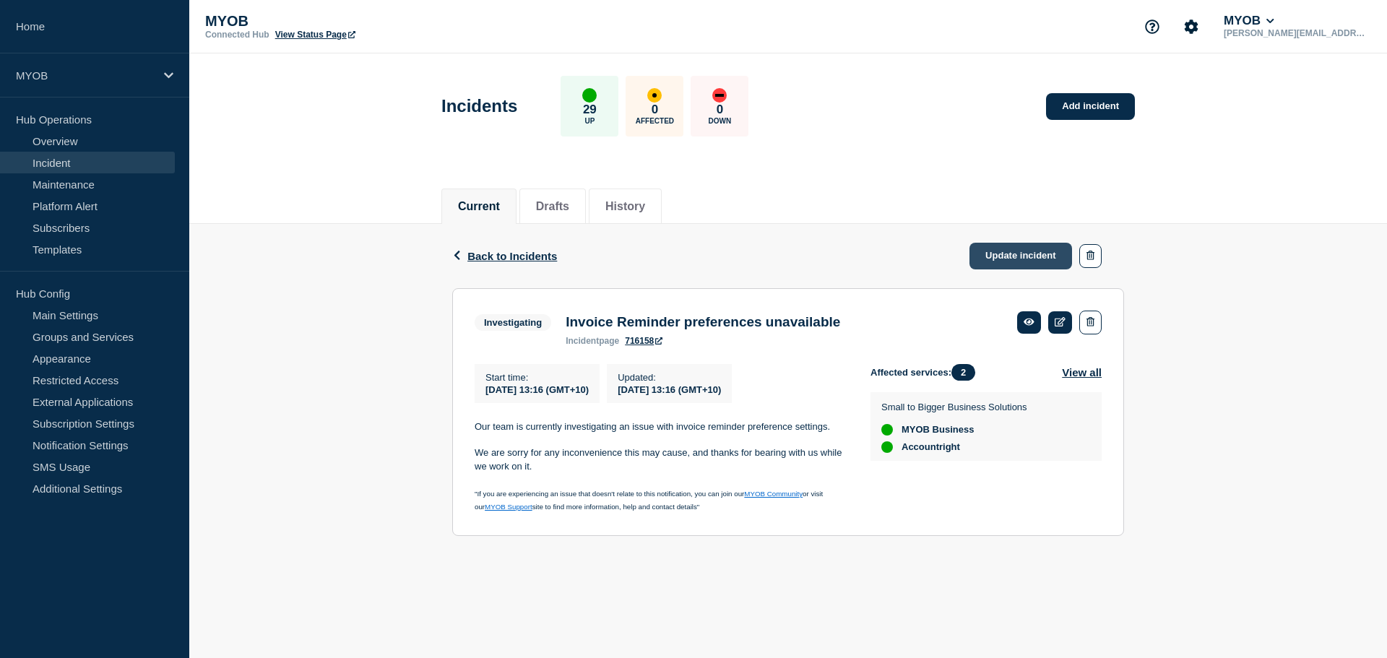
drag, startPoint x: 1016, startPoint y: 254, endPoint x: 1008, endPoint y: 253, distance: 8.0
click at [1015, 254] on link "Update incident" at bounding box center [1021, 256] width 103 height 27
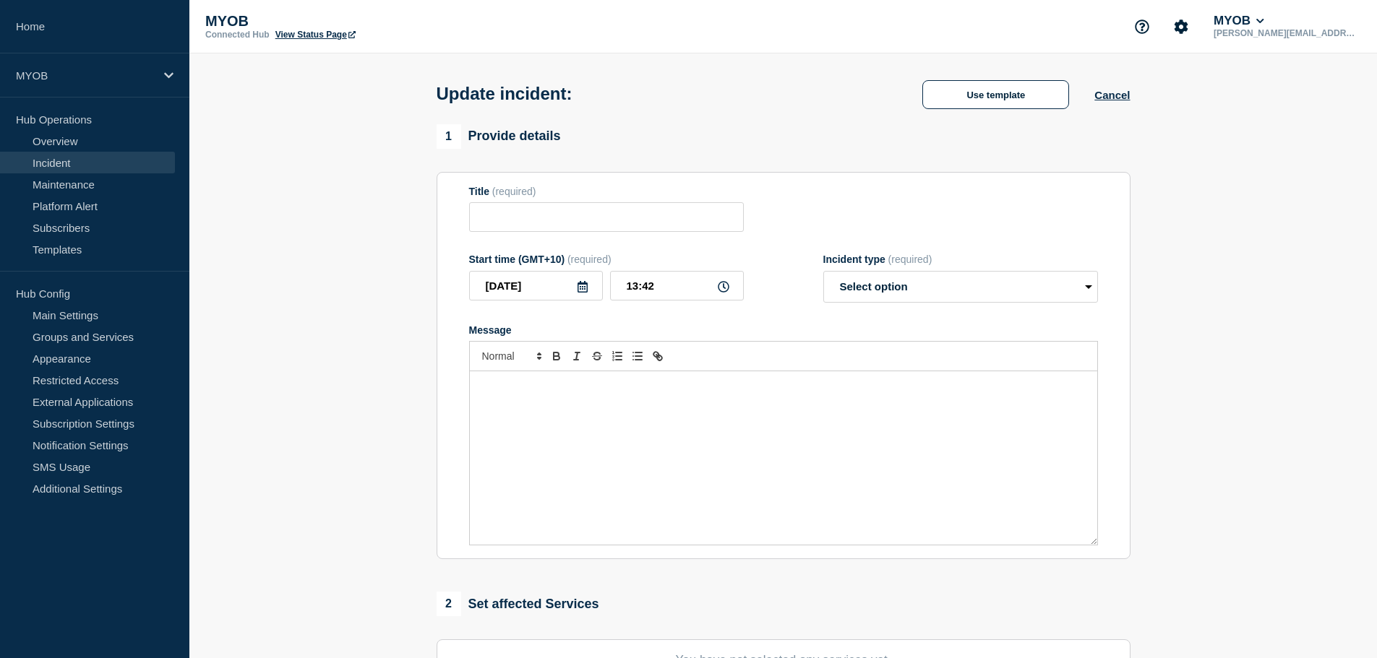
type input "Invoice Reminder preferences unavailable"
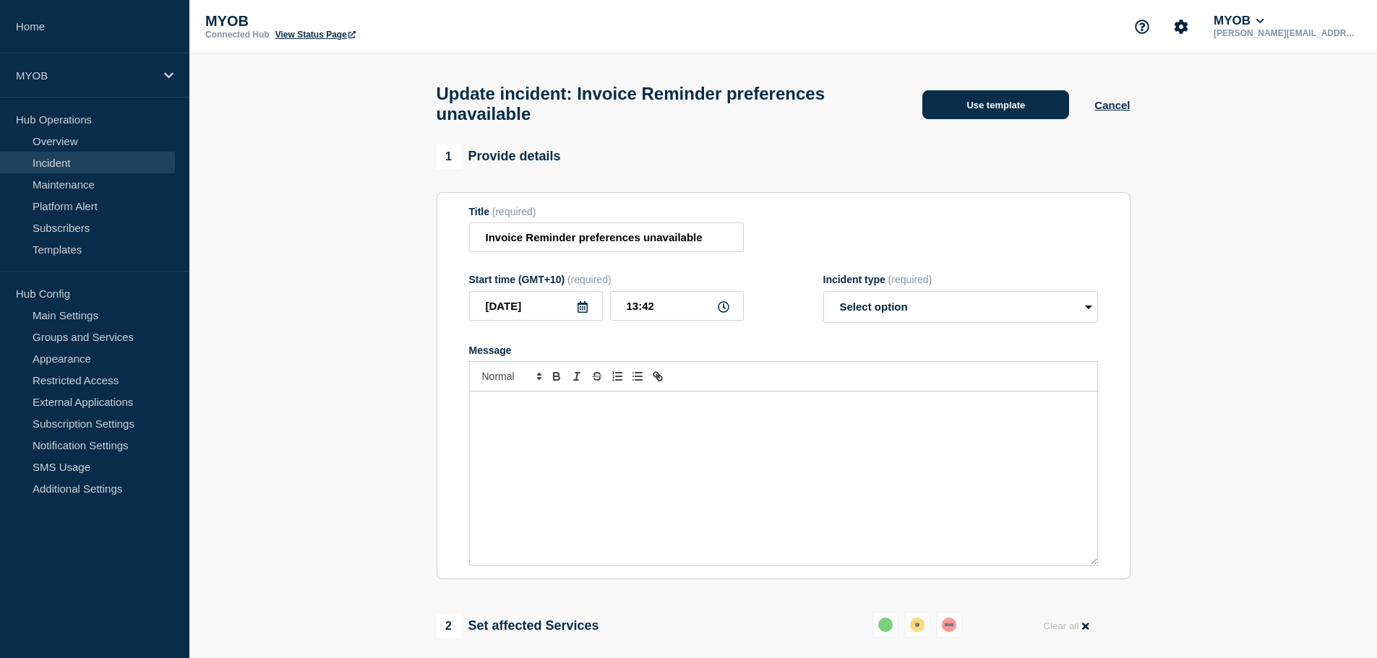
click at [950, 110] on button "Use template" at bounding box center [995, 104] width 147 height 29
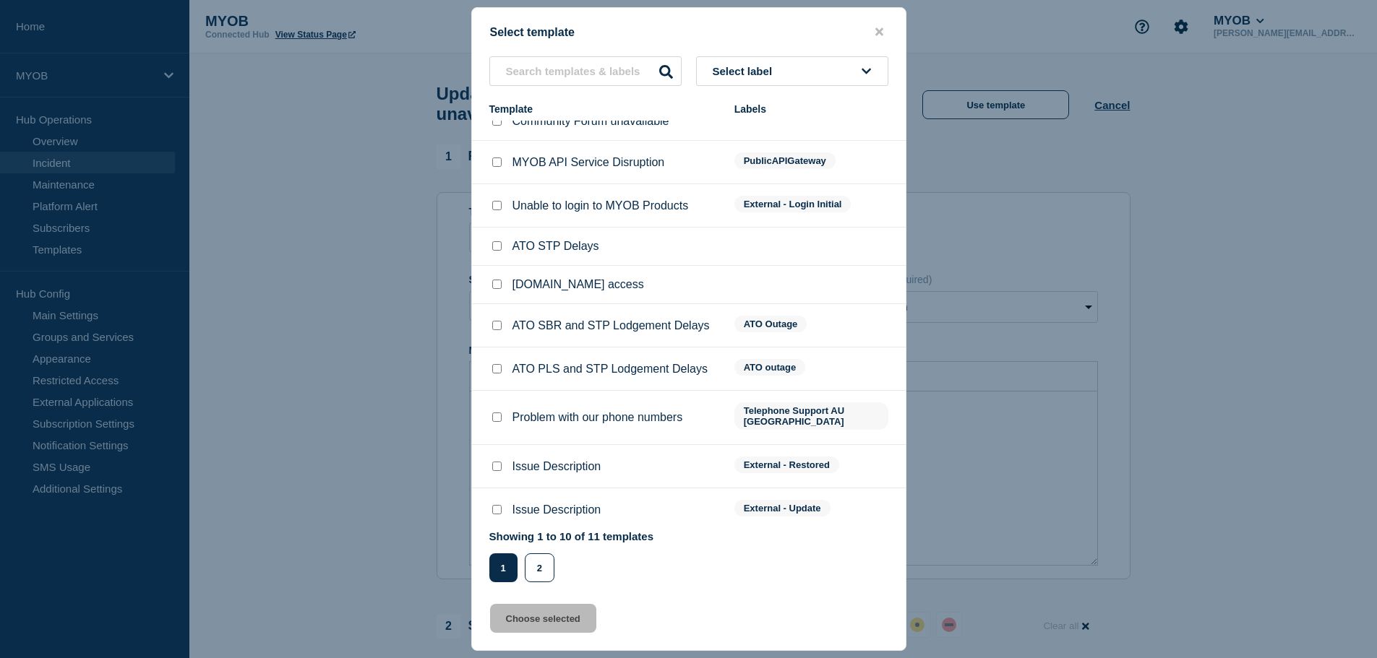
scroll to position [20, 0]
click at [498, 460] on input "Issue Description checkbox" at bounding box center [496, 464] width 9 height 9
checkbox input "true"
click at [551, 619] on button "Choose selected" at bounding box center [543, 618] width 106 height 29
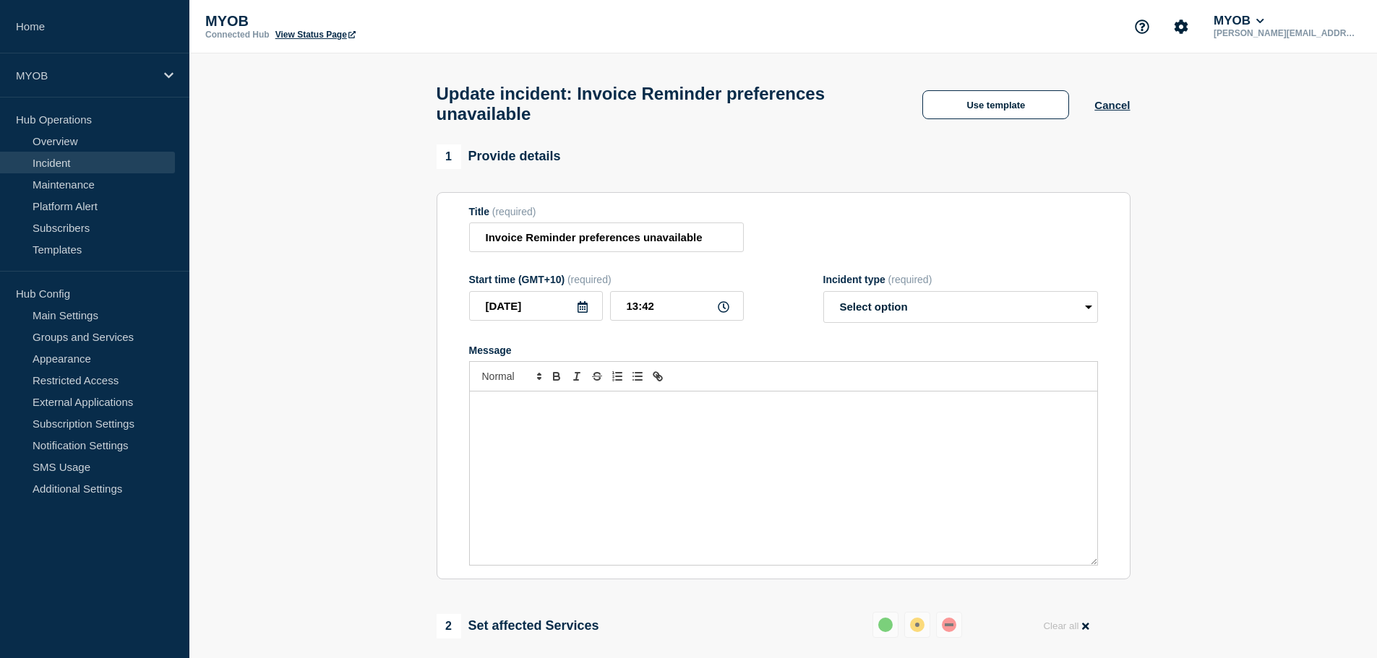
select select "resolved"
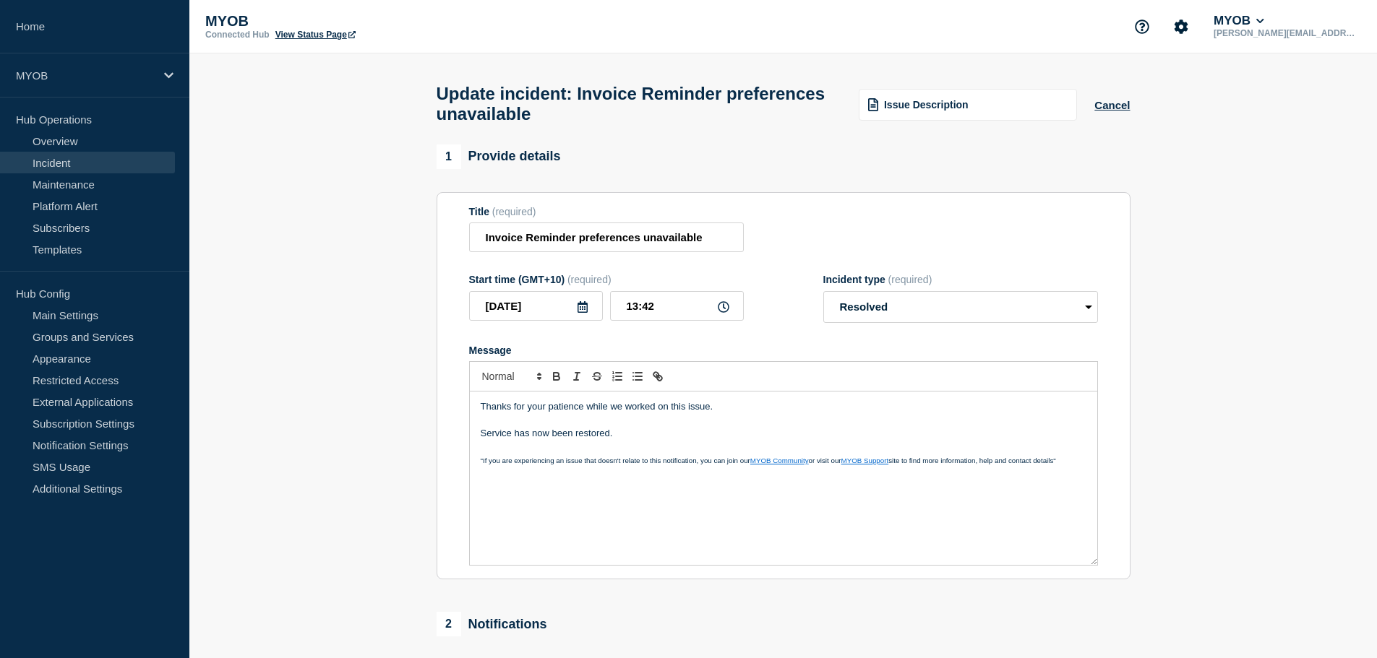
click at [756, 413] on p "Thanks for your patience while we worked on this issue." at bounding box center [784, 406] width 606 height 13
click at [667, 450] on p "Message" at bounding box center [784, 447] width 606 height 13
click at [650, 439] on p "Service has now been restored." at bounding box center [784, 433] width 606 height 13
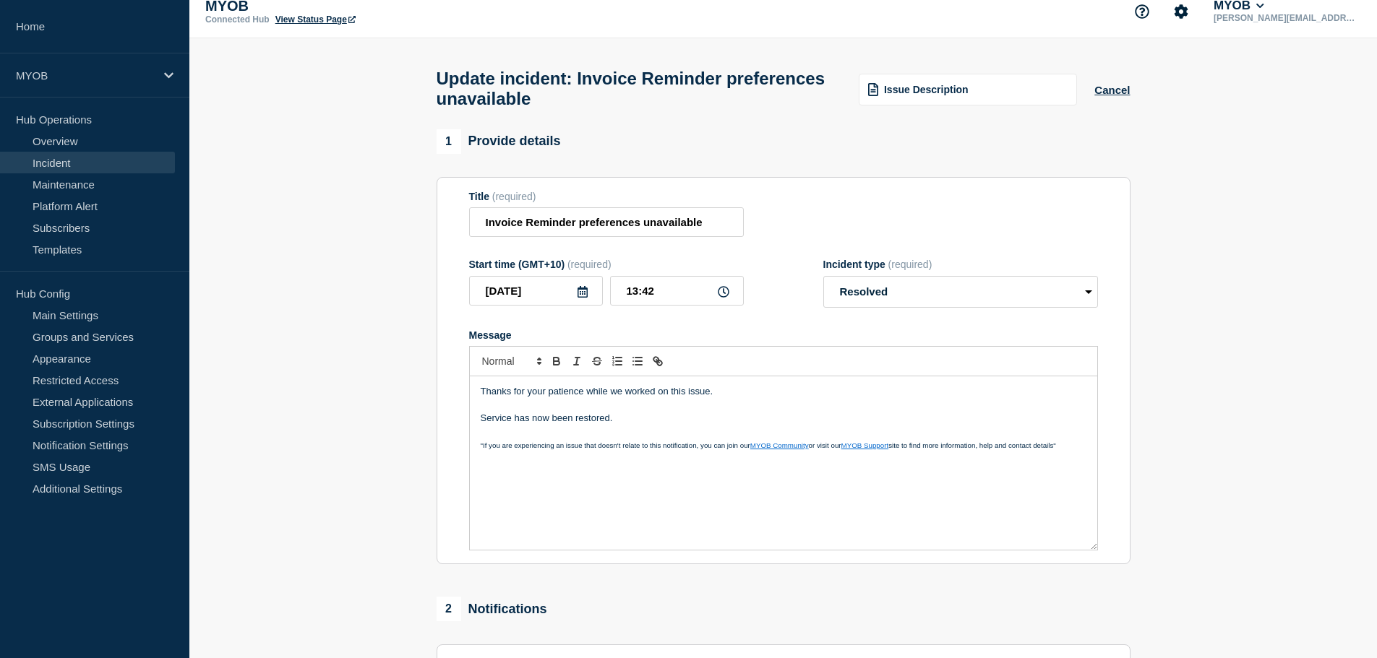
scroll to position [0, 0]
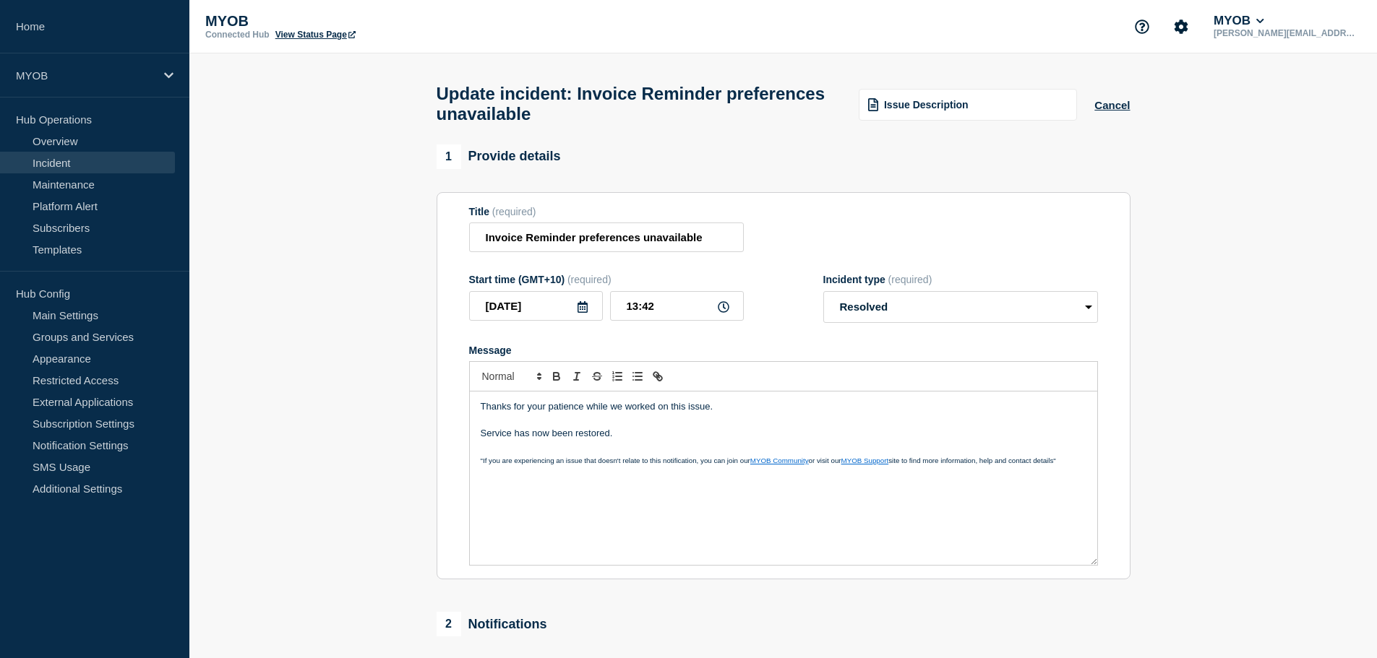
click at [602, 440] on p "Service has now been restored." at bounding box center [784, 433] width 606 height 13
click at [356, 421] on section "1 Provide details Title (required) Invoice Reminder preferences unavailable Sta…" at bounding box center [782, 531] width 1187 height 772
click at [591, 425] on p "Message" at bounding box center [784, 420] width 606 height 13
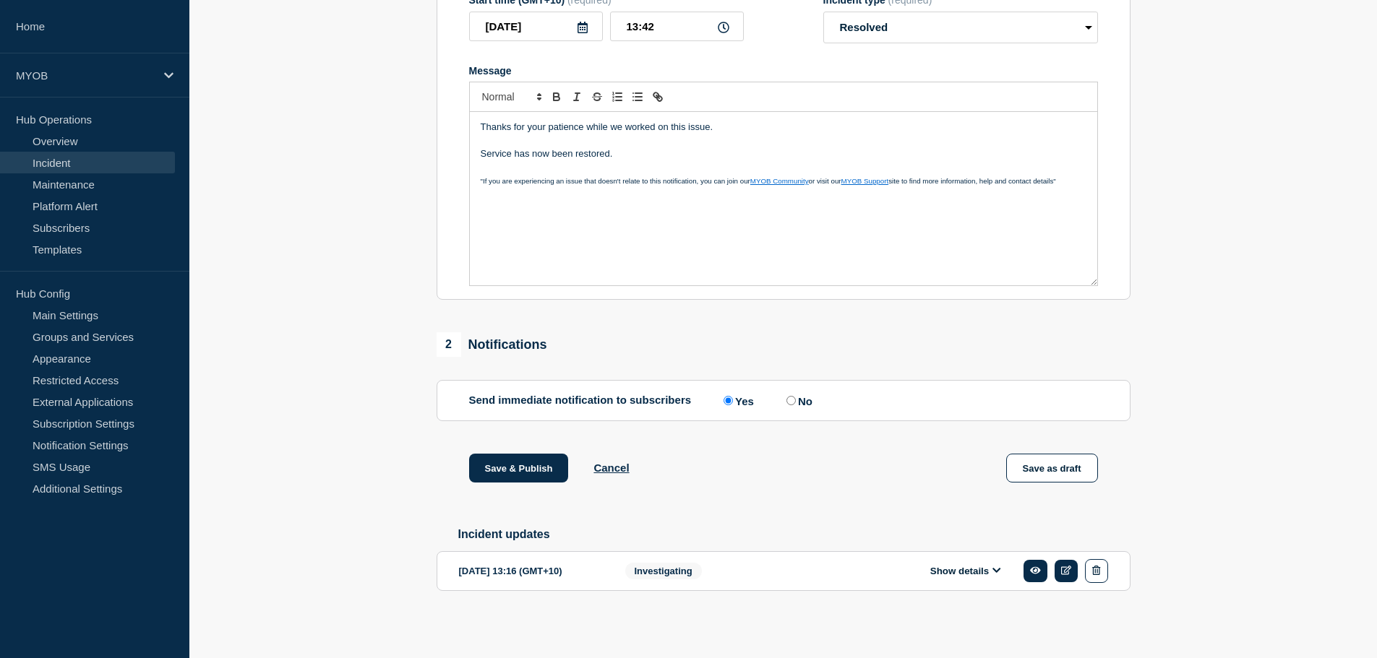
scroll to position [291, 0]
click at [518, 466] on button "Save & Publish" at bounding box center [519, 468] width 100 height 29
